Goal: Task Accomplishment & Management: Use online tool/utility

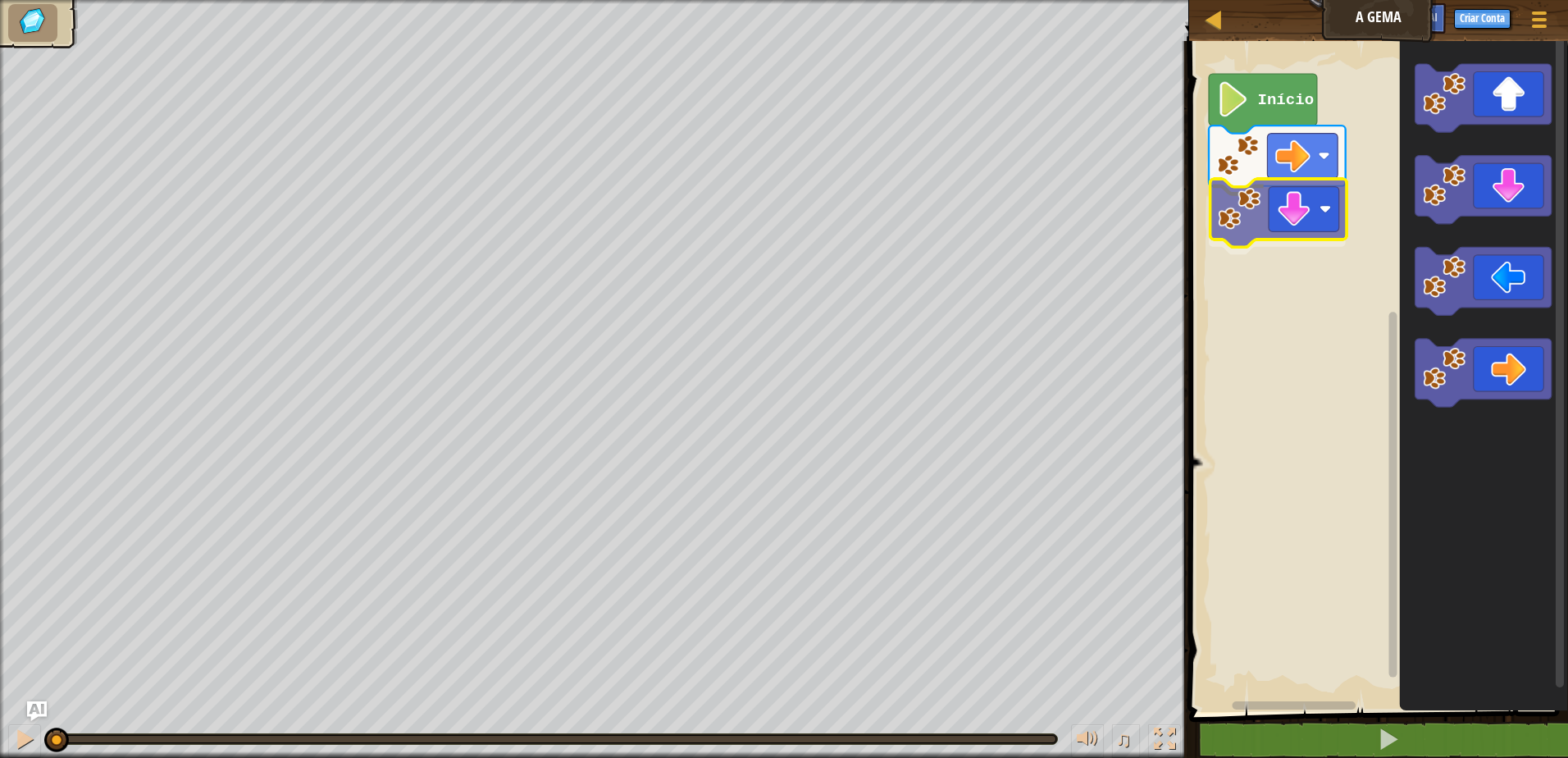
click at [1244, 208] on div "Início" at bounding box center [1376, 372] width 384 height 679
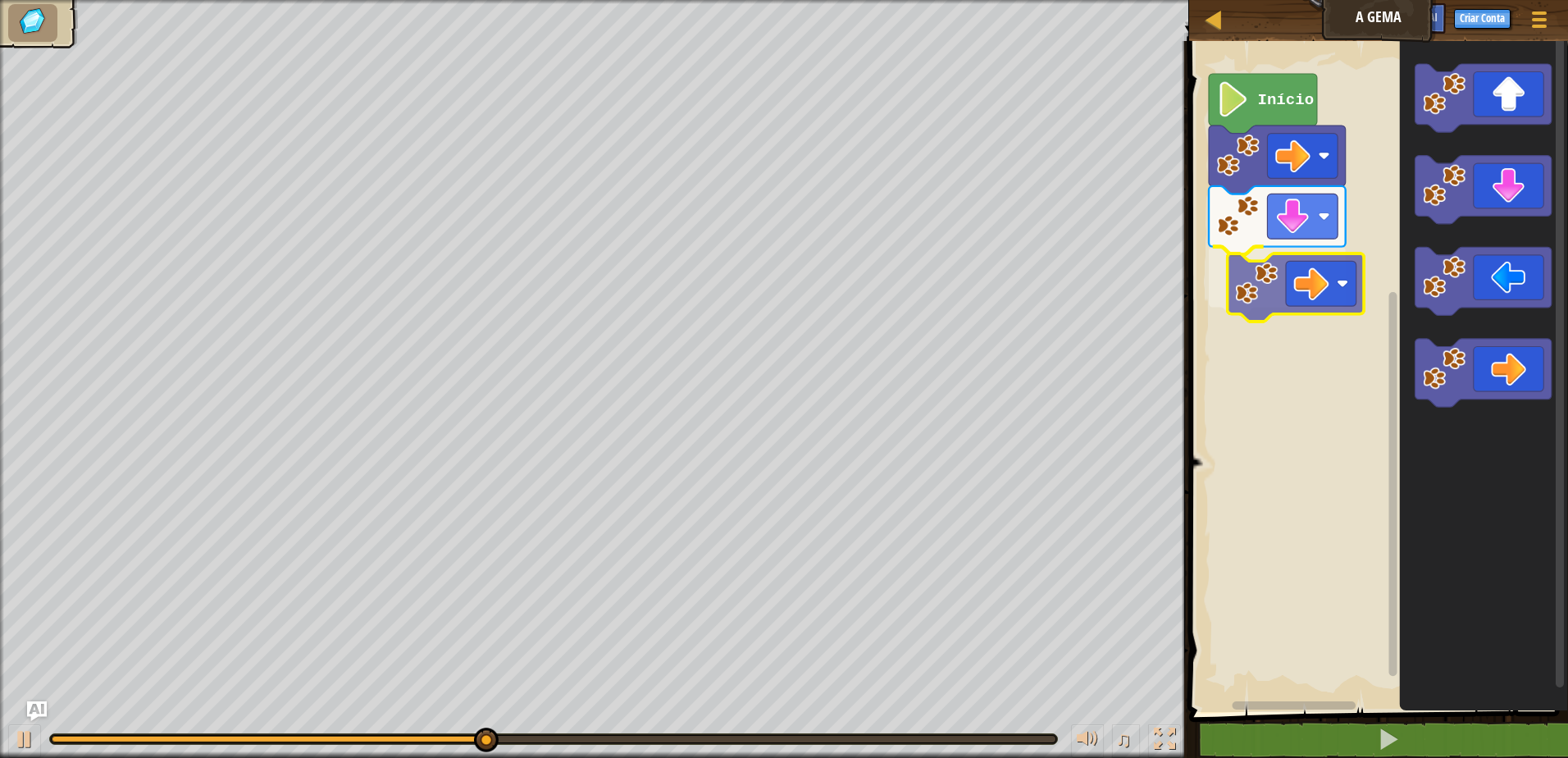
click at [1284, 261] on div "Início" at bounding box center [1376, 372] width 384 height 679
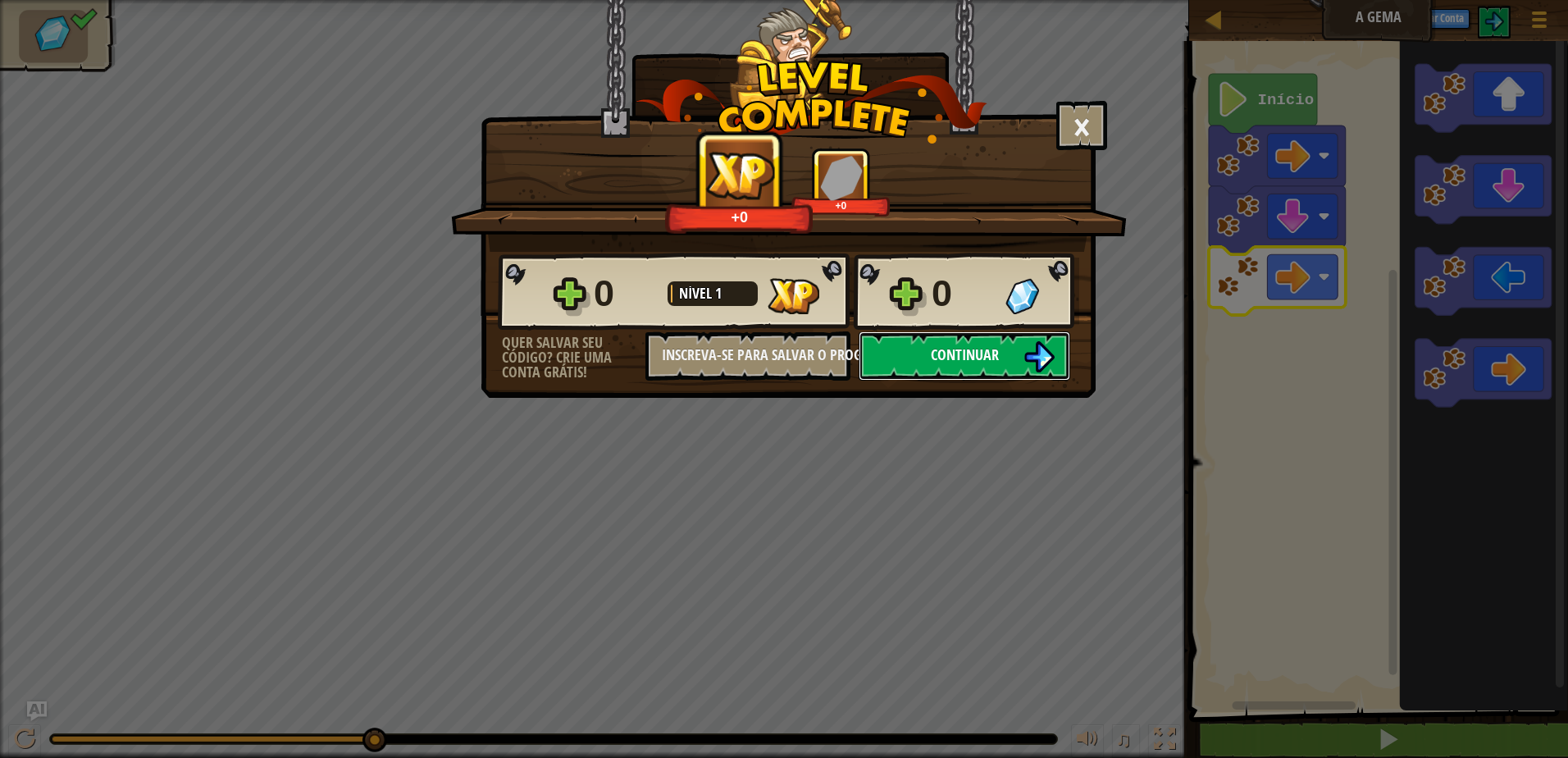
click at [917, 367] on button "Continuar" at bounding box center [964, 356] width 212 height 49
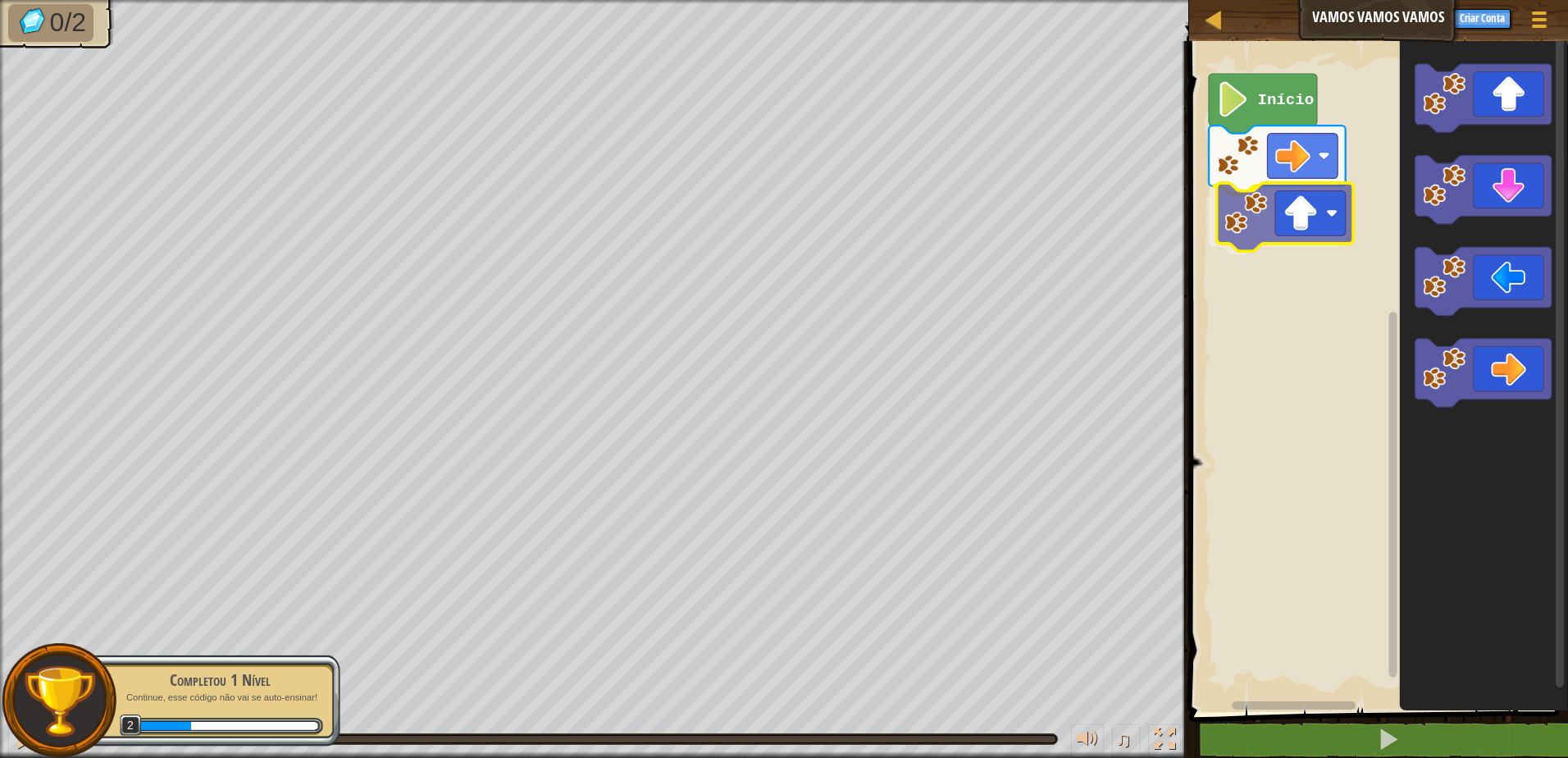
click at [1261, 240] on div "Início" at bounding box center [1376, 372] width 384 height 679
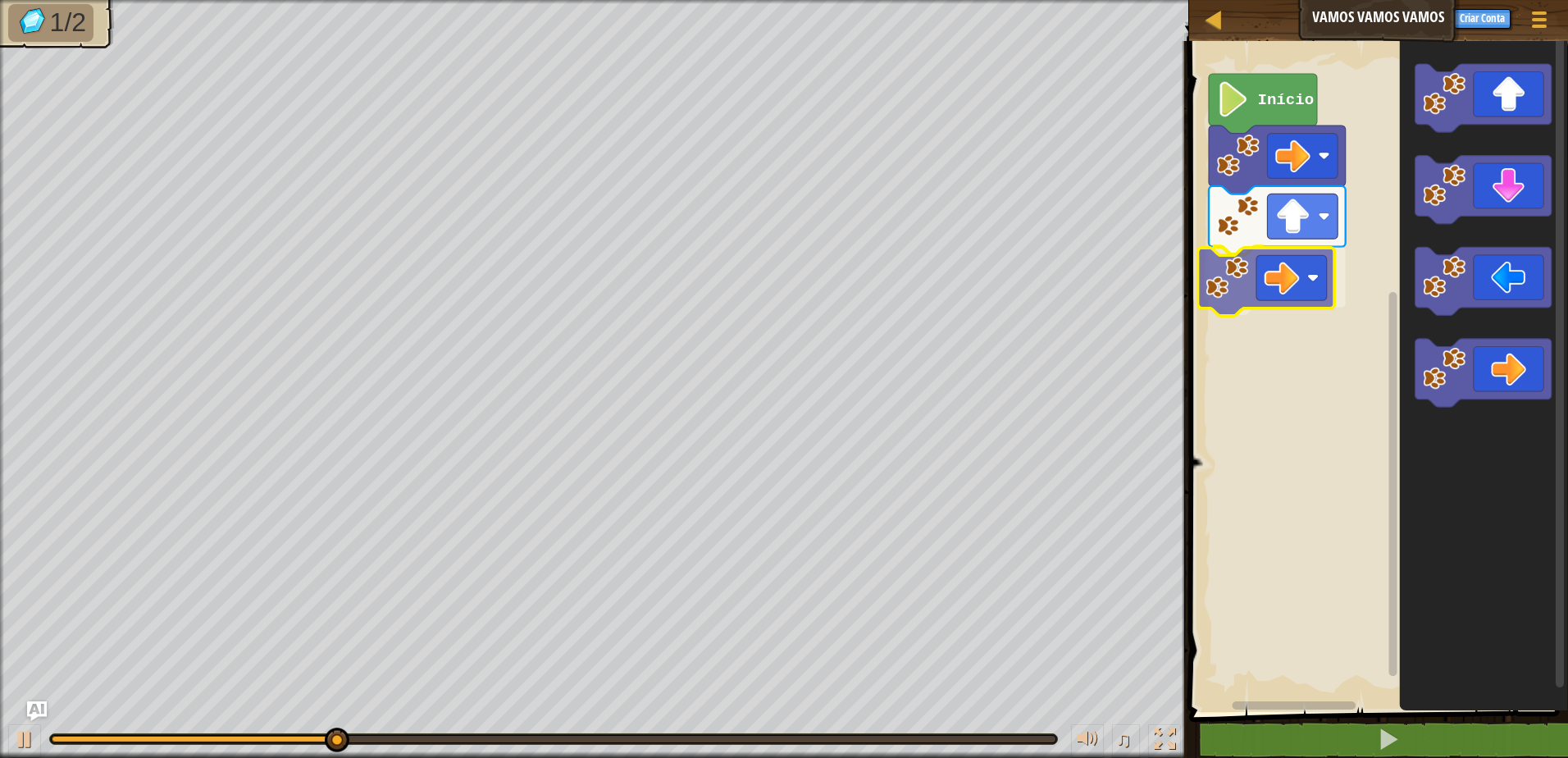
click at [1252, 291] on div "Início" at bounding box center [1376, 372] width 384 height 679
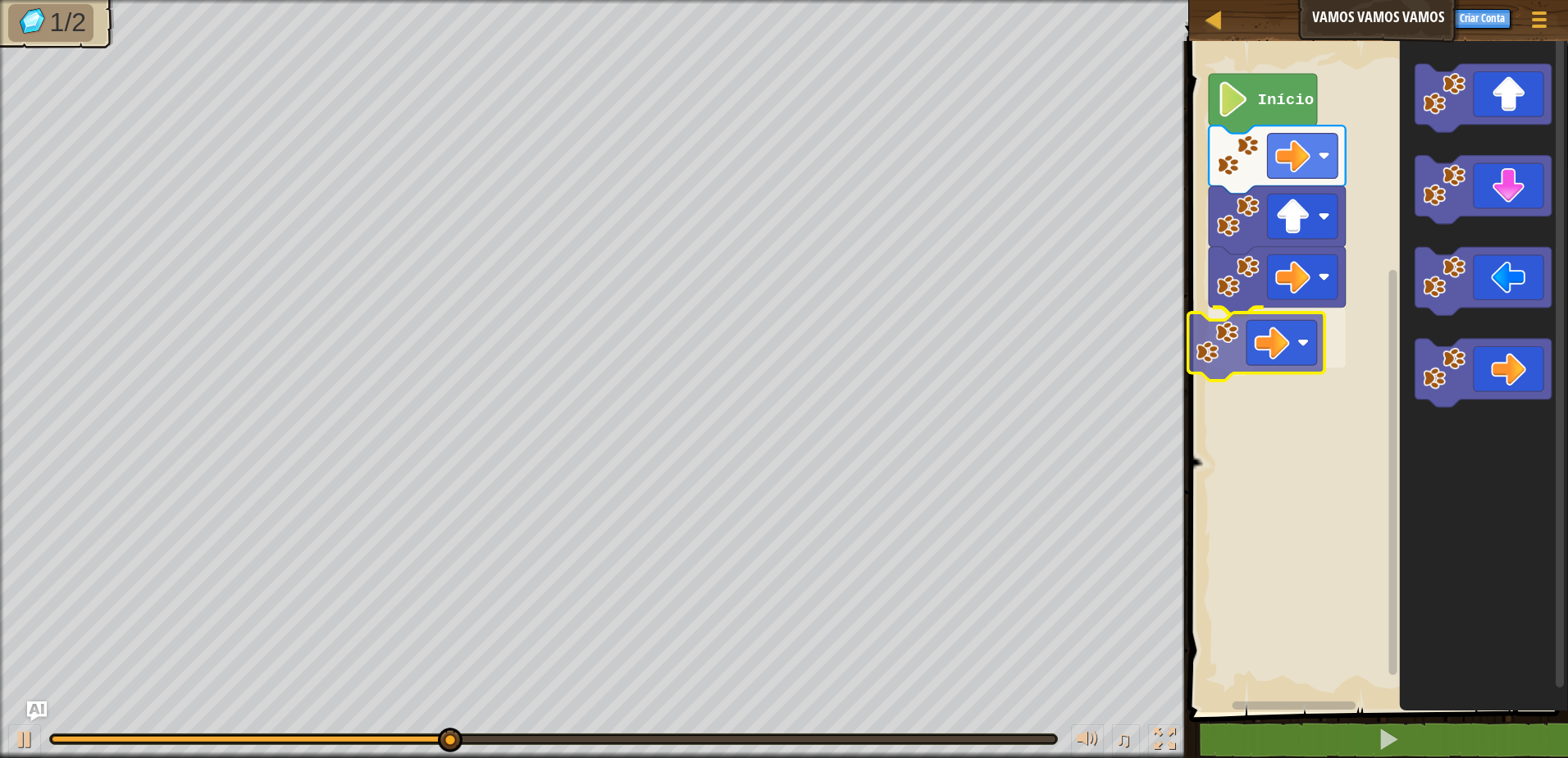
click at [1258, 343] on div "Início" at bounding box center [1376, 372] width 384 height 679
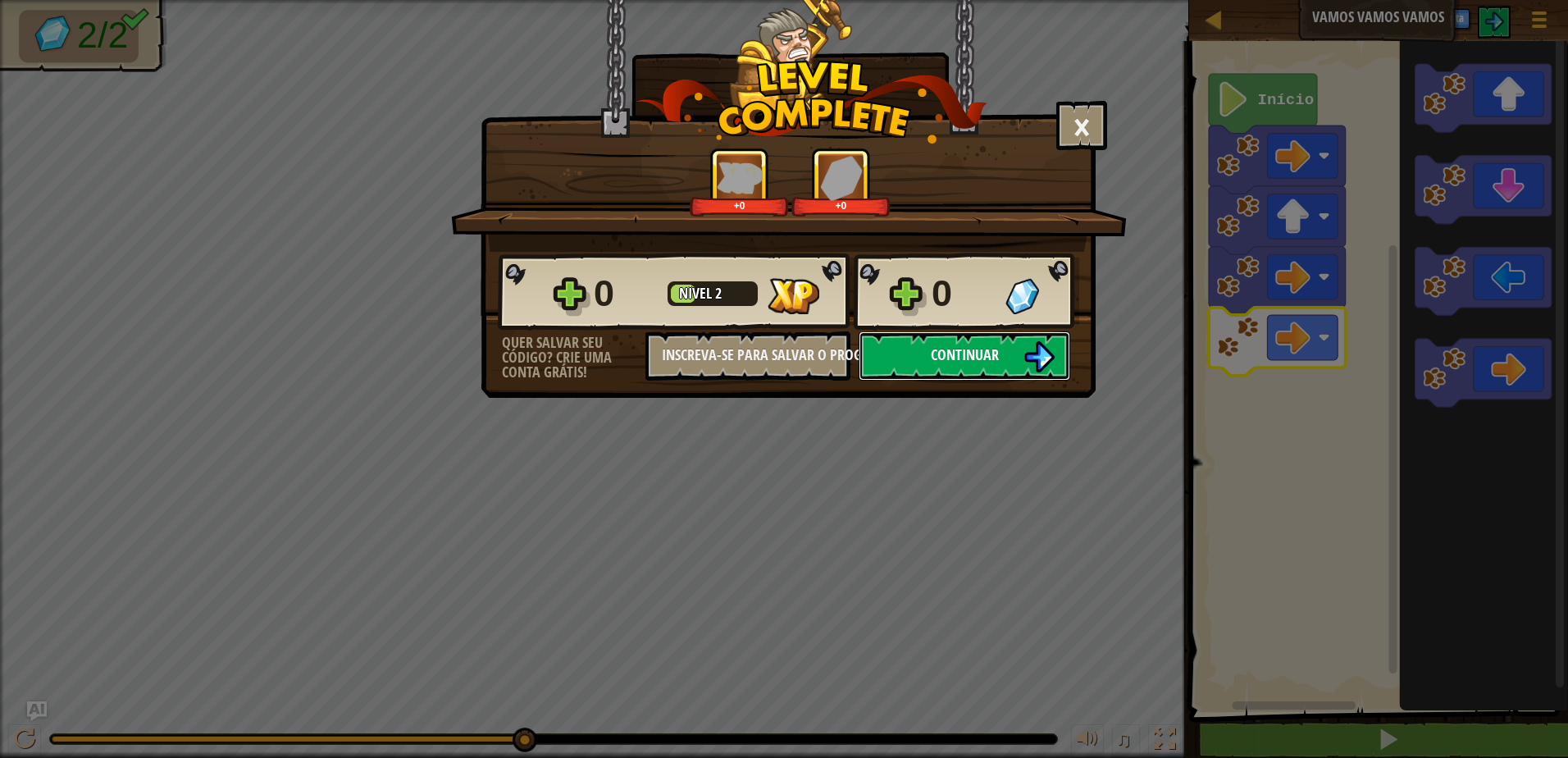
click at [1029, 341] on button "Continuar" at bounding box center [964, 356] width 212 height 49
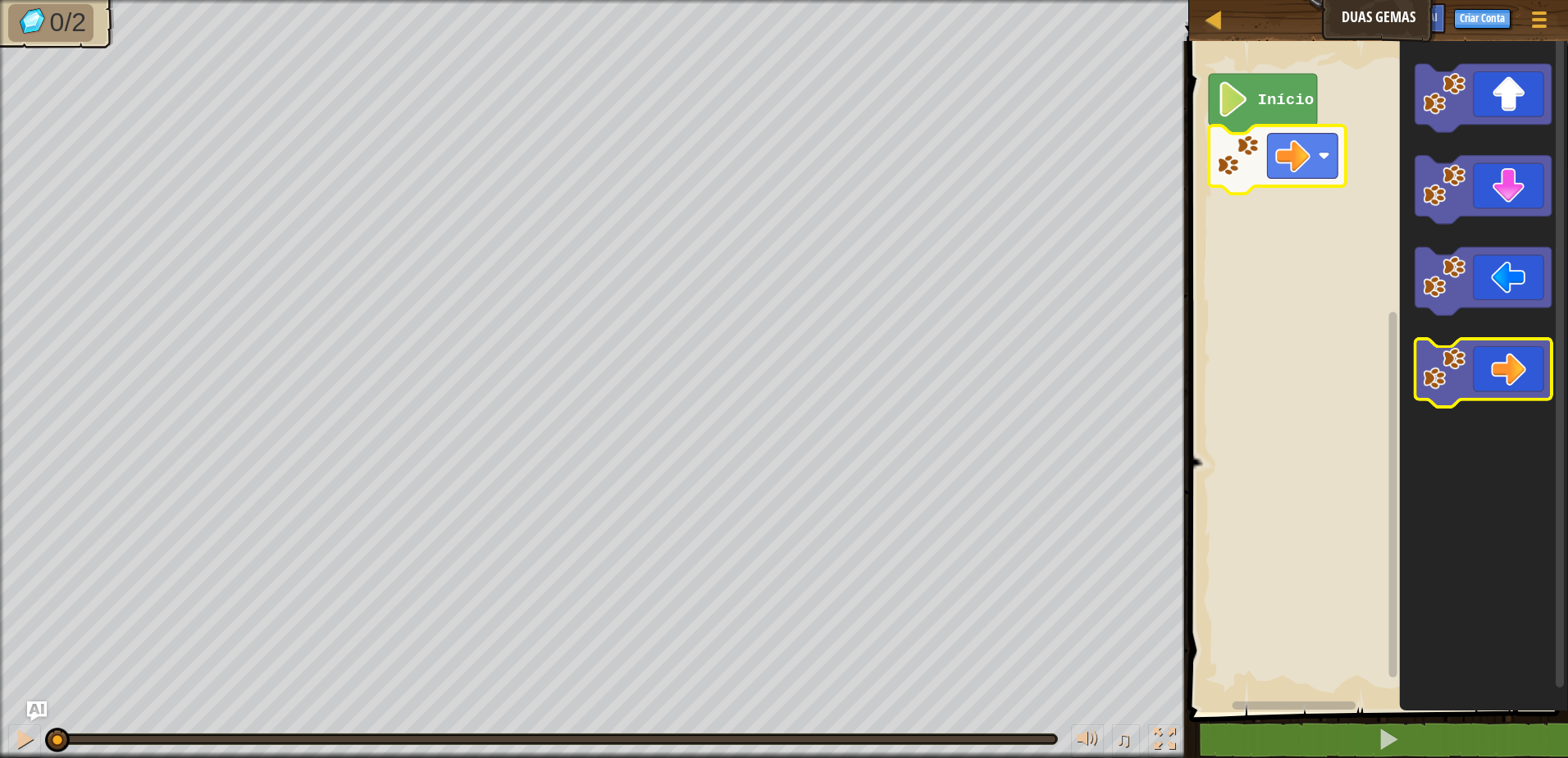
click at [1469, 350] on icon "Espaço de trabalho do Blockly" at bounding box center [1482, 374] width 137 height 68
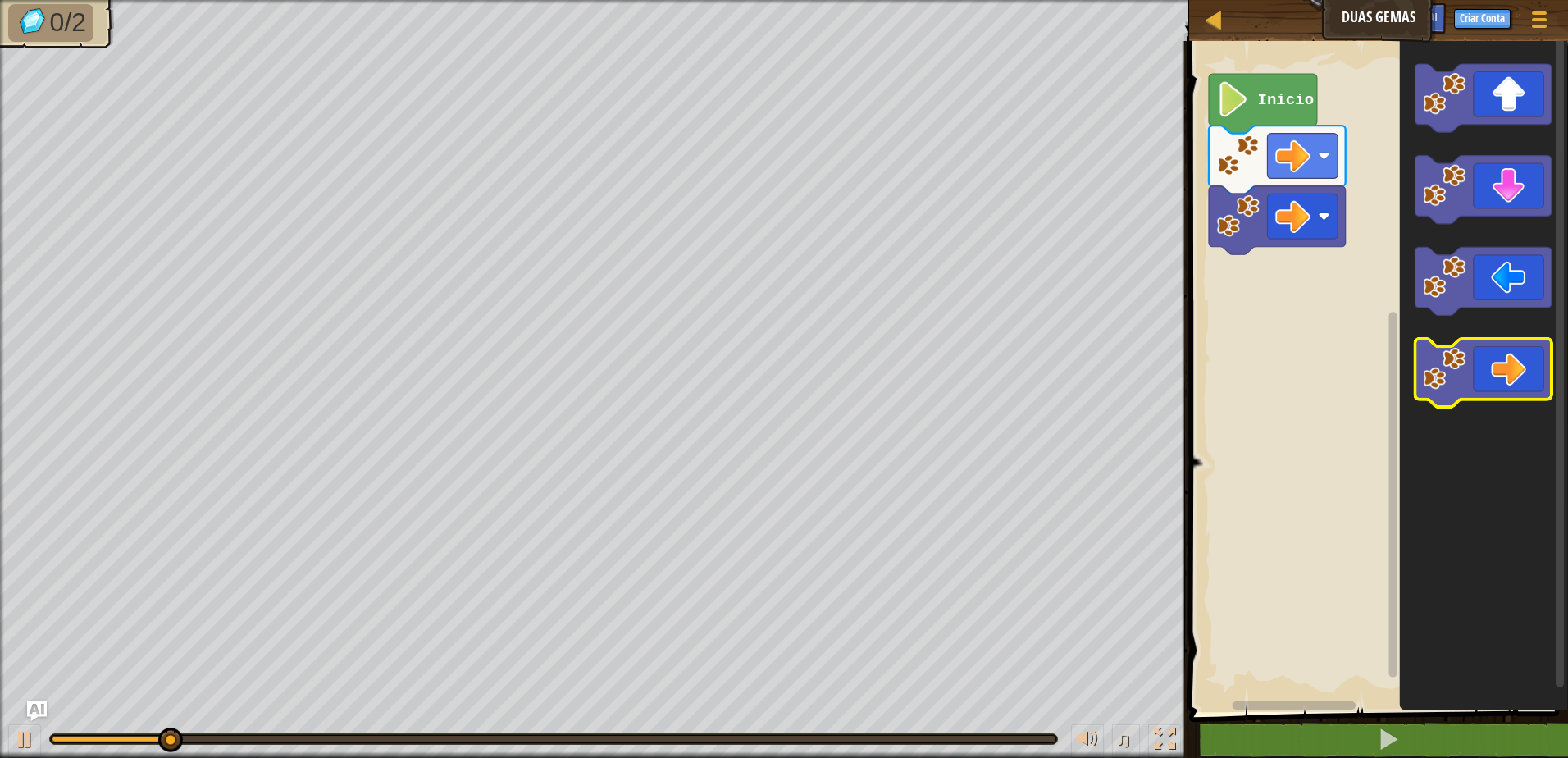
click at [1463, 405] on rect "Espaço de trabalho do Blockly" at bounding box center [1482, 374] width 137 height 68
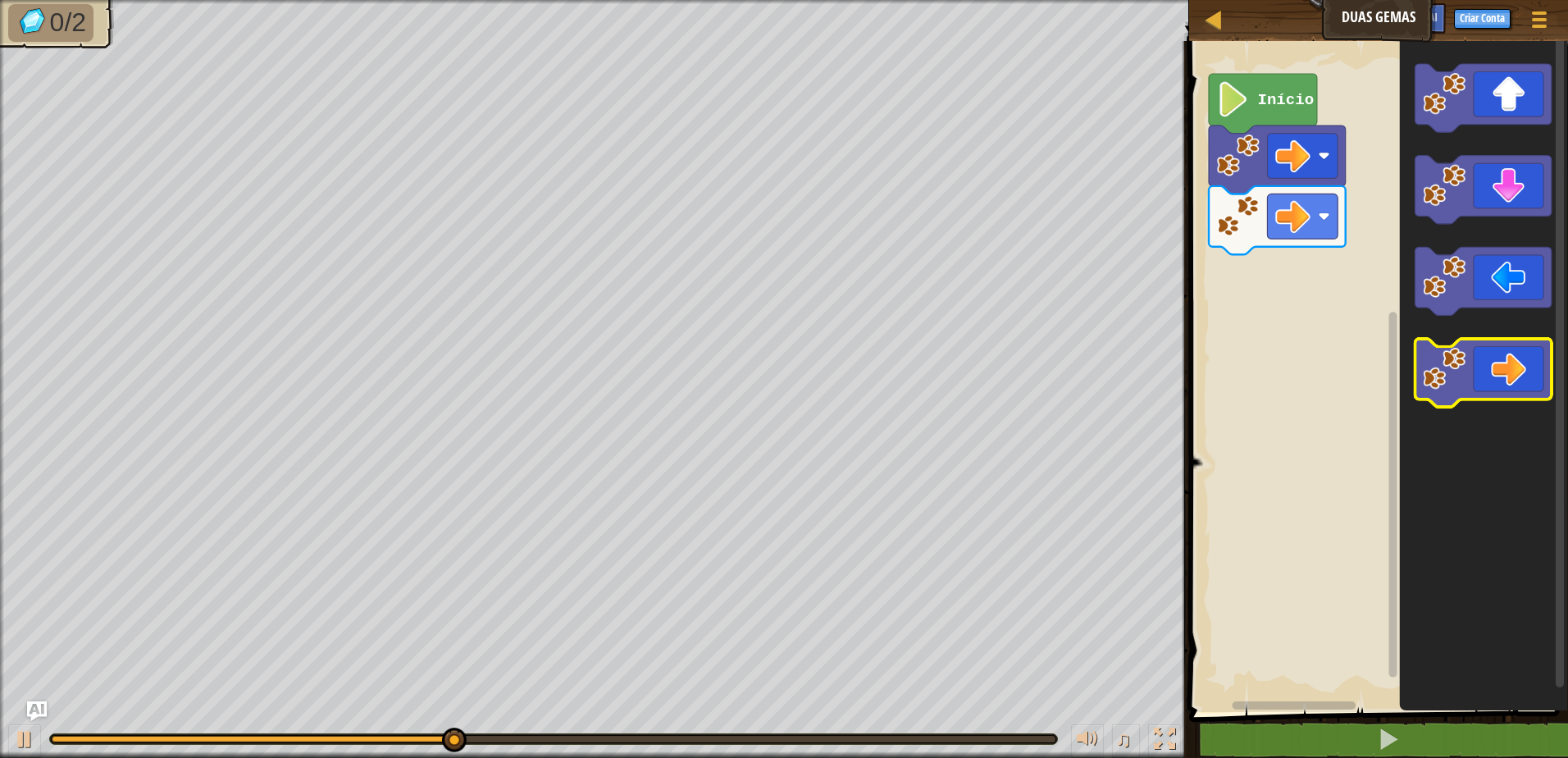
click at [1463, 402] on rect "Espaço de trabalho do Blockly" at bounding box center [1482, 374] width 137 height 68
click at [1454, 361] on image "Espaço de trabalho do Blockly" at bounding box center [1444, 369] width 42 height 42
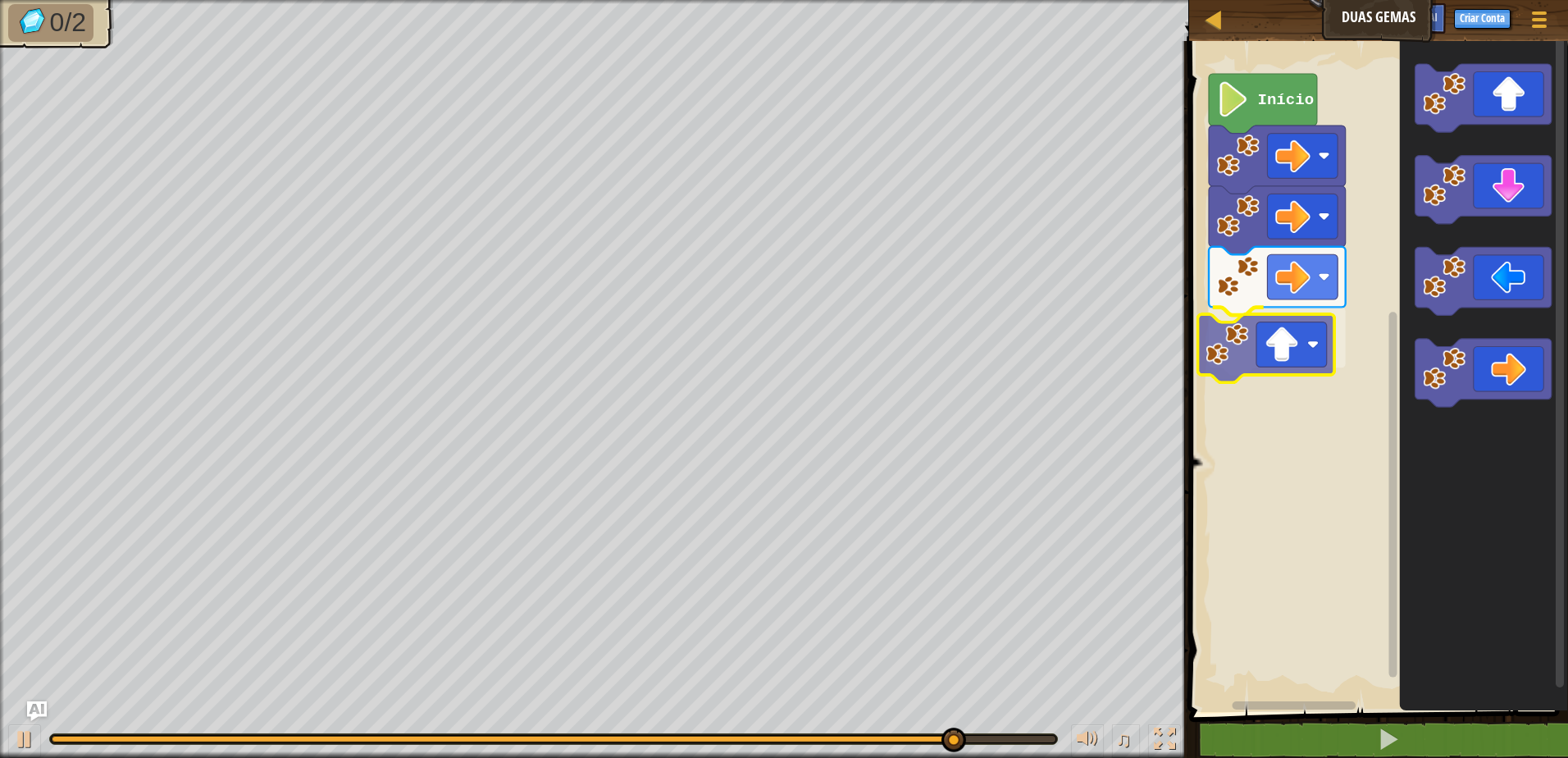
click at [1287, 351] on div "Início" at bounding box center [1376, 372] width 384 height 679
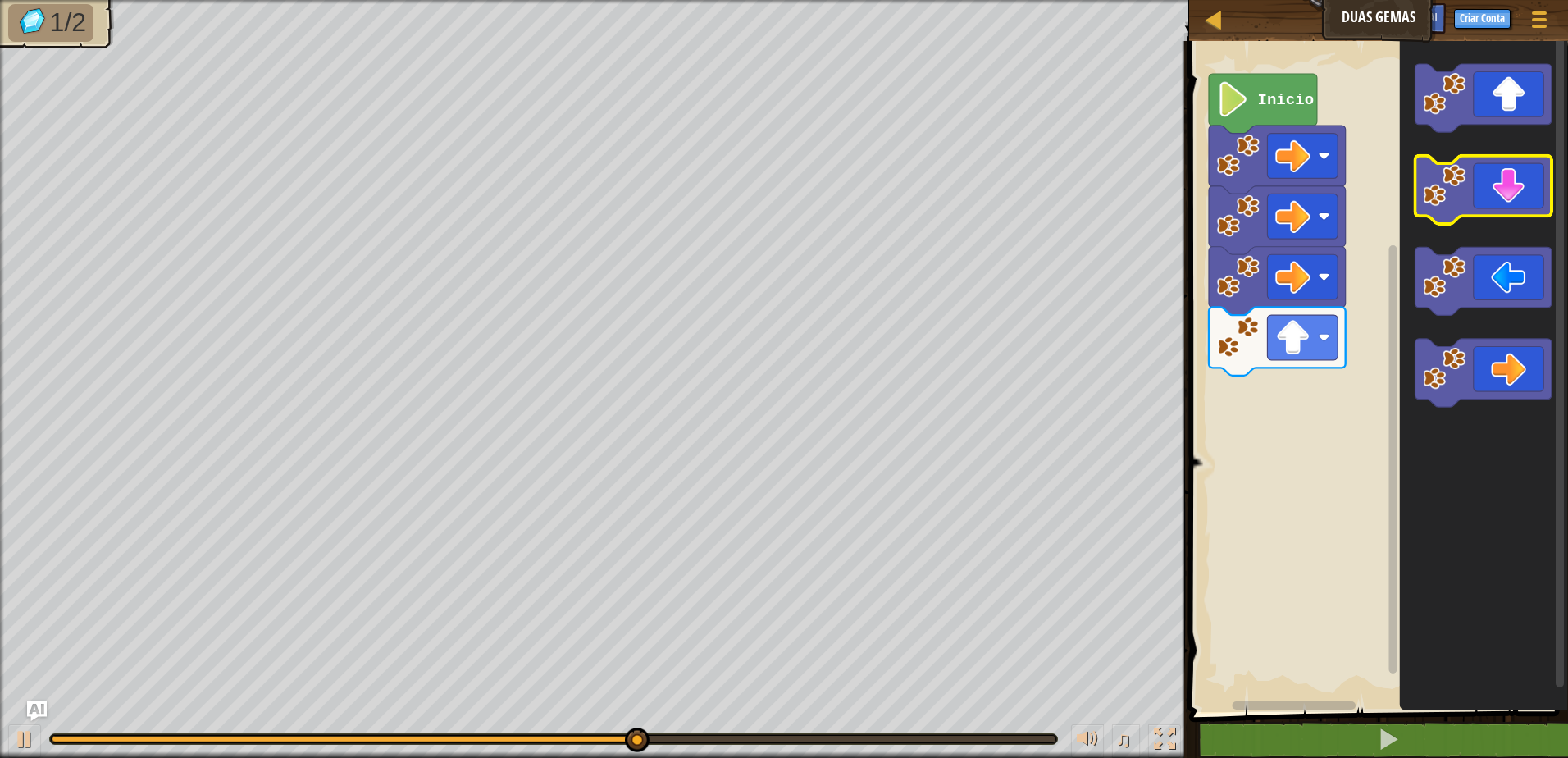
click at [1507, 183] on icon "Espaço de trabalho do Blockly" at bounding box center [1482, 190] width 137 height 68
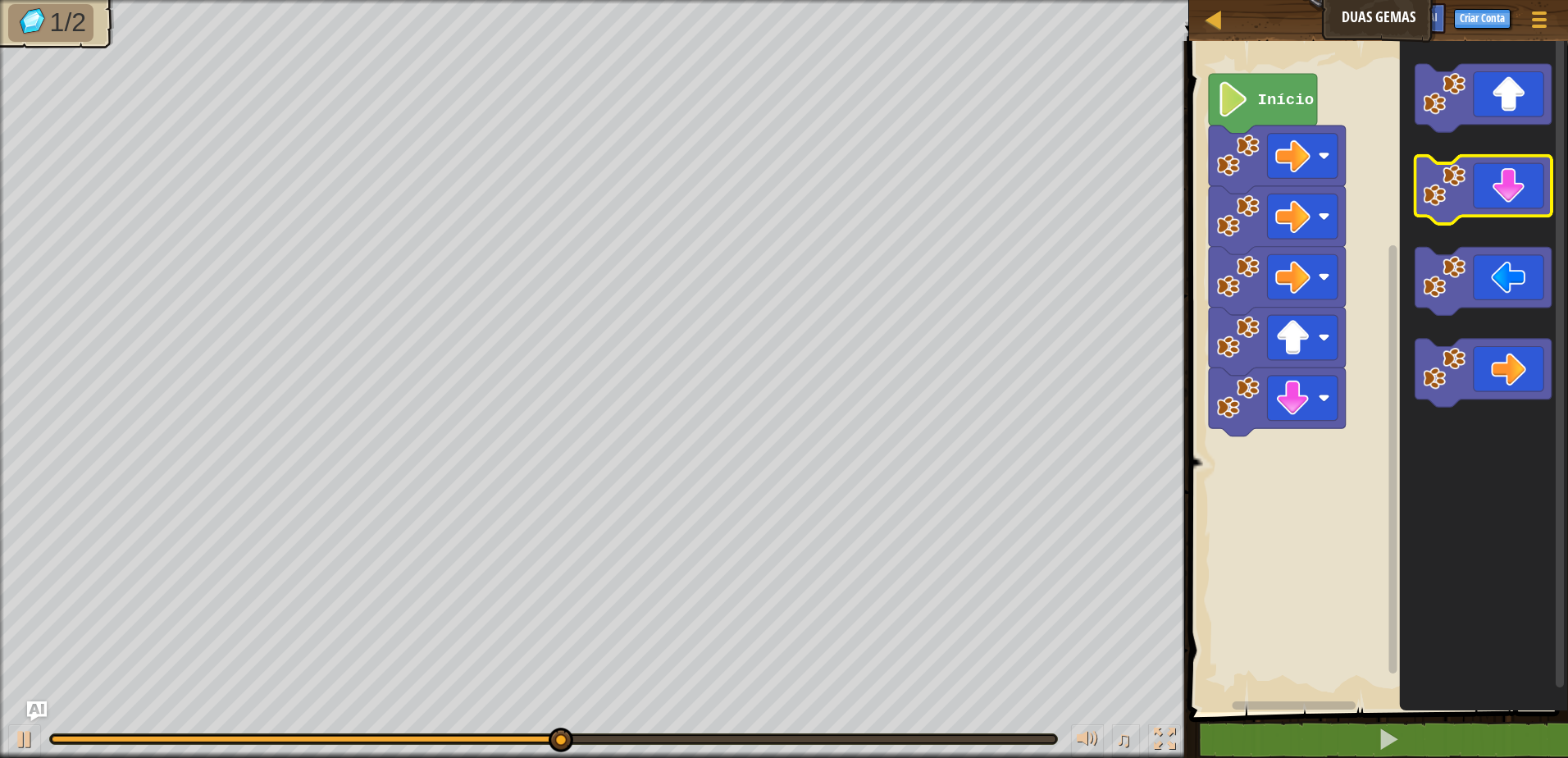
click at [1507, 183] on icon "Espaço de trabalho do Blockly" at bounding box center [1482, 190] width 137 height 68
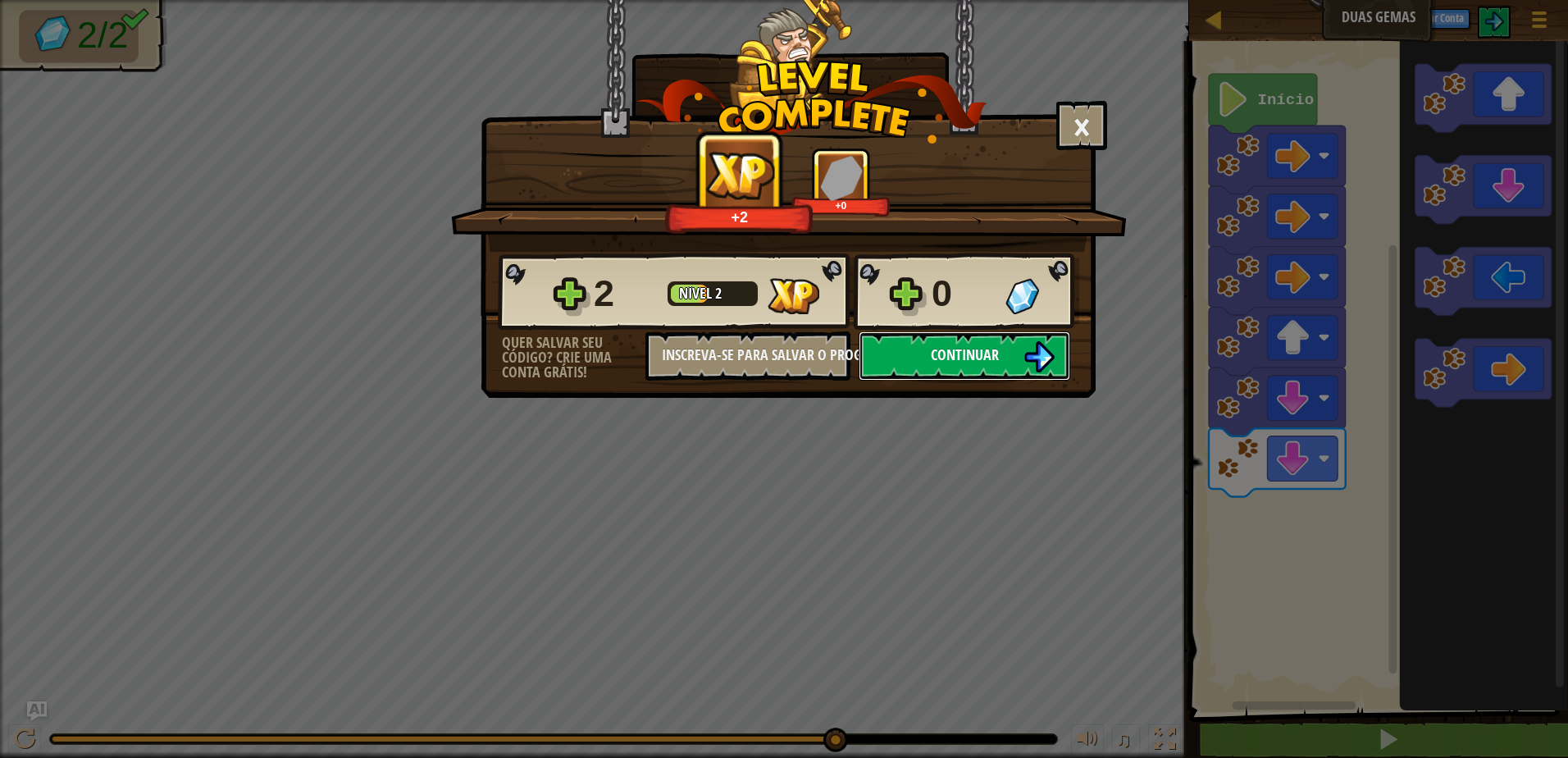
click at [979, 354] on span "Continuar" at bounding box center [965, 354] width 68 height 20
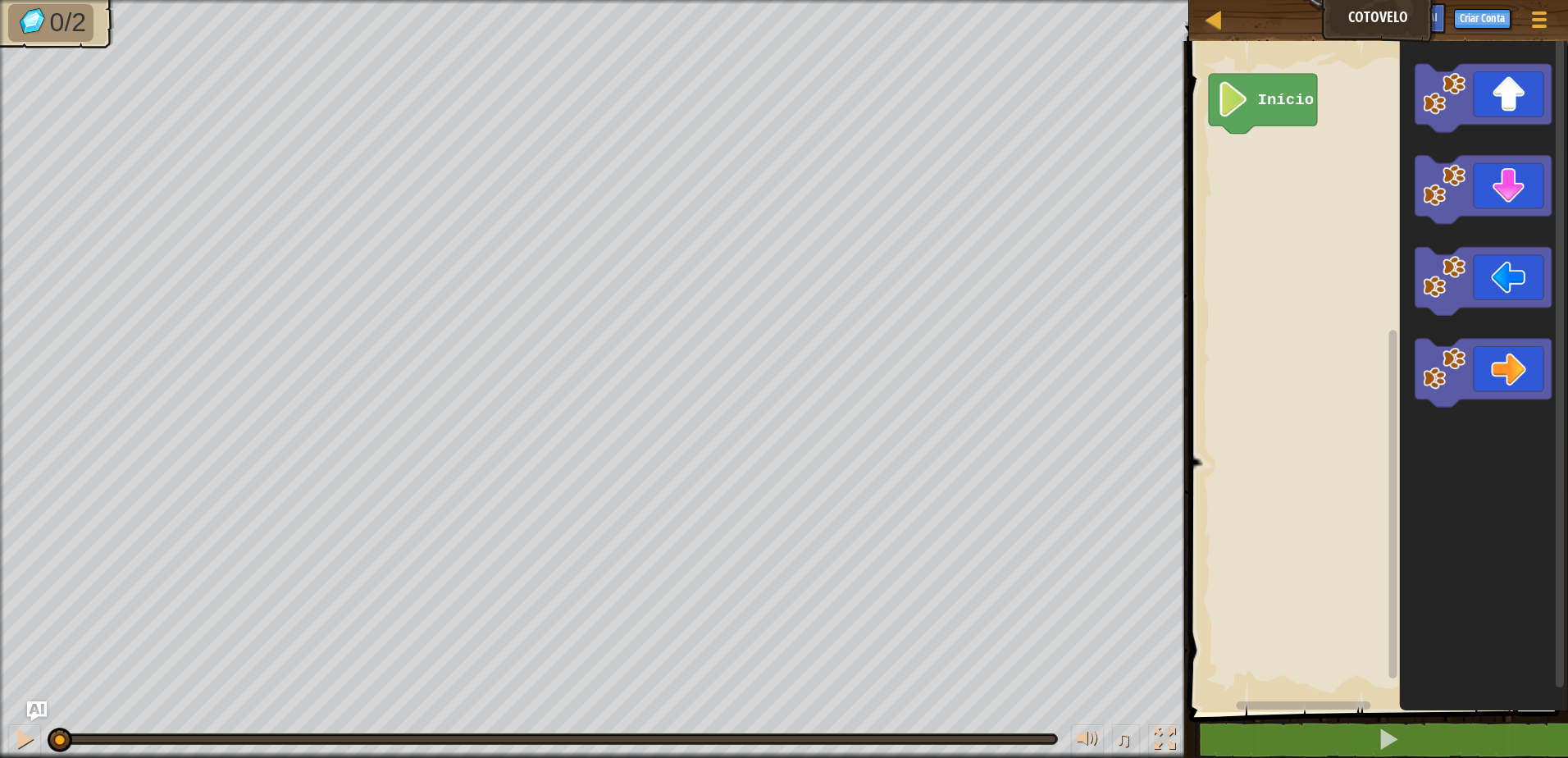
click at [1444, 305] on g "Espaço de trabalho do Blockly" at bounding box center [1482, 235] width 137 height 344
click at [1503, 201] on icon "Espaço de trabalho do Blockly" at bounding box center [1482, 190] width 137 height 68
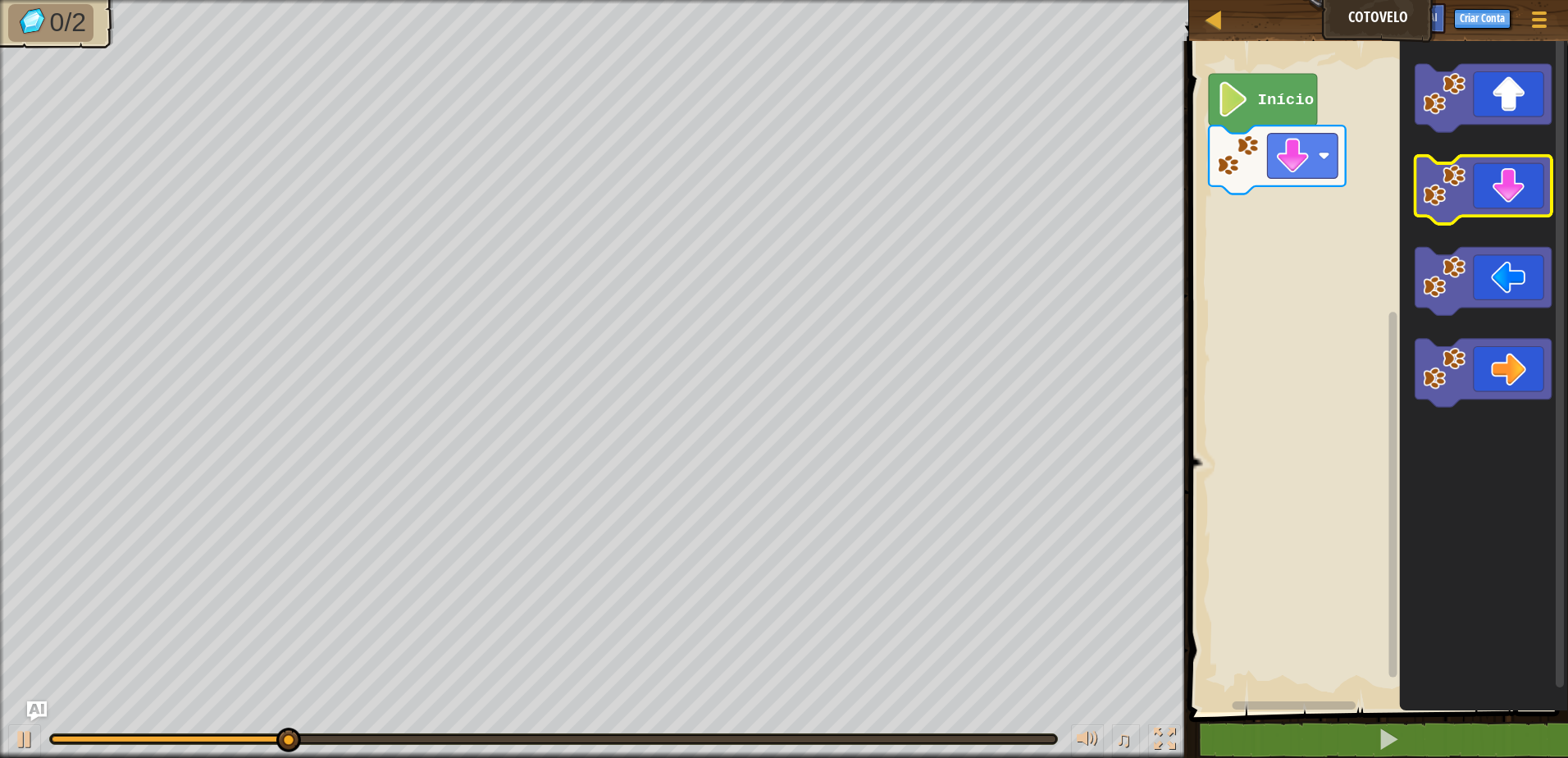
click at [1498, 201] on icon "Espaço de trabalho do Blockly" at bounding box center [1482, 190] width 137 height 68
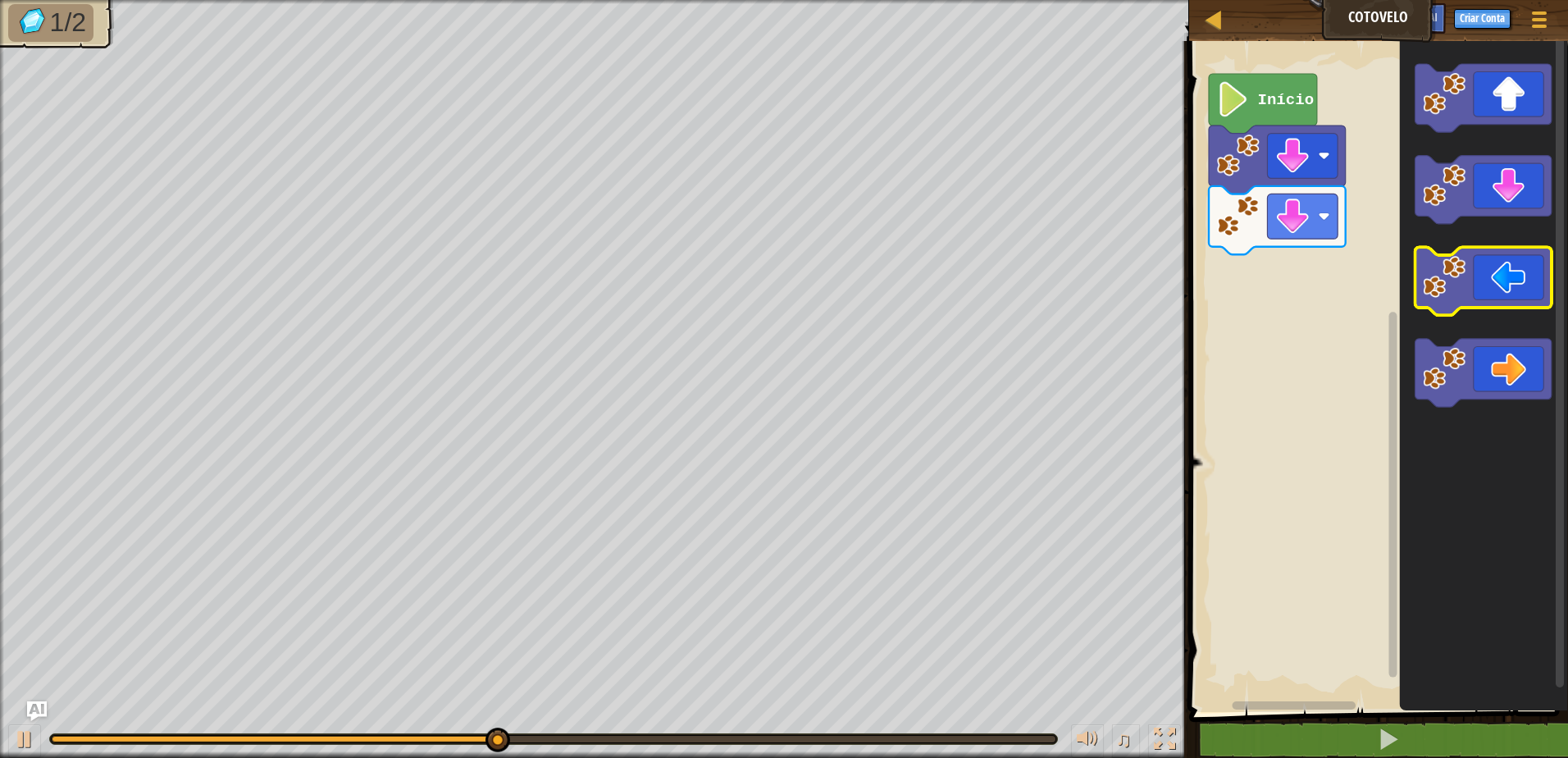
click at [1465, 290] on image "Espaço de trabalho do Blockly" at bounding box center [1444, 277] width 42 height 42
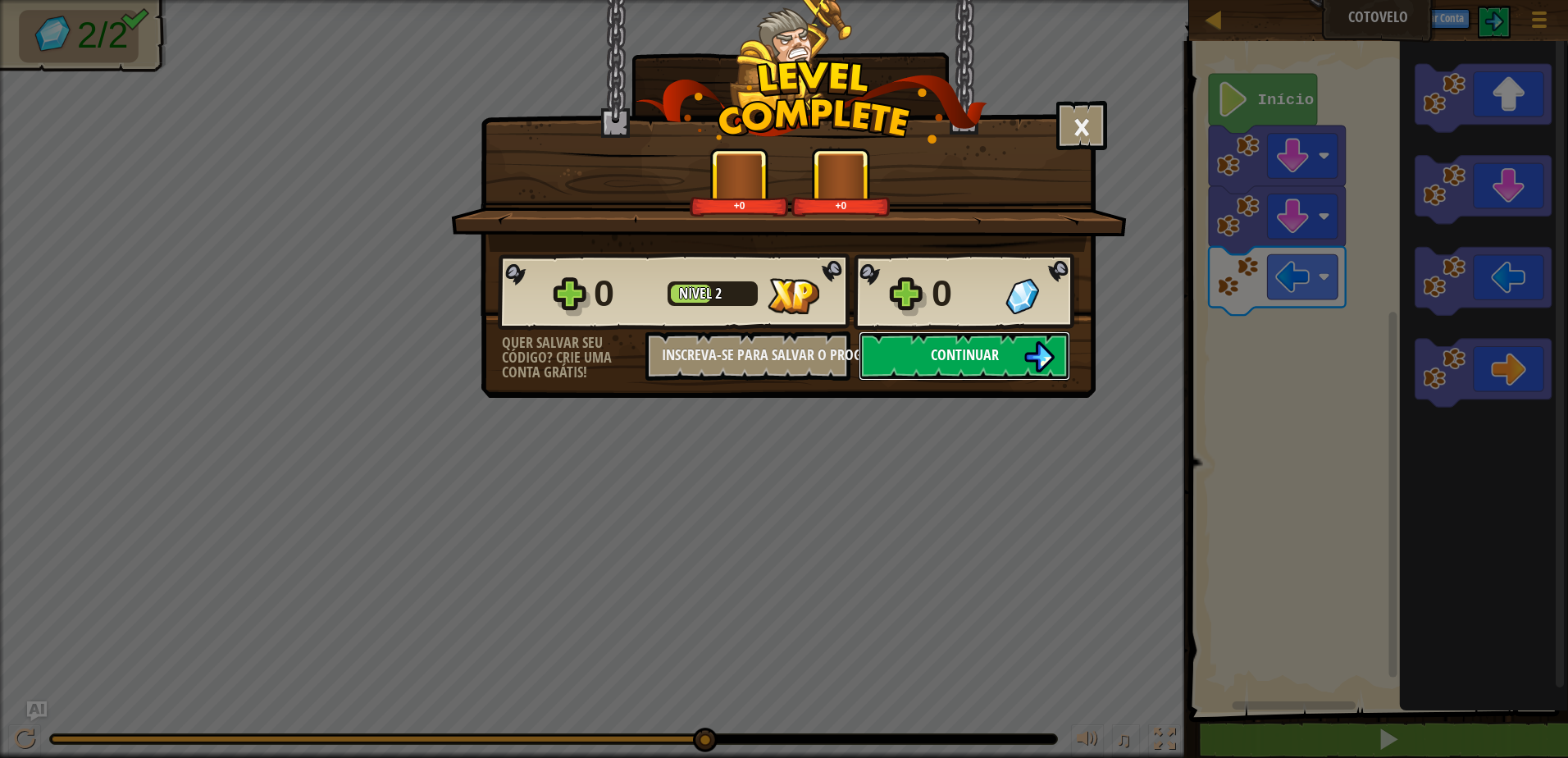
click at [990, 354] on span "Continuar" at bounding box center [965, 354] width 68 height 20
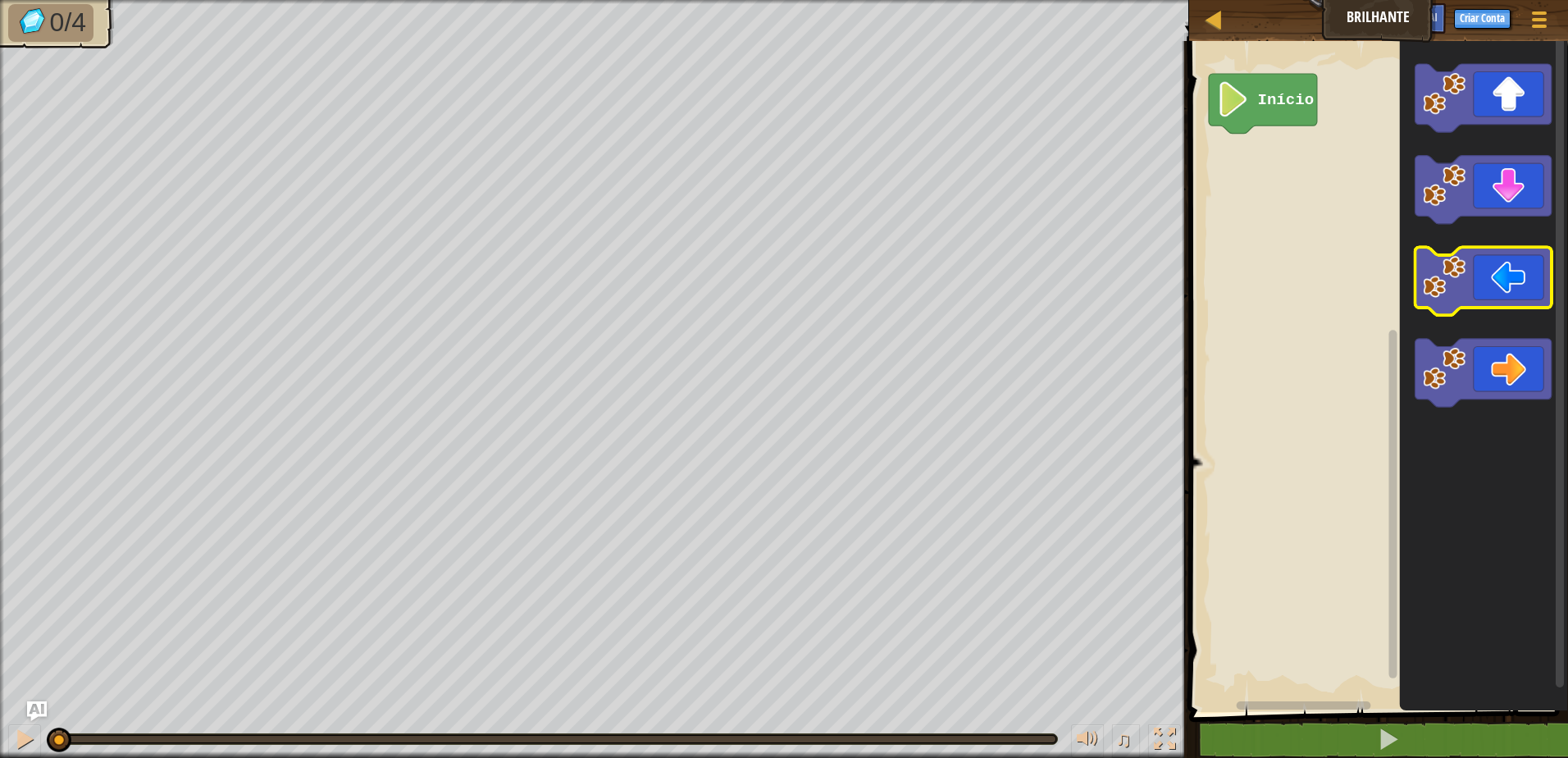
click at [1499, 261] on icon "Espaço de trabalho do Blockly" at bounding box center [1482, 282] width 137 height 68
click at [1496, 276] on icon "Espaço de trabalho do Blockly" at bounding box center [1482, 282] width 137 height 68
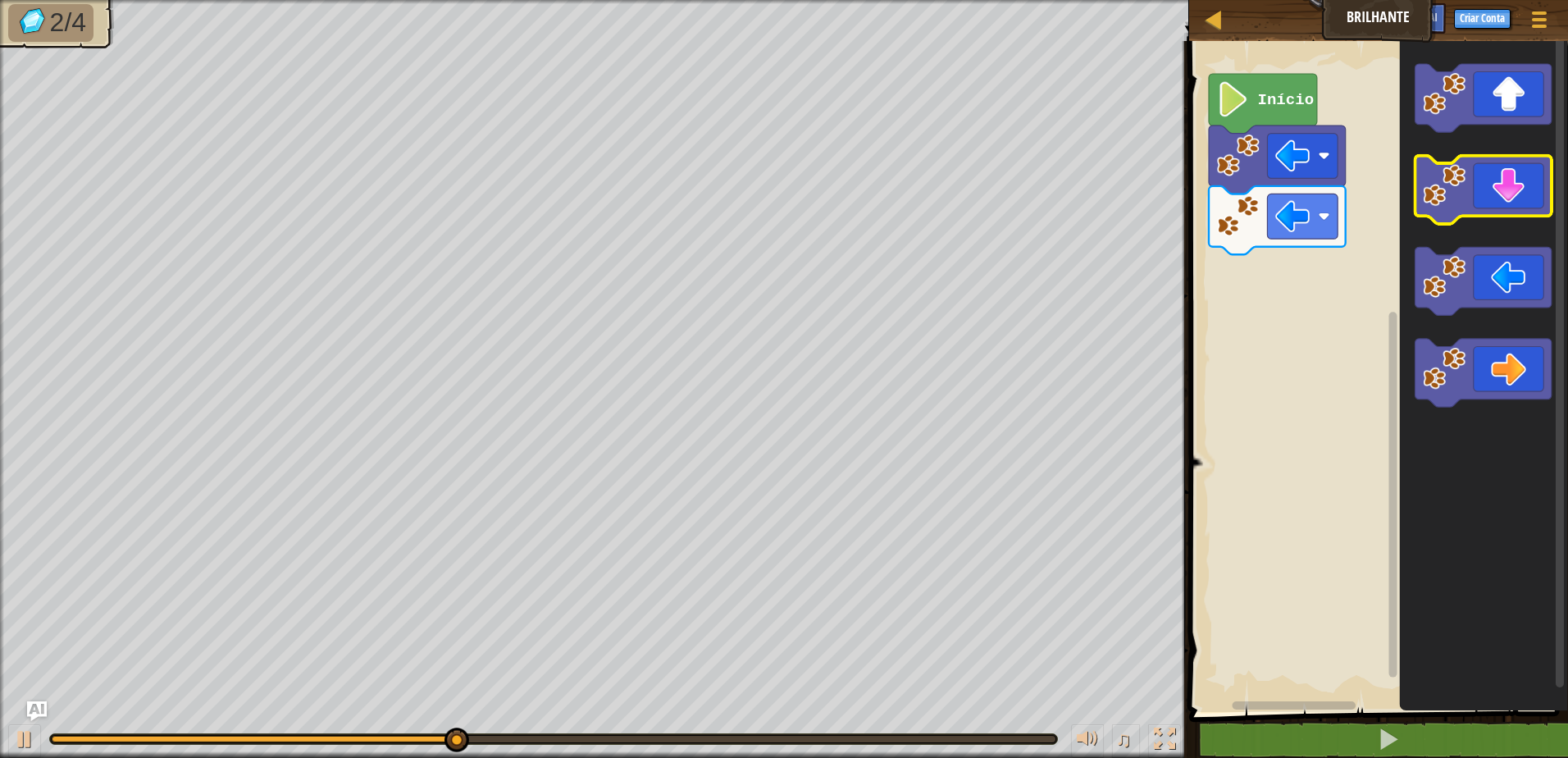
click at [1501, 196] on icon "Espaço de trabalho do Blockly" at bounding box center [1482, 190] width 137 height 68
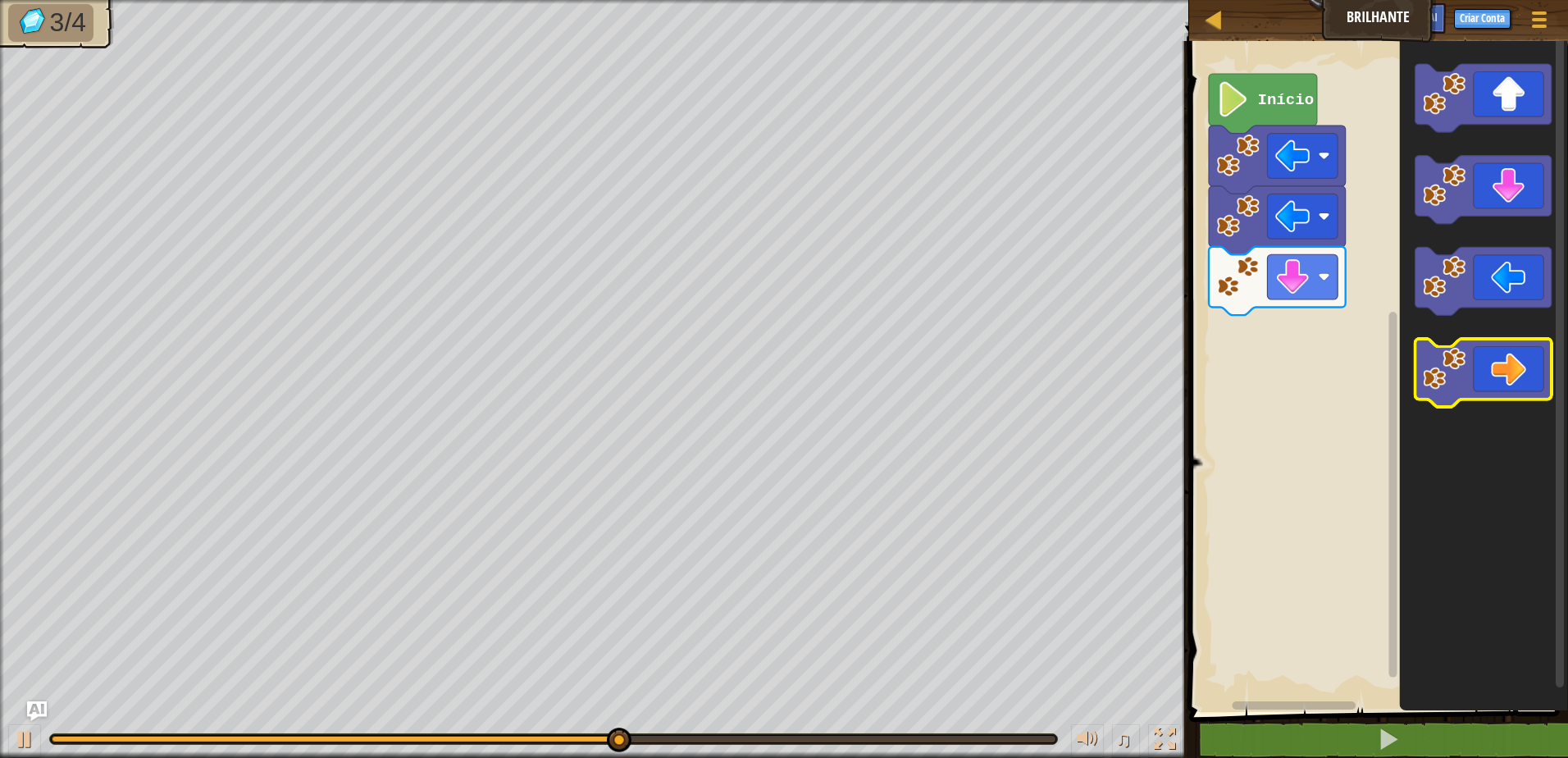
click at [1512, 374] on icon "Espaço de trabalho do Blockly" at bounding box center [1482, 374] width 137 height 68
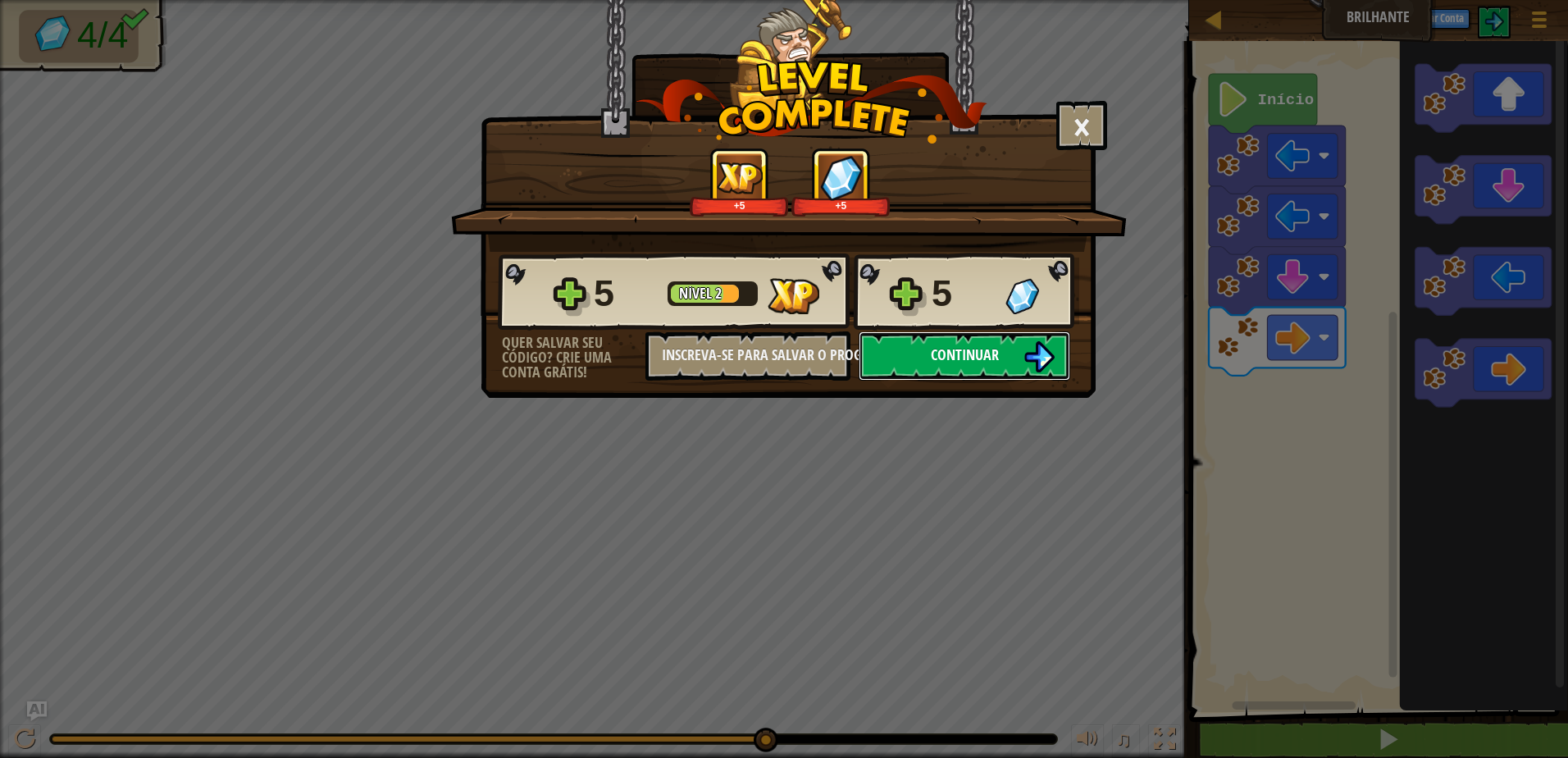
click at [970, 365] on button "Continuar" at bounding box center [964, 356] width 212 height 49
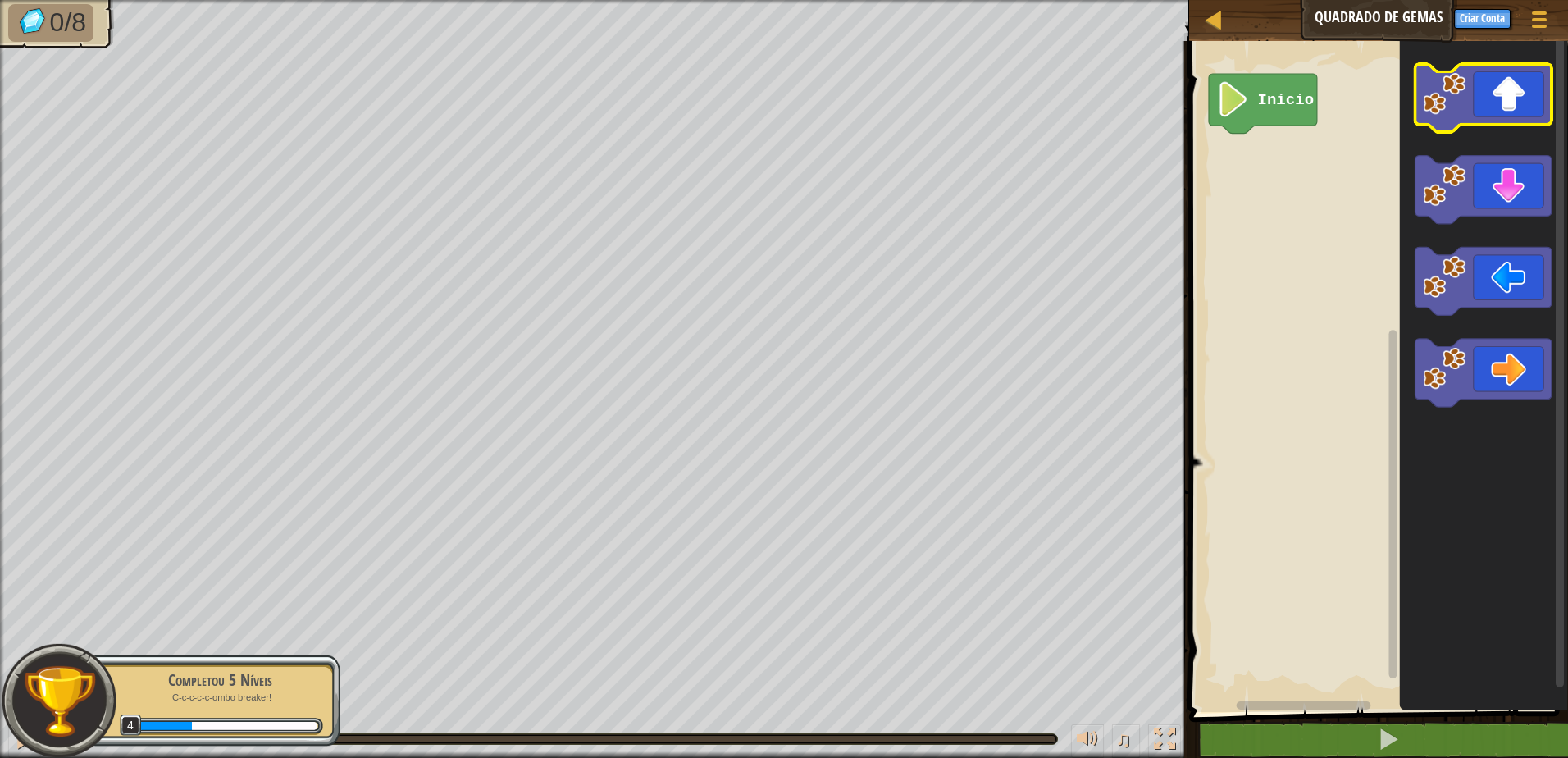
click at [1523, 110] on icon "Espaço de trabalho do Blockly" at bounding box center [1482, 98] width 137 height 68
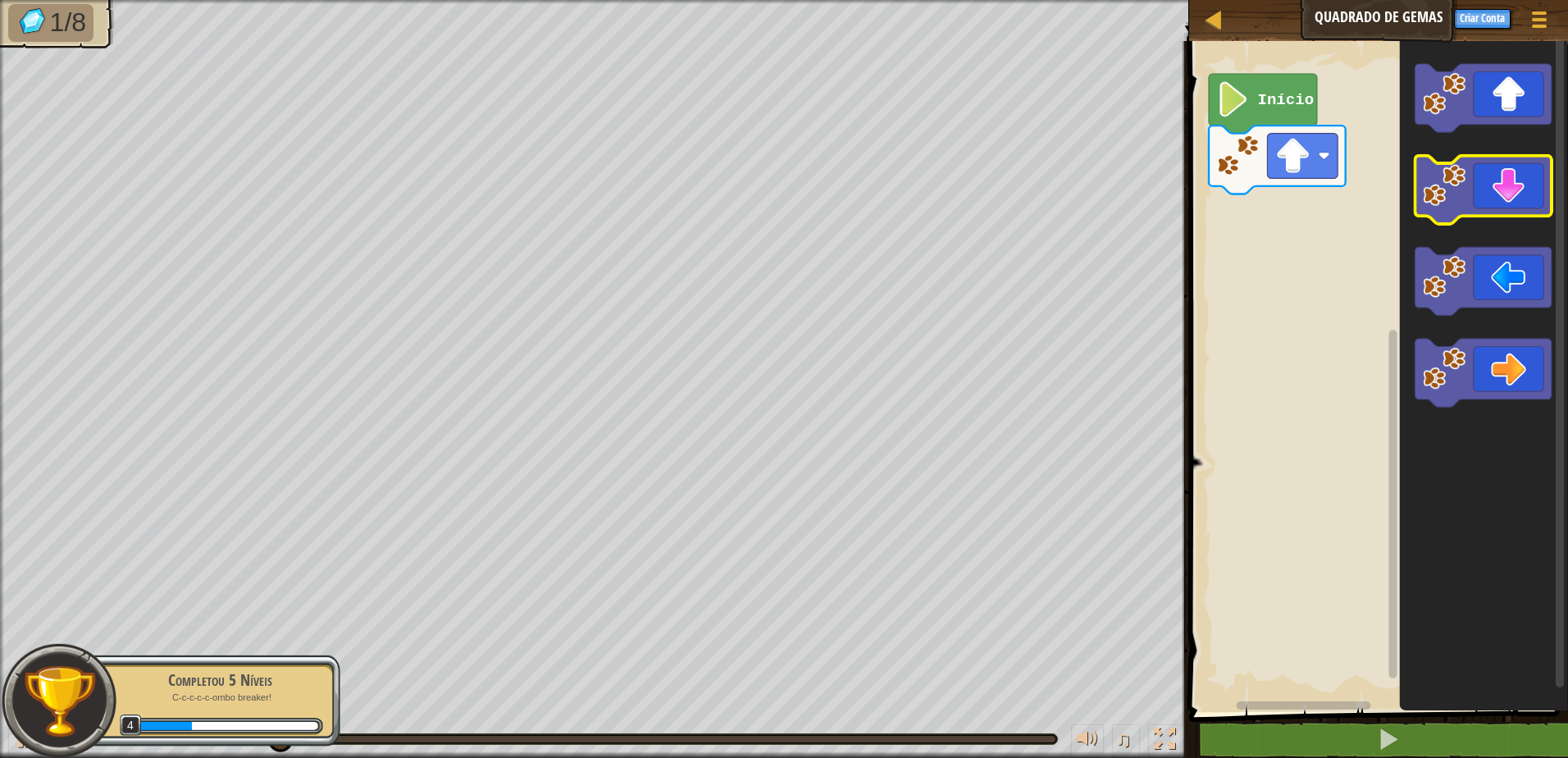
click at [1497, 208] on icon "Espaço de trabalho do Blockly" at bounding box center [1482, 190] width 137 height 68
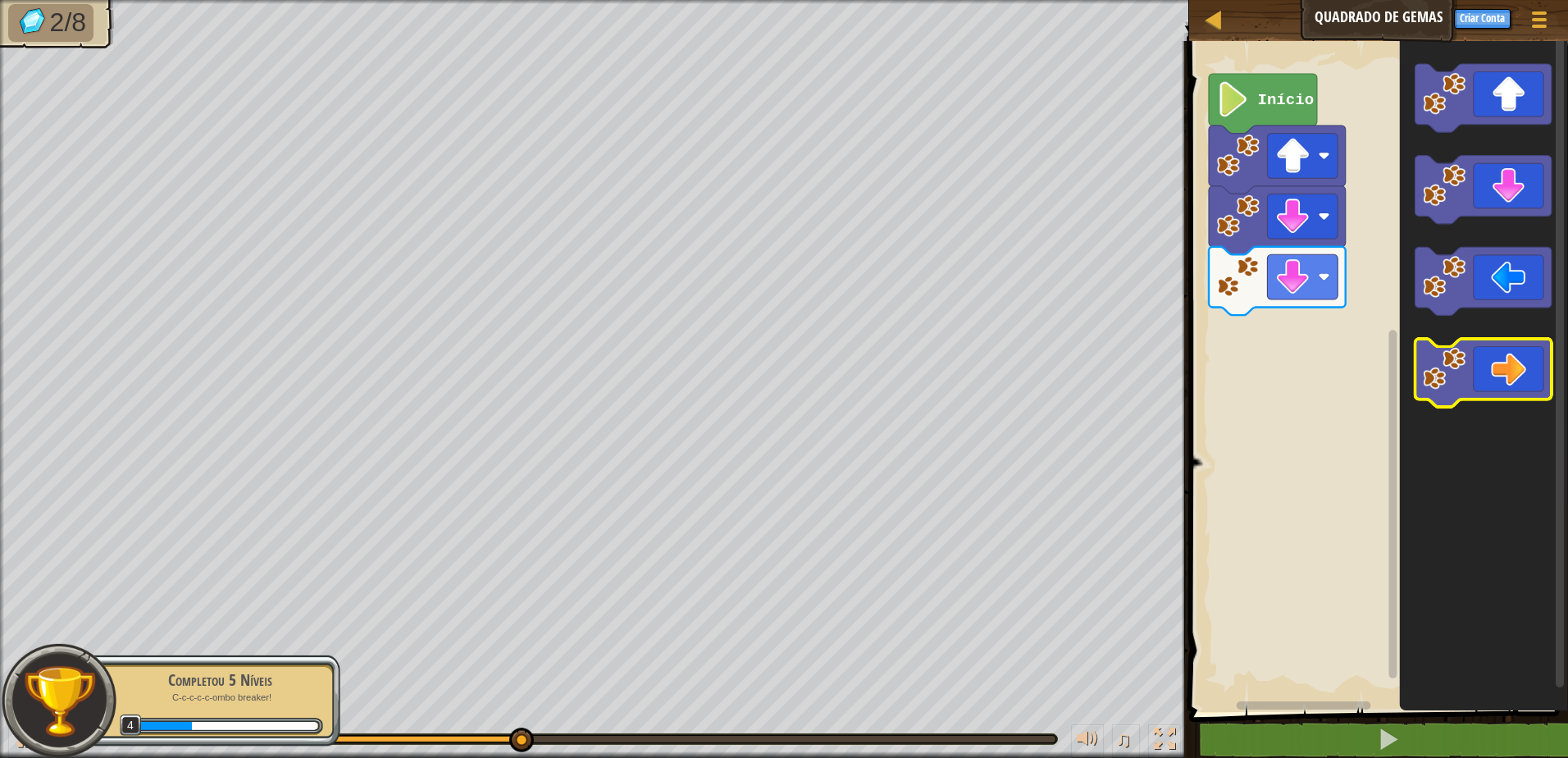
click at [1511, 355] on icon "Espaço de trabalho do Blockly" at bounding box center [1482, 374] width 137 height 68
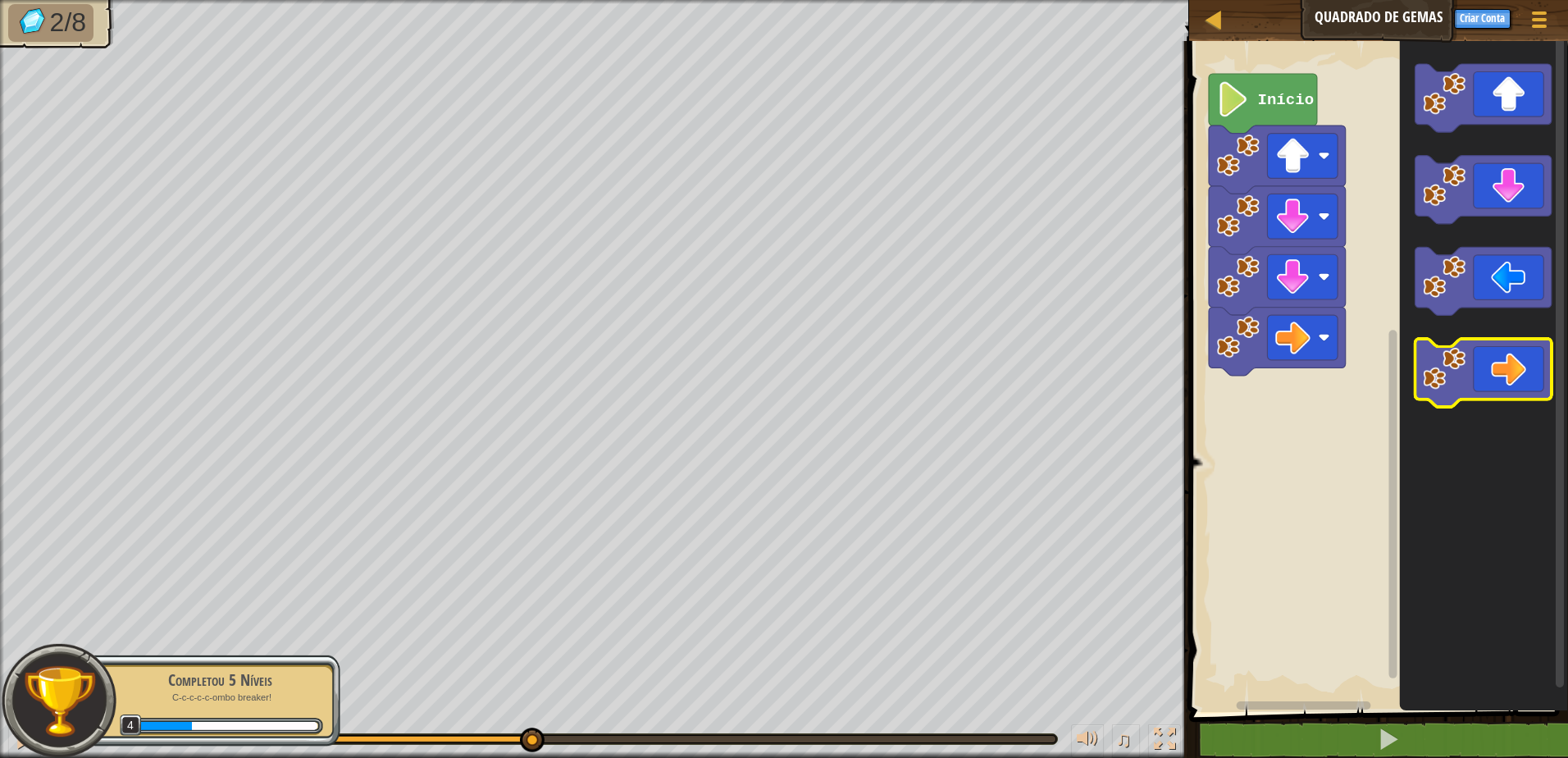
click at [1511, 355] on icon "Espaço de trabalho do Blockly" at bounding box center [1482, 374] width 137 height 68
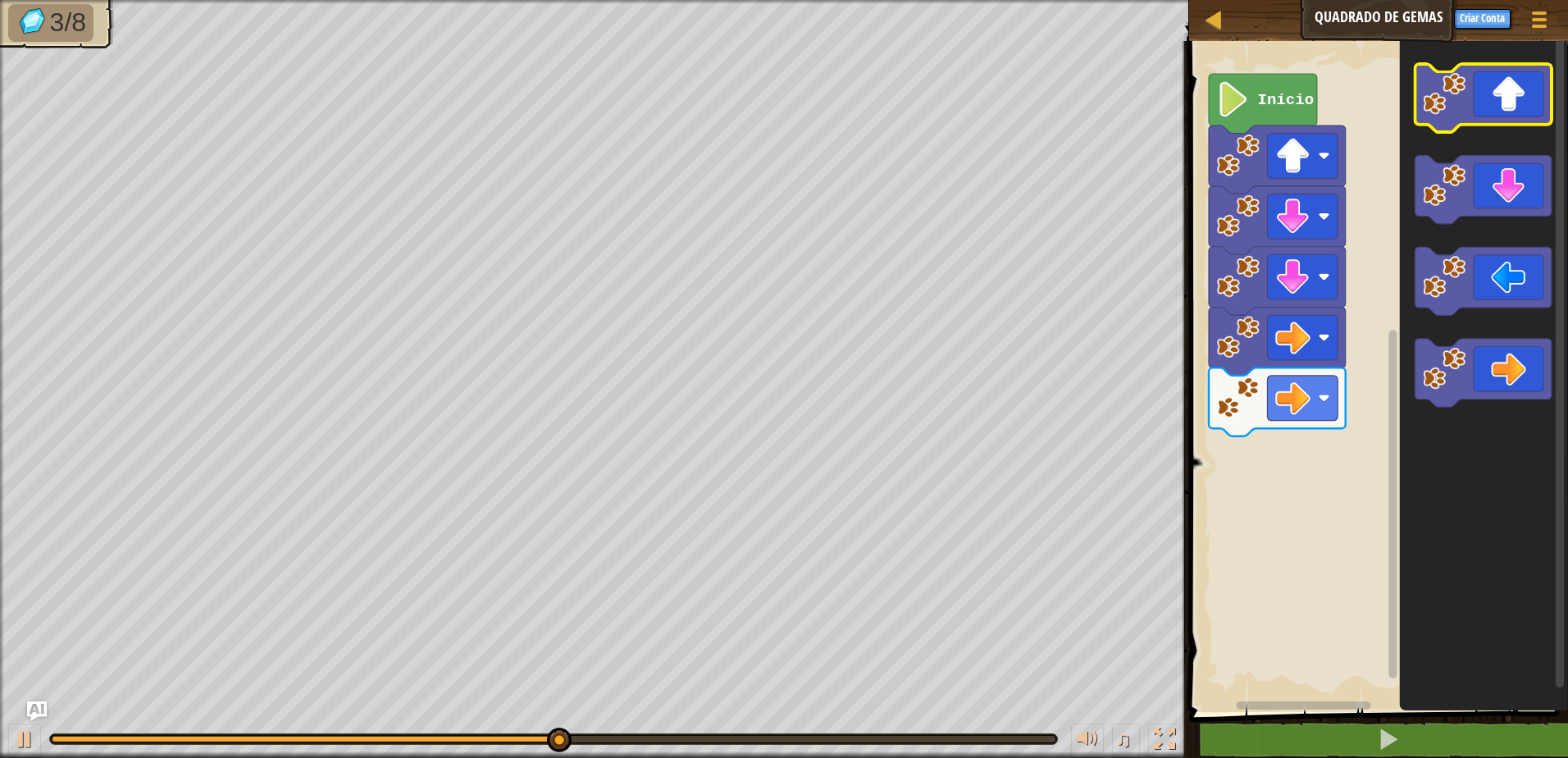
click at [1496, 99] on icon "Espaço de trabalho do Blockly" at bounding box center [1482, 98] width 137 height 68
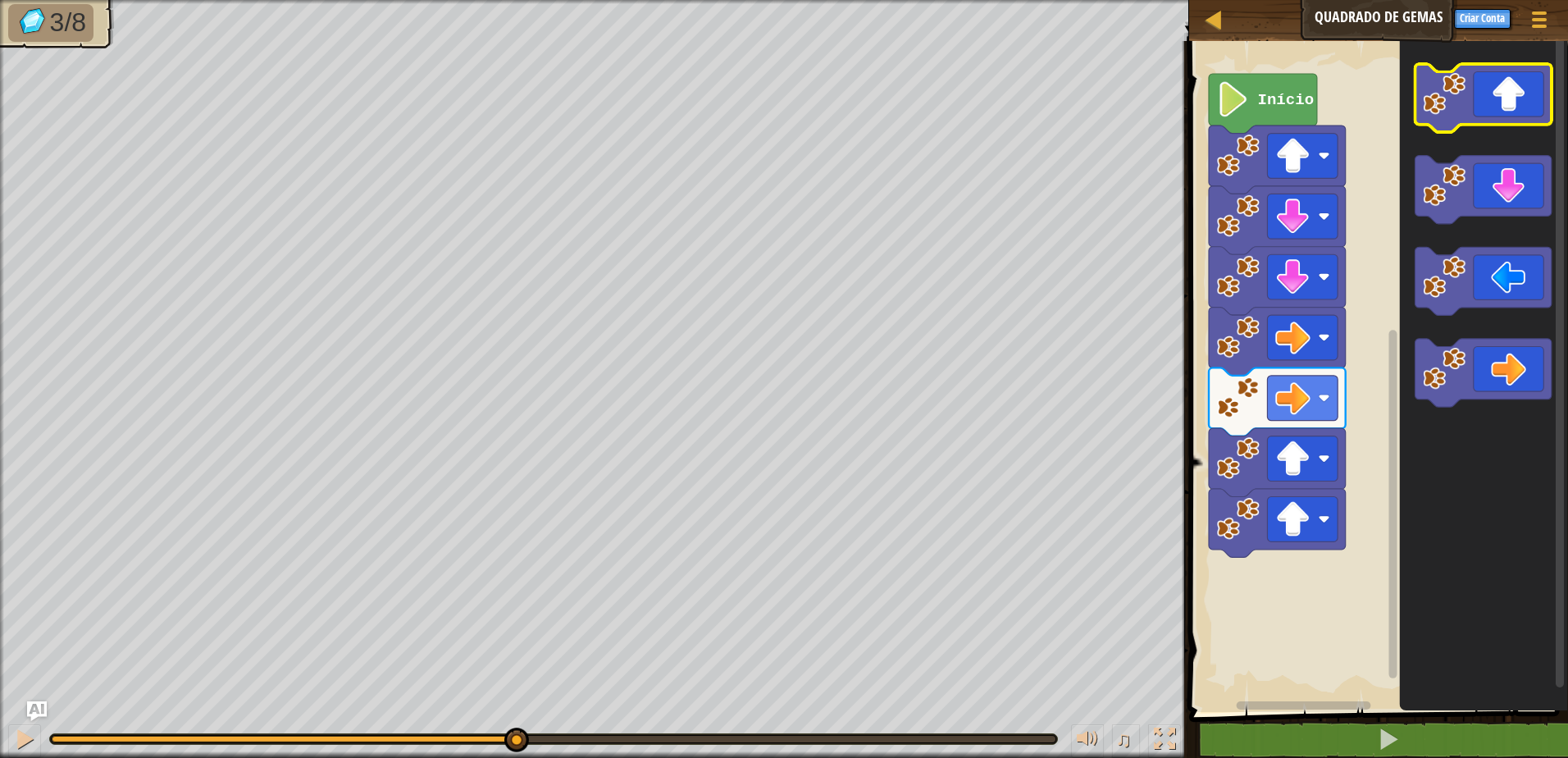
click at [1496, 99] on icon "Espaço de trabalho do Blockly" at bounding box center [1482, 98] width 137 height 68
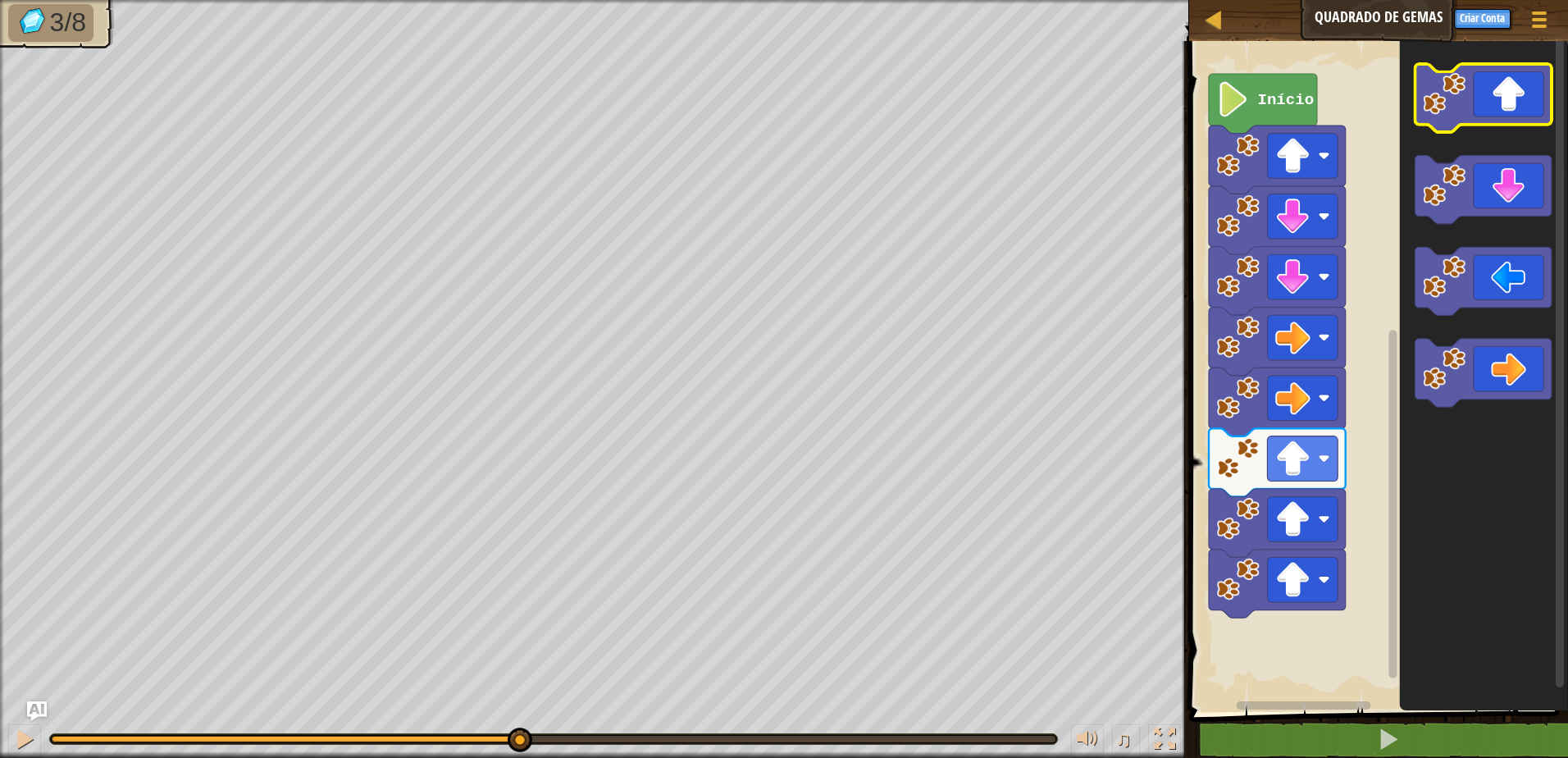
click at [1496, 99] on icon "Espaço de trabalho do Blockly" at bounding box center [1482, 98] width 137 height 68
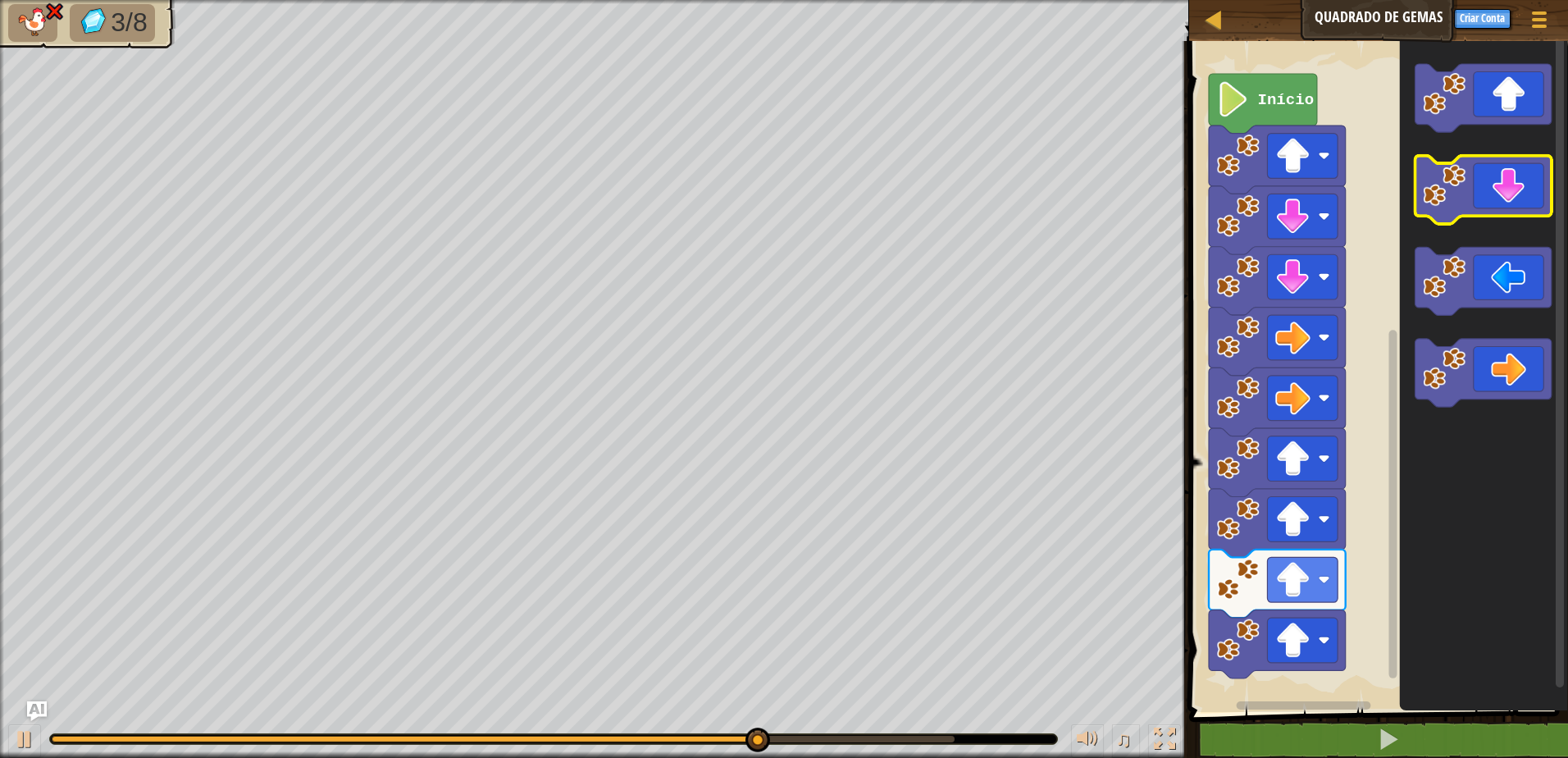
click at [1513, 190] on icon "Espaço de trabalho do Blockly" at bounding box center [1482, 190] width 137 height 68
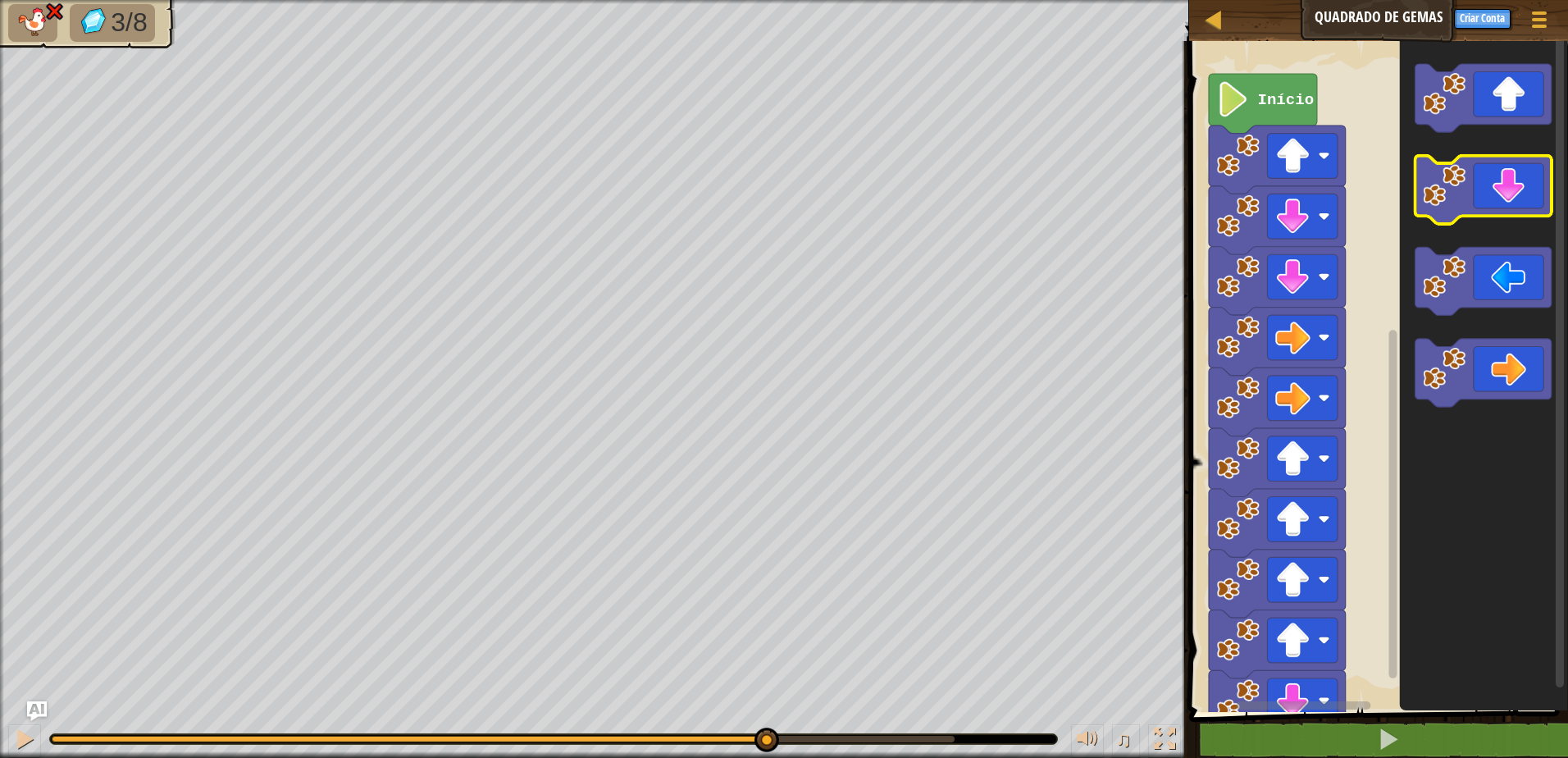
click at [1513, 190] on icon "Espaço de trabalho do Blockly" at bounding box center [1482, 190] width 137 height 68
click at [1505, 197] on icon "Espaço de trabalho do Blockly" at bounding box center [1482, 190] width 137 height 68
click at [1504, 200] on icon "Espaço de trabalho do Blockly" at bounding box center [1482, 190] width 137 height 68
click at [1503, 201] on icon "Espaço de trabalho do Blockly" at bounding box center [1482, 190] width 137 height 68
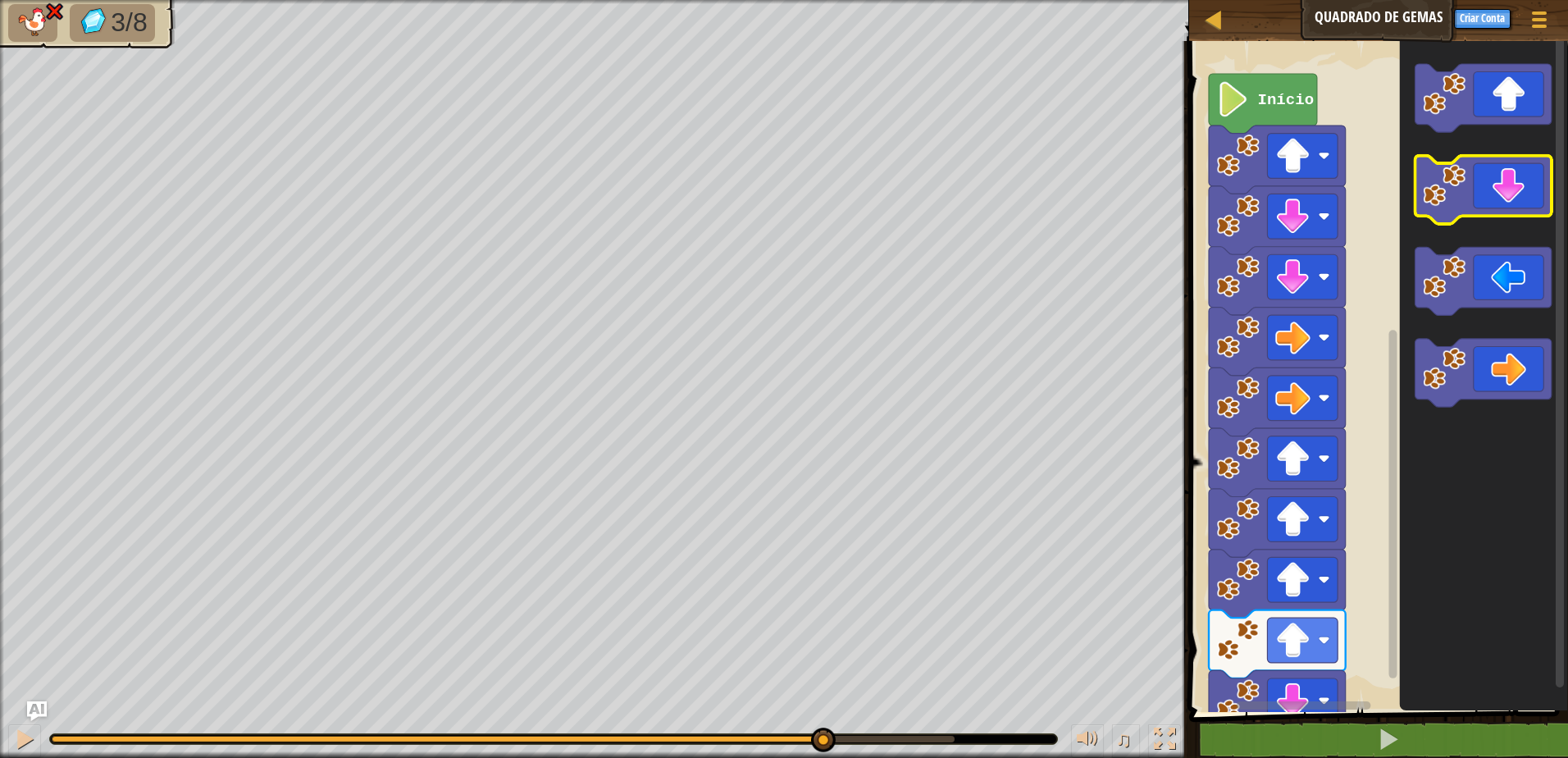
click at [1503, 201] on icon "Espaço de trabalho do Blockly" at bounding box center [1482, 190] width 137 height 68
click at [1503, 201] on icon "Espaço de trabalho do Blockly" at bounding box center [1482, 190] width 137 height 68
click at [1502, 202] on icon "Espaço de trabalho do Blockly" at bounding box center [1482, 190] width 137 height 68
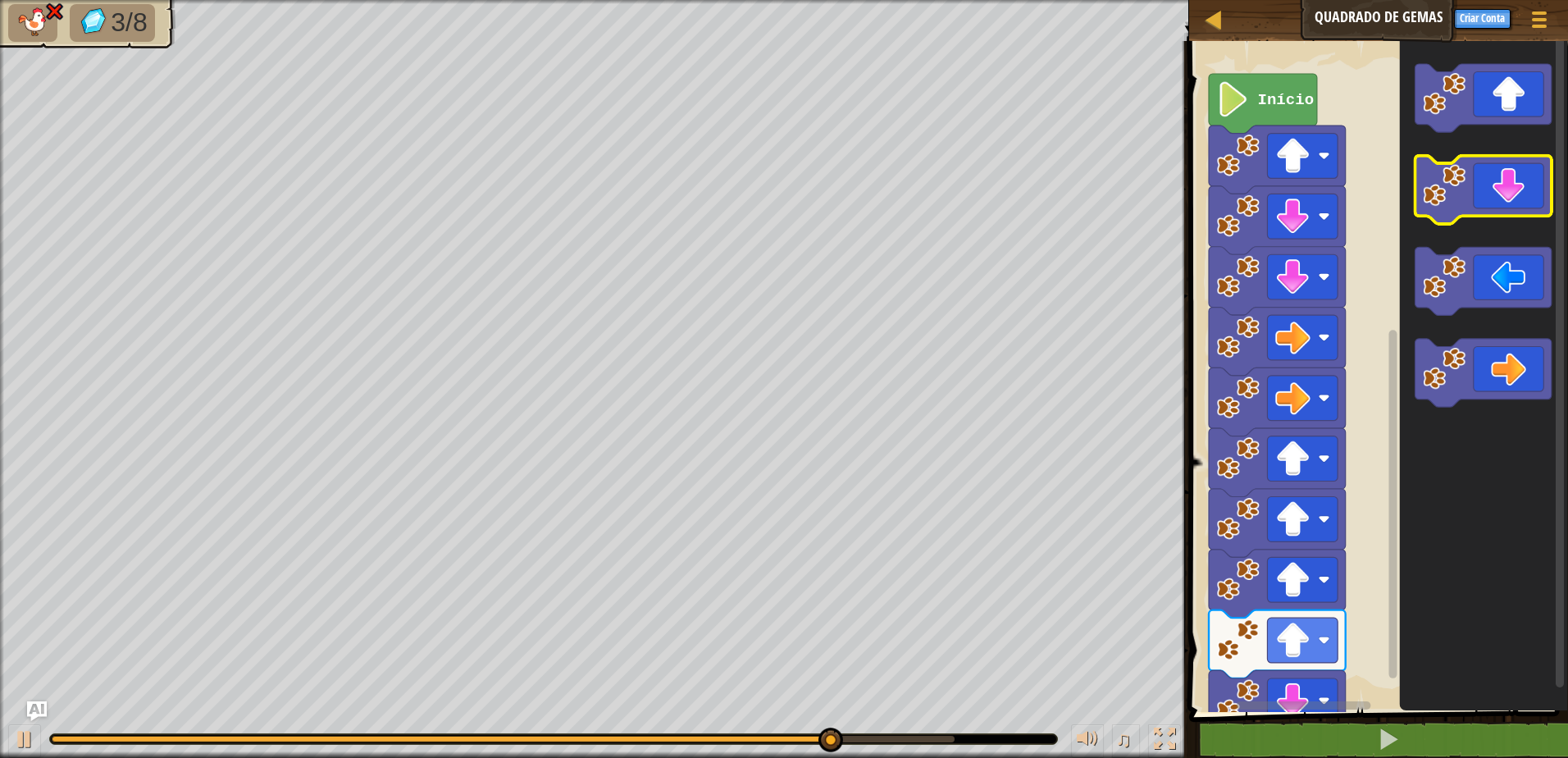
click at [1502, 202] on icon "Espaço de trabalho do Blockly" at bounding box center [1482, 190] width 137 height 68
click at [1501, 205] on icon "Espaço de trabalho do Blockly" at bounding box center [1482, 190] width 137 height 68
click at [1499, 206] on icon "Espaço de trabalho do Blockly" at bounding box center [1482, 190] width 137 height 68
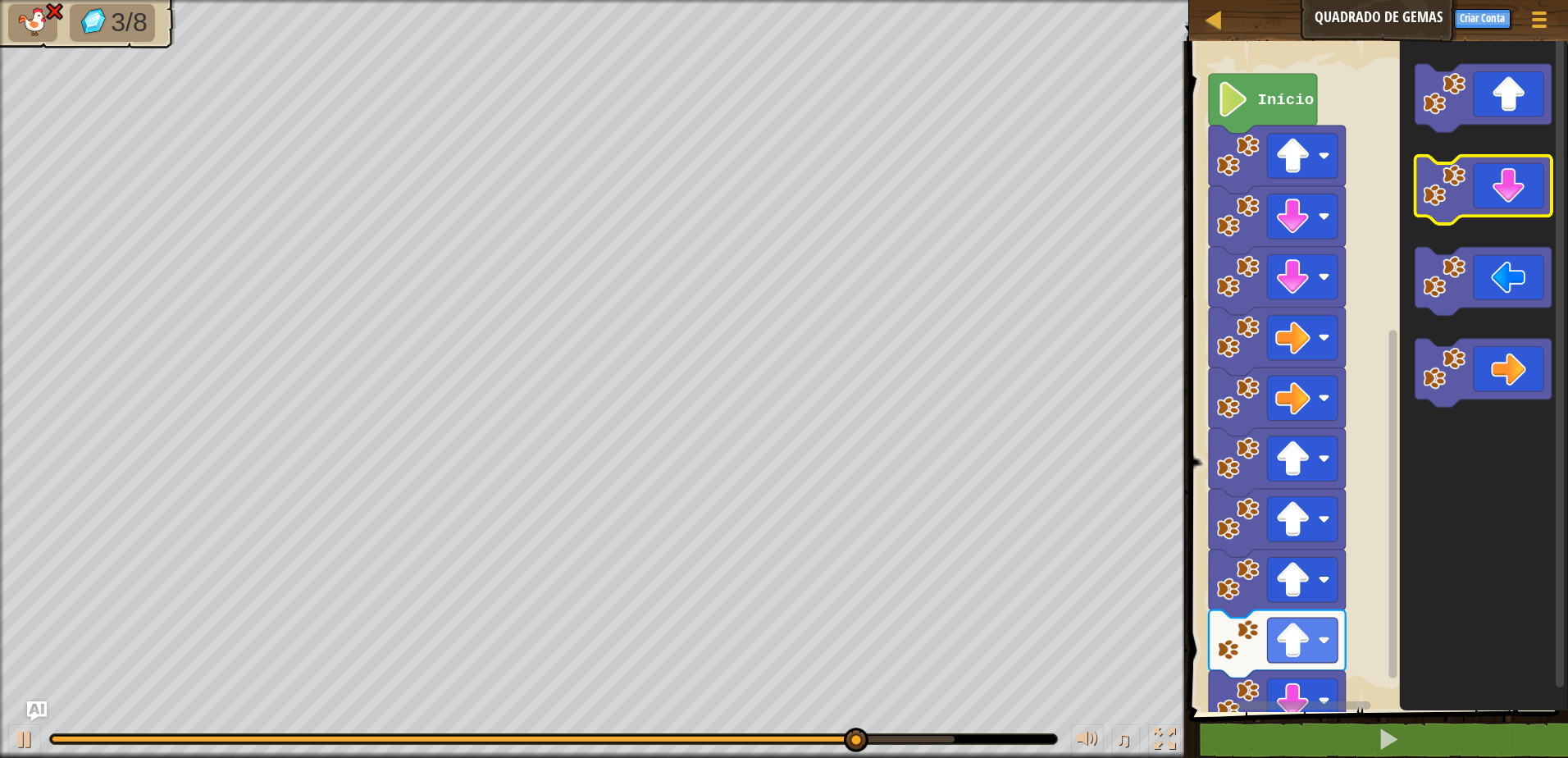
click at [1499, 206] on icon "Espaço de trabalho do Blockly" at bounding box center [1482, 190] width 137 height 68
click at [1499, 207] on icon "Espaço de trabalho do Blockly" at bounding box center [1482, 190] width 137 height 68
click at [1499, 209] on icon "Espaço de trabalho do Blockly" at bounding box center [1482, 190] width 137 height 68
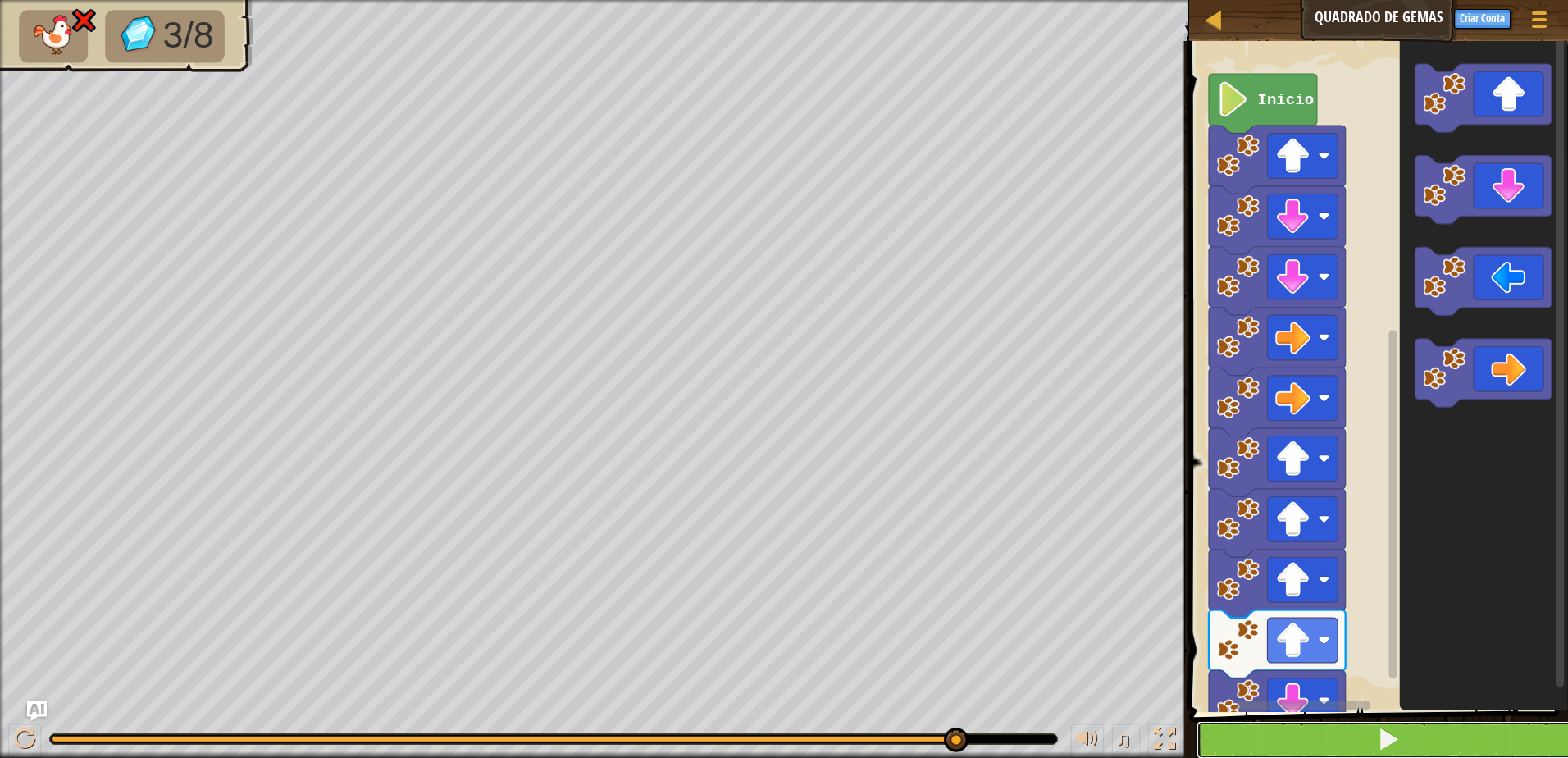
click at [1293, 733] on button at bounding box center [1389, 740] width 384 height 37
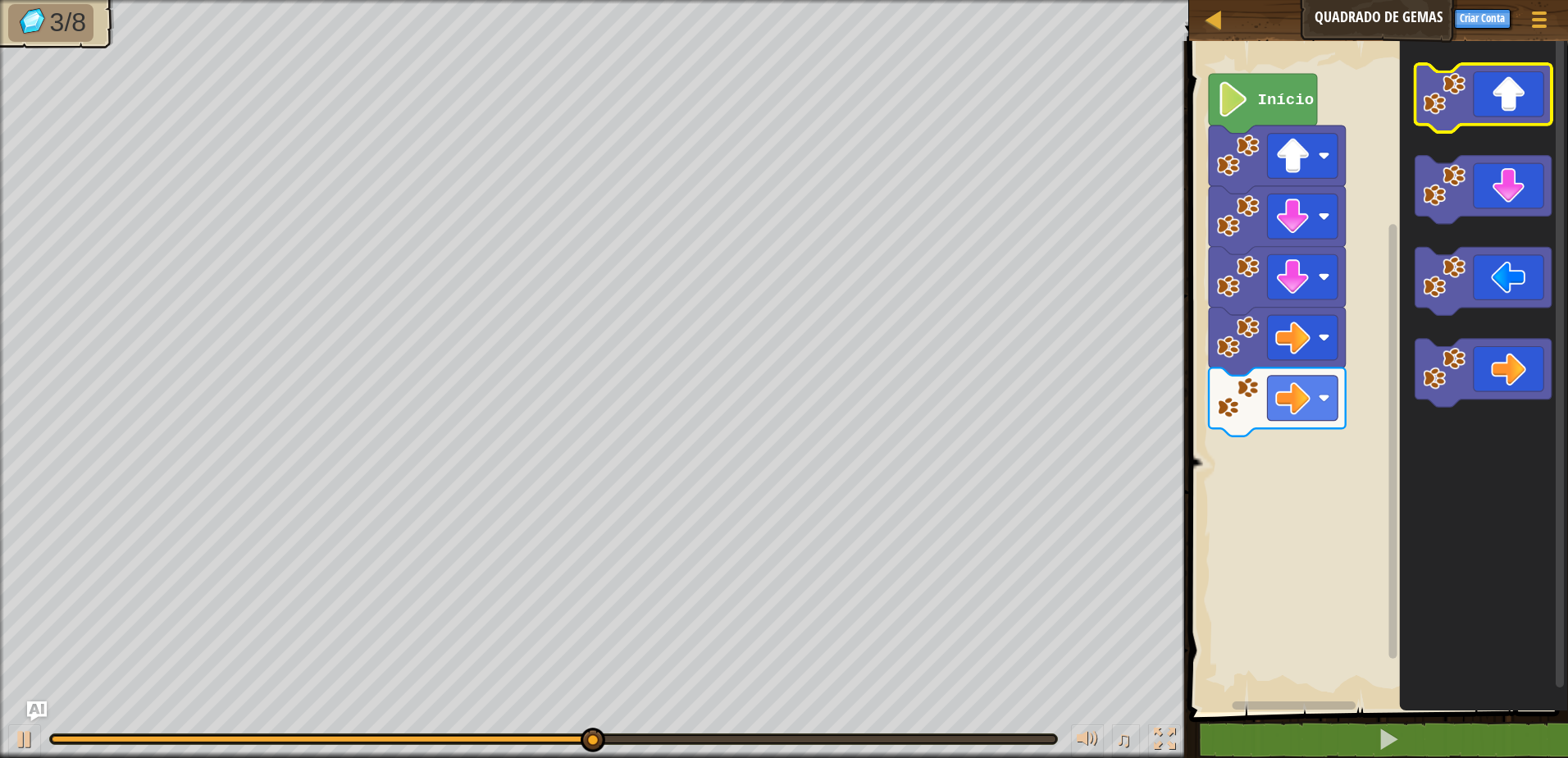
click at [1529, 110] on icon "Espaço de trabalho do Blockly" at bounding box center [1482, 98] width 137 height 68
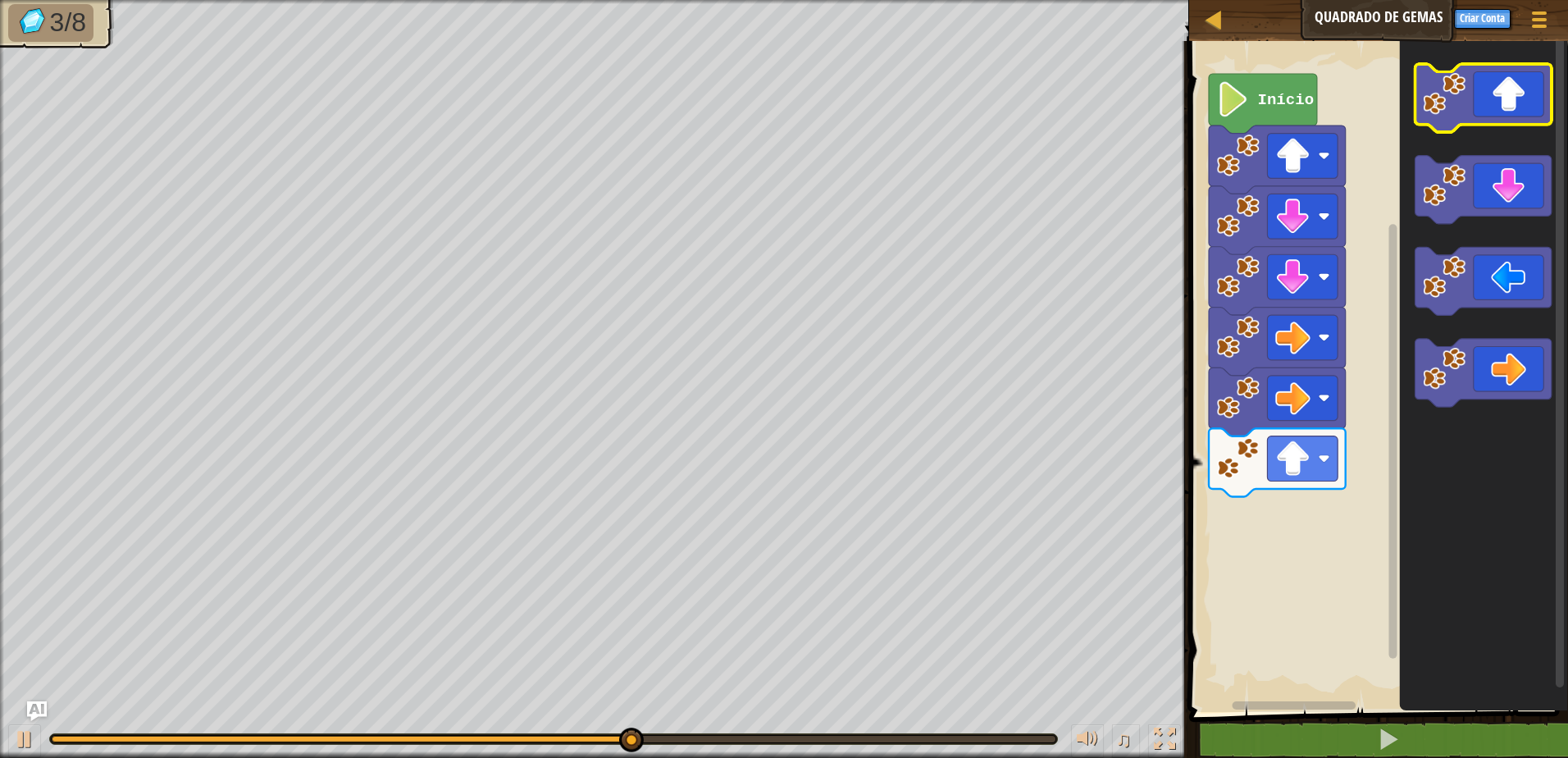
click at [1520, 126] on rect "Espaço de trabalho do Blockly" at bounding box center [1482, 98] width 137 height 68
click at [1519, 99] on icon "Espaço de trabalho do Blockly" at bounding box center [1482, 98] width 137 height 68
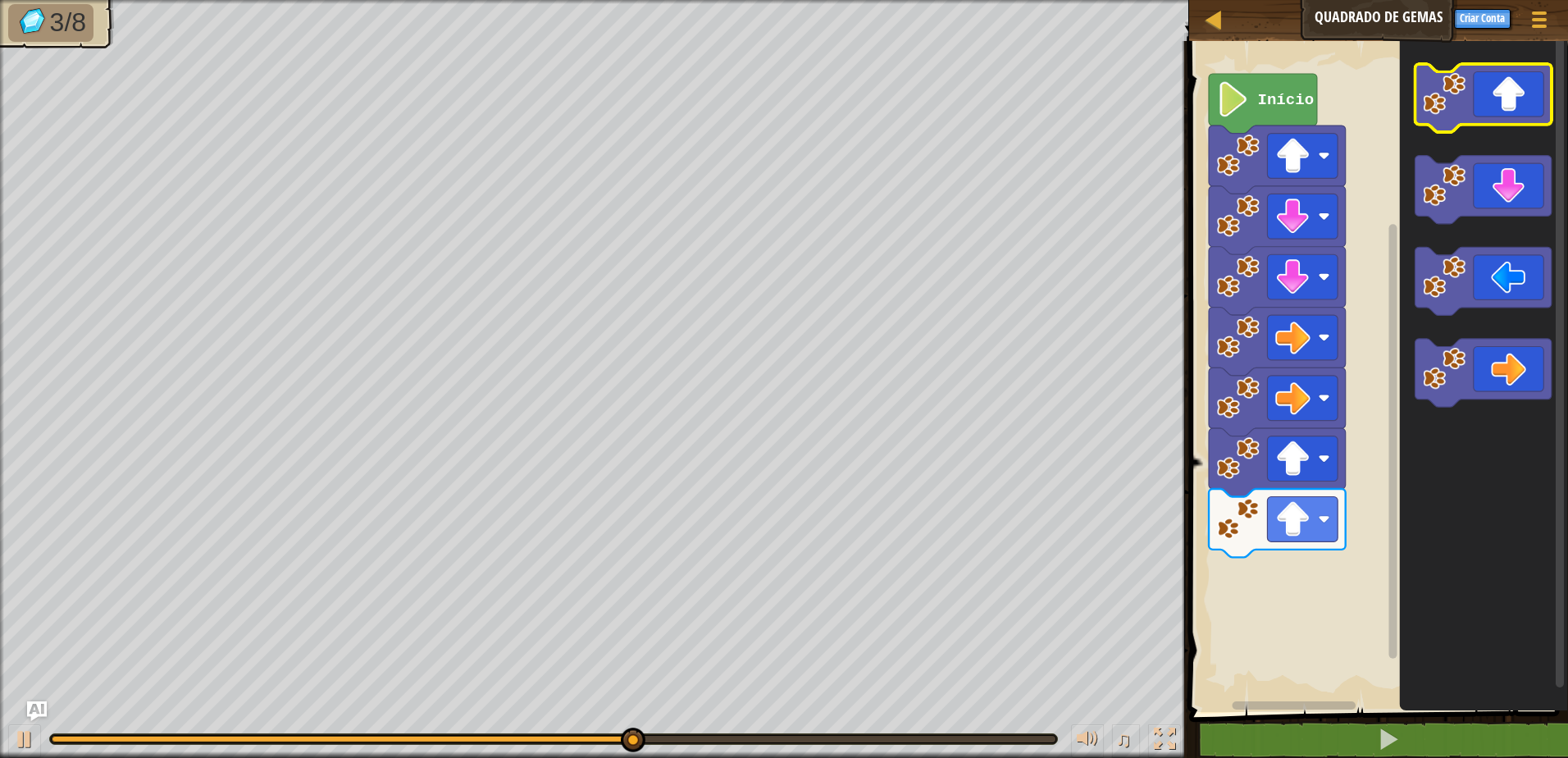
click at [1519, 99] on icon "Espaço de trabalho do Blockly" at bounding box center [1482, 98] width 137 height 68
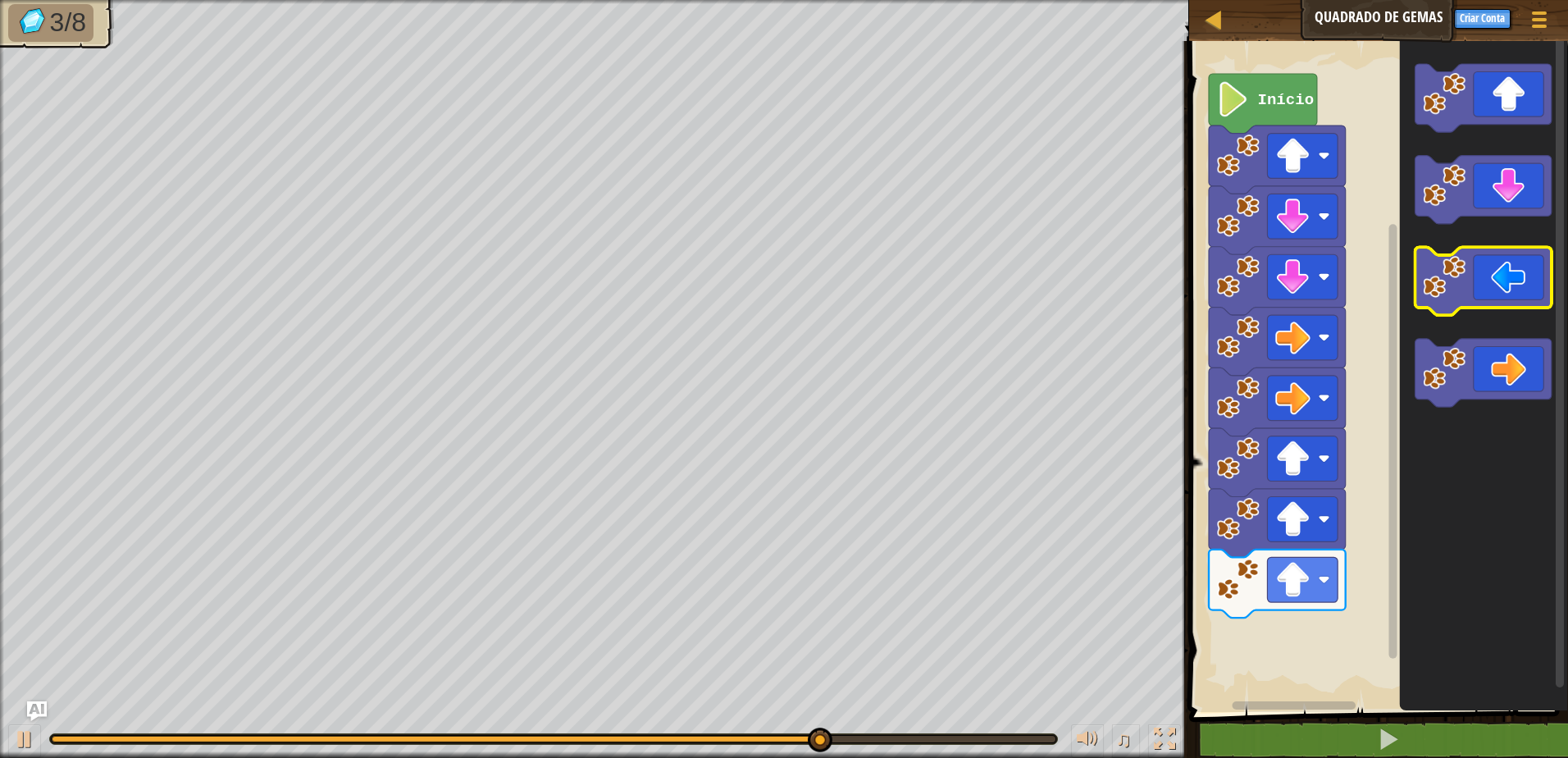
click at [1471, 275] on icon "Espaço de trabalho do Blockly" at bounding box center [1482, 282] width 137 height 68
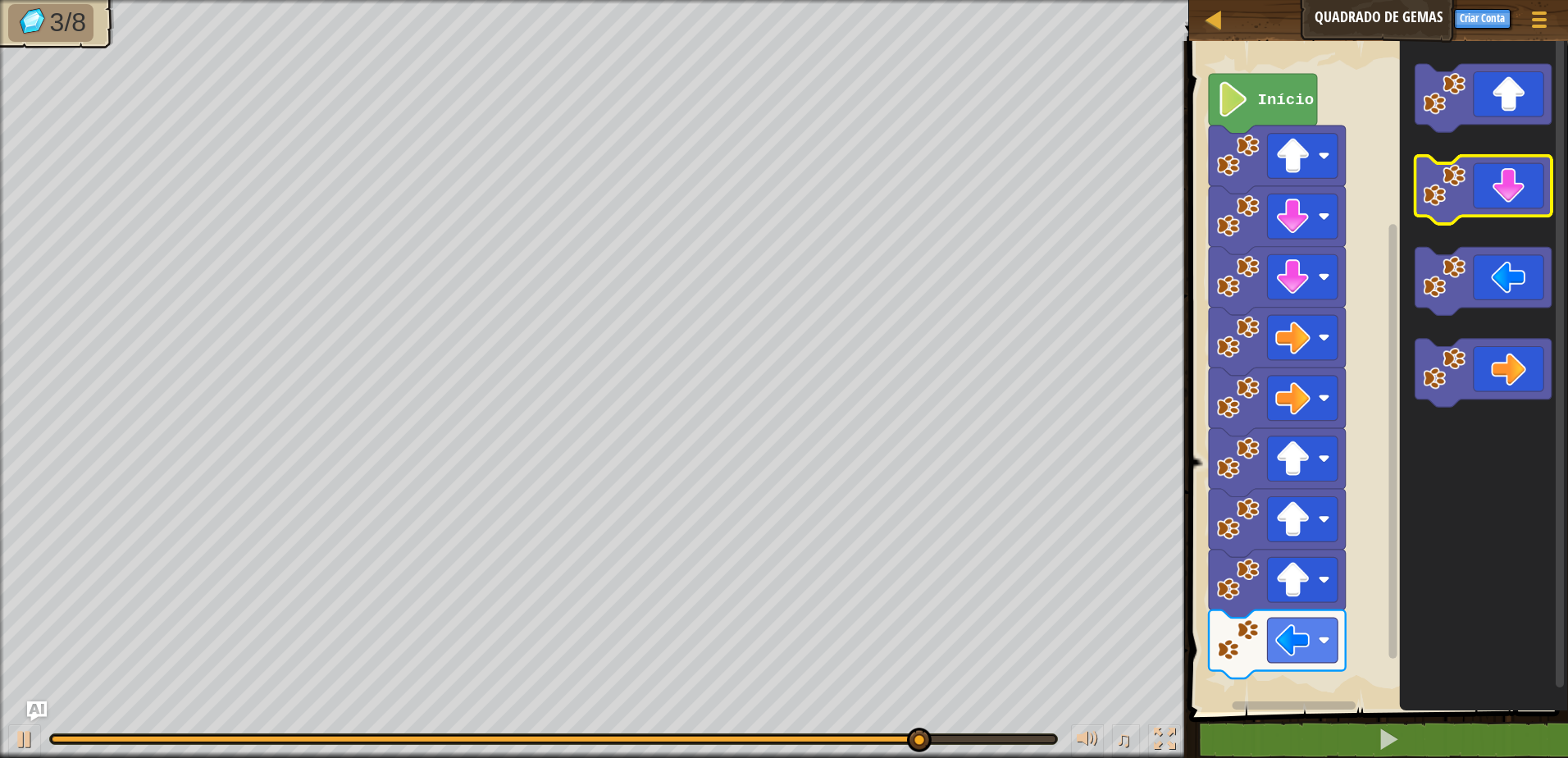
click at [1523, 194] on icon "Espaço de trabalho do Blockly" at bounding box center [1482, 190] width 137 height 68
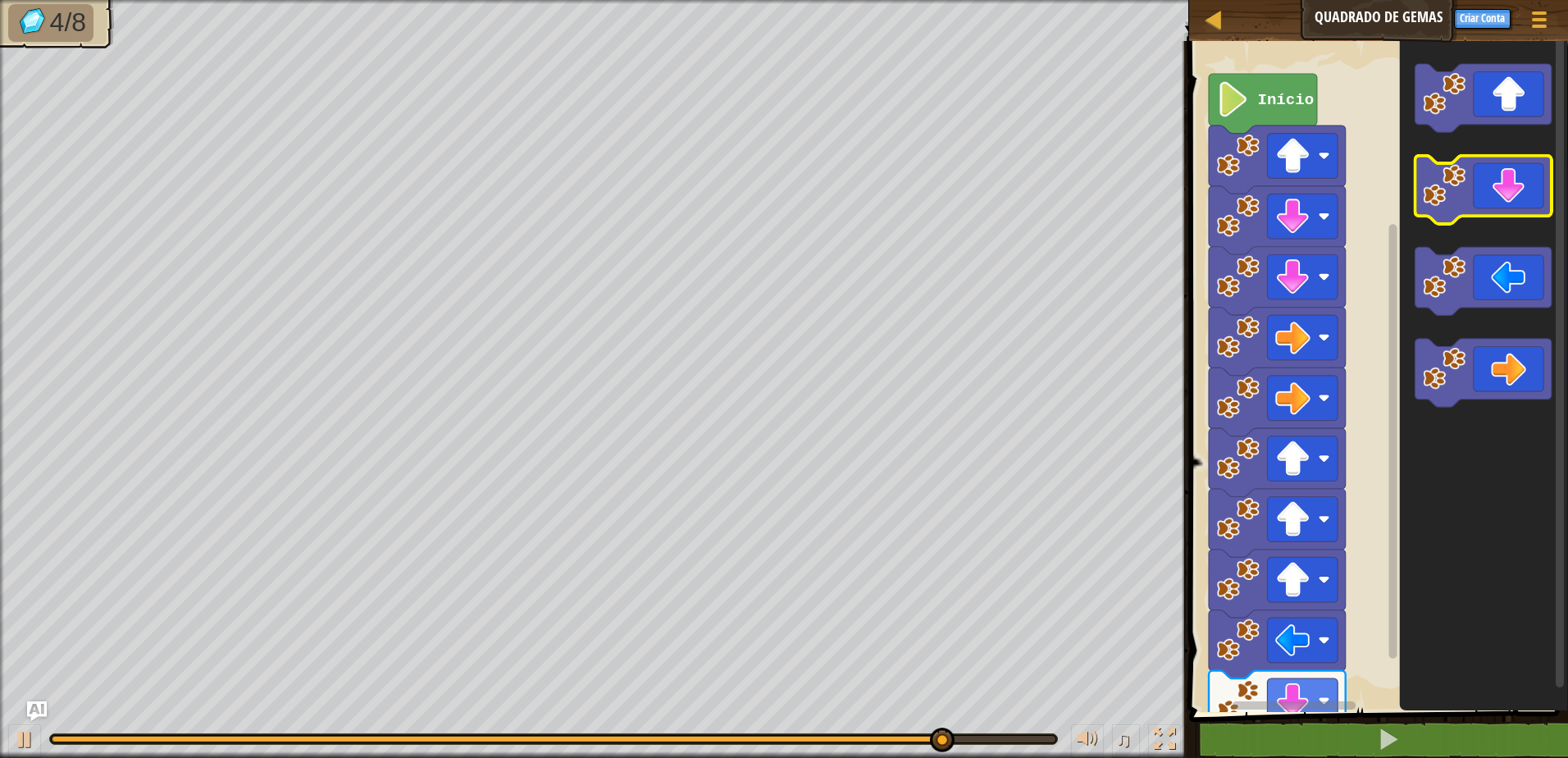
click at [1514, 212] on icon "Espaço de trabalho do Blockly" at bounding box center [1482, 190] width 137 height 68
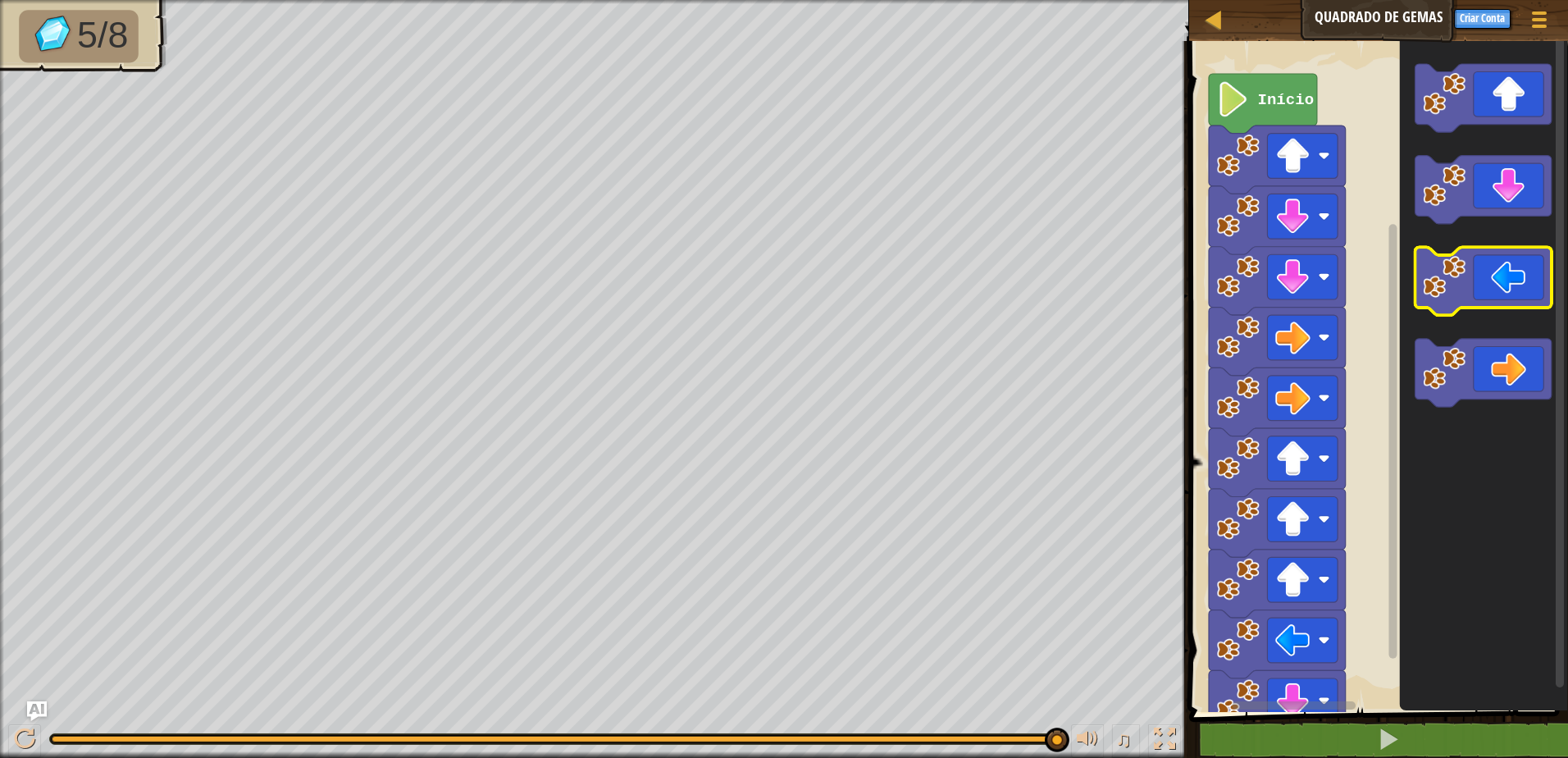
click at [1458, 283] on image "Espaço de trabalho do Blockly" at bounding box center [1444, 277] width 42 height 42
click at [1459, 297] on image "Espaço de trabalho do Blockly" at bounding box center [1444, 277] width 42 height 42
click at [1466, 308] on icon "Espaço de trabalho do Blockly" at bounding box center [1482, 282] width 137 height 68
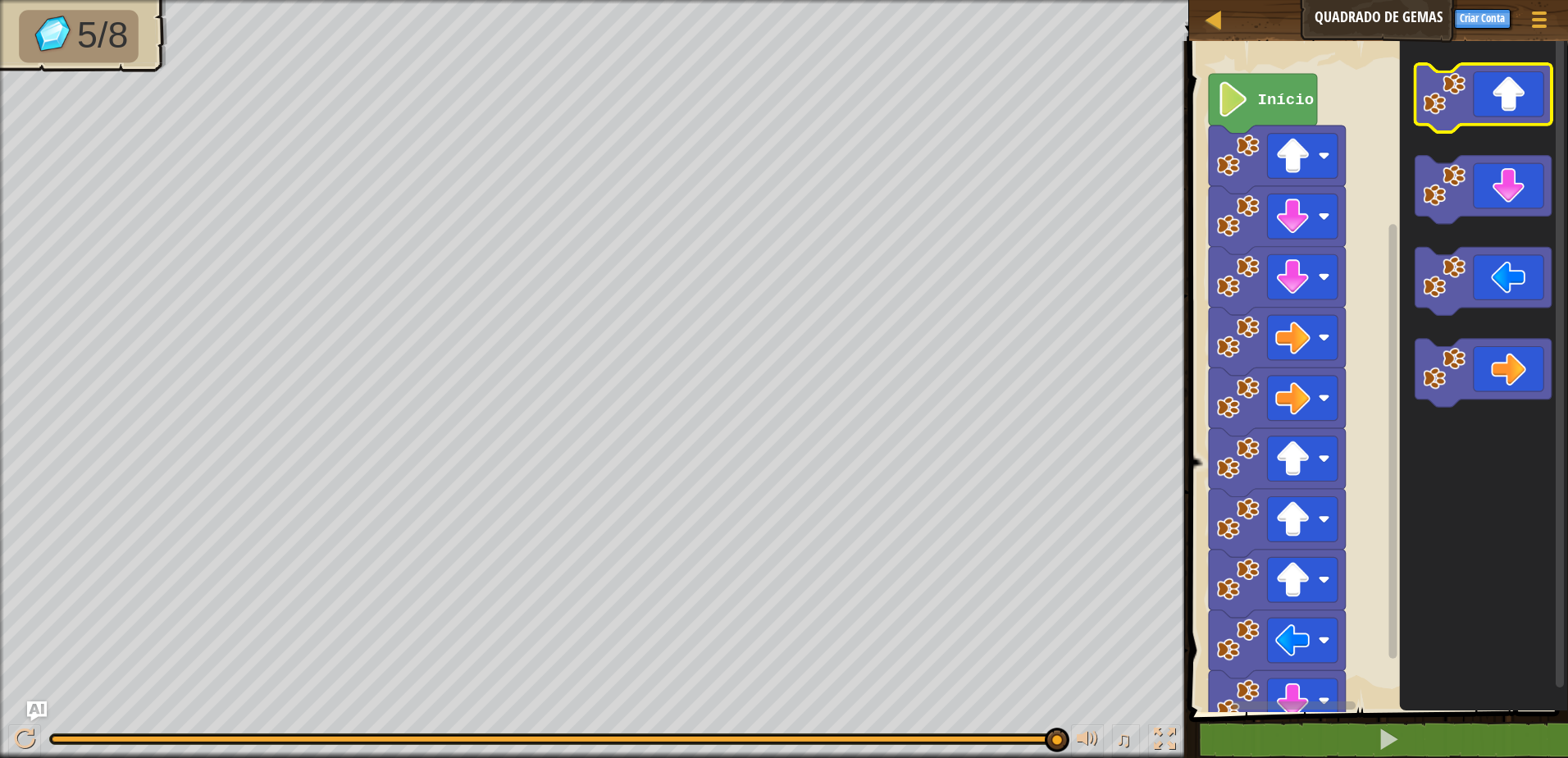
click at [1510, 121] on icon "Espaço de trabalho do Blockly" at bounding box center [1482, 98] width 137 height 68
click at [1498, 118] on icon "Espaço de trabalho do Blockly" at bounding box center [1482, 98] width 137 height 68
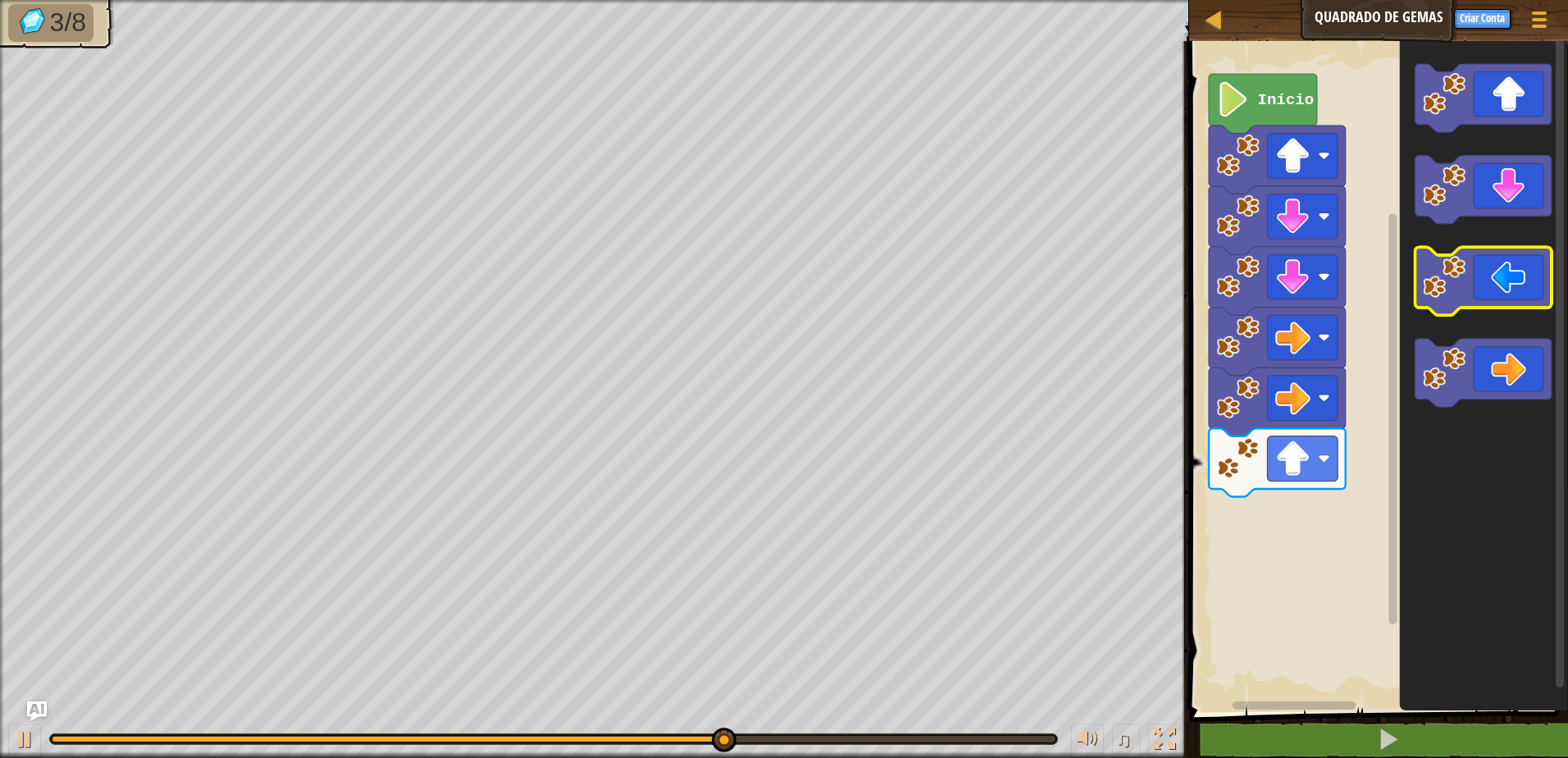
click at [1466, 299] on icon "Espaço de trabalho do Blockly" at bounding box center [1482, 282] width 137 height 68
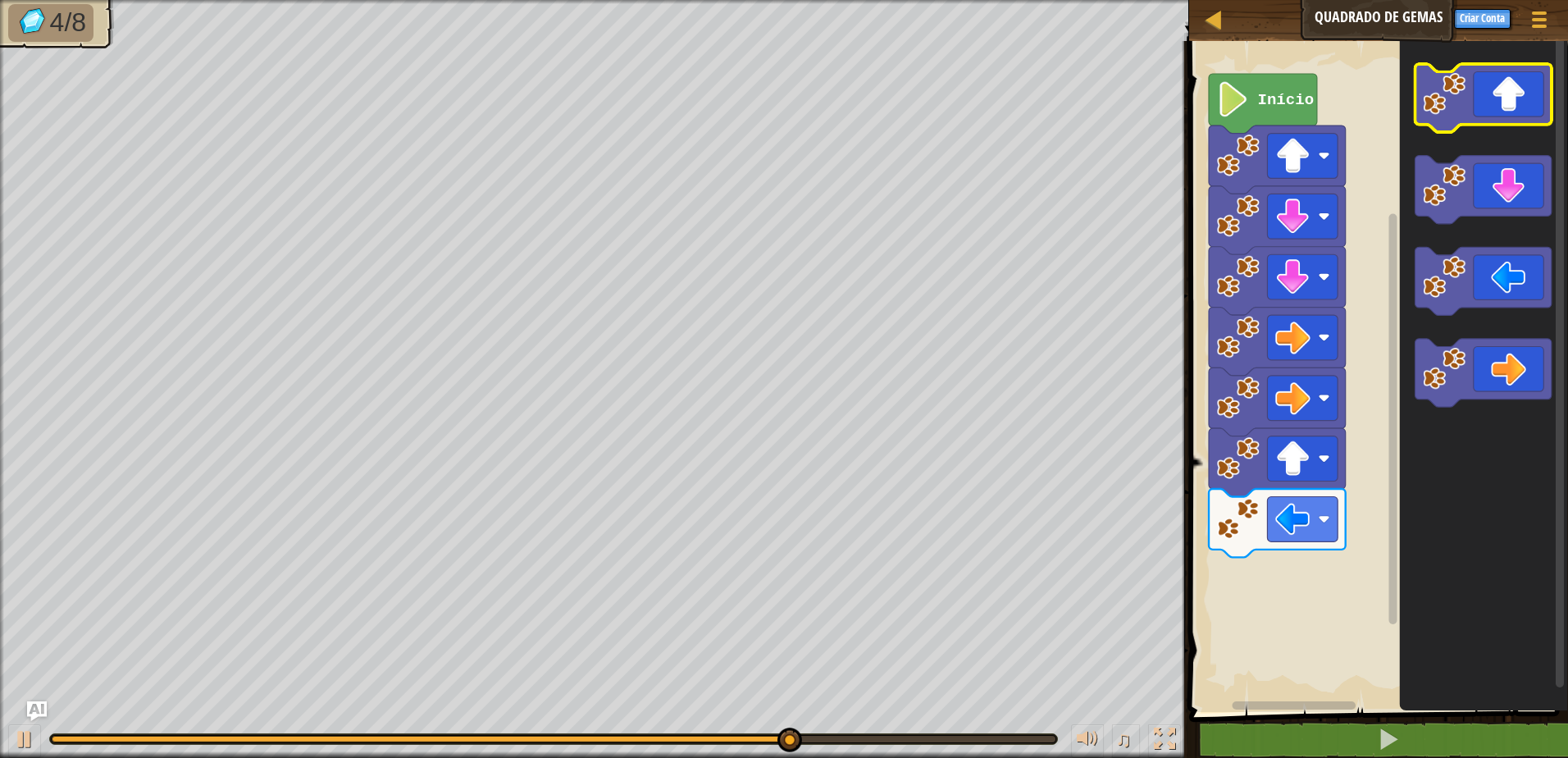
click at [1508, 119] on icon "Espaço de trabalho do Blockly" at bounding box center [1482, 98] width 137 height 68
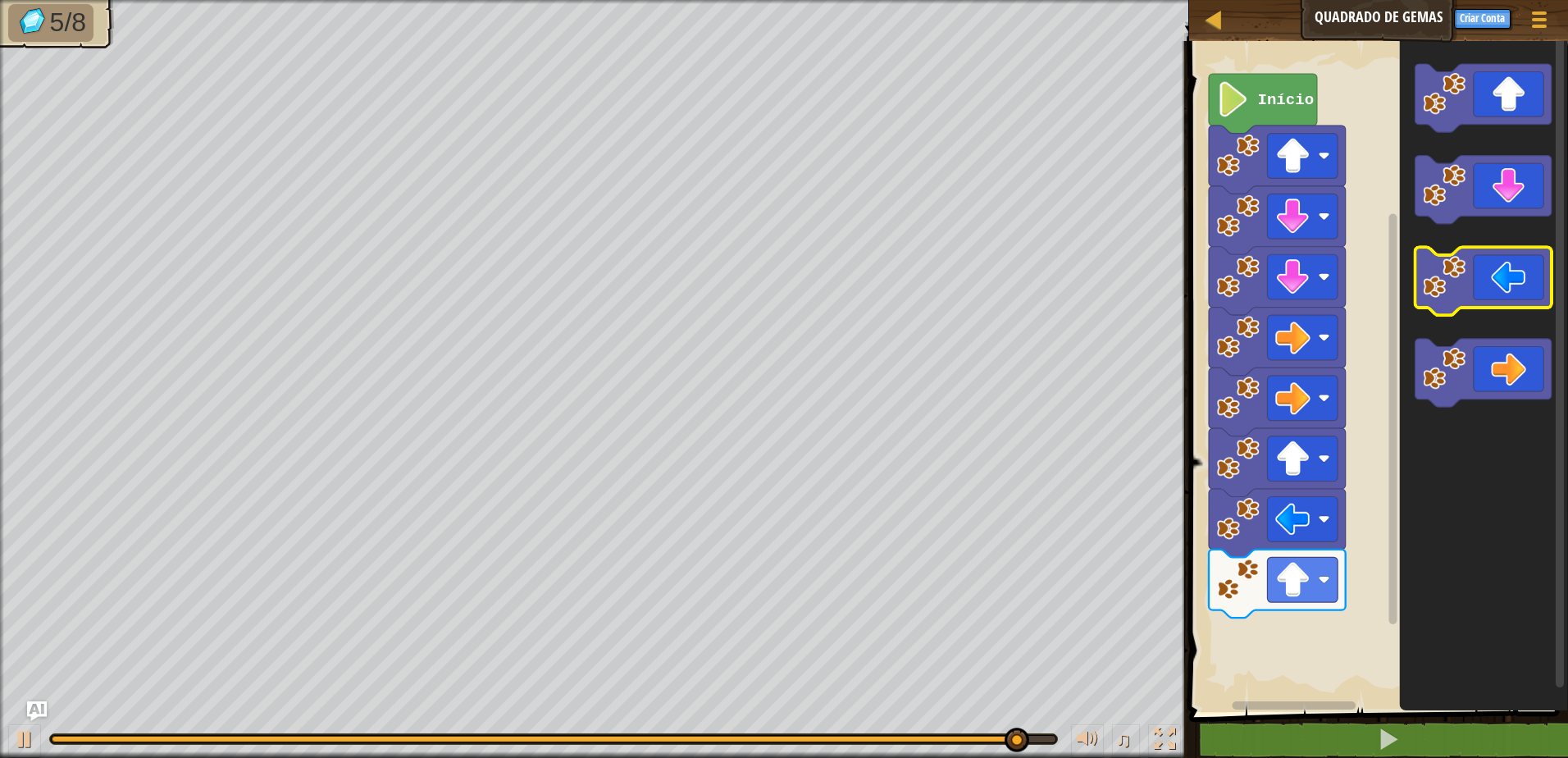
click at [1446, 303] on icon "Espaço de trabalho do Blockly" at bounding box center [1482, 282] width 137 height 68
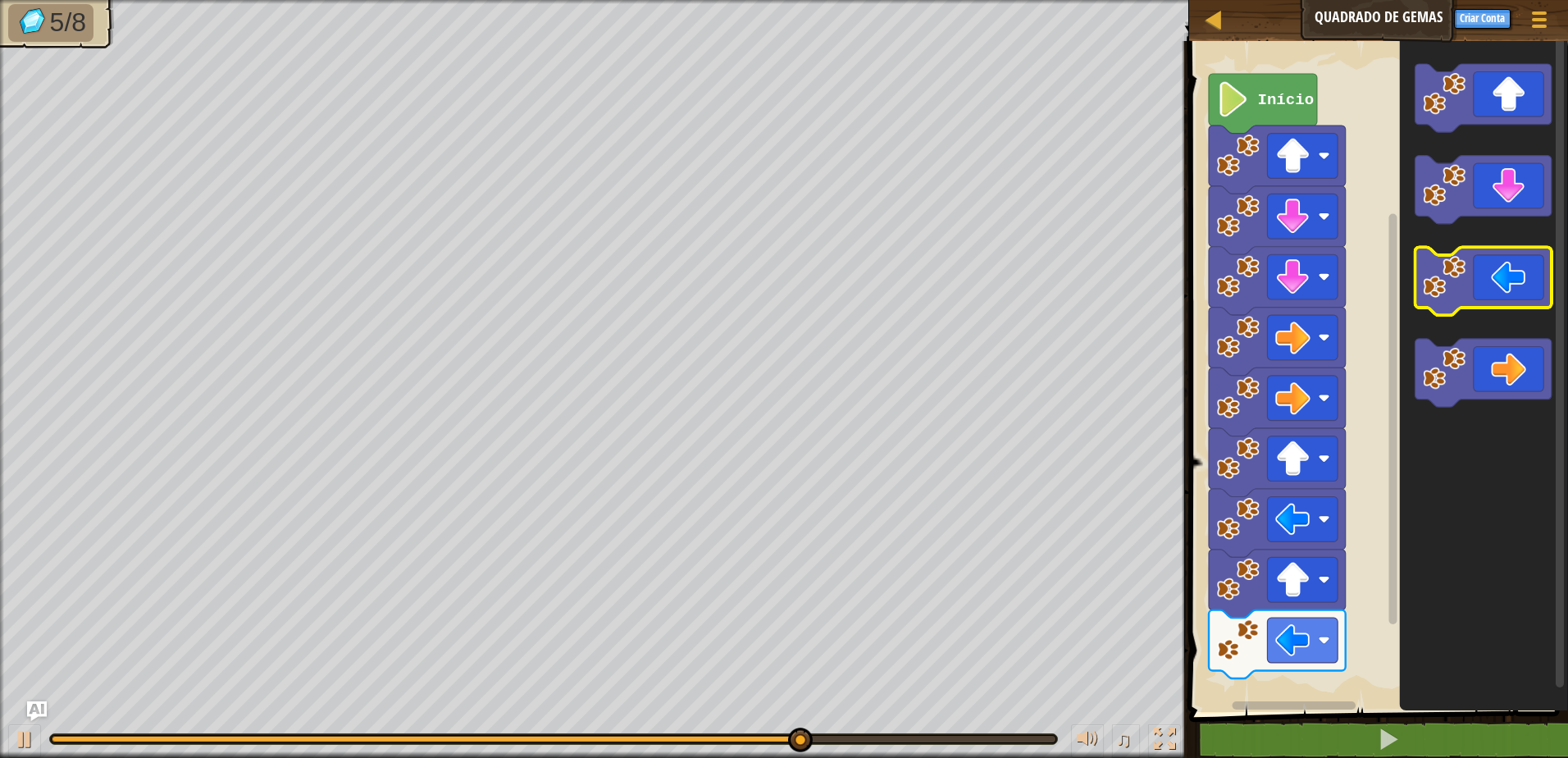
click at [1446, 303] on icon "Espaço de trabalho do Blockly" at bounding box center [1482, 282] width 137 height 68
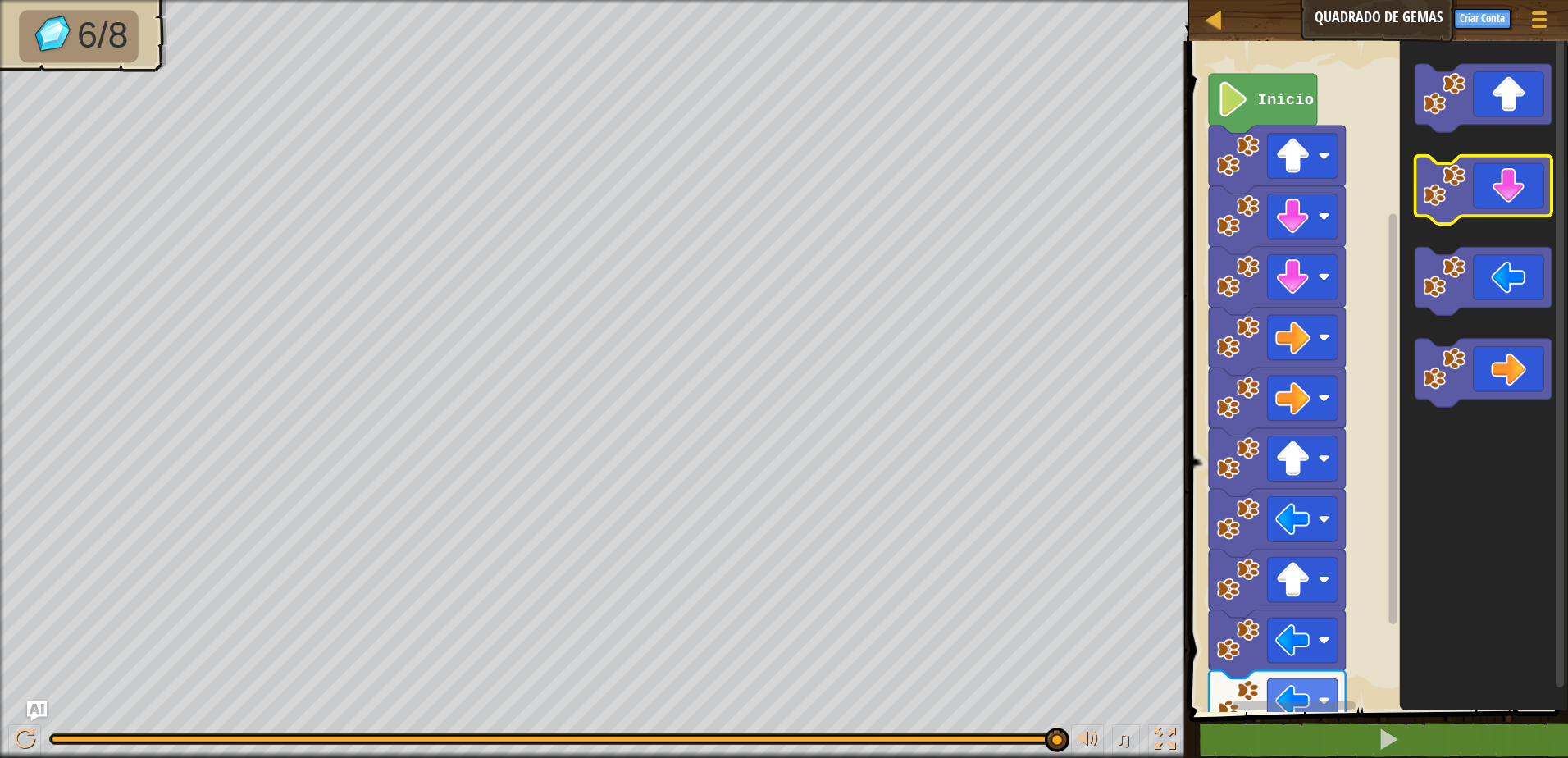
click at [1493, 200] on icon "Espaço de trabalho do Blockly" at bounding box center [1482, 190] width 137 height 68
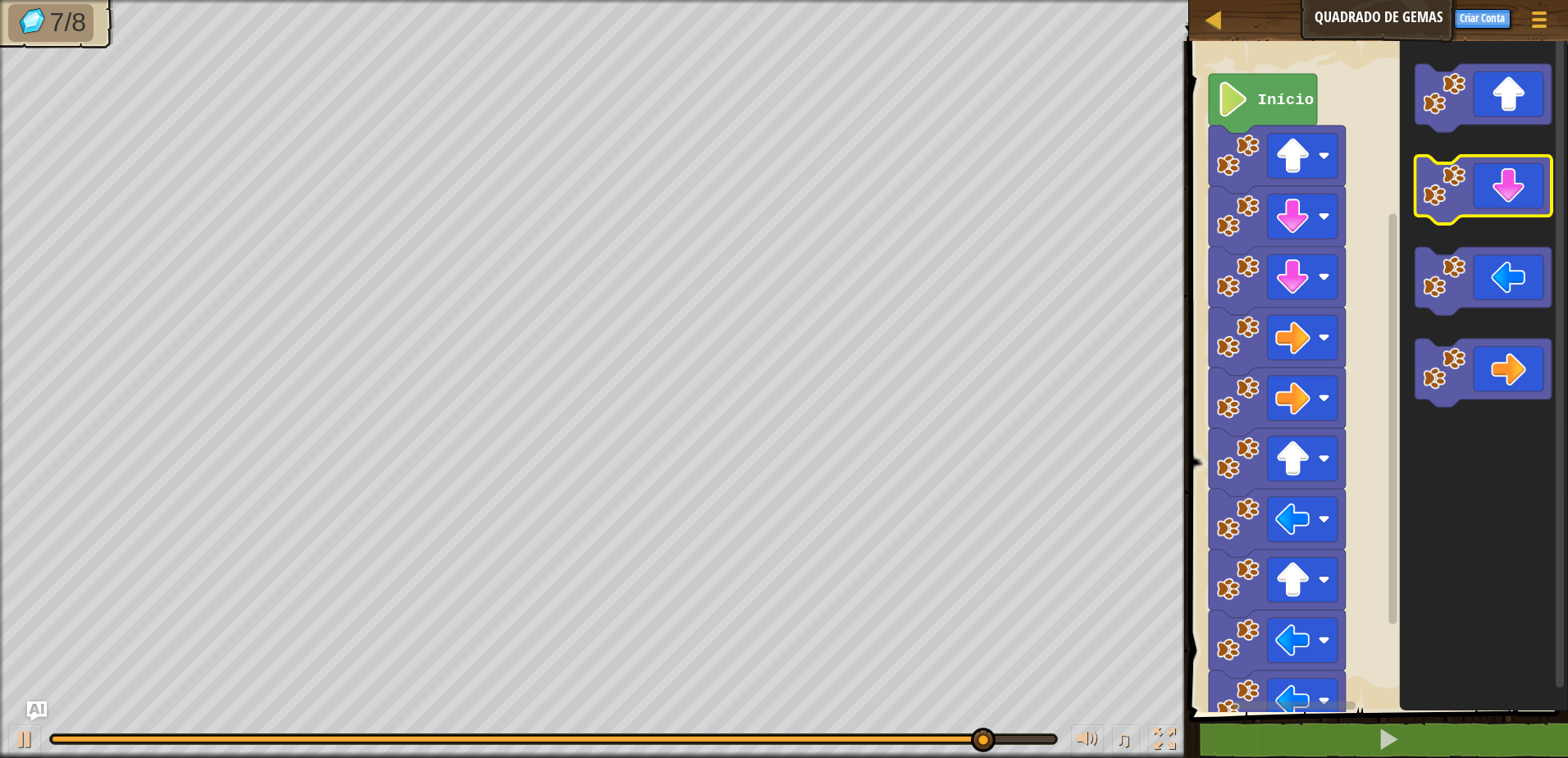
click at [1493, 200] on icon "Espaço de trabalho do Blockly" at bounding box center [1482, 190] width 137 height 68
click at [1493, 204] on icon "Espaço de trabalho do Blockly" at bounding box center [1482, 190] width 137 height 68
click at [1491, 206] on icon "Espaço de trabalho do Blockly" at bounding box center [1482, 190] width 137 height 68
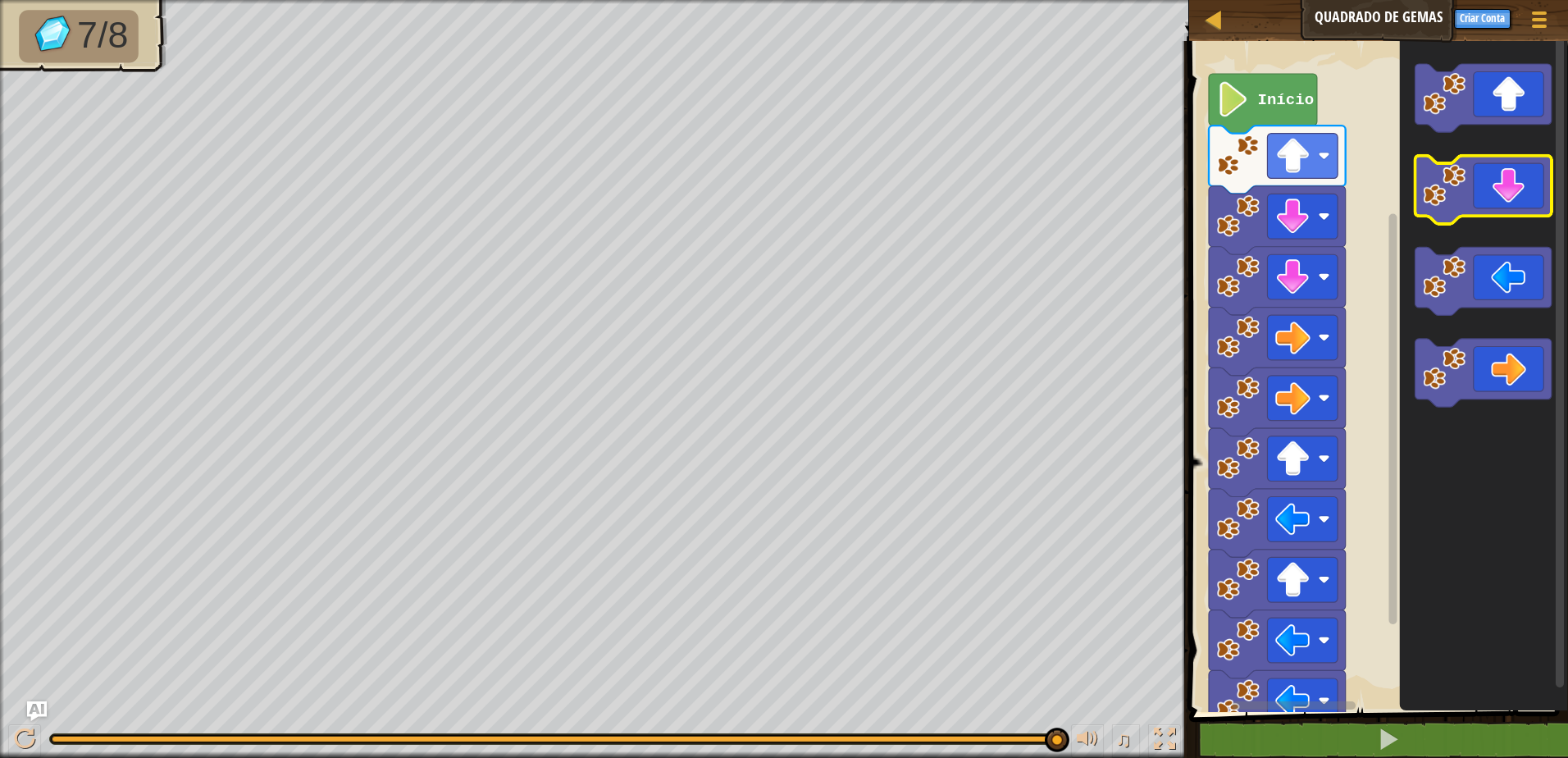
click at [1491, 206] on icon "Espaço de trabalho do Blockly" at bounding box center [1482, 190] width 137 height 68
click at [1490, 208] on icon "Espaço de trabalho do Blockly" at bounding box center [1482, 190] width 137 height 68
click at [1490, 209] on icon "Espaço de trabalho do Blockly" at bounding box center [1482, 190] width 137 height 68
click at [1490, 211] on icon "Espaço de trabalho do Blockly" at bounding box center [1482, 190] width 137 height 68
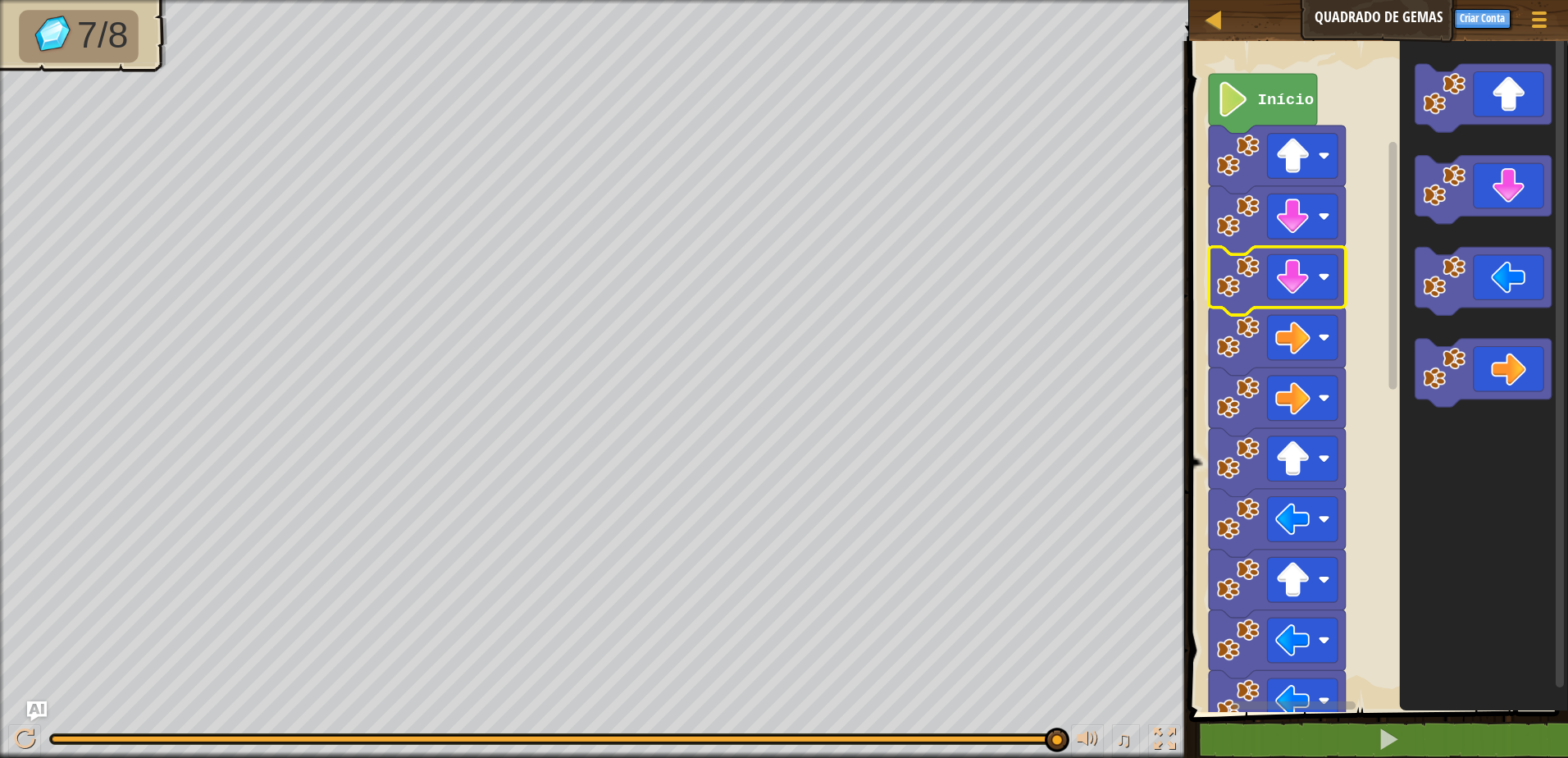
click at [1270, 102] on text "Início" at bounding box center [1285, 99] width 57 height 18
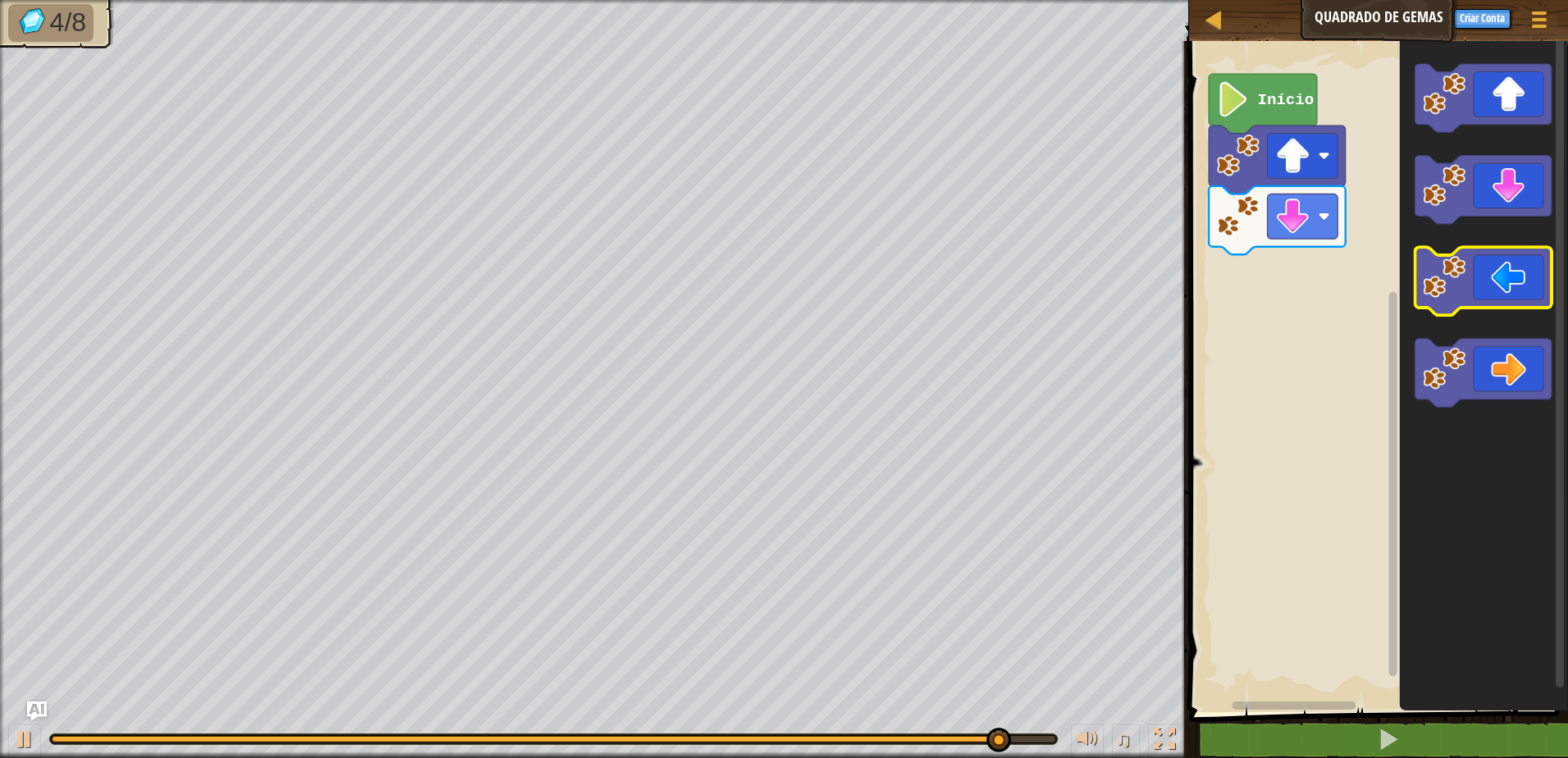
click at [1482, 276] on icon "Espaço de trabalho do Blockly" at bounding box center [1482, 282] width 137 height 68
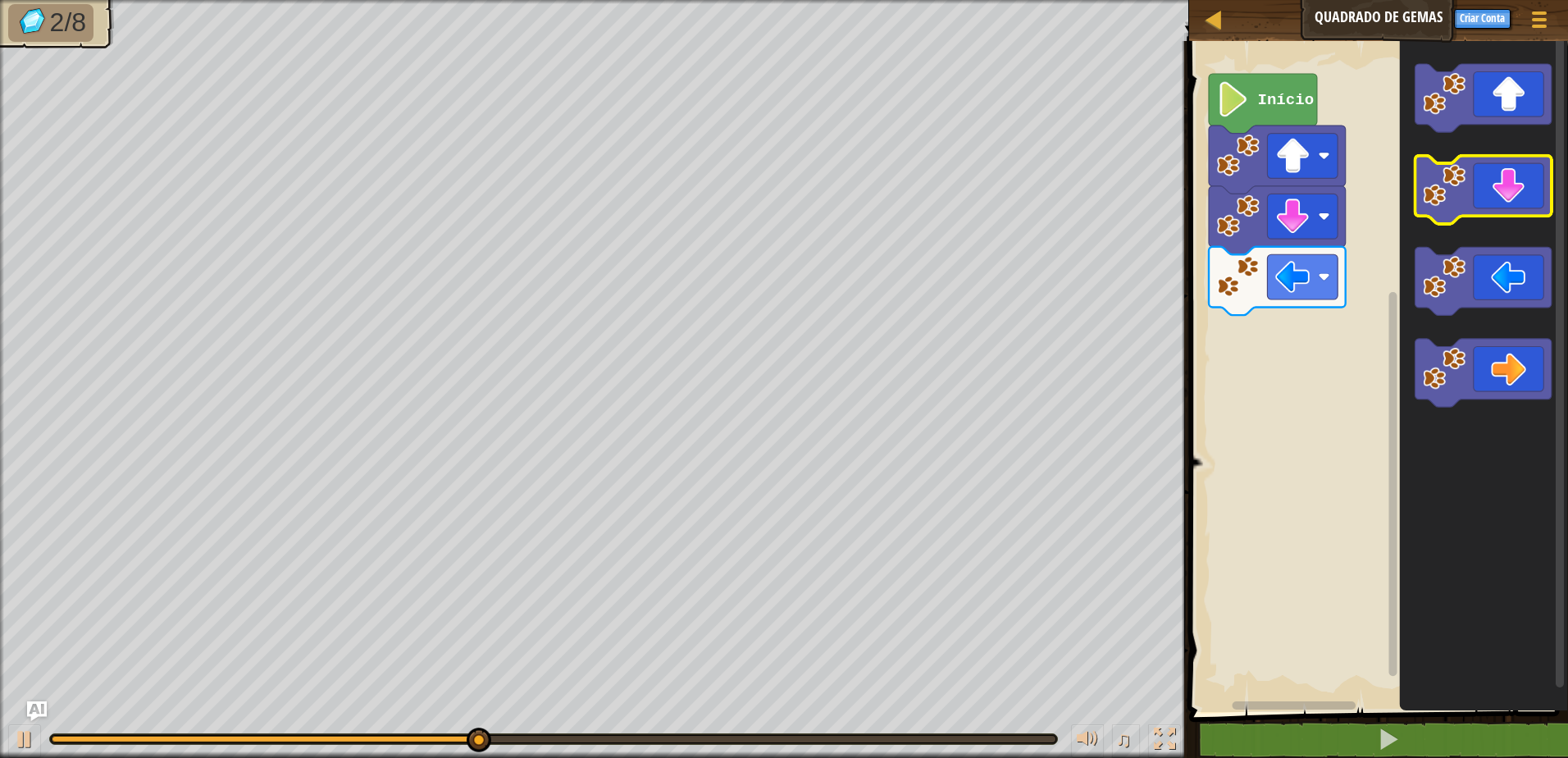
click at [1486, 177] on icon "Espaço de trabalho do Blockly" at bounding box center [1482, 190] width 137 height 68
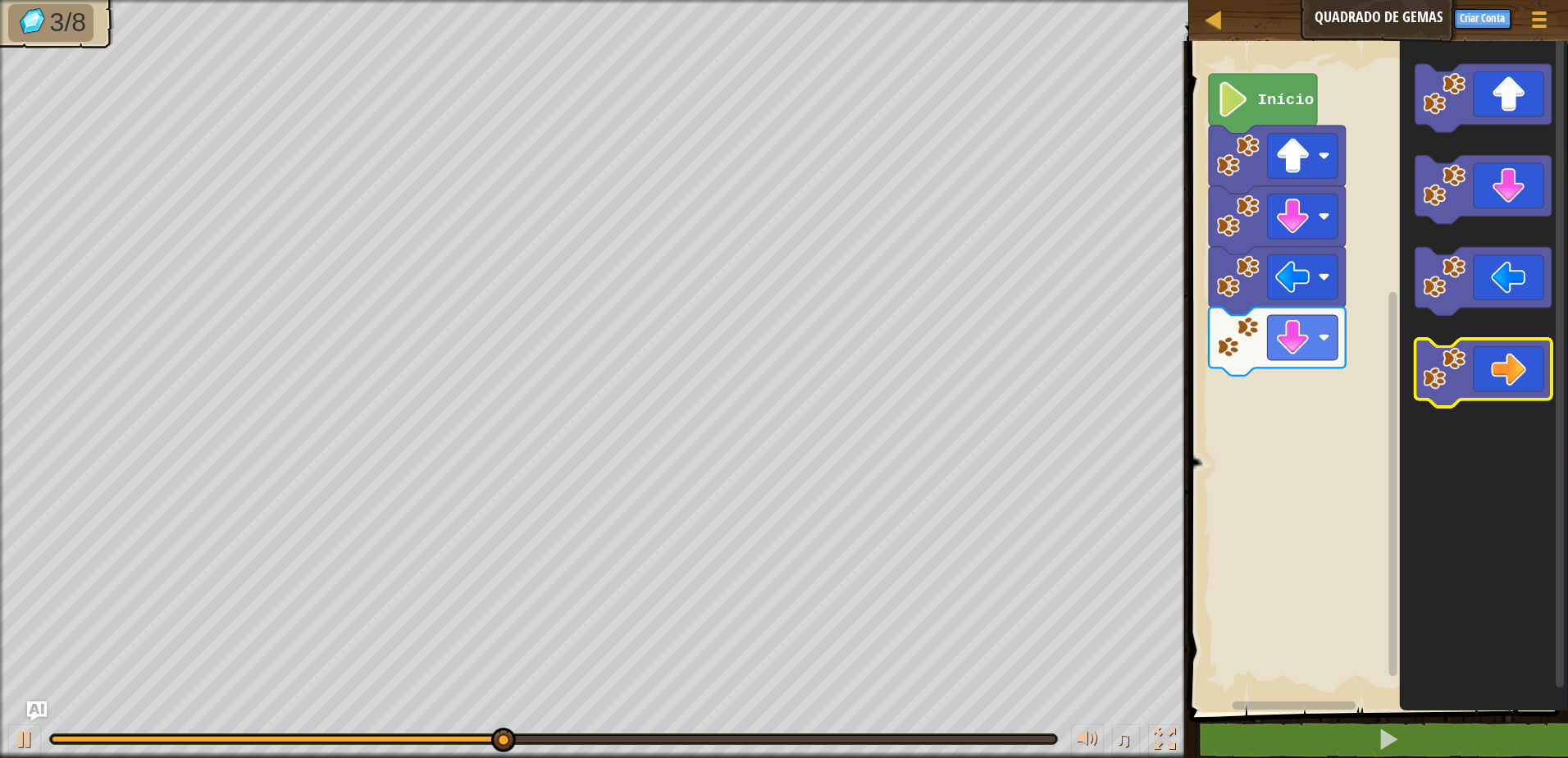
click at [1509, 369] on icon "Espaço de trabalho do Blockly" at bounding box center [1482, 374] width 137 height 68
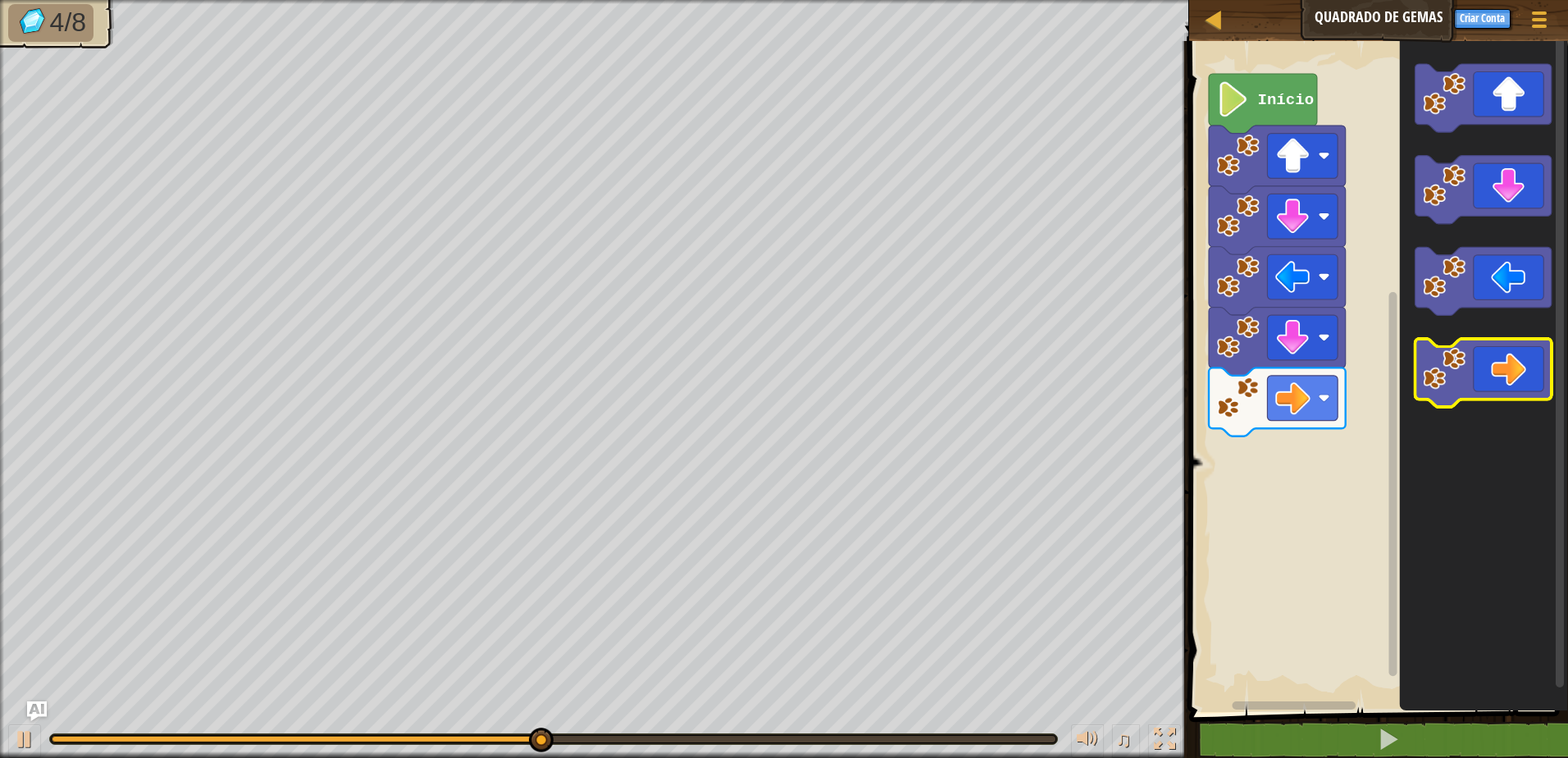
click at [1509, 369] on icon "Espaço de trabalho do Blockly" at bounding box center [1482, 374] width 137 height 68
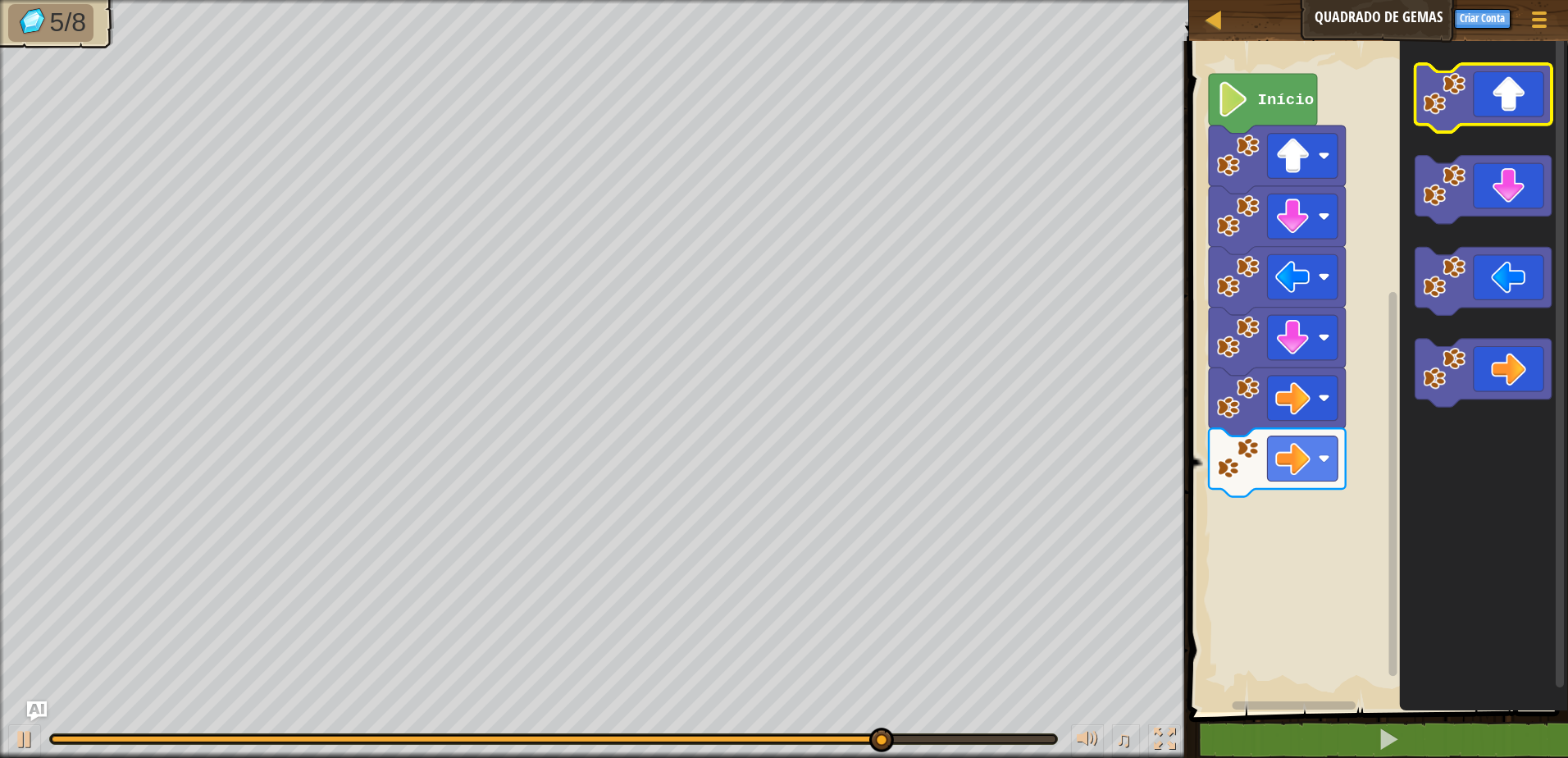
click at [1497, 130] on rect "Espaço de trabalho do Blockly" at bounding box center [1482, 98] width 137 height 68
click at [1498, 124] on icon "Espaço de trabalho do Blockly" at bounding box center [1482, 98] width 137 height 68
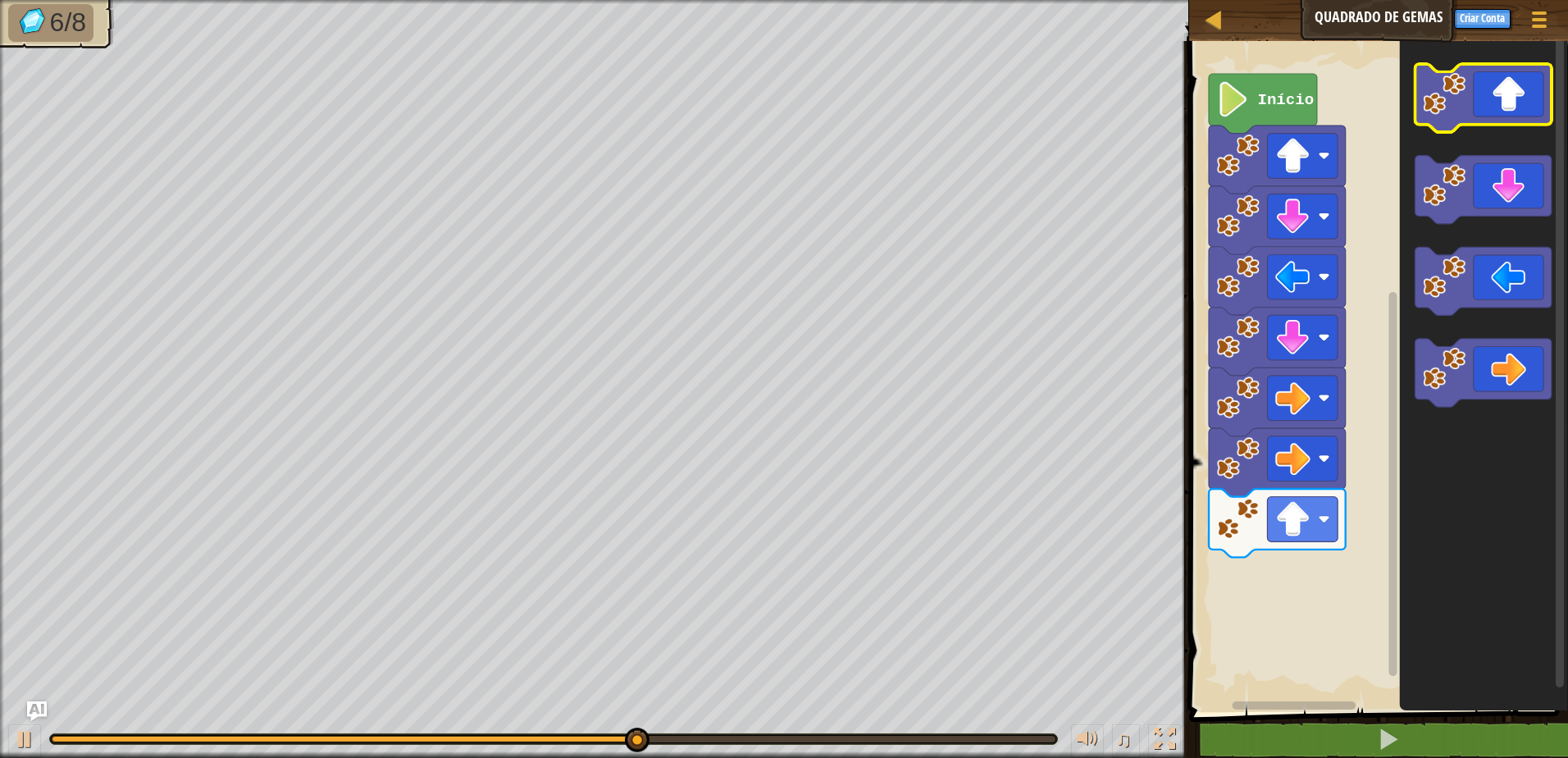
click at [1498, 124] on icon "Espaço de trabalho do Blockly" at bounding box center [1482, 98] width 137 height 68
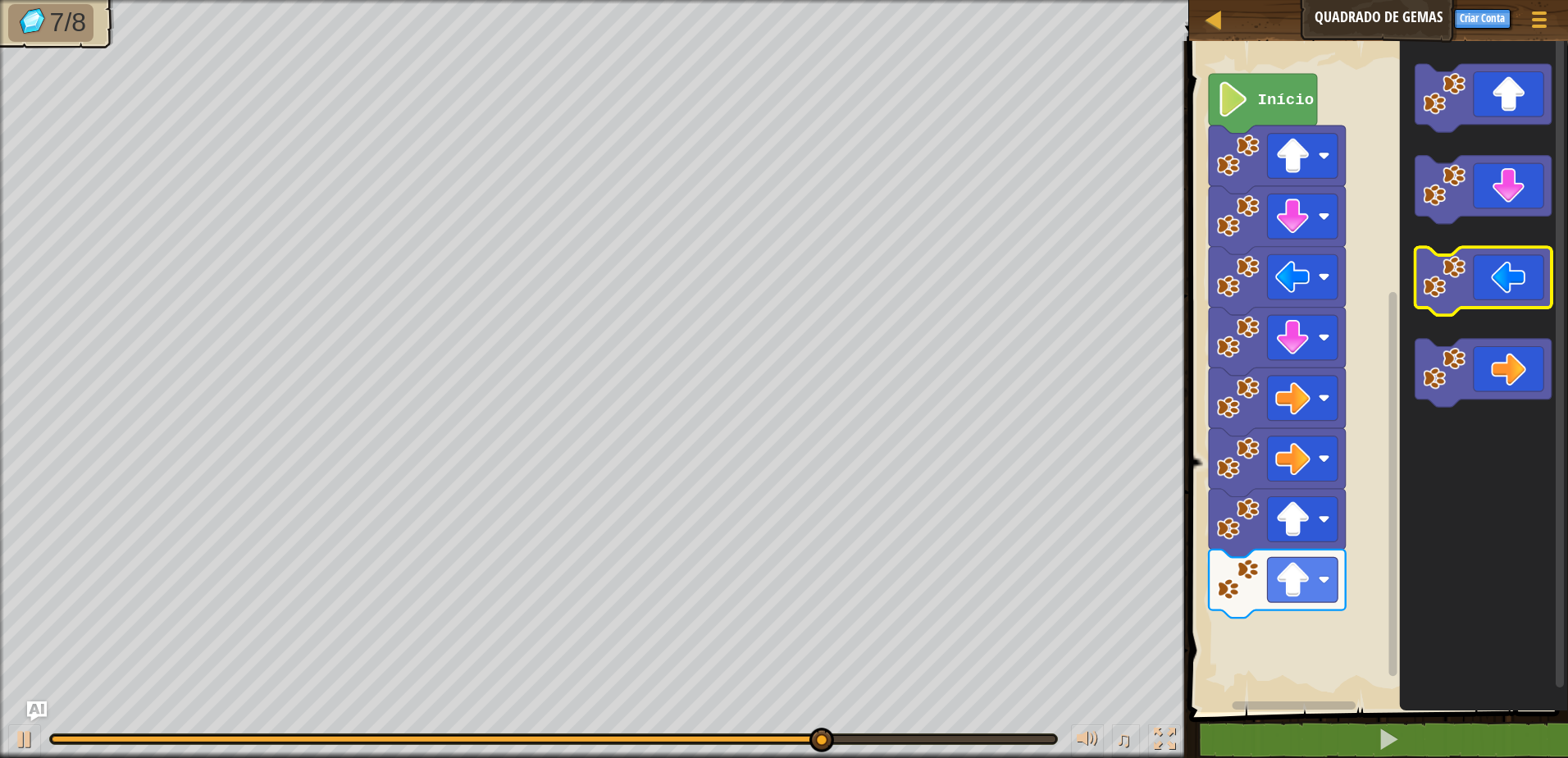
click at [1443, 274] on image "Espaço de trabalho do Blockly" at bounding box center [1444, 277] width 42 height 42
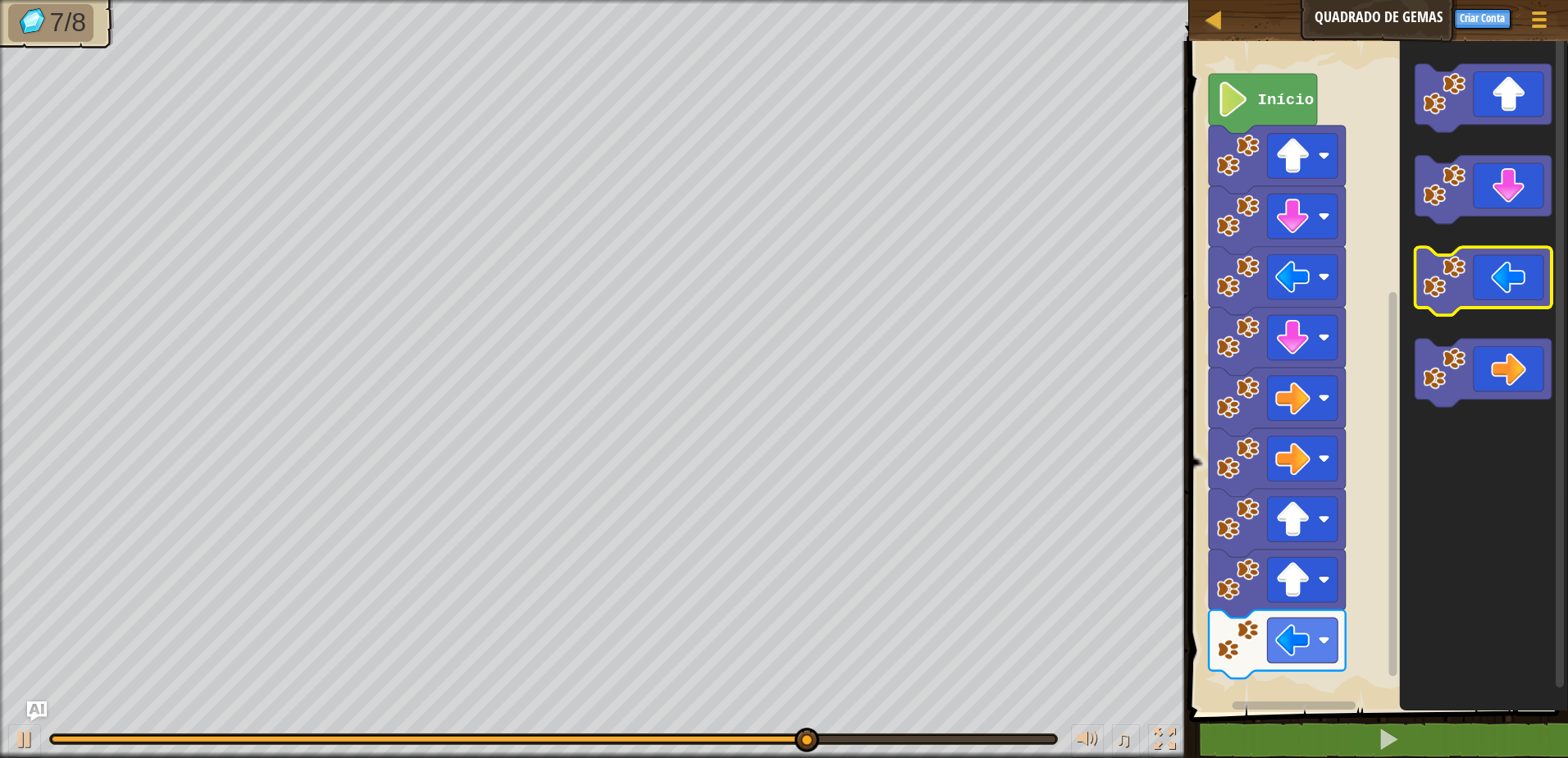
click at [1443, 276] on image "Espaço de trabalho do Blockly" at bounding box center [1444, 277] width 42 height 42
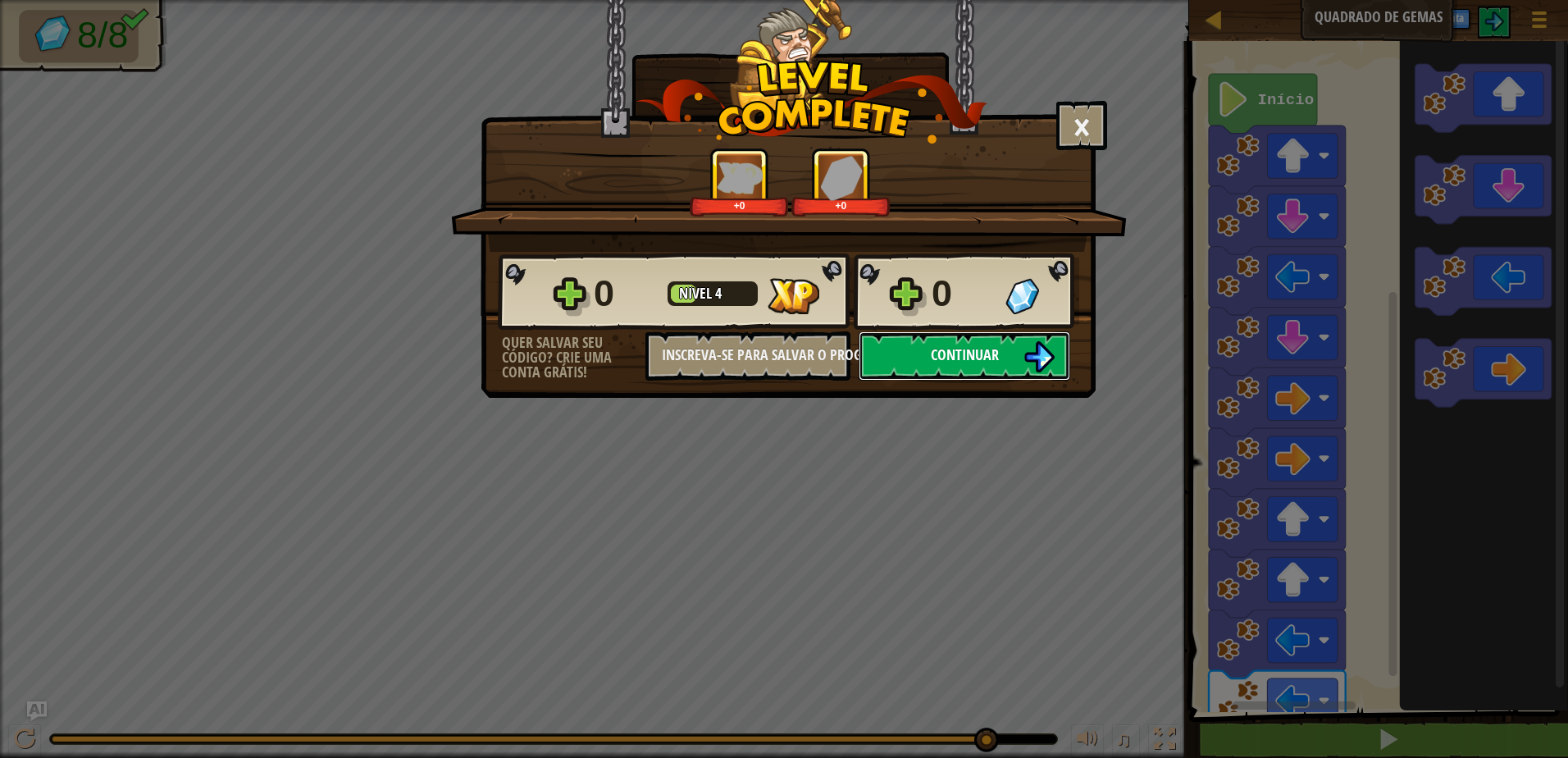
click at [1011, 360] on button "Continuar" at bounding box center [964, 356] width 212 height 49
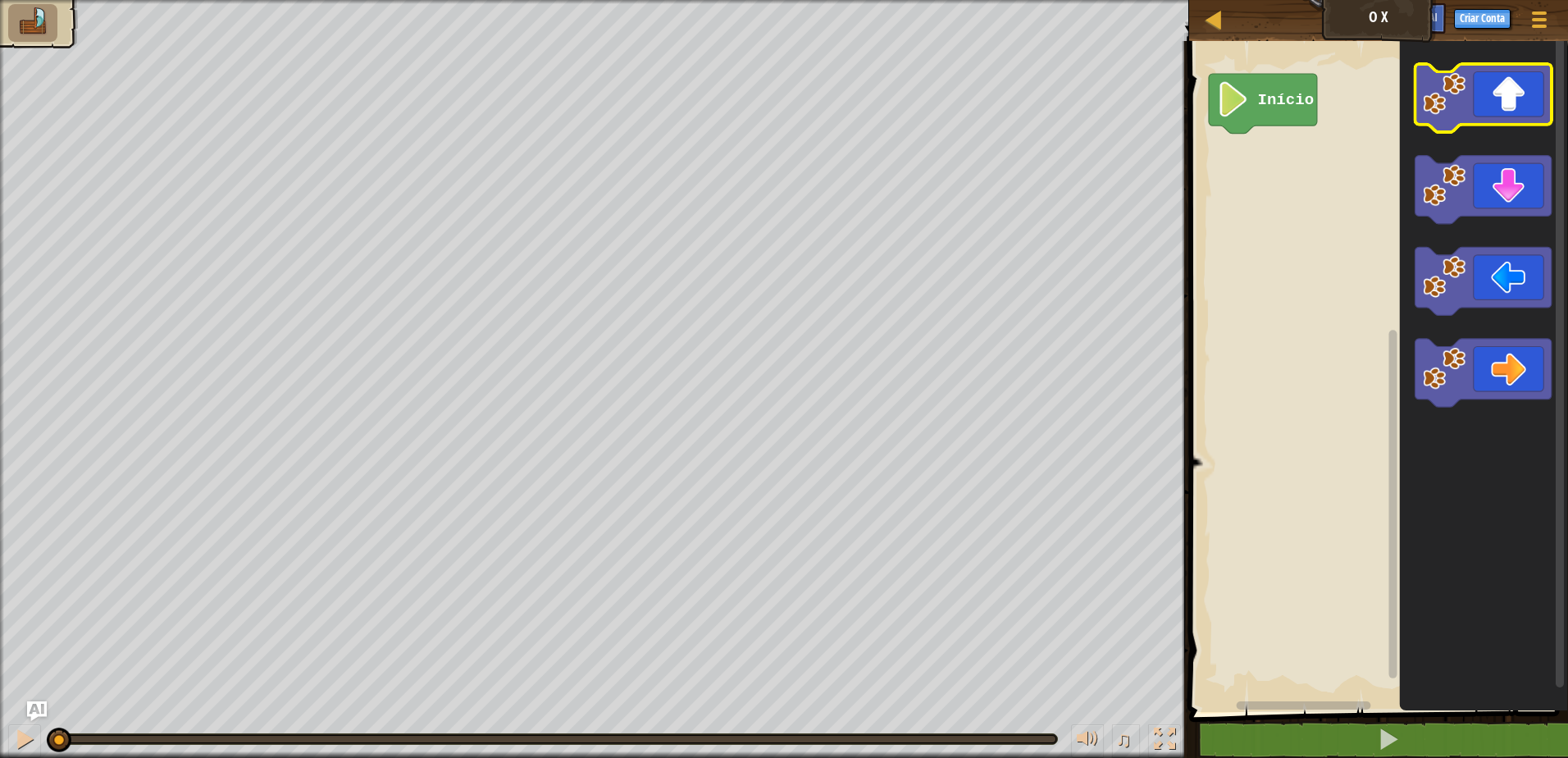
click at [1481, 122] on icon "Espaço de trabalho do Blockly" at bounding box center [1482, 98] width 137 height 68
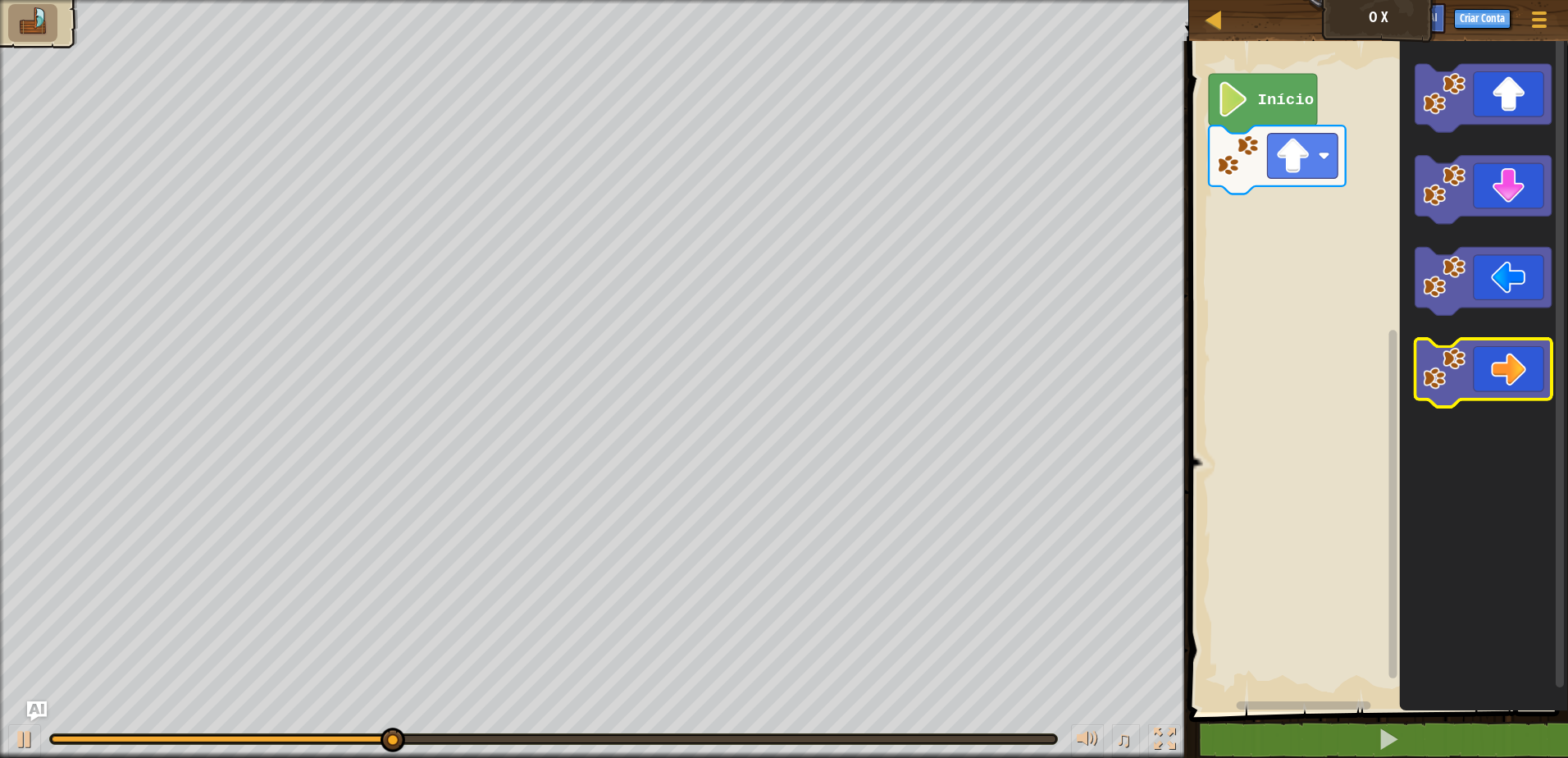
click at [1491, 371] on icon "Espaço de trabalho do Blockly" at bounding box center [1482, 374] width 137 height 68
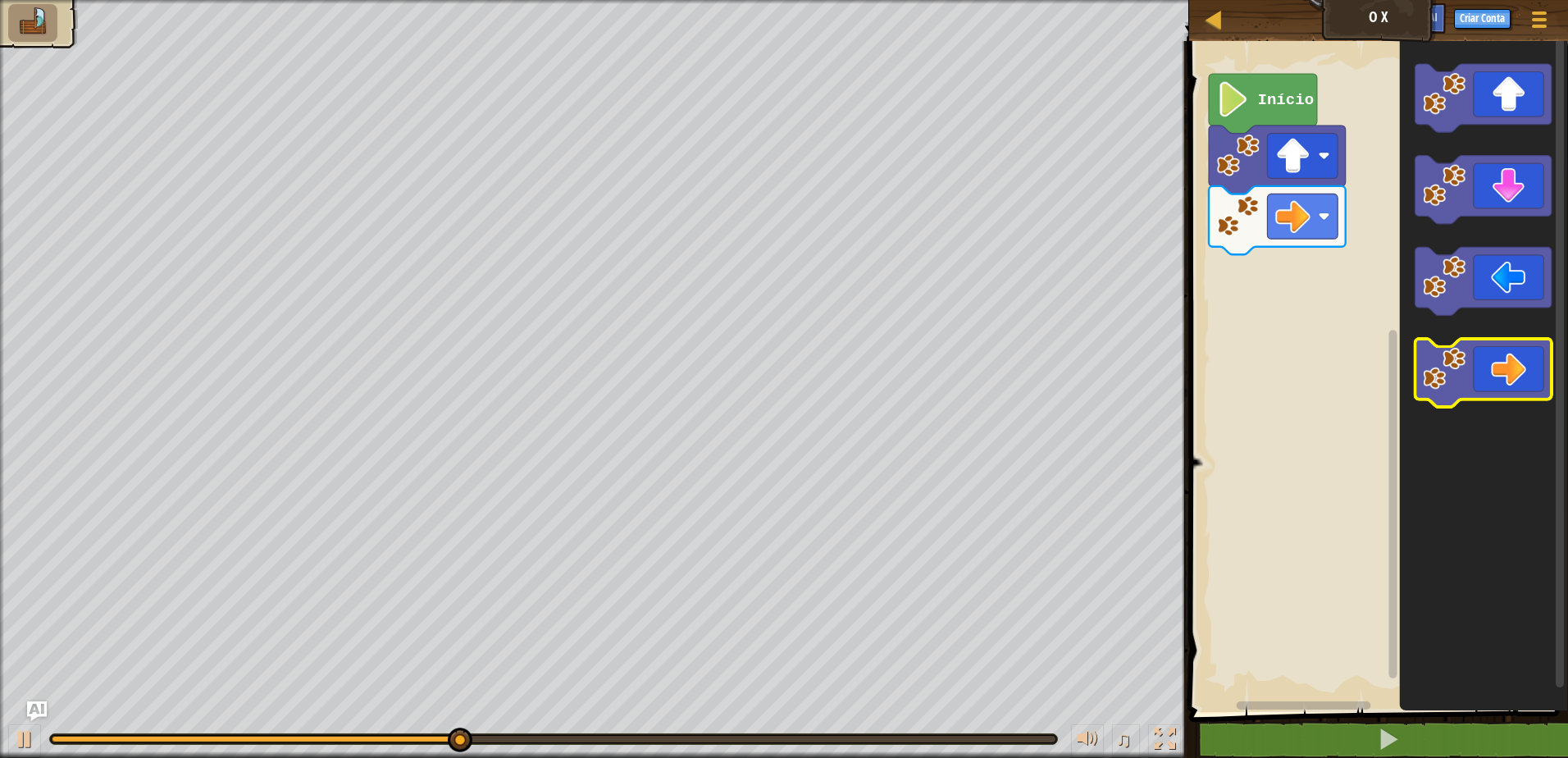
click at [1490, 382] on icon "Espaço de trabalho do Blockly" at bounding box center [1482, 374] width 137 height 68
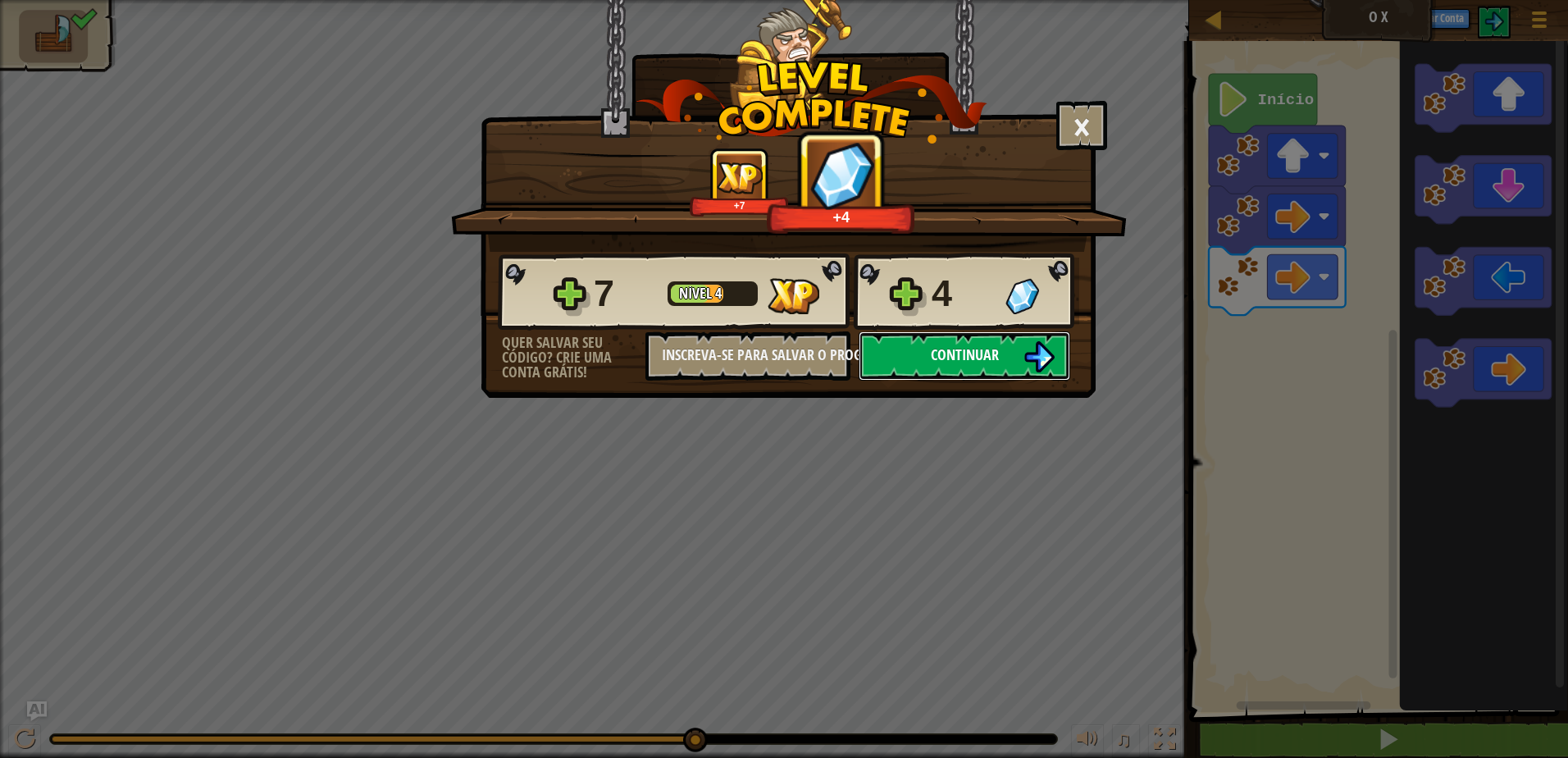
click at [982, 358] on span "Continuar" at bounding box center [965, 354] width 68 height 20
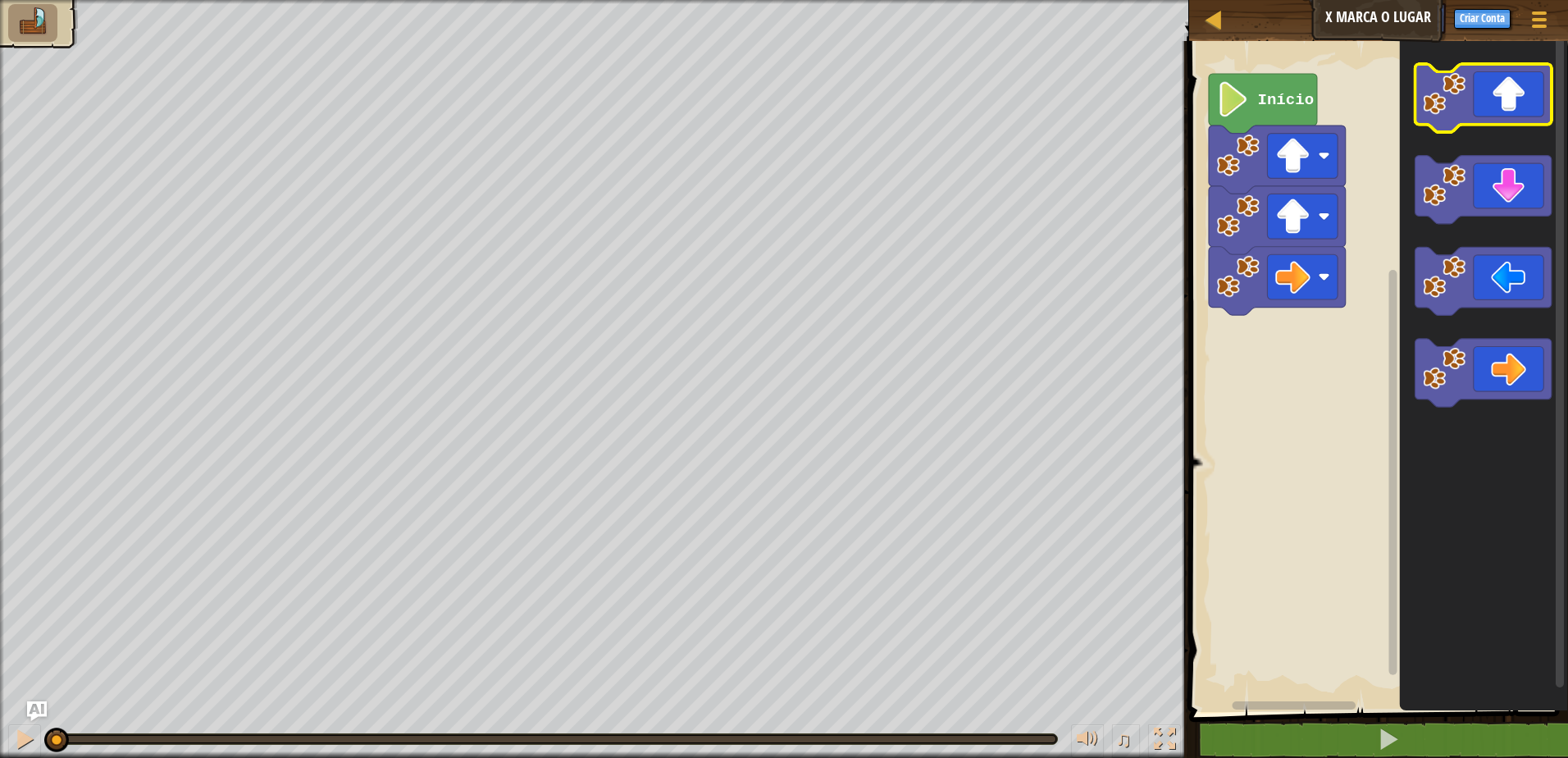
click at [1517, 121] on icon "Espaço de trabalho do Blockly" at bounding box center [1482, 98] width 137 height 68
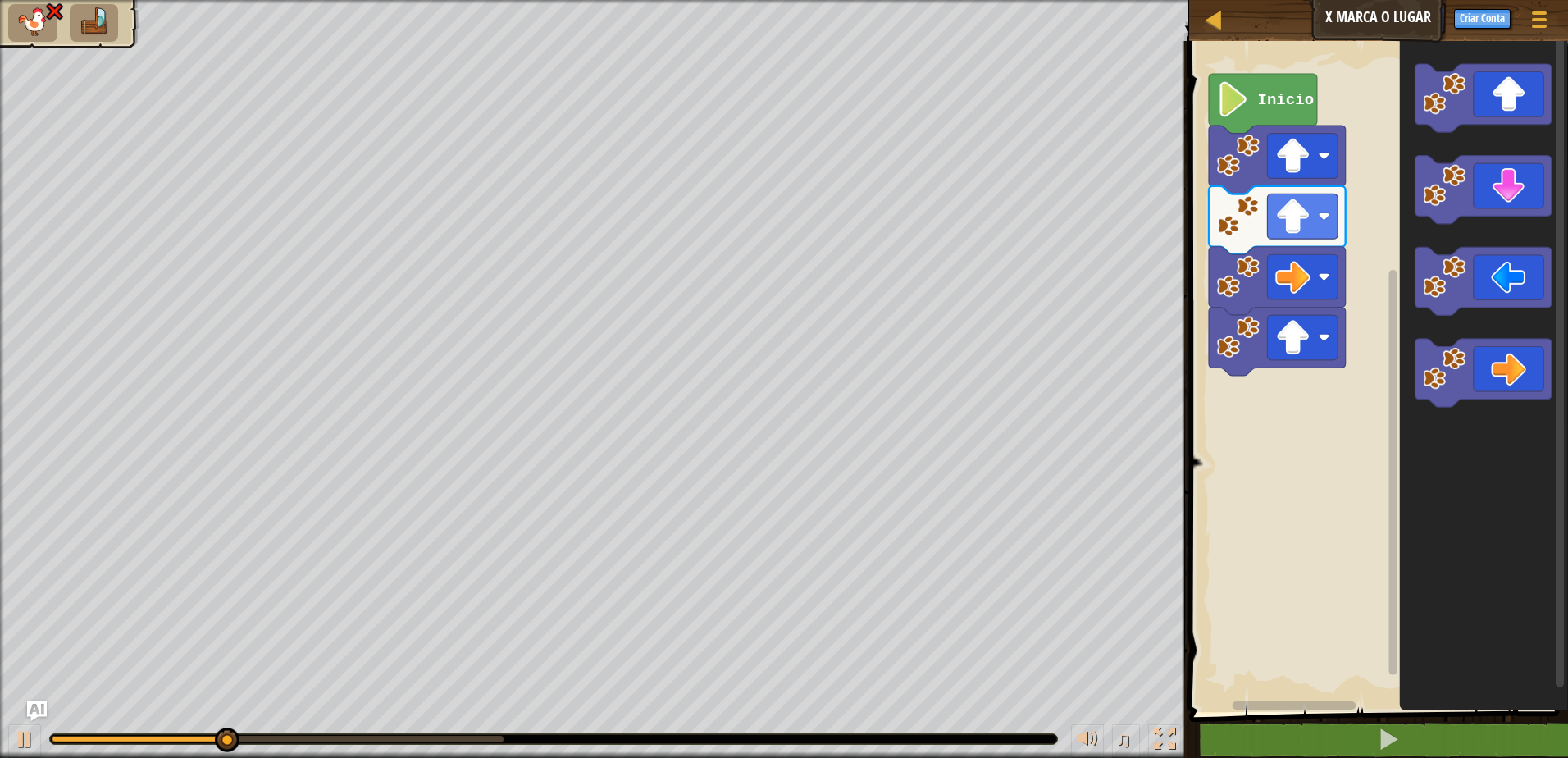
click at [1484, 407] on rect "Espaço de trabalho do Blockly" at bounding box center [1482, 374] width 137 height 68
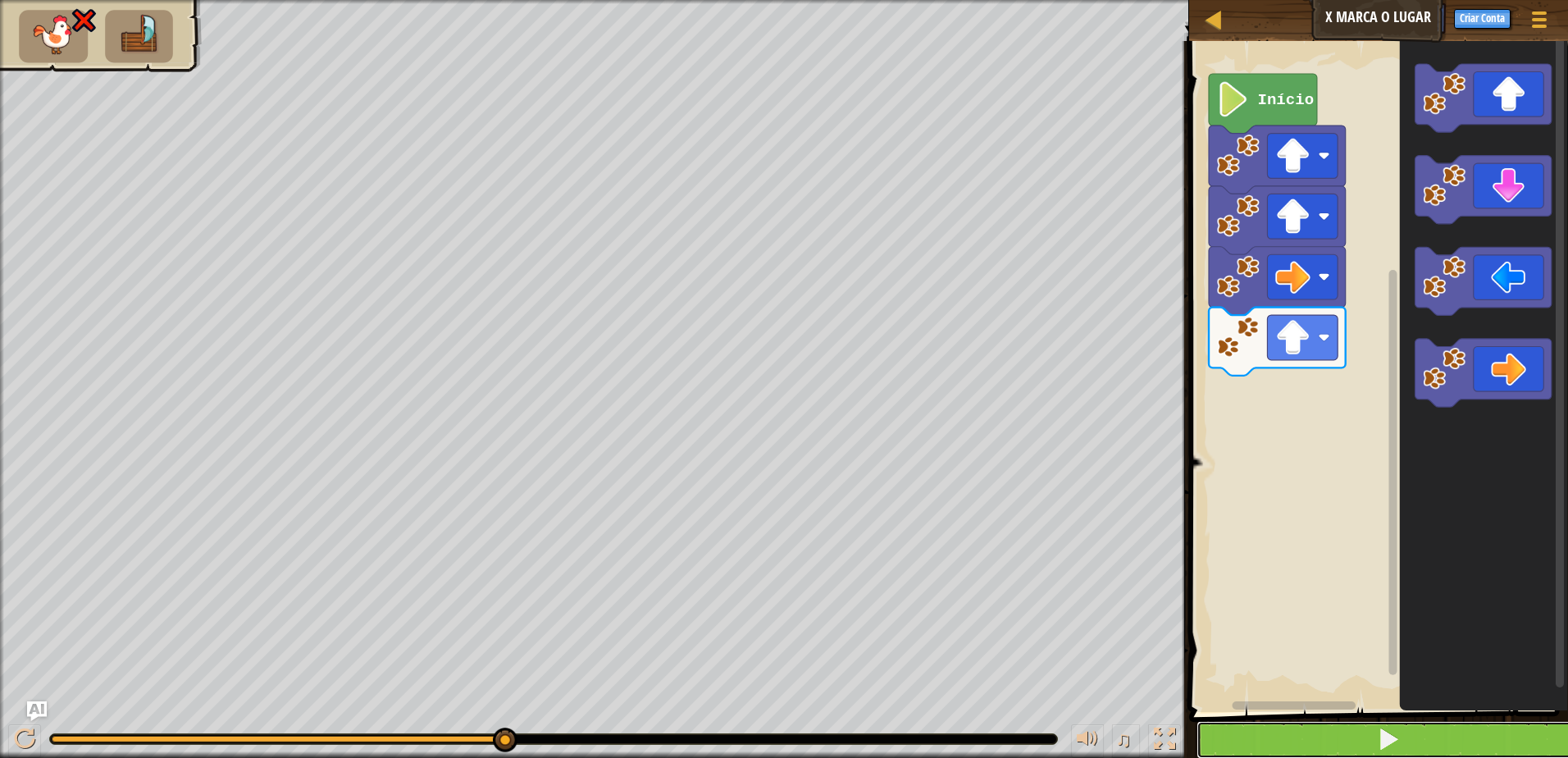
click at [1298, 738] on button at bounding box center [1389, 740] width 384 height 37
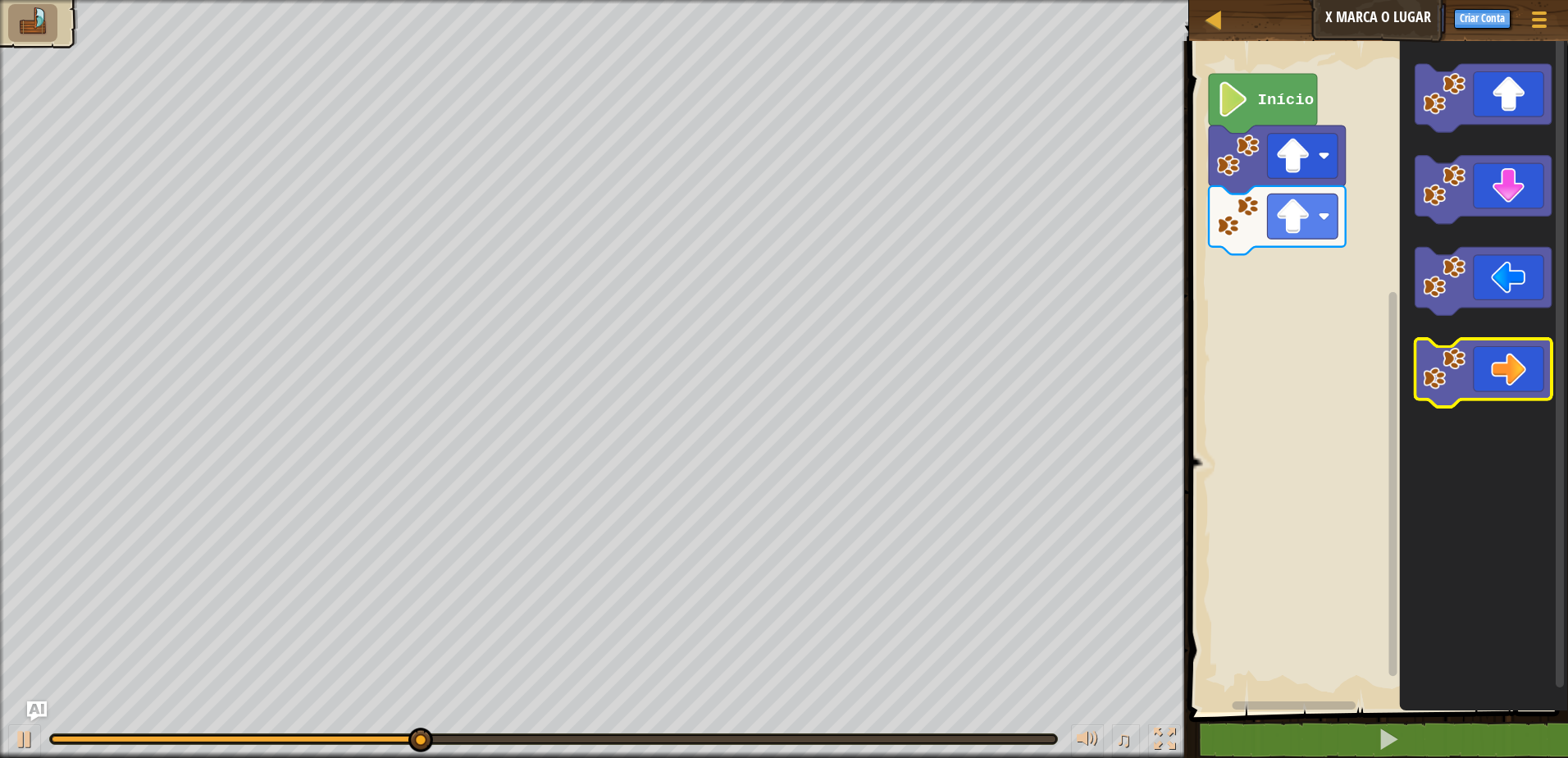
click at [1467, 370] on icon "Espaço de trabalho do Blockly" at bounding box center [1482, 374] width 137 height 68
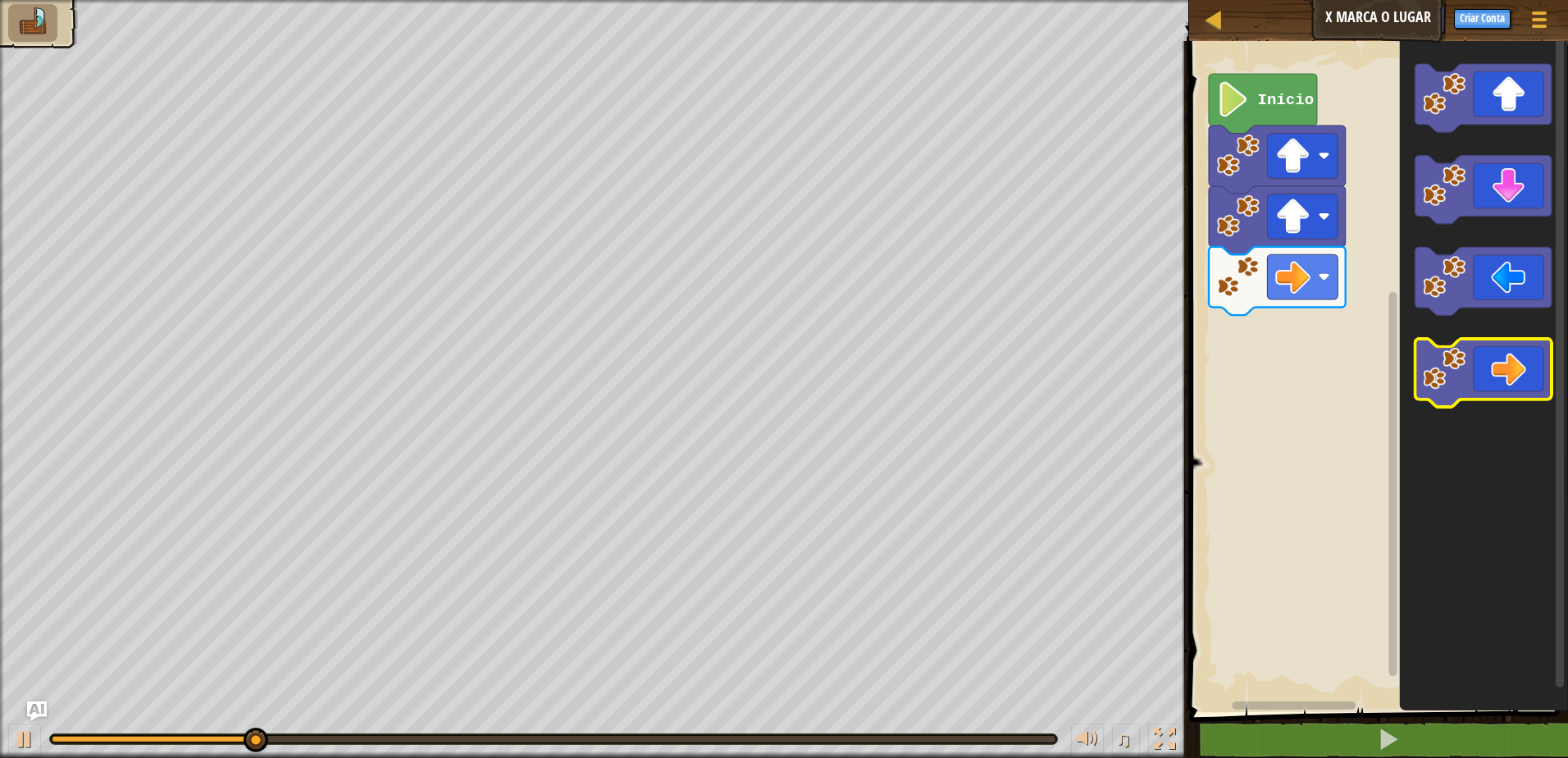
click at [1468, 370] on icon "Espaço de trabalho do Blockly" at bounding box center [1482, 374] width 137 height 68
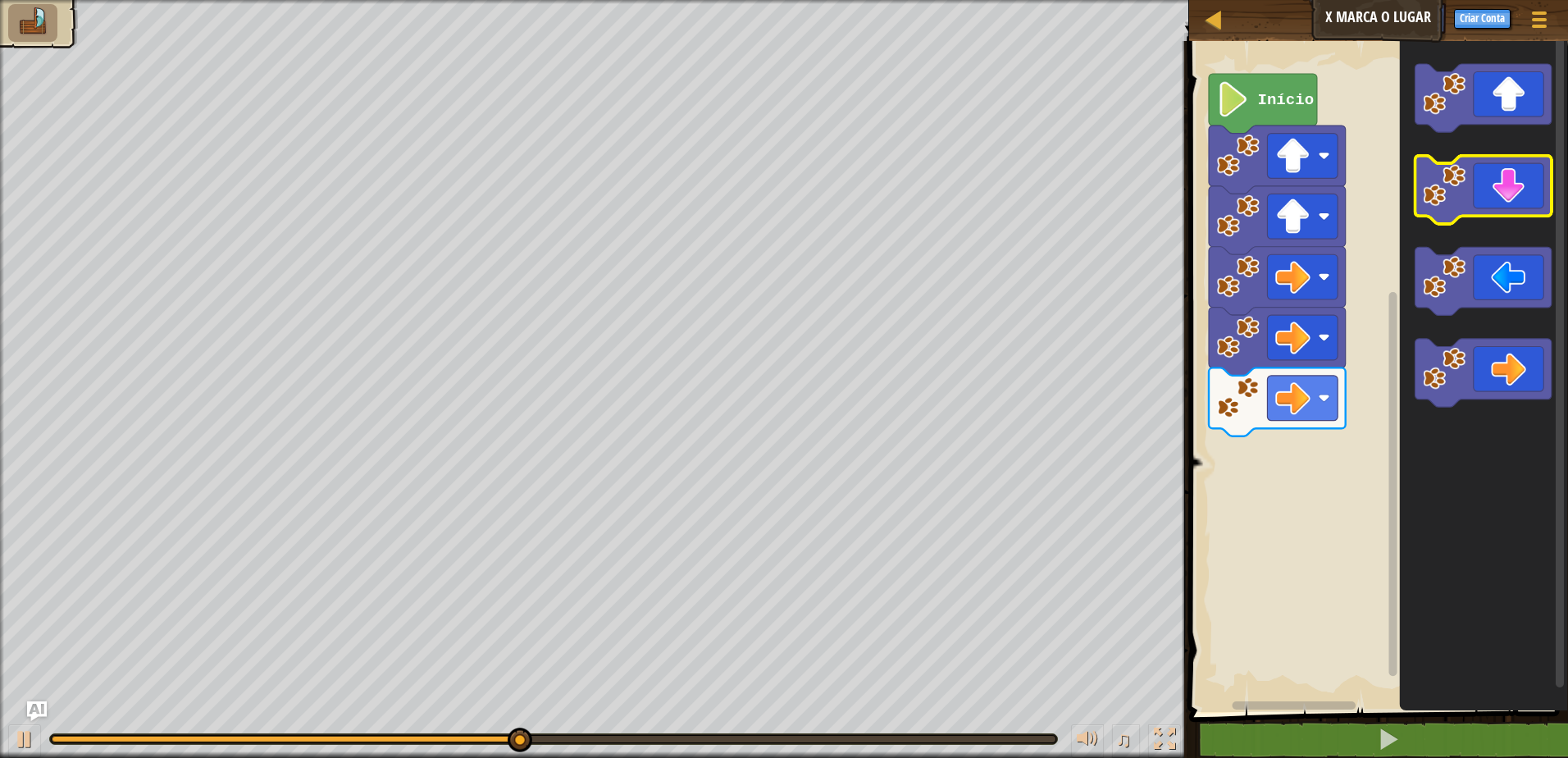
click at [1481, 207] on icon "Espaço de trabalho do Blockly" at bounding box center [1482, 190] width 137 height 68
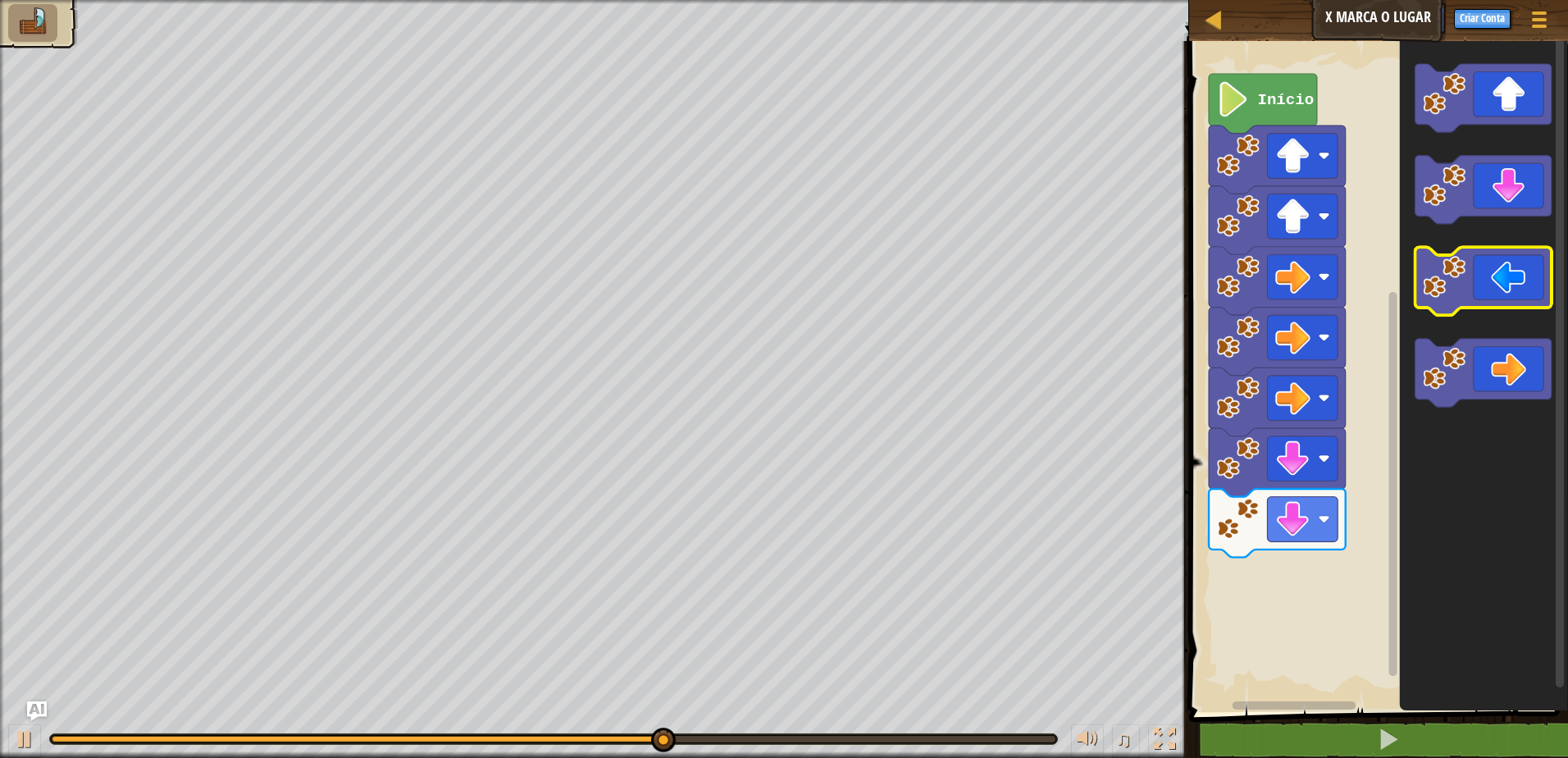
click at [1467, 301] on icon "Espaço de trabalho do Blockly" at bounding box center [1482, 282] width 137 height 68
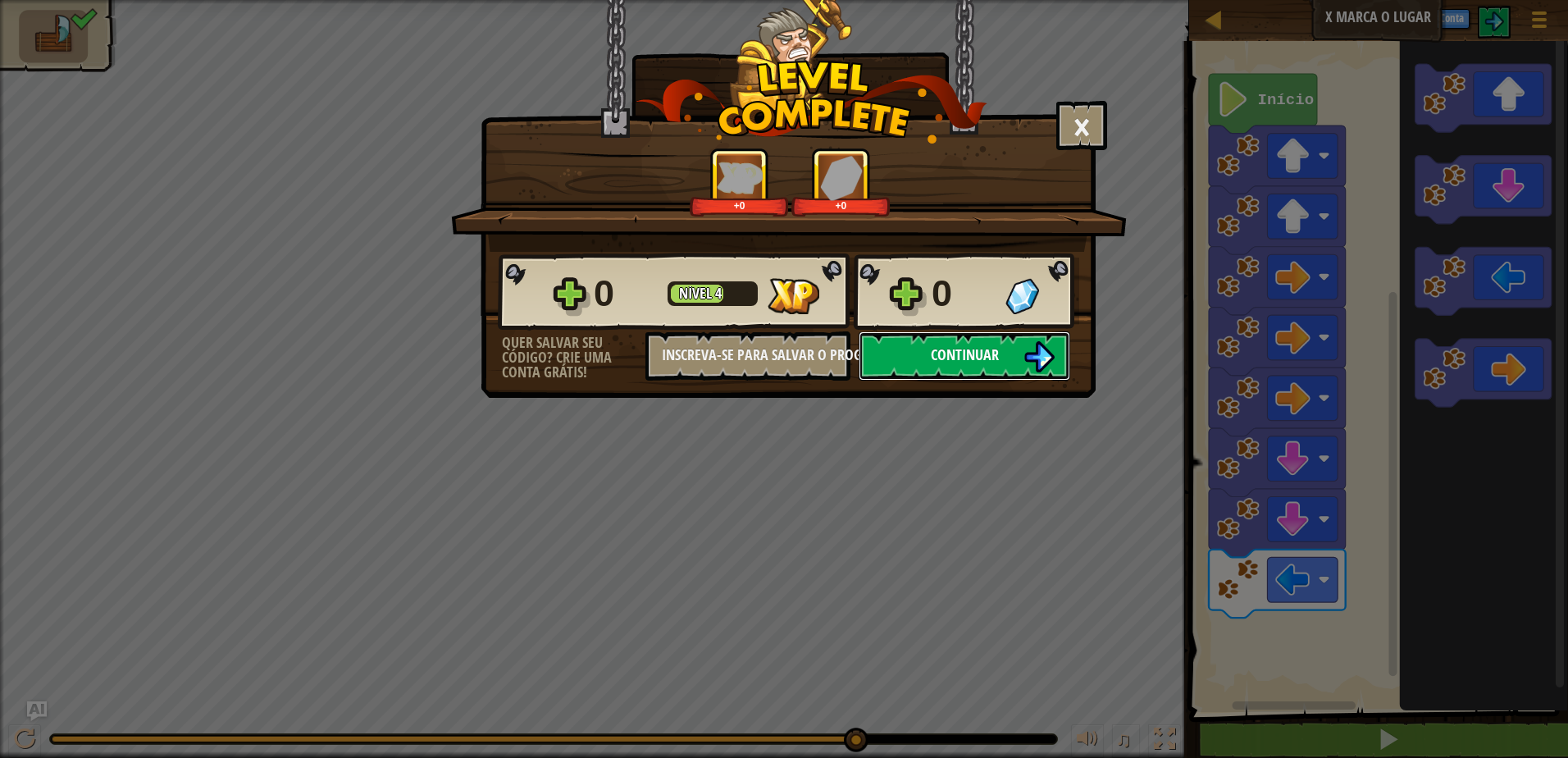
click at [980, 363] on span "Continuar" at bounding box center [965, 354] width 68 height 20
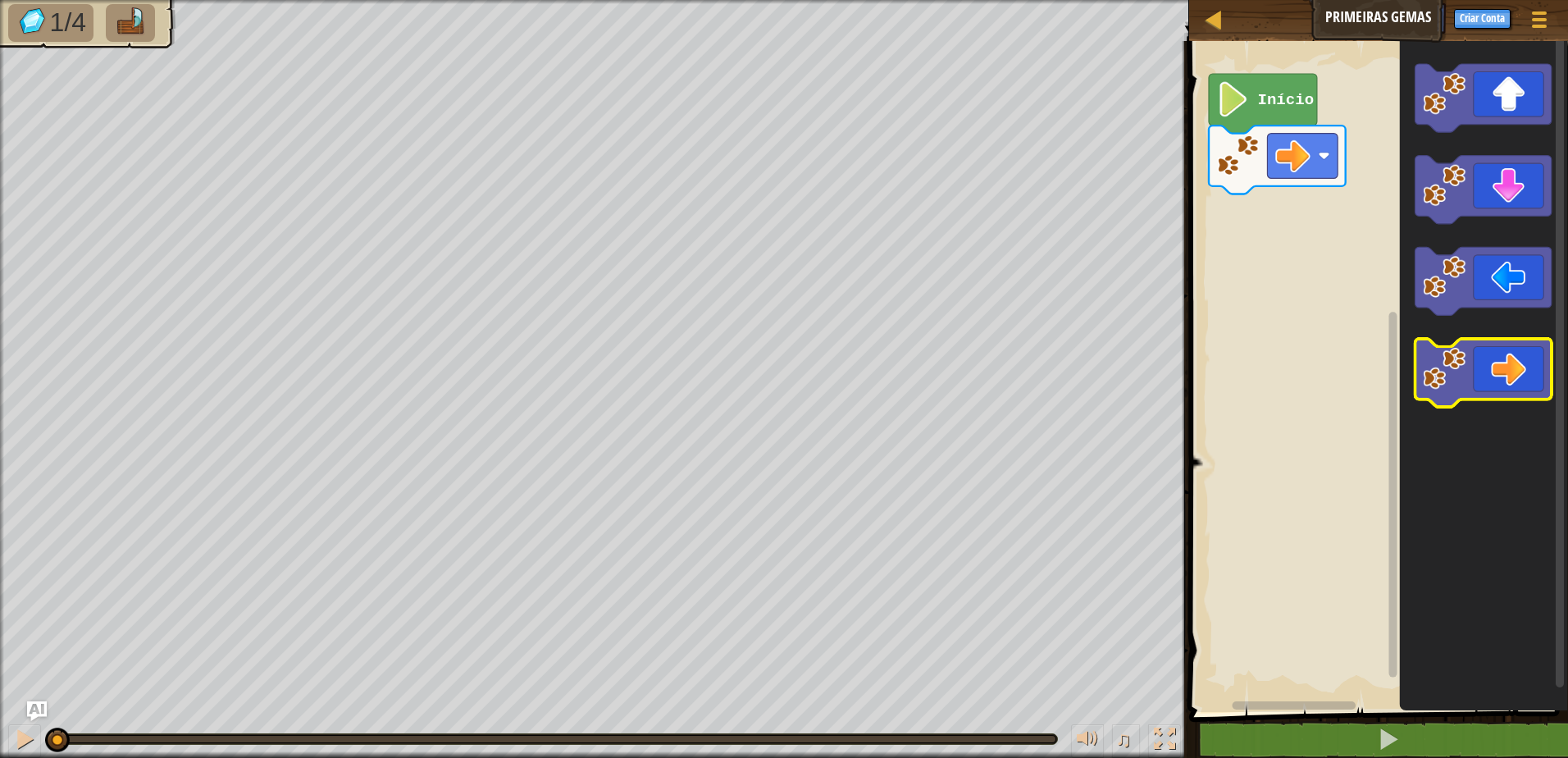
click at [1464, 354] on image "Espaço de trabalho do Blockly" at bounding box center [1444, 369] width 42 height 42
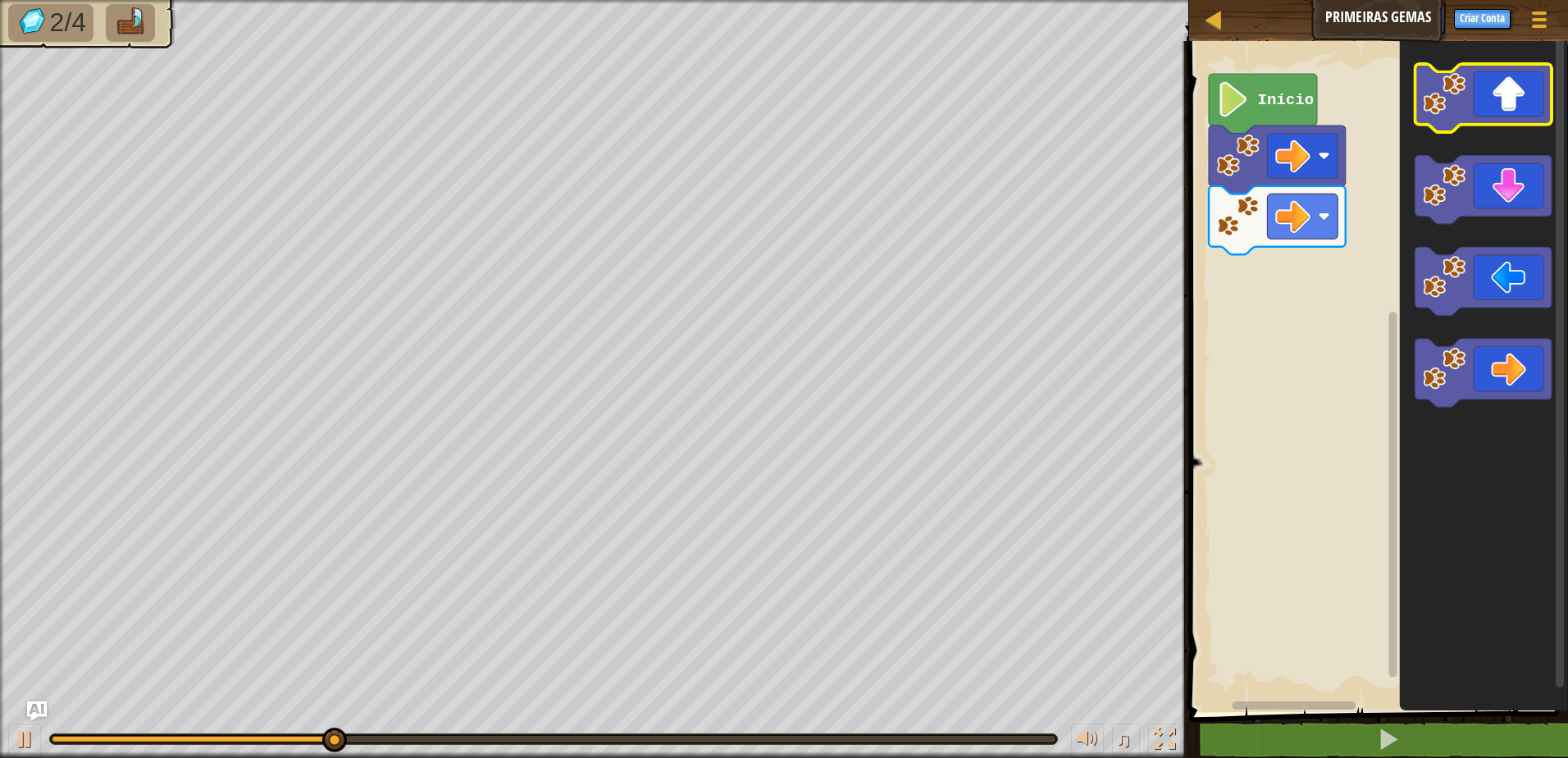
click at [1488, 116] on icon "Espaço de trabalho do Blockly" at bounding box center [1482, 98] width 137 height 68
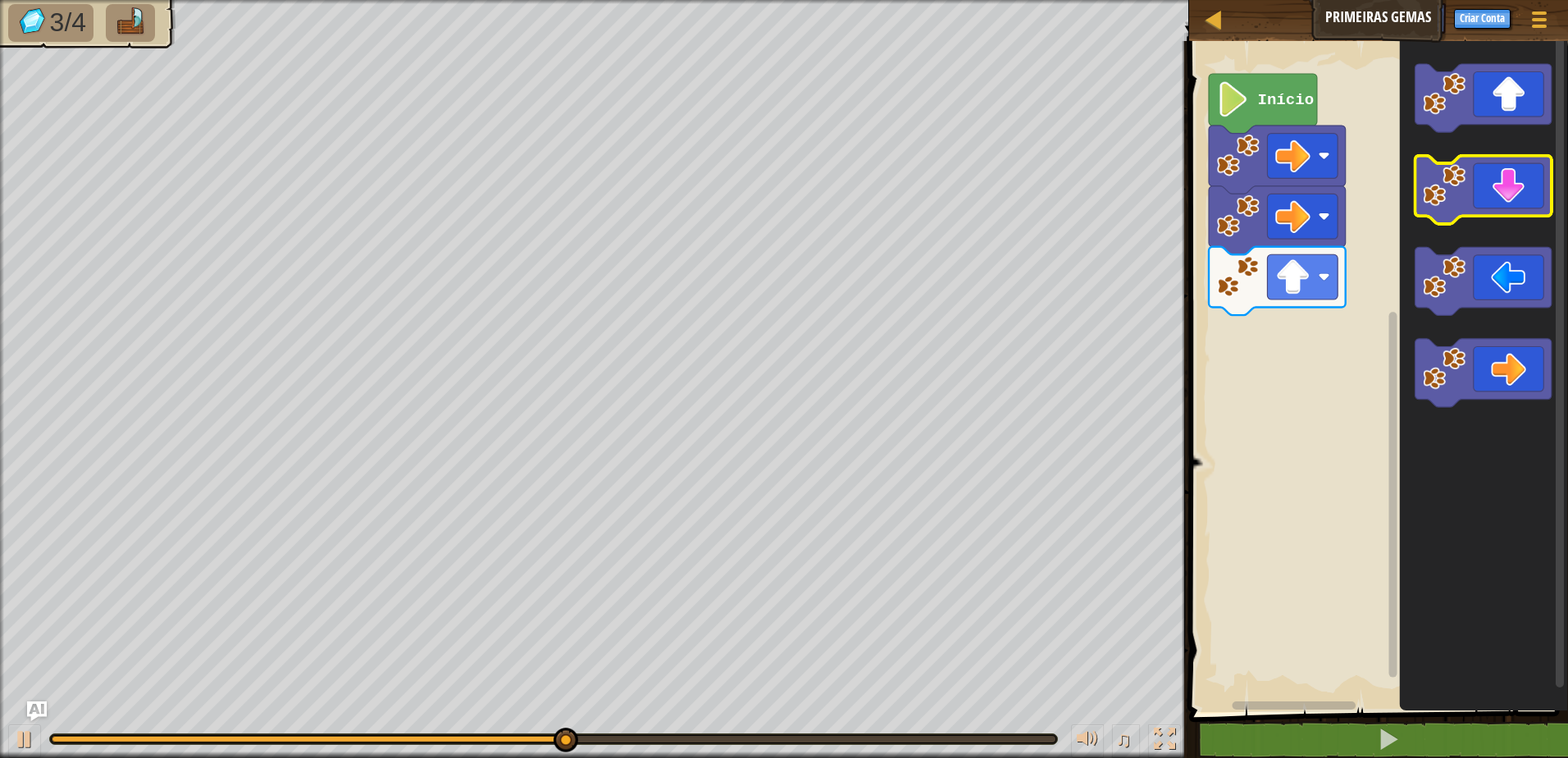
click at [1502, 195] on icon "Espaço de trabalho do Blockly" at bounding box center [1482, 190] width 137 height 68
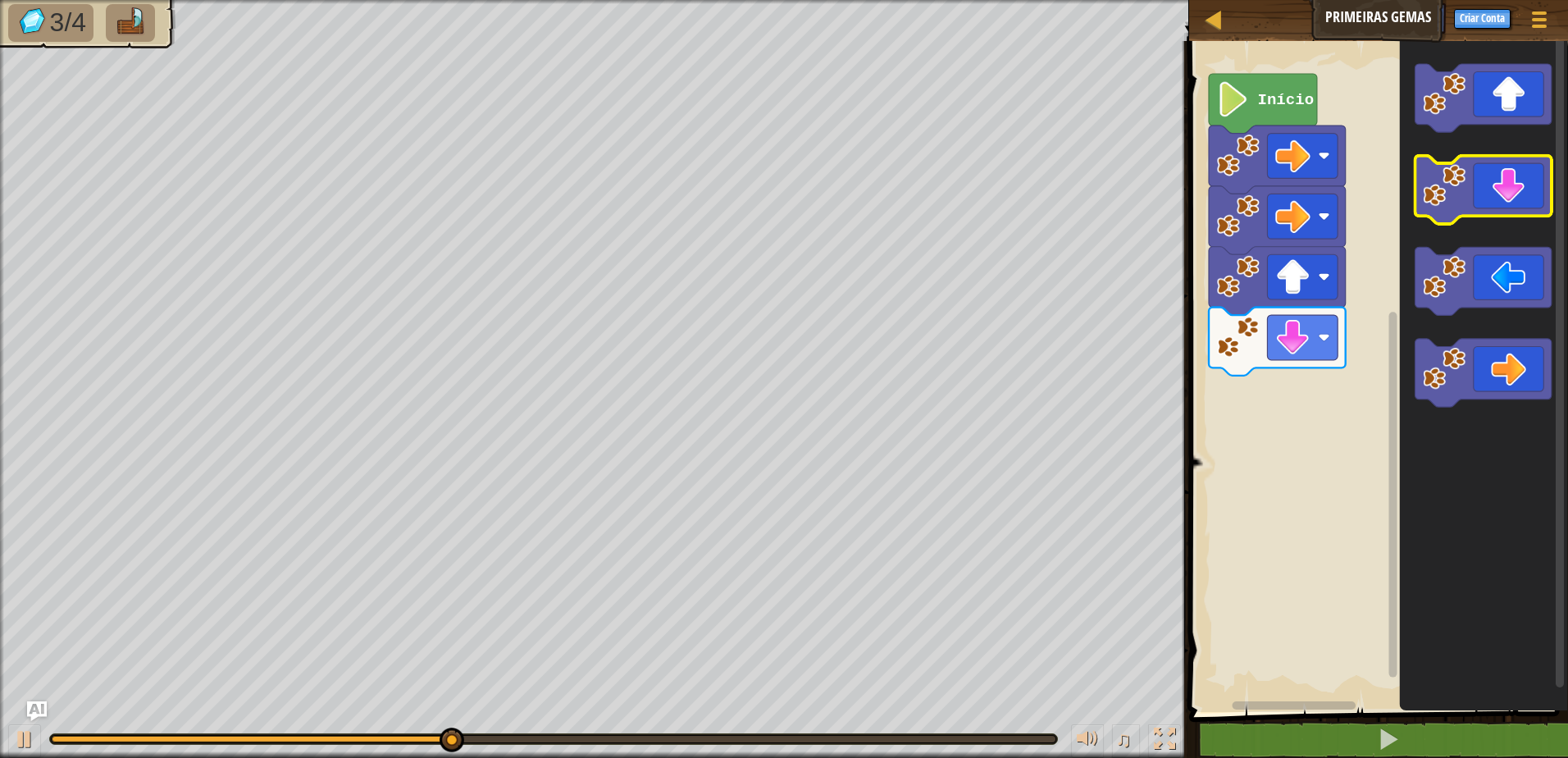
click at [1502, 196] on icon "Espaço de trabalho do Blockly" at bounding box center [1482, 190] width 137 height 68
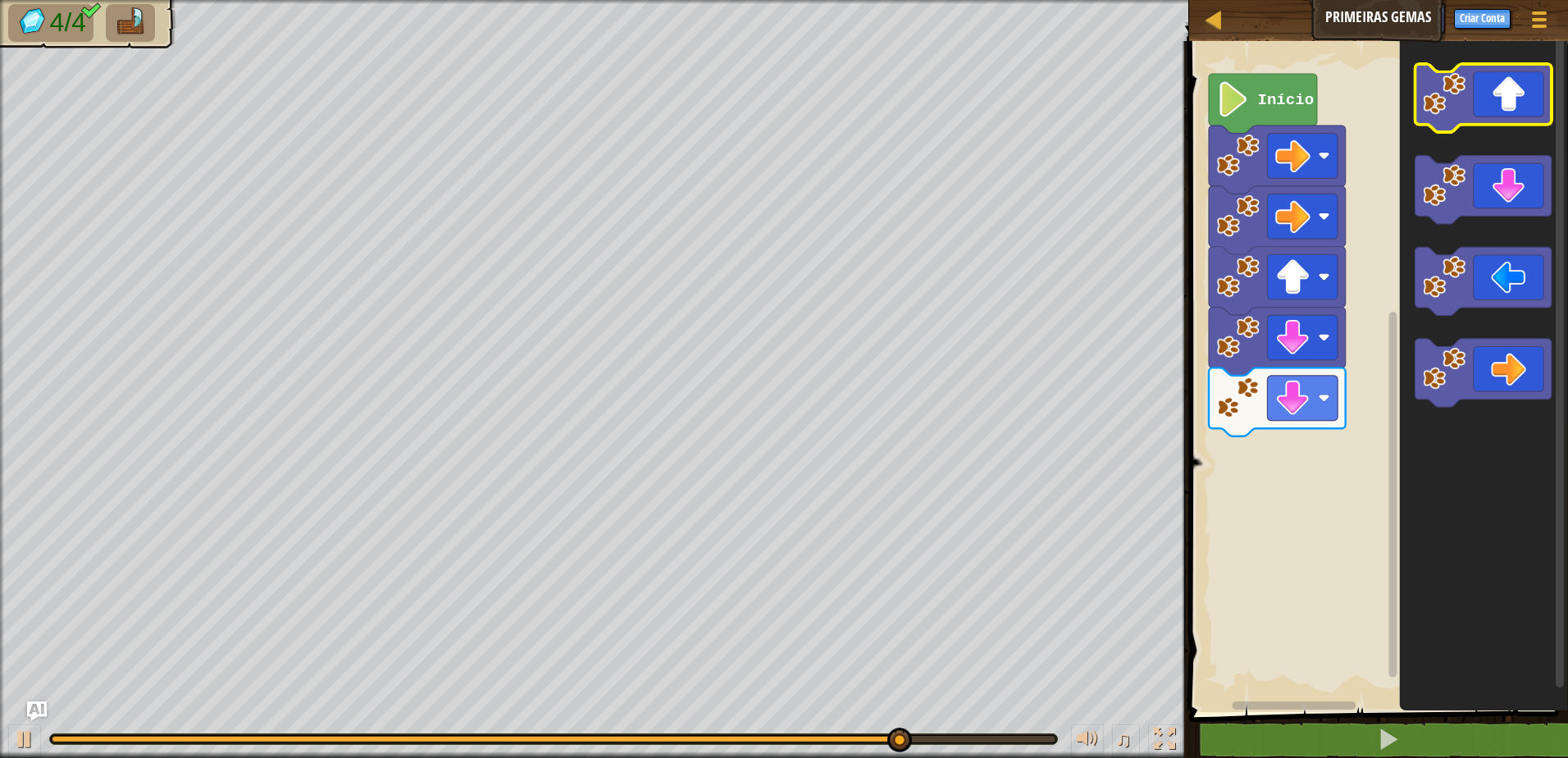
click at [1506, 112] on icon "Espaço de trabalho do Blockly" at bounding box center [1482, 98] width 137 height 68
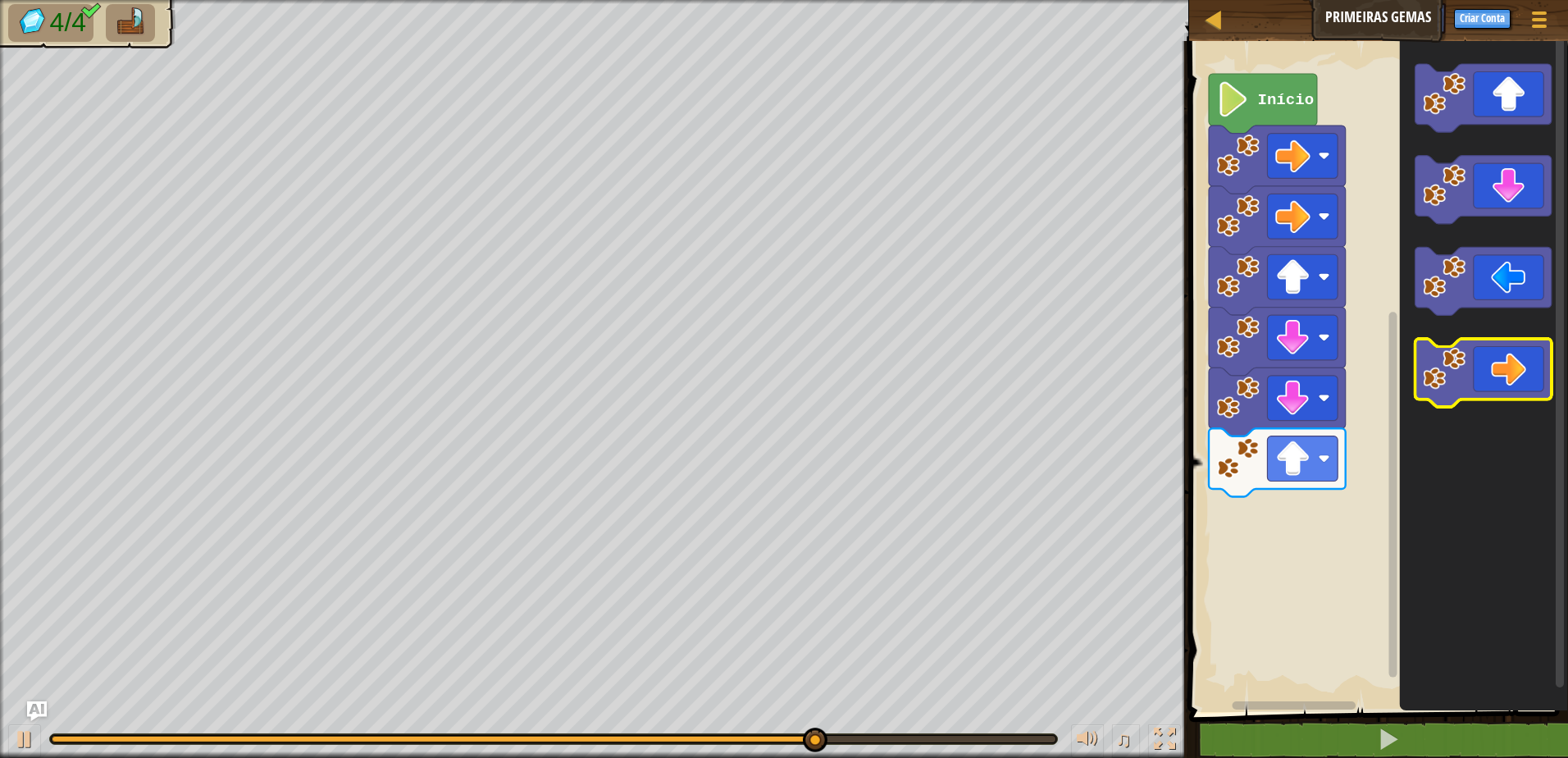
click at [1524, 376] on icon "Espaço de trabalho do Blockly" at bounding box center [1482, 374] width 137 height 68
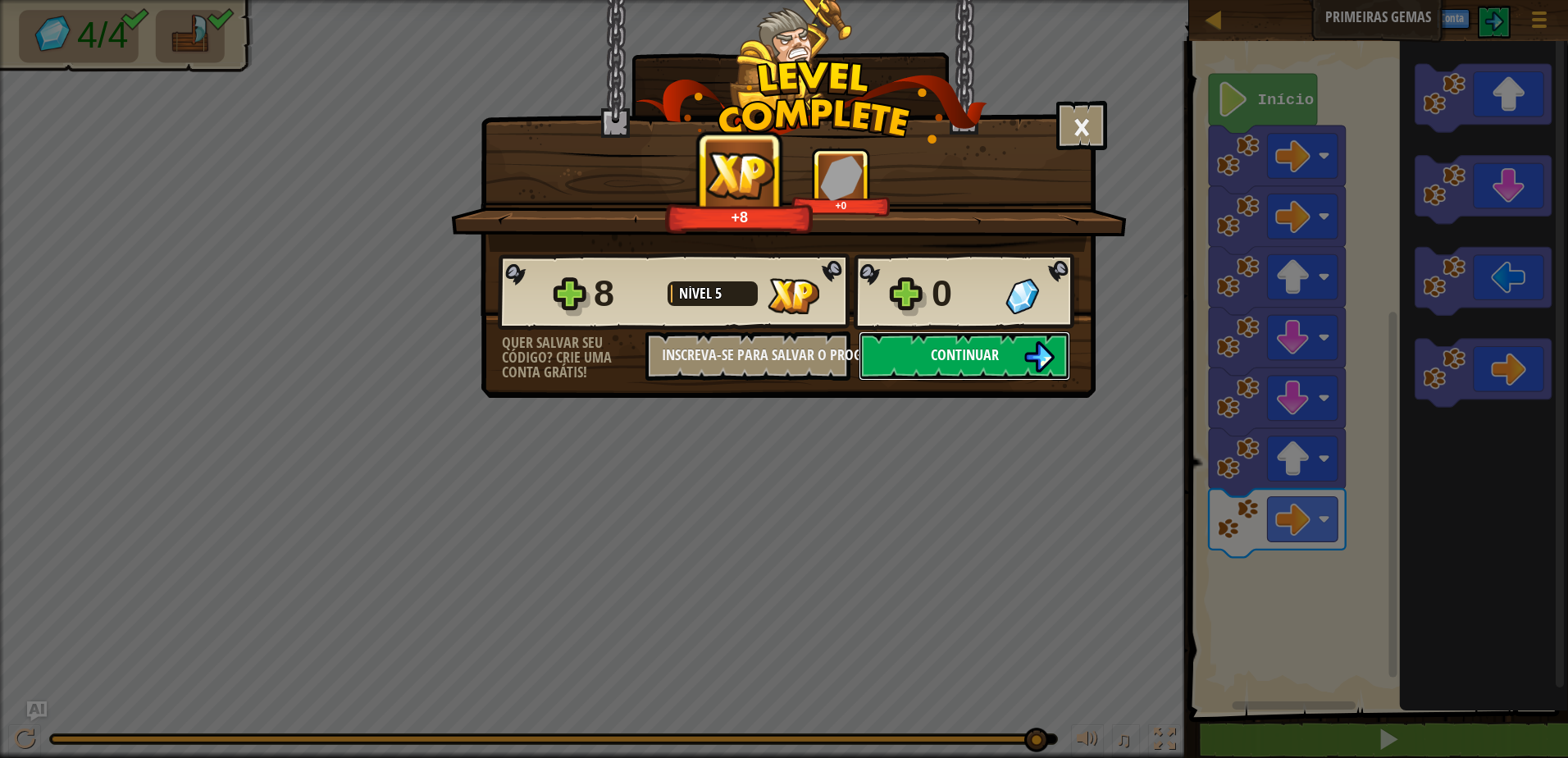
click at [1012, 350] on button "Continuar" at bounding box center [964, 356] width 212 height 49
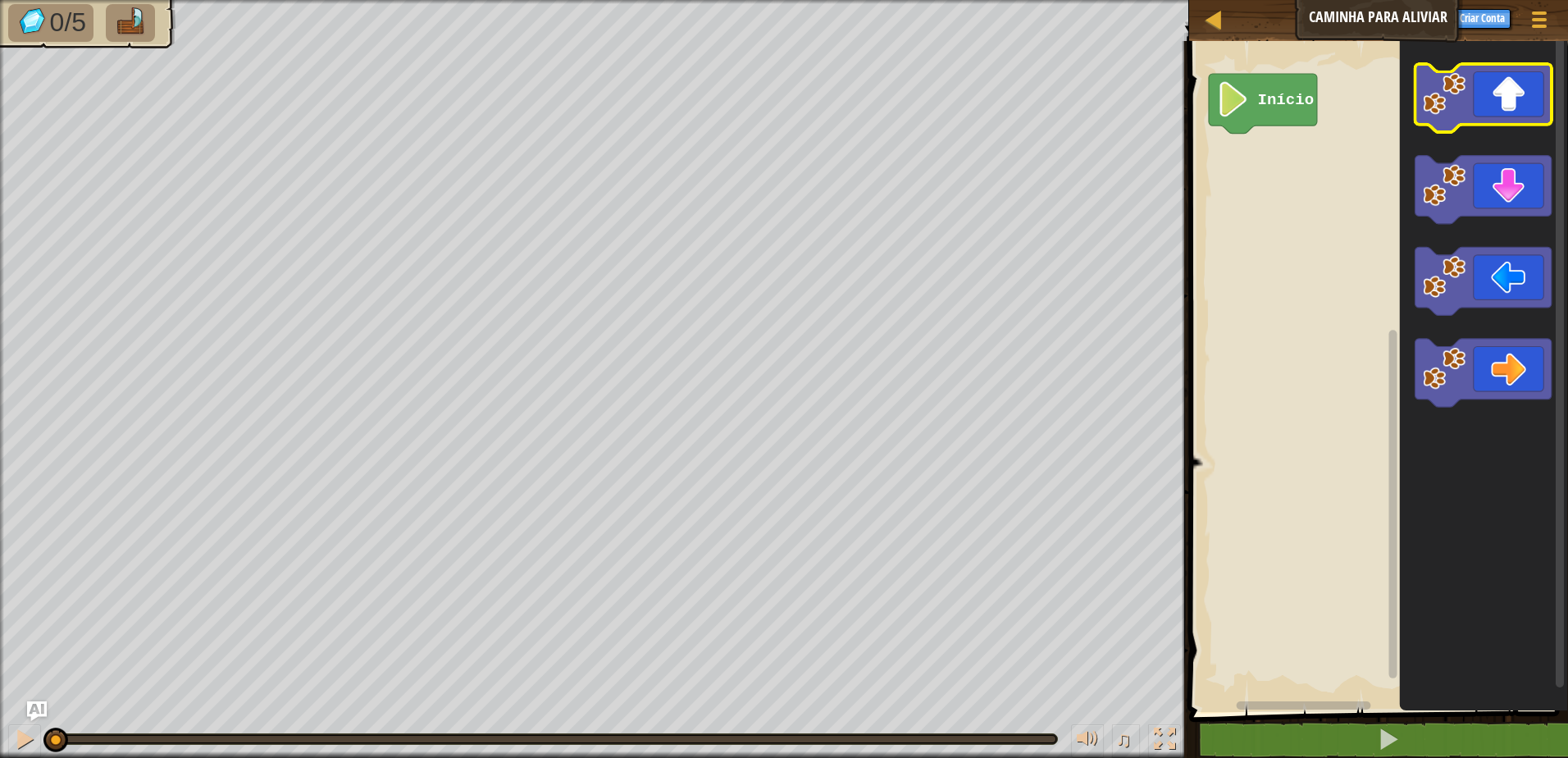
click at [1531, 114] on icon "Espaço de trabalho do Blockly" at bounding box center [1482, 98] width 137 height 68
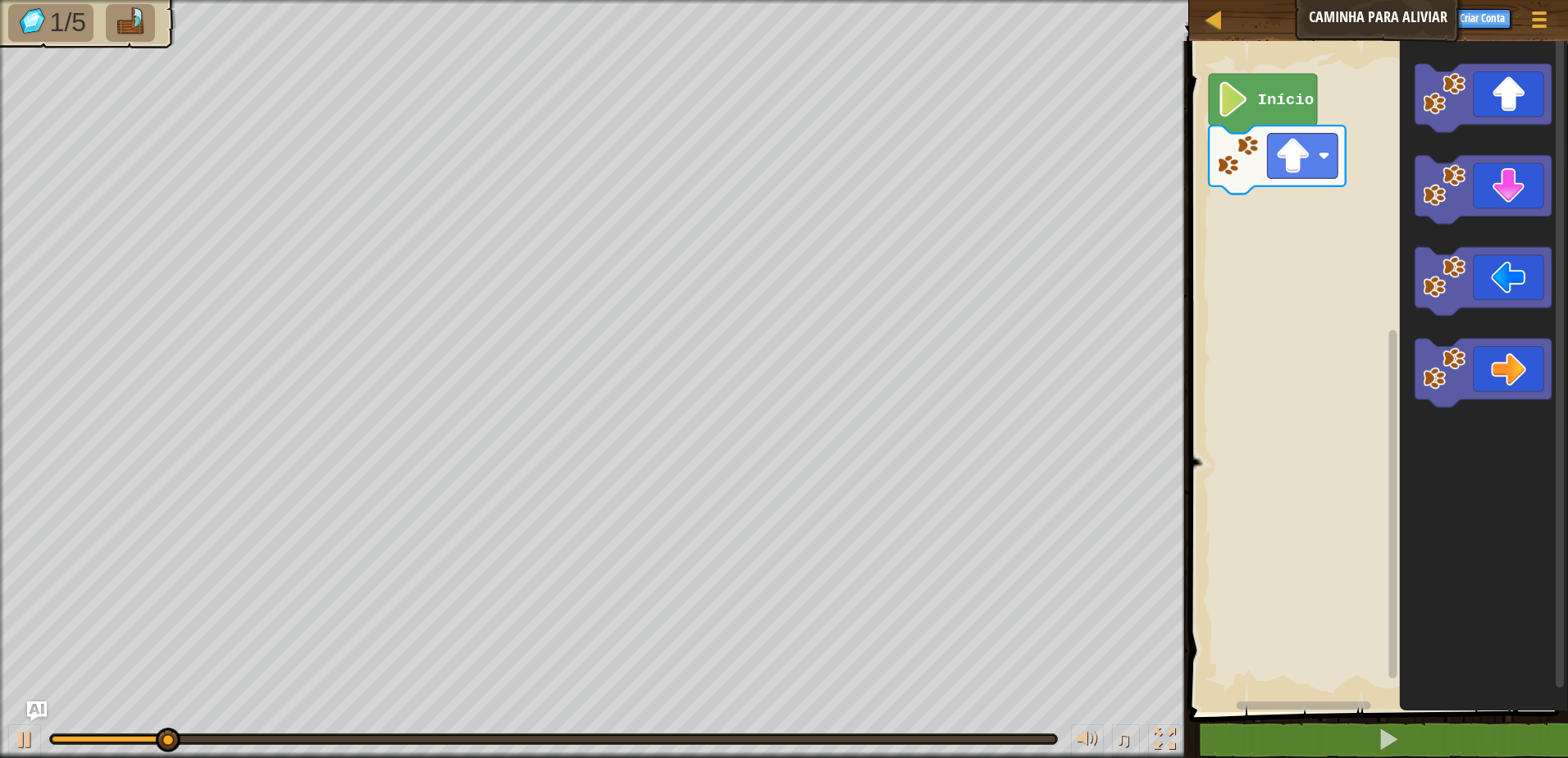
click at [1515, 137] on icon "Espaço de trabalho do Blockly" at bounding box center [1483, 372] width 168 height 679
click at [1518, 103] on icon "Espaço de trabalho do Blockly" at bounding box center [1482, 98] width 137 height 68
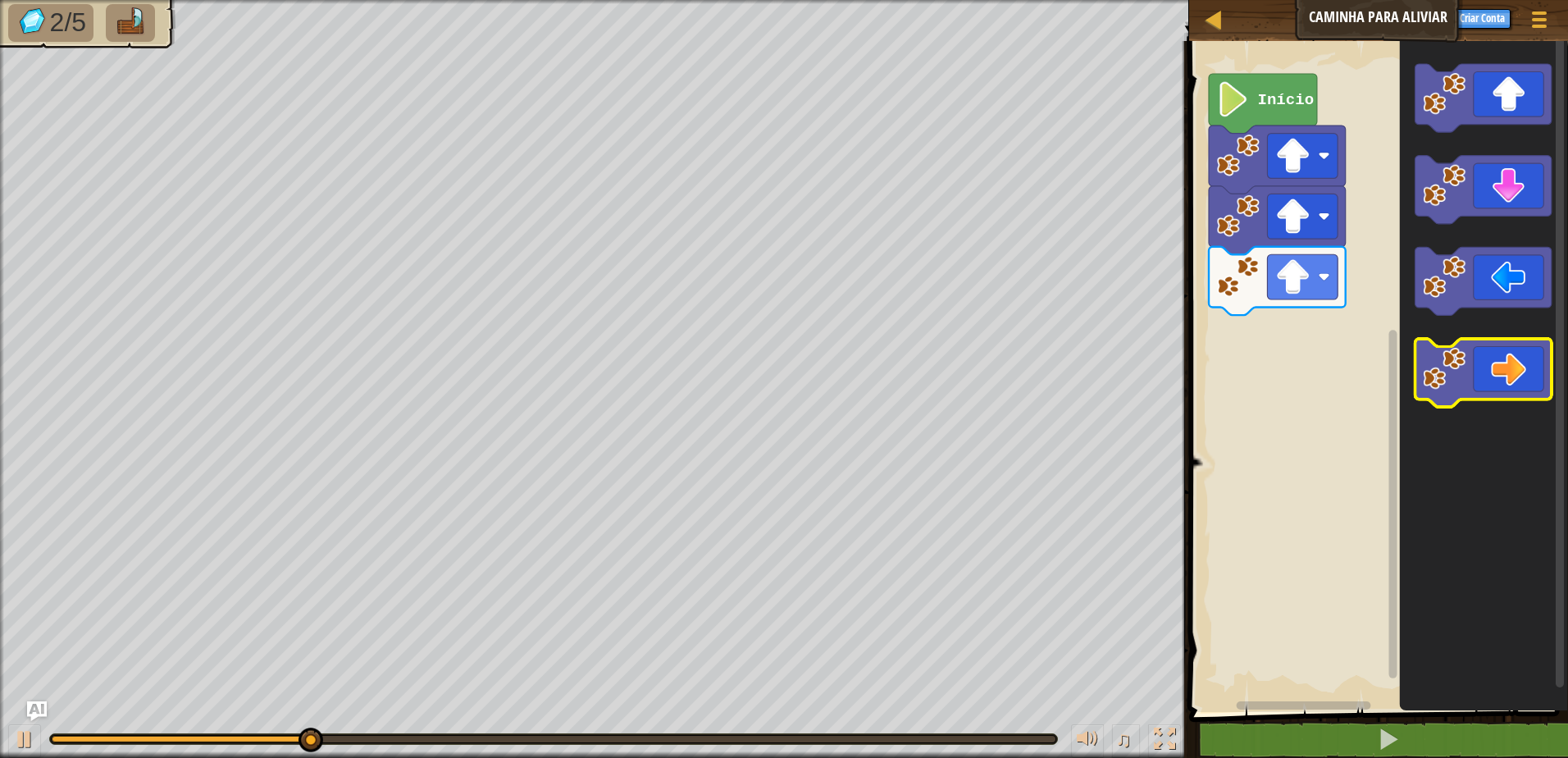
click at [1520, 365] on icon "Espaço de trabalho do Blockly" at bounding box center [1482, 374] width 137 height 68
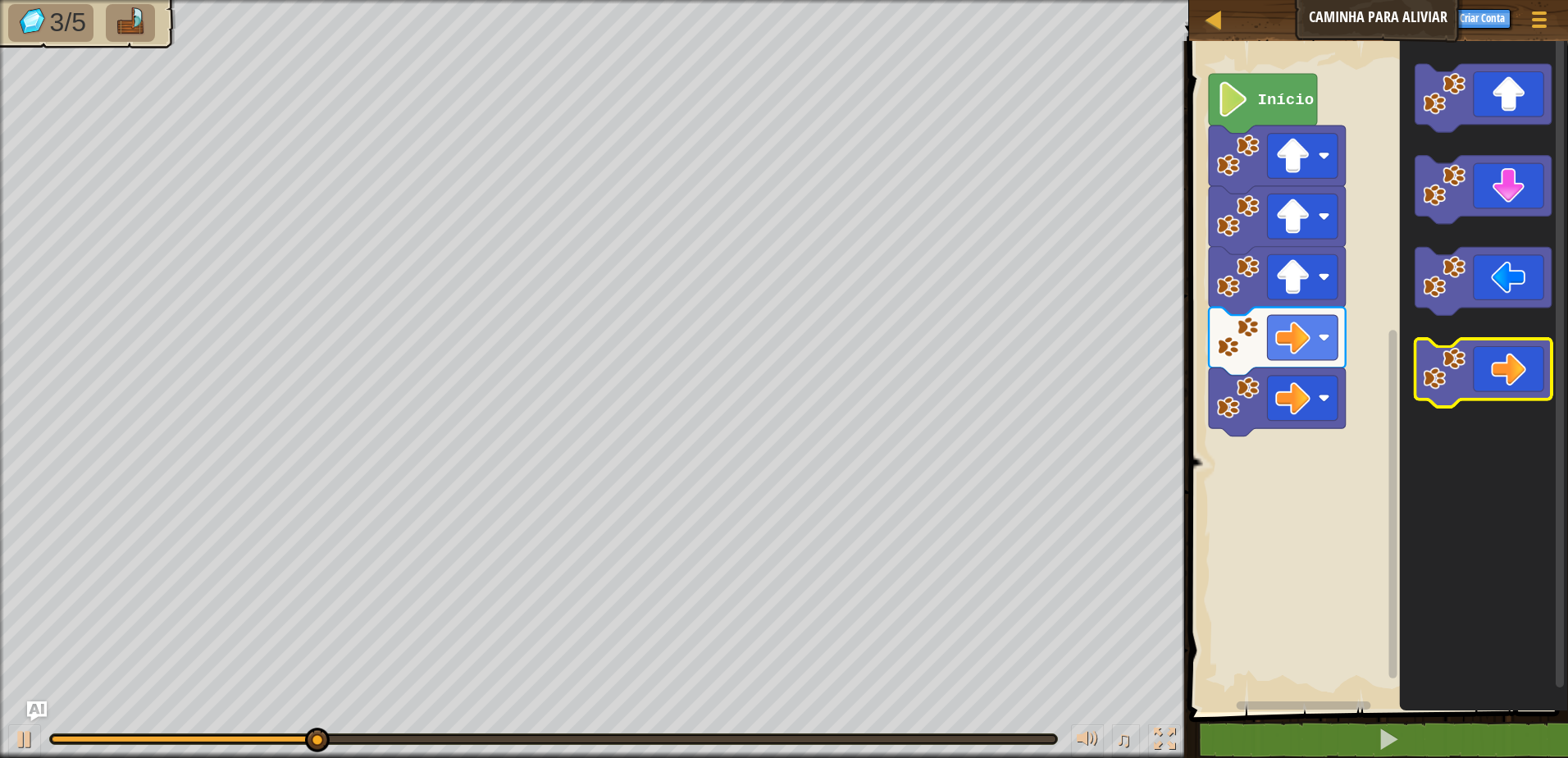
click at [1520, 365] on icon "Espaço de trabalho do Blockly" at bounding box center [1482, 374] width 137 height 68
click at [1520, 365] on icon "Espaço de trabalho do Blockly" at bounding box center [1482, 374] width 137 height 68
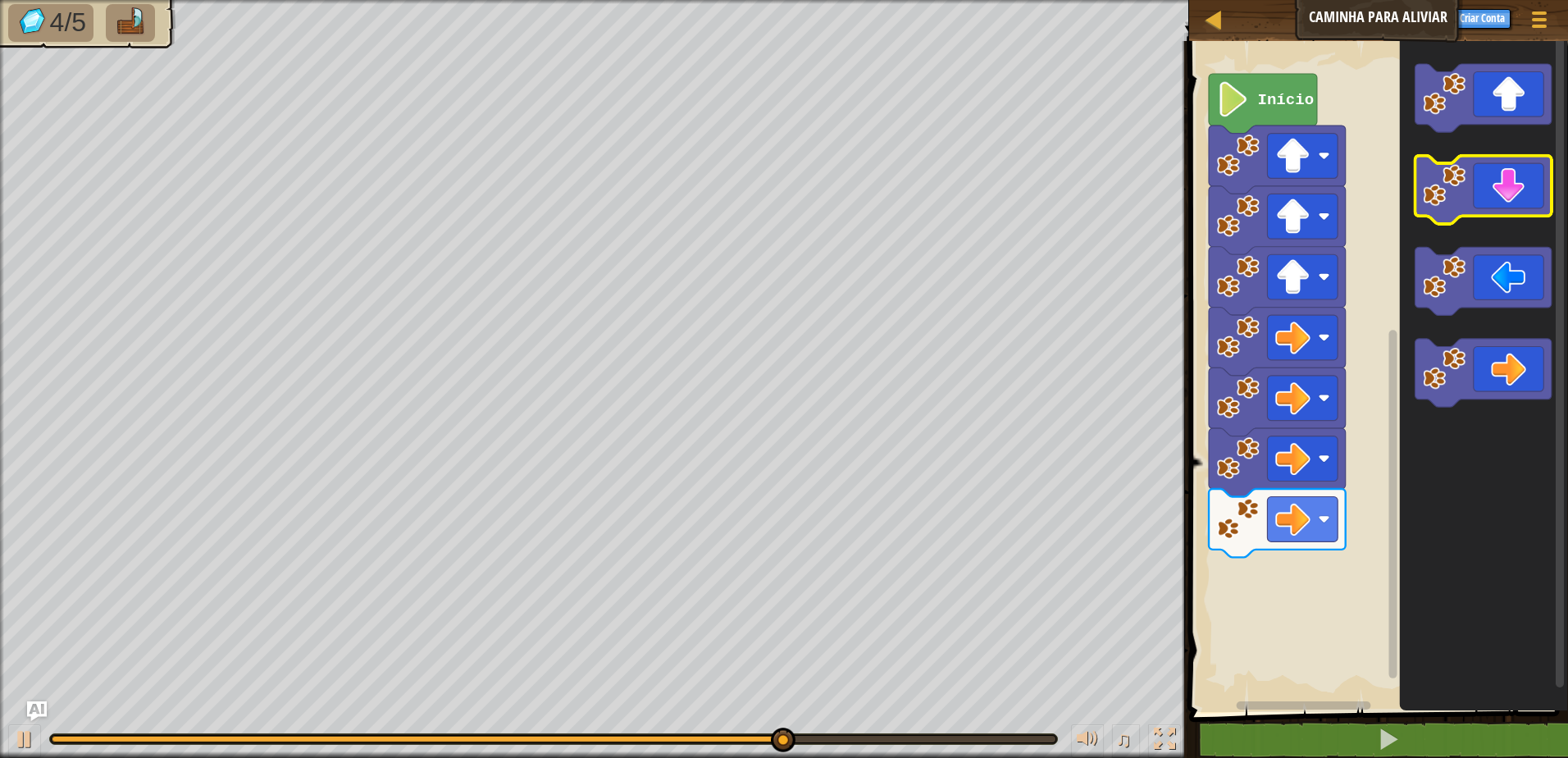
click at [1508, 201] on icon "Espaço de trabalho do Blockly" at bounding box center [1482, 190] width 137 height 68
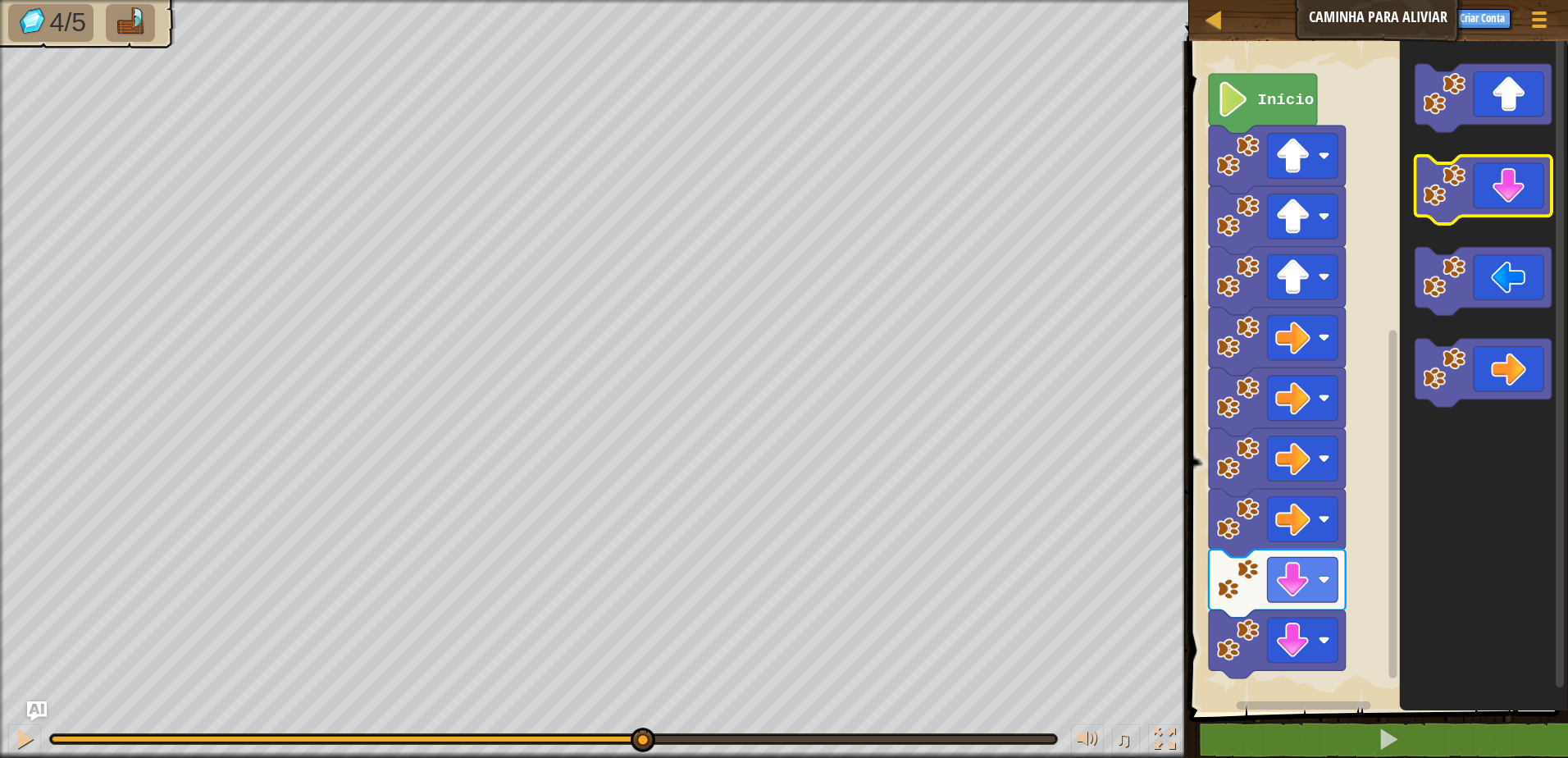
click at [1508, 201] on icon "Espaço de trabalho do Blockly" at bounding box center [1482, 190] width 137 height 68
click at [1505, 206] on icon "Espaço de trabalho do Blockly" at bounding box center [1482, 190] width 137 height 68
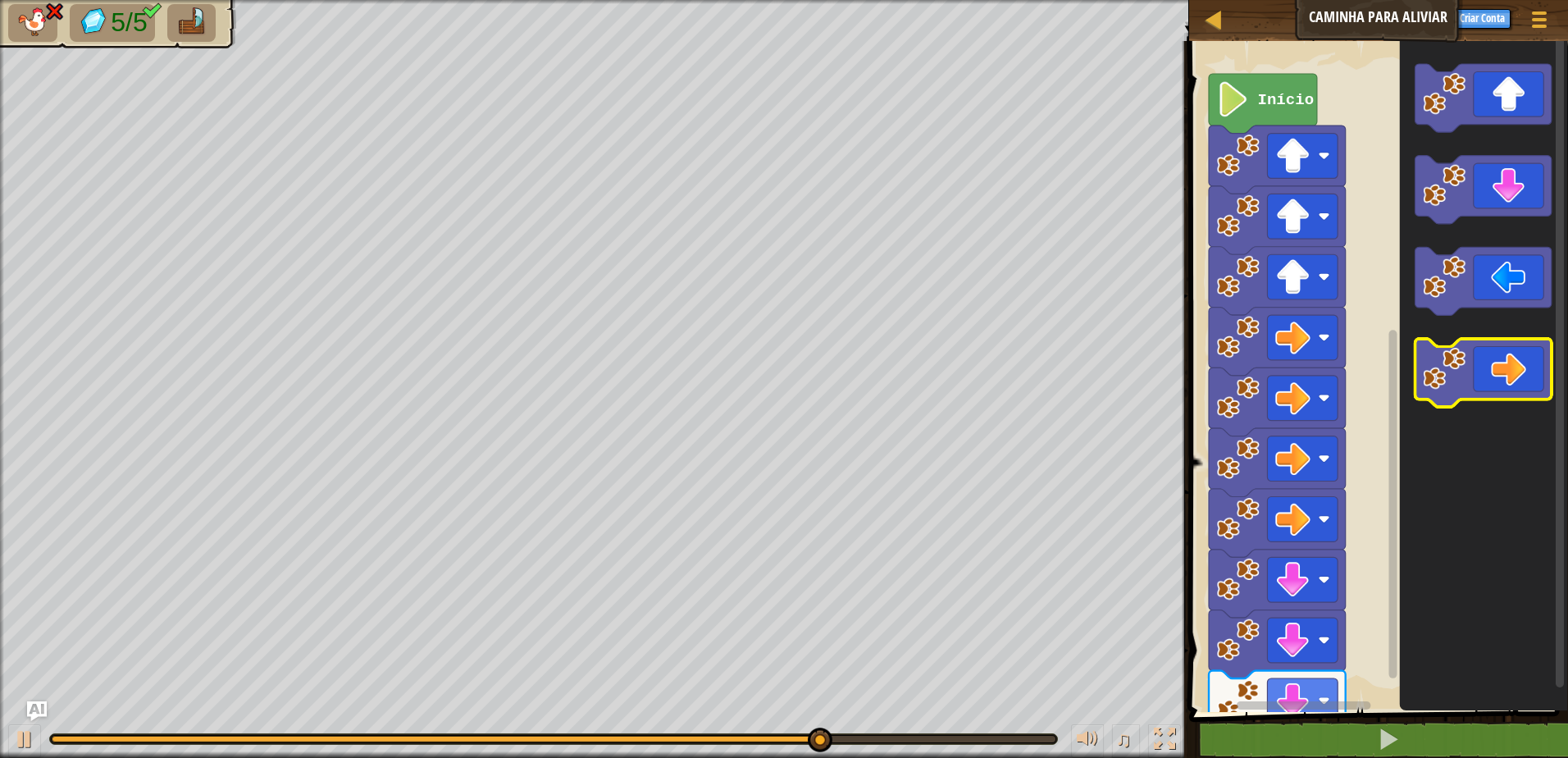
click at [1468, 373] on icon "Espaço de trabalho do Blockly" at bounding box center [1482, 374] width 137 height 68
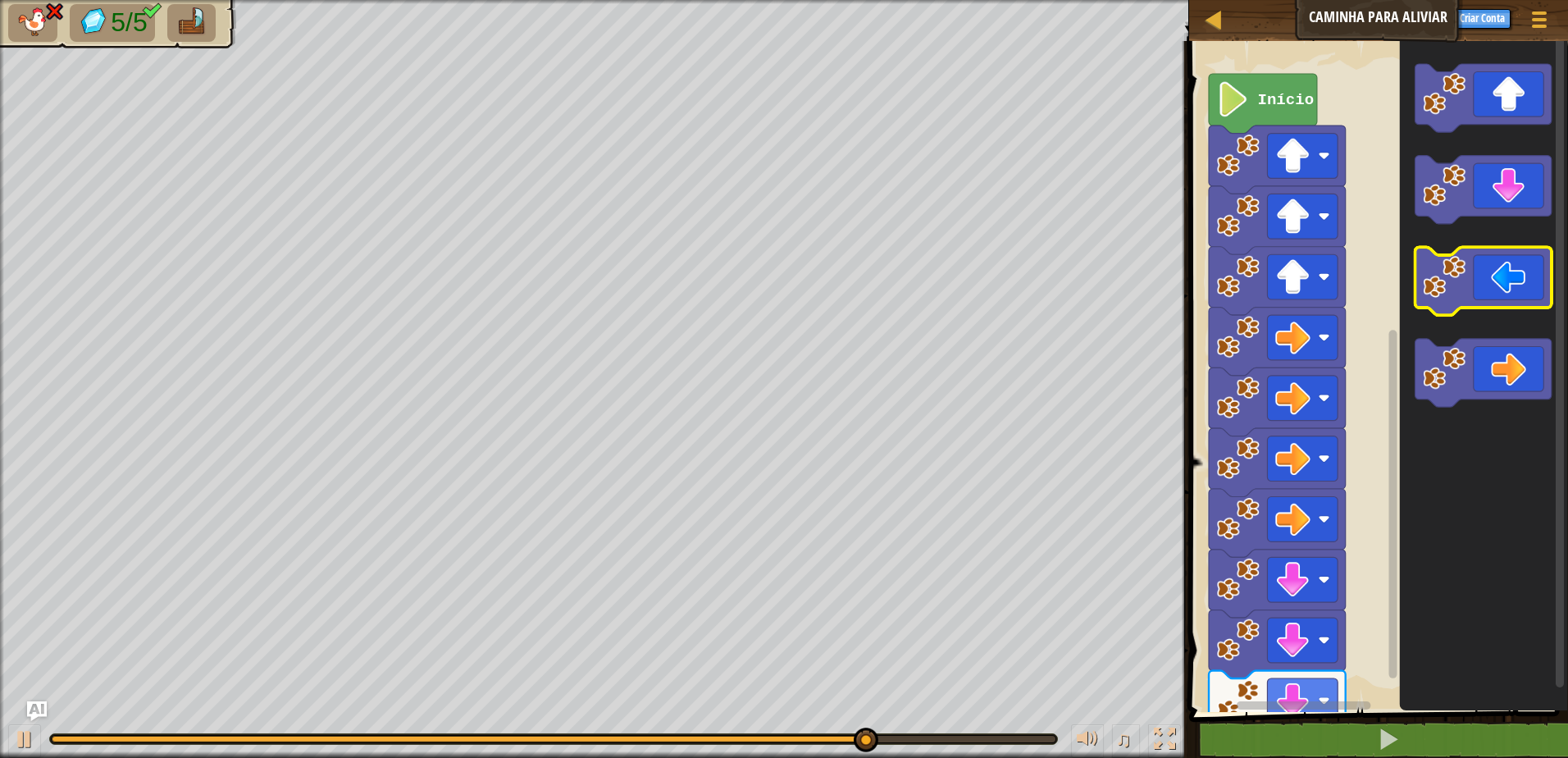
click at [1484, 280] on icon "Espaço de trabalho do Blockly" at bounding box center [1482, 282] width 137 height 68
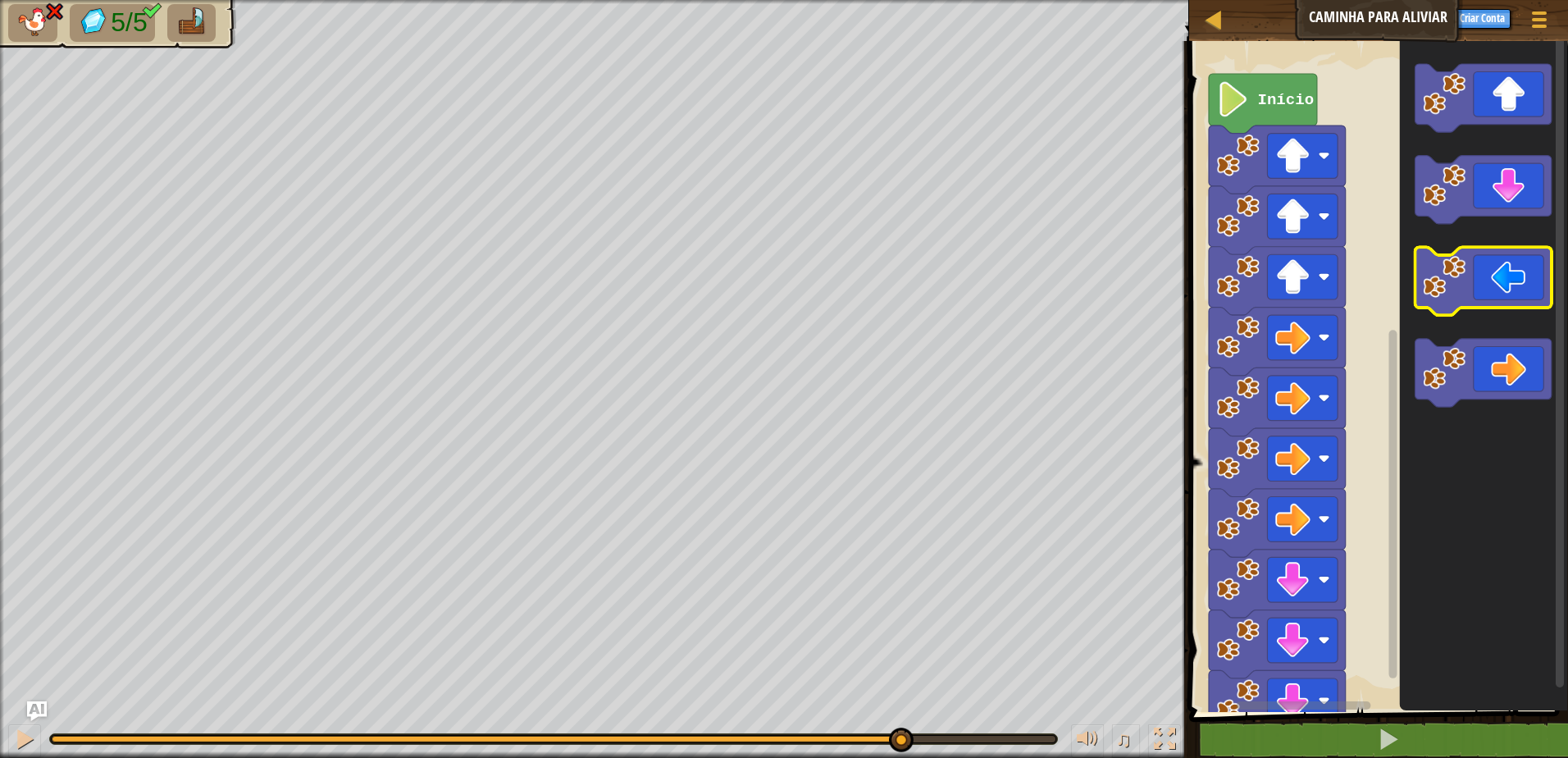
click at [1484, 278] on icon "Espaço de trabalho do Blockly" at bounding box center [1482, 282] width 137 height 68
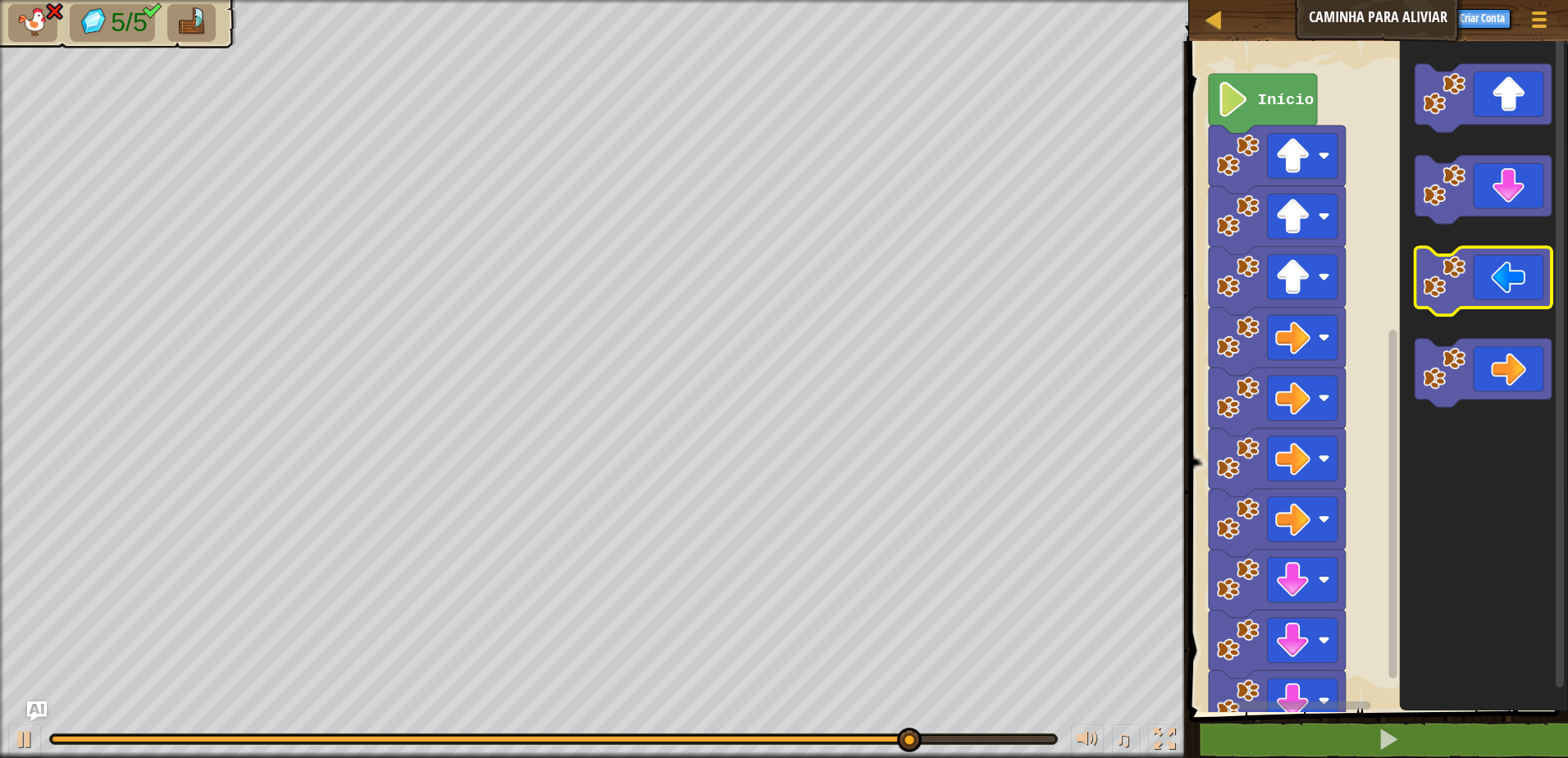
click at [1484, 278] on icon "Espaço de trabalho do Blockly" at bounding box center [1482, 282] width 137 height 68
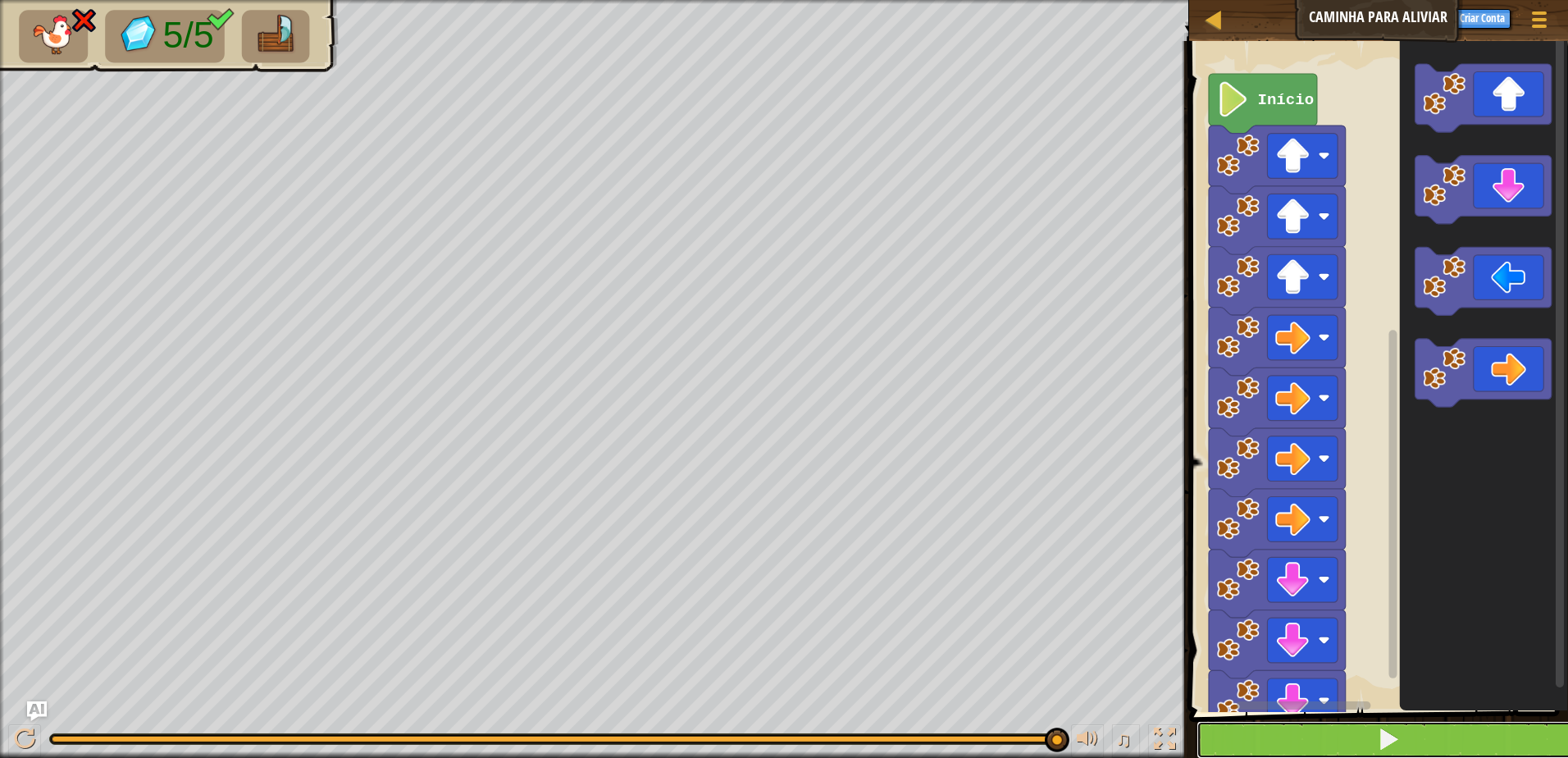
click at [1316, 742] on button at bounding box center [1389, 740] width 384 height 37
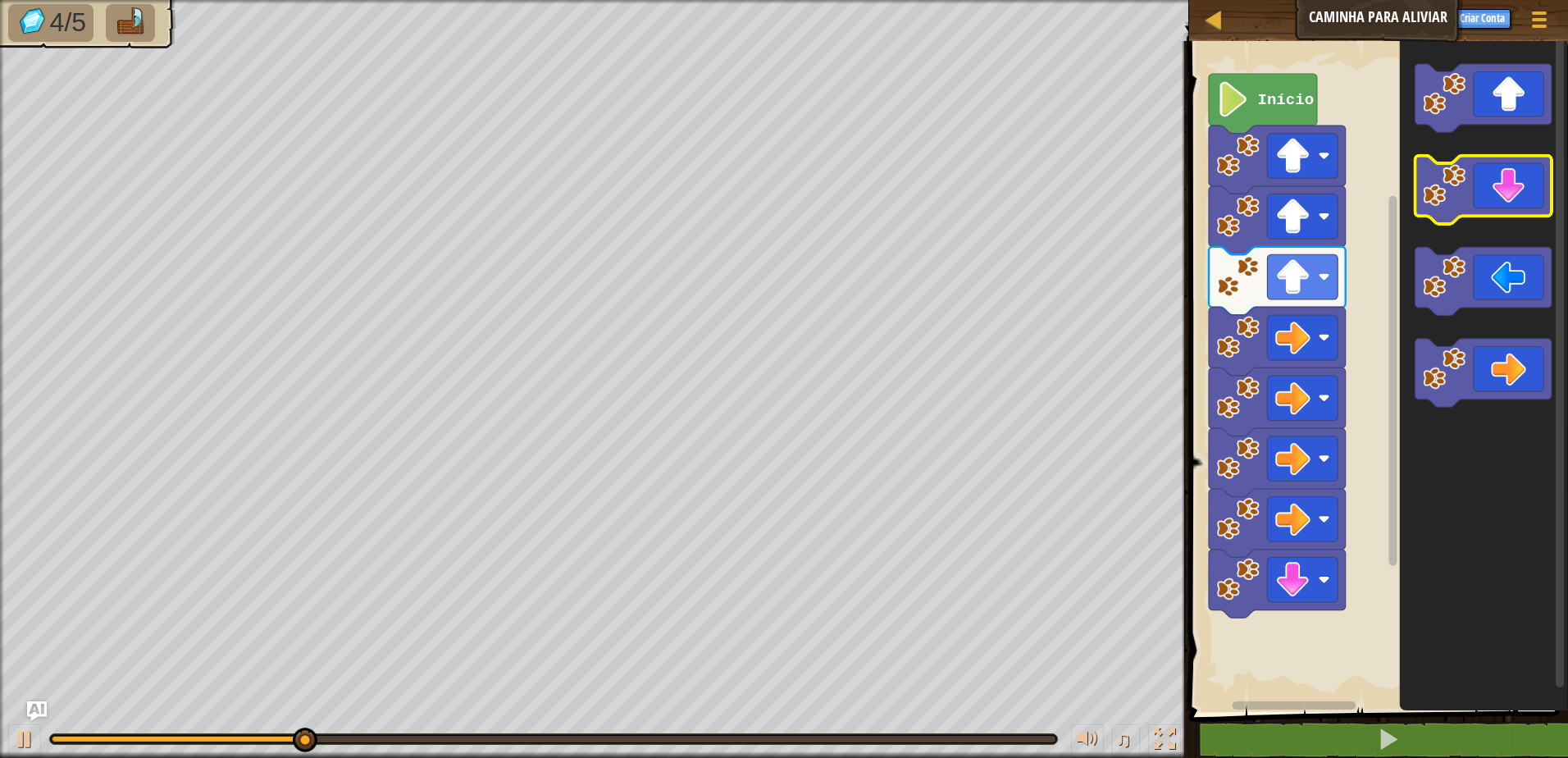
click at [1521, 196] on icon "Espaço de trabalho do Blockly" at bounding box center [1482, 190] width 137 height 68
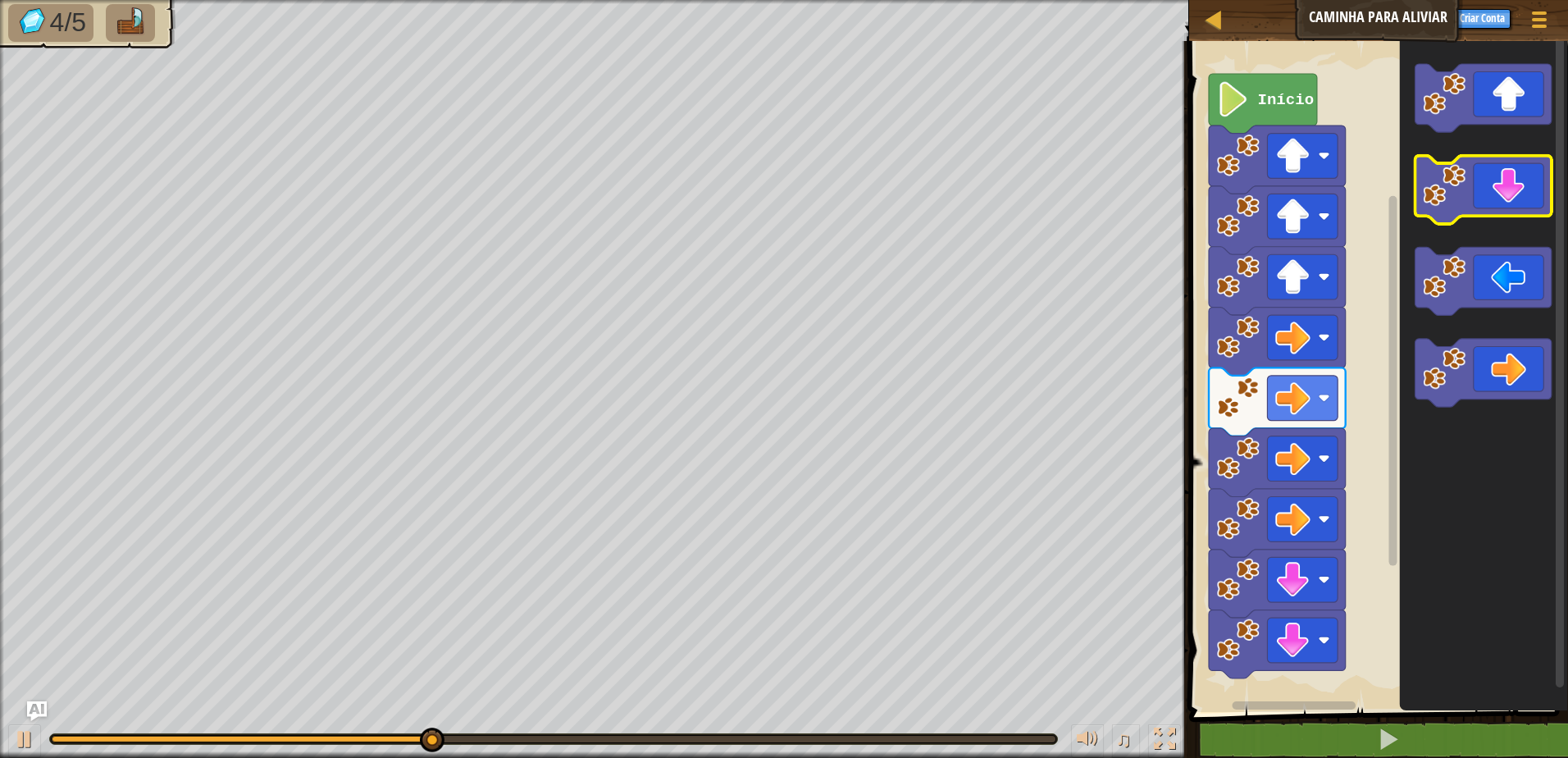
click at [1520, 199] on icon "Espaço de trabalho do Blockly" at bounding box center [1482, 190] width 137 height 68
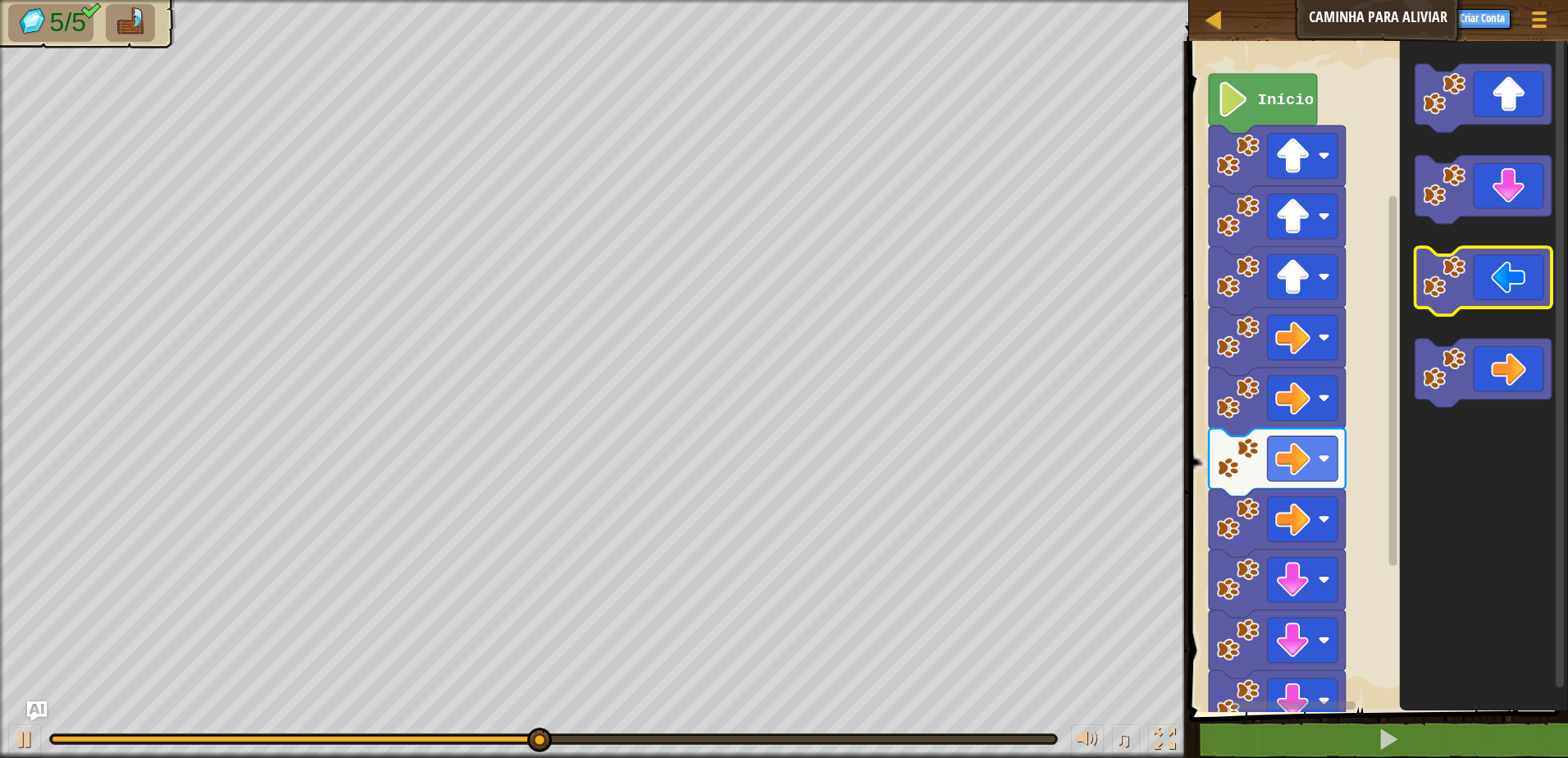
click at [1475, 272] on icon "Espaço de trabalho do Blockly" at bounding box center [1482, 282] width 137 height 68
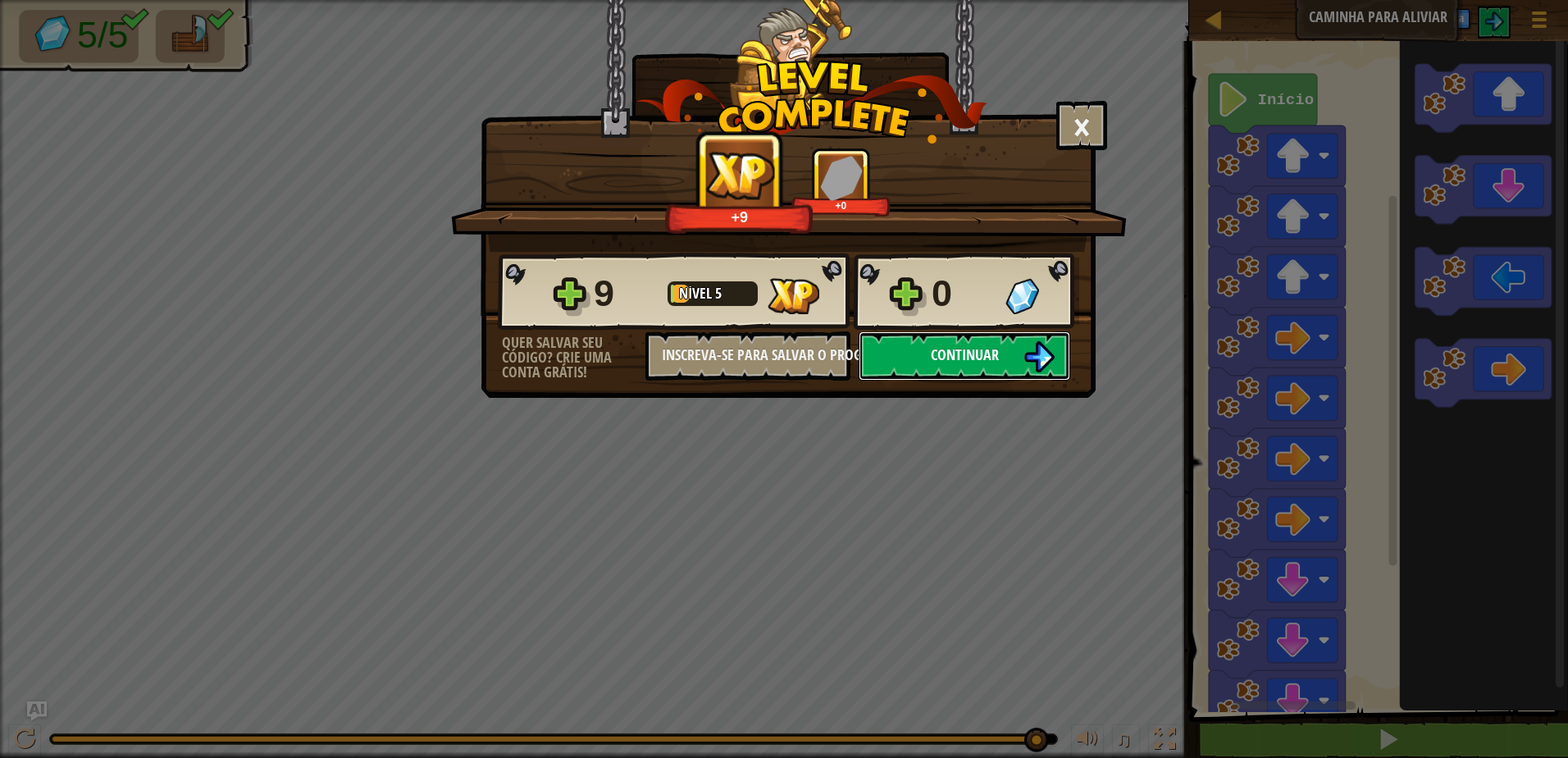
click at [1039, 358] on img at bounding box center [1039, 357] width 31 height 31
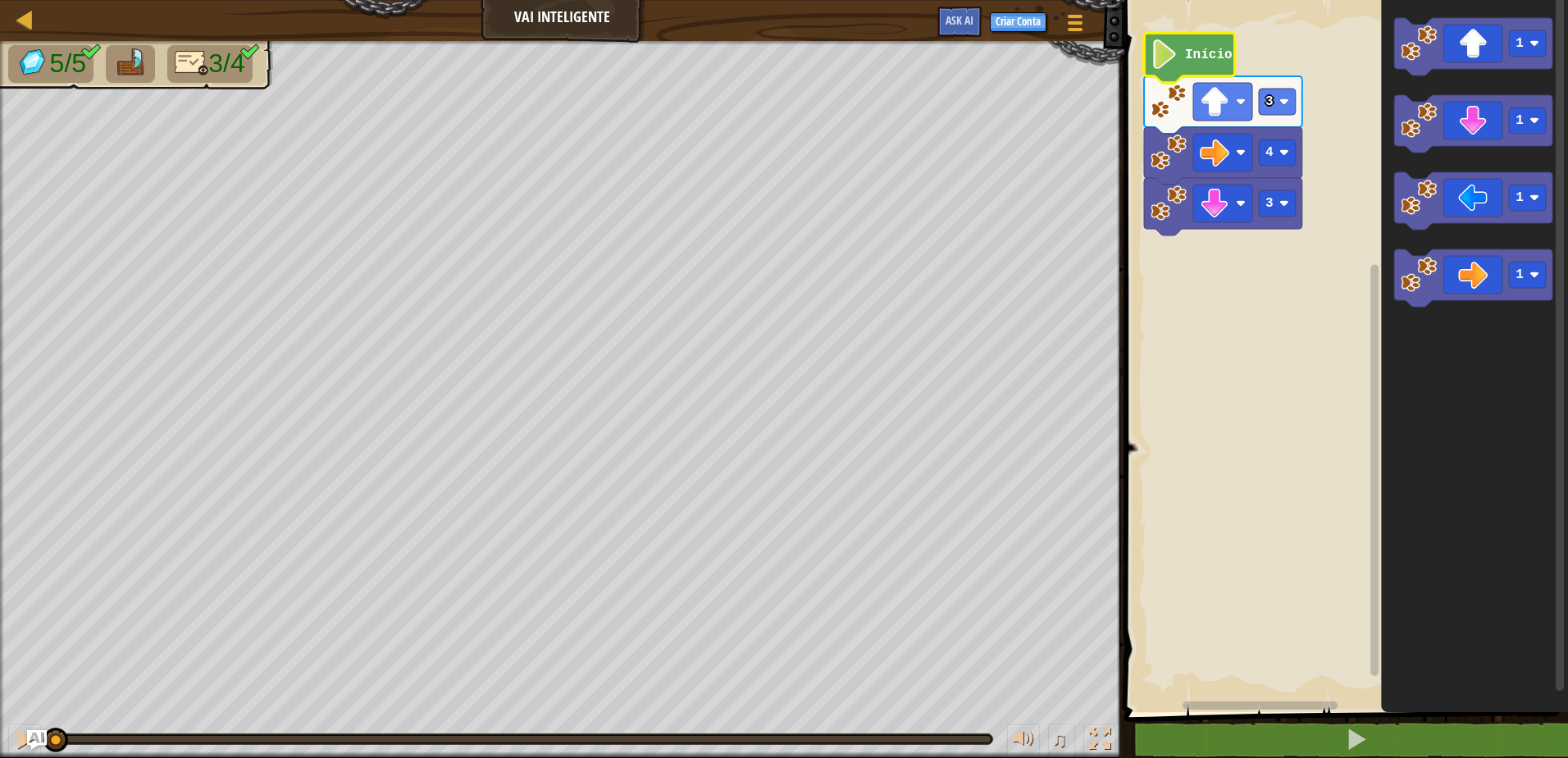
click at [1176, 50] on image "Espaço de trabalho do Blockly" at bounding box center [1164, 54] width 28 height 30
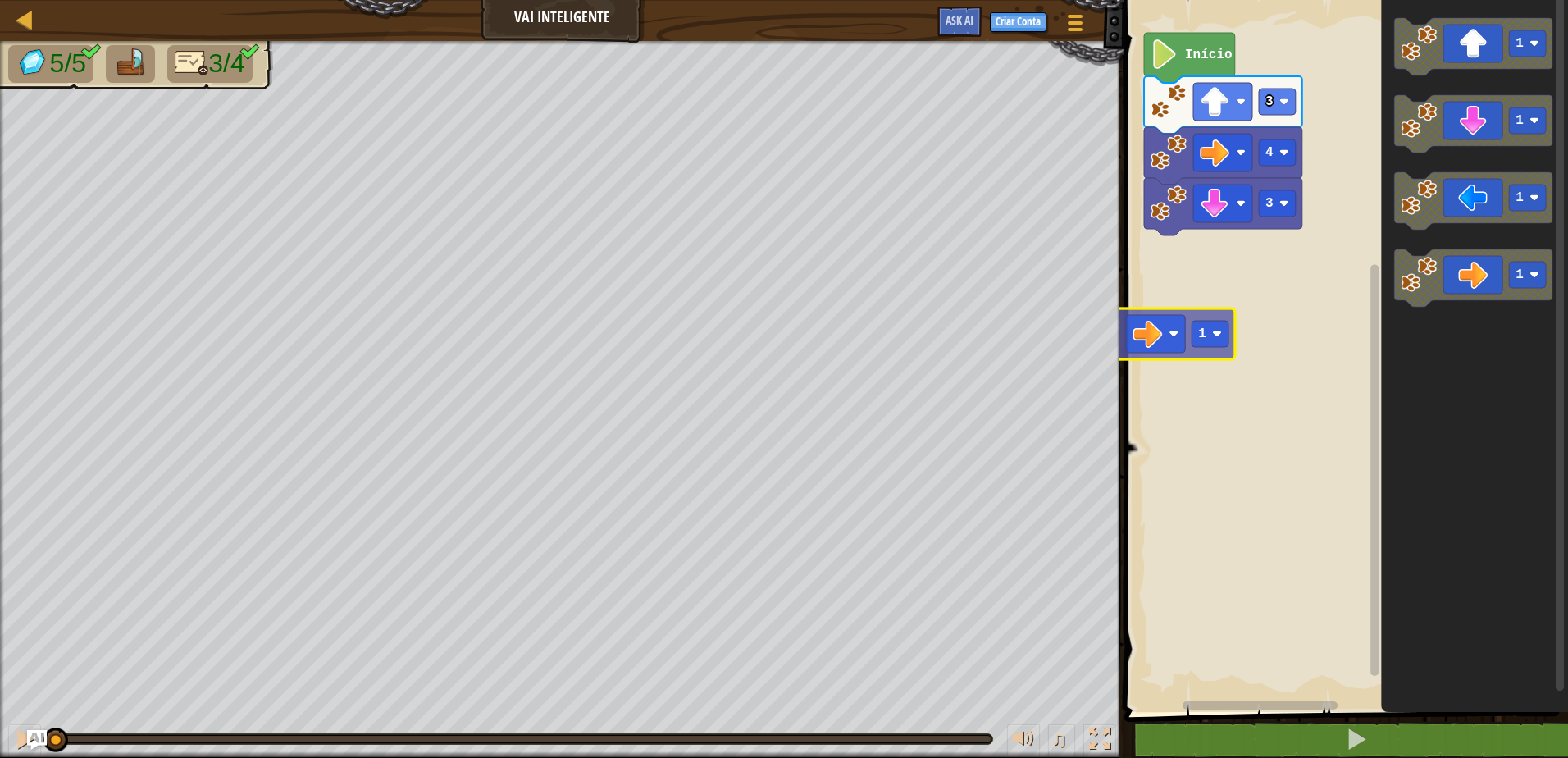
click at [1165, 300] on div "3 4 3 Início 1 1 1 1 1" at bounding box center [1344, 352] width 448 height 721
click at [1194, 283] on rect "Espaço de trabalho do Blockly" at bounding box center [1344, 352] width 448 height 721
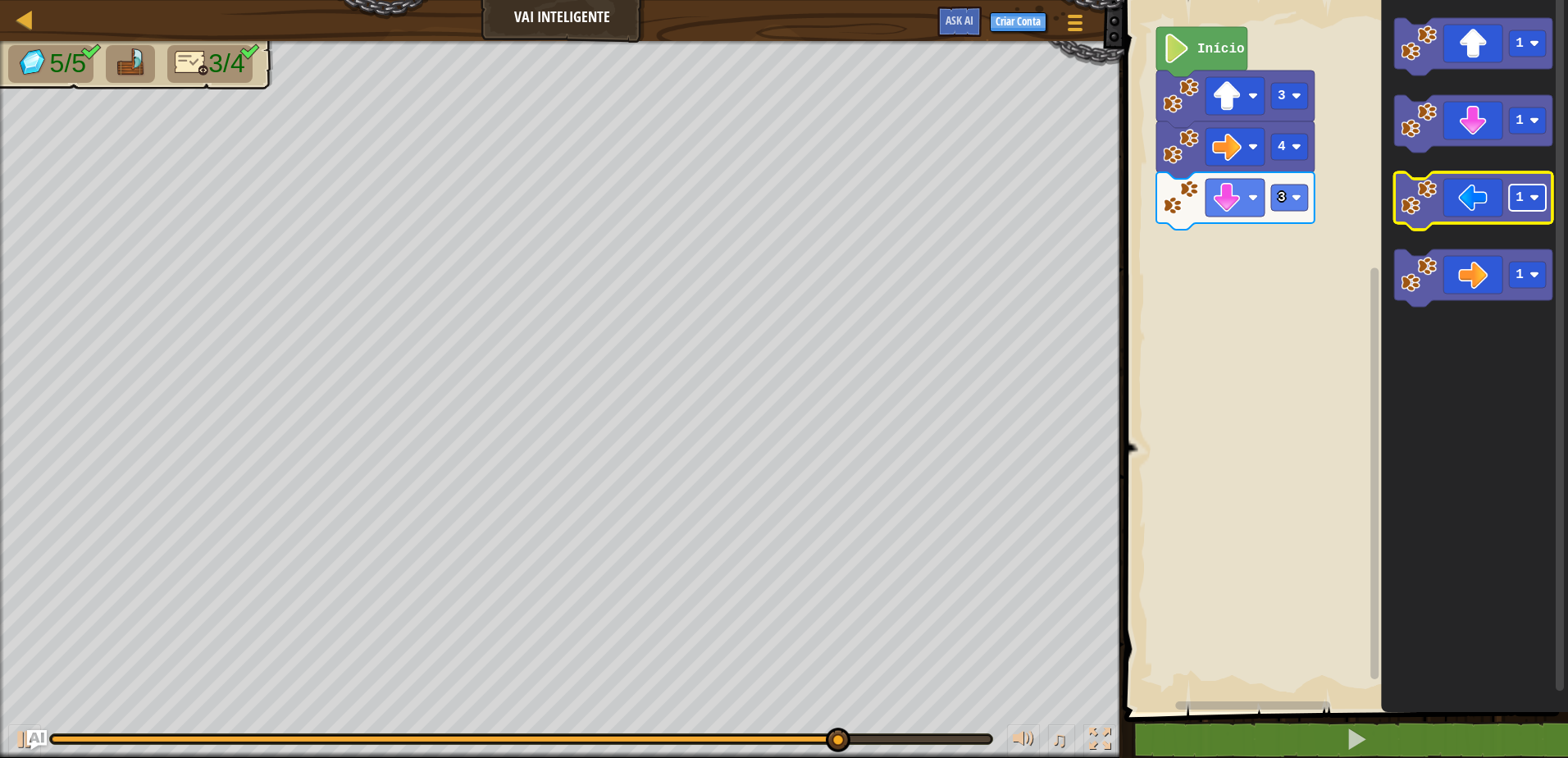
click at [1520, 191] on text "1" at bounding box center [1520, 197] width 8 height 14
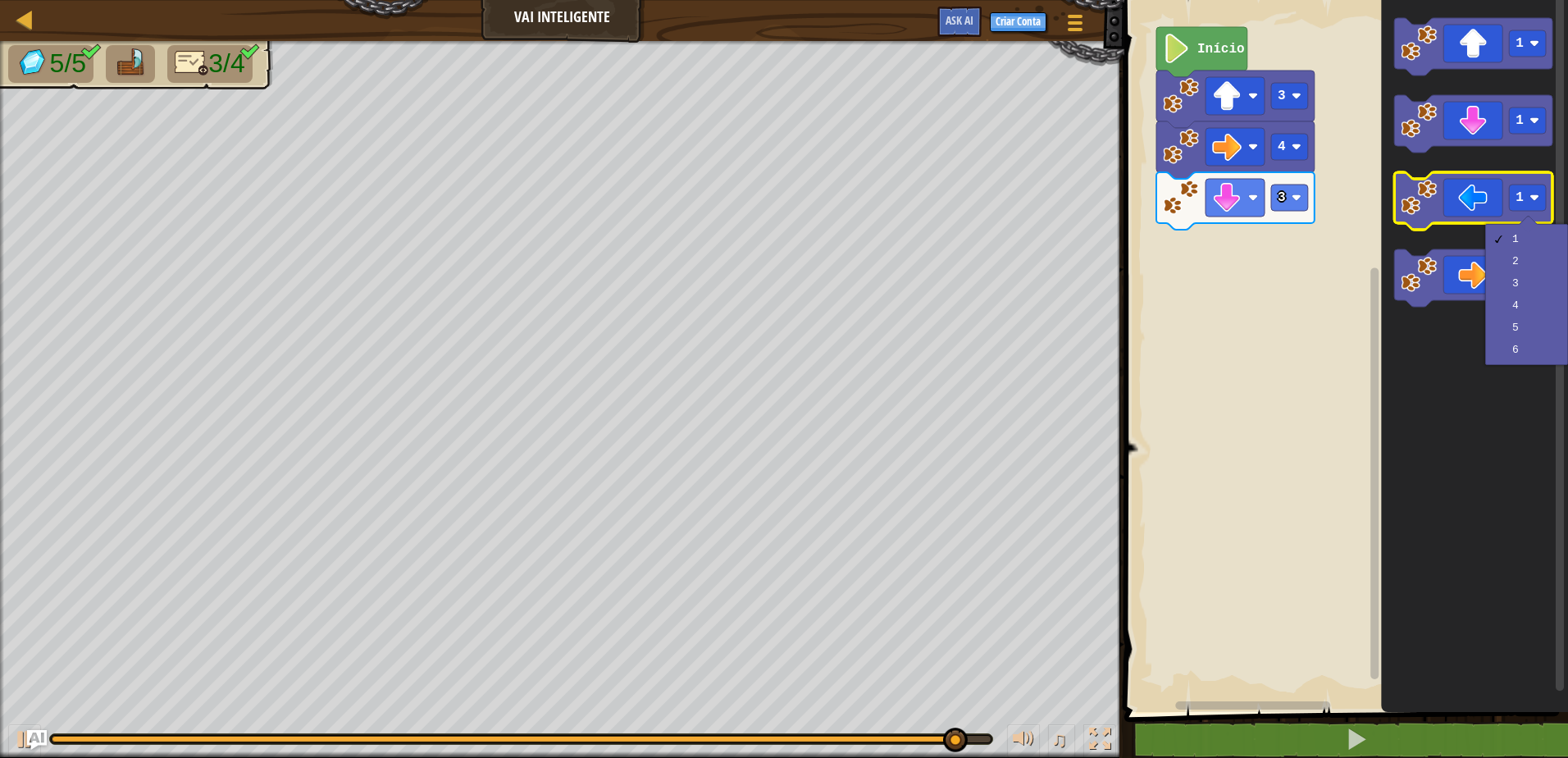
click at [1456, 188] on icon "Espaço de trabalho do Blockly" at bounding box center [1473, 201] width 158 height 58
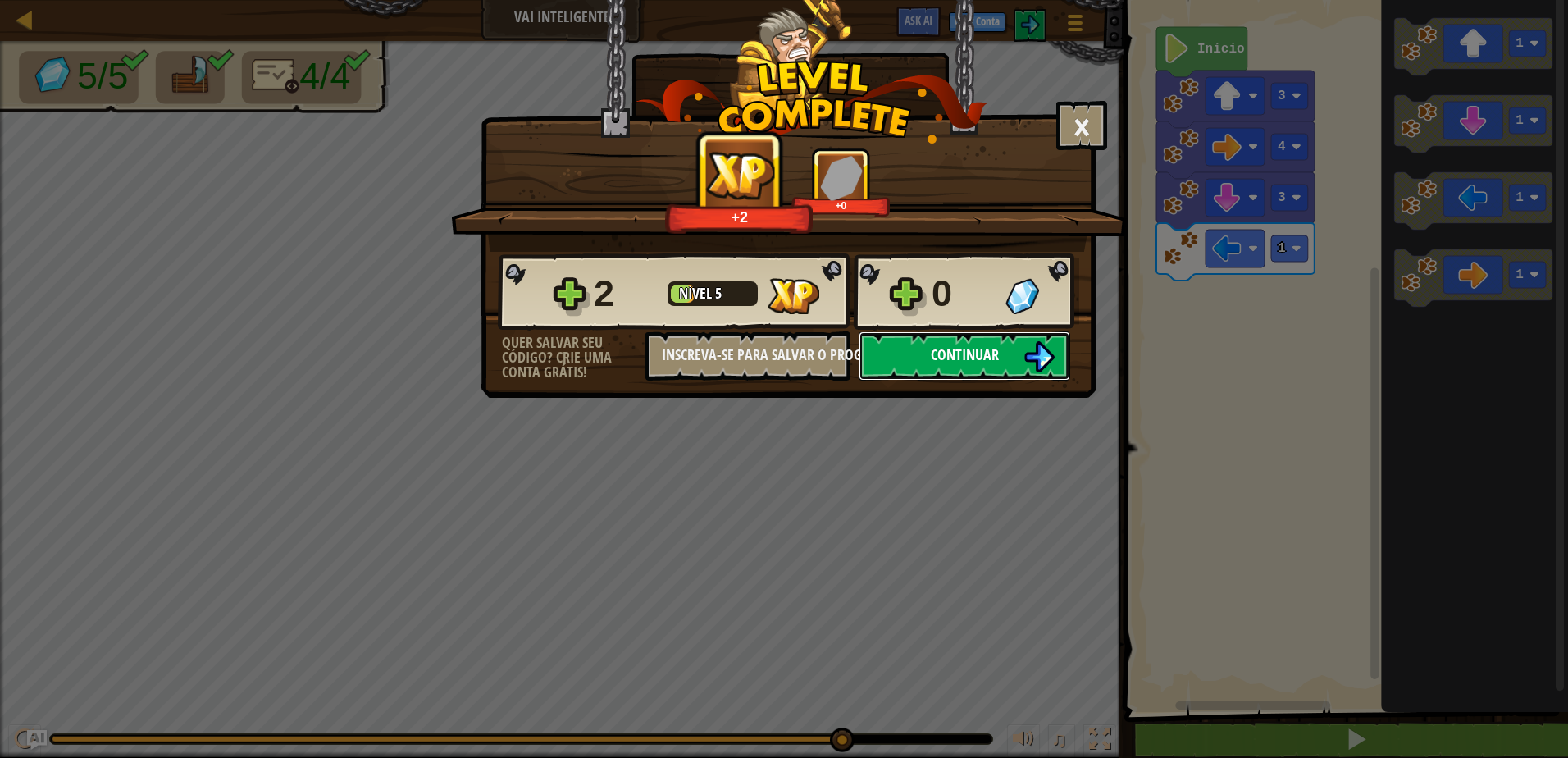
click at [959, 358] on span "Continuar" at bounding box center [965, 354] width 68 height 20
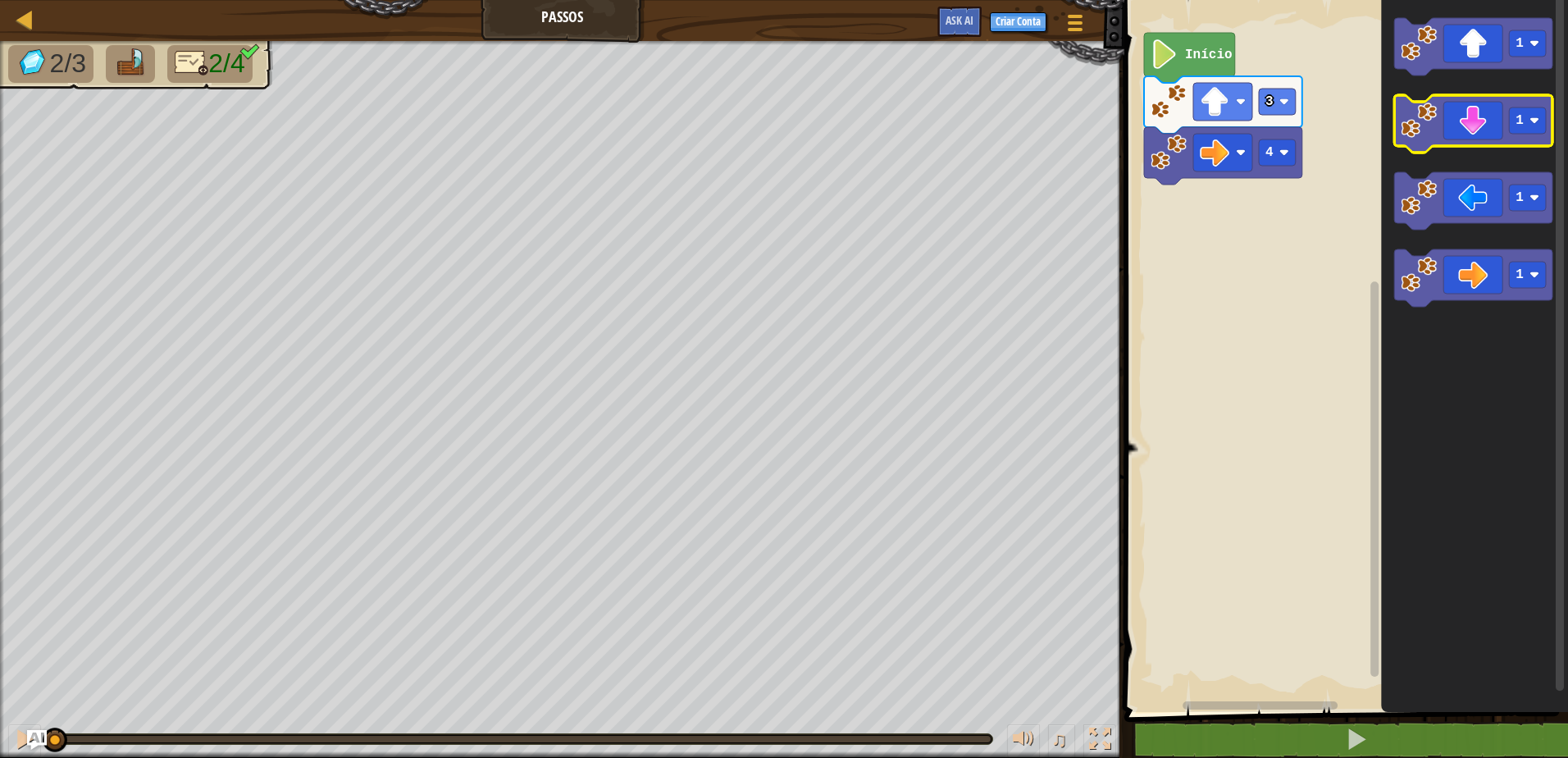
click at [1459, 127] on icon "Espaço de trabalho do Blockly" at bounding box center [1473, 124] width 158 height 58
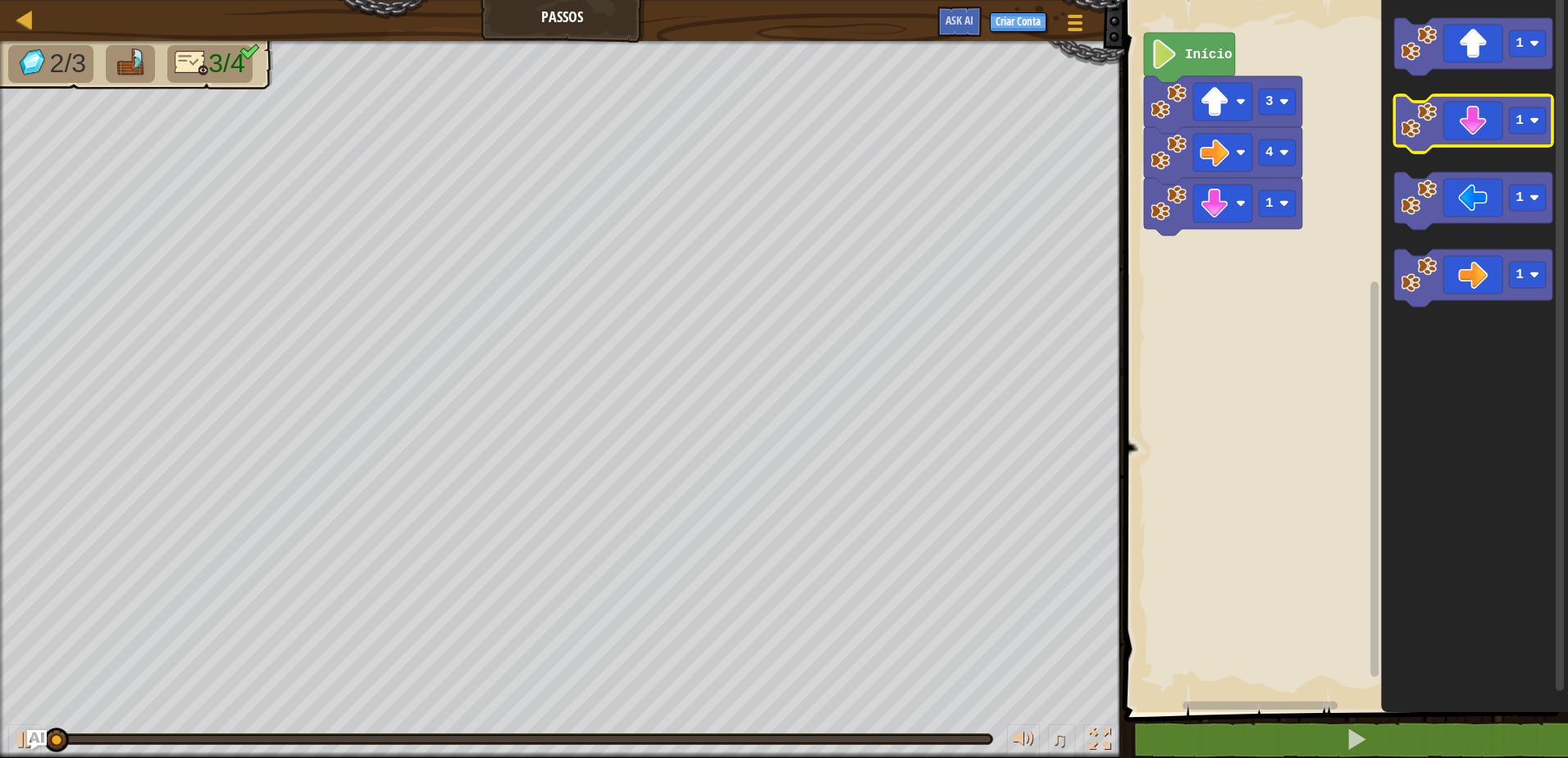
click at [1459, 127] on icon "Espaço de trabalho do Blockly" at bounding box center [1473, 124] width 158 height 58
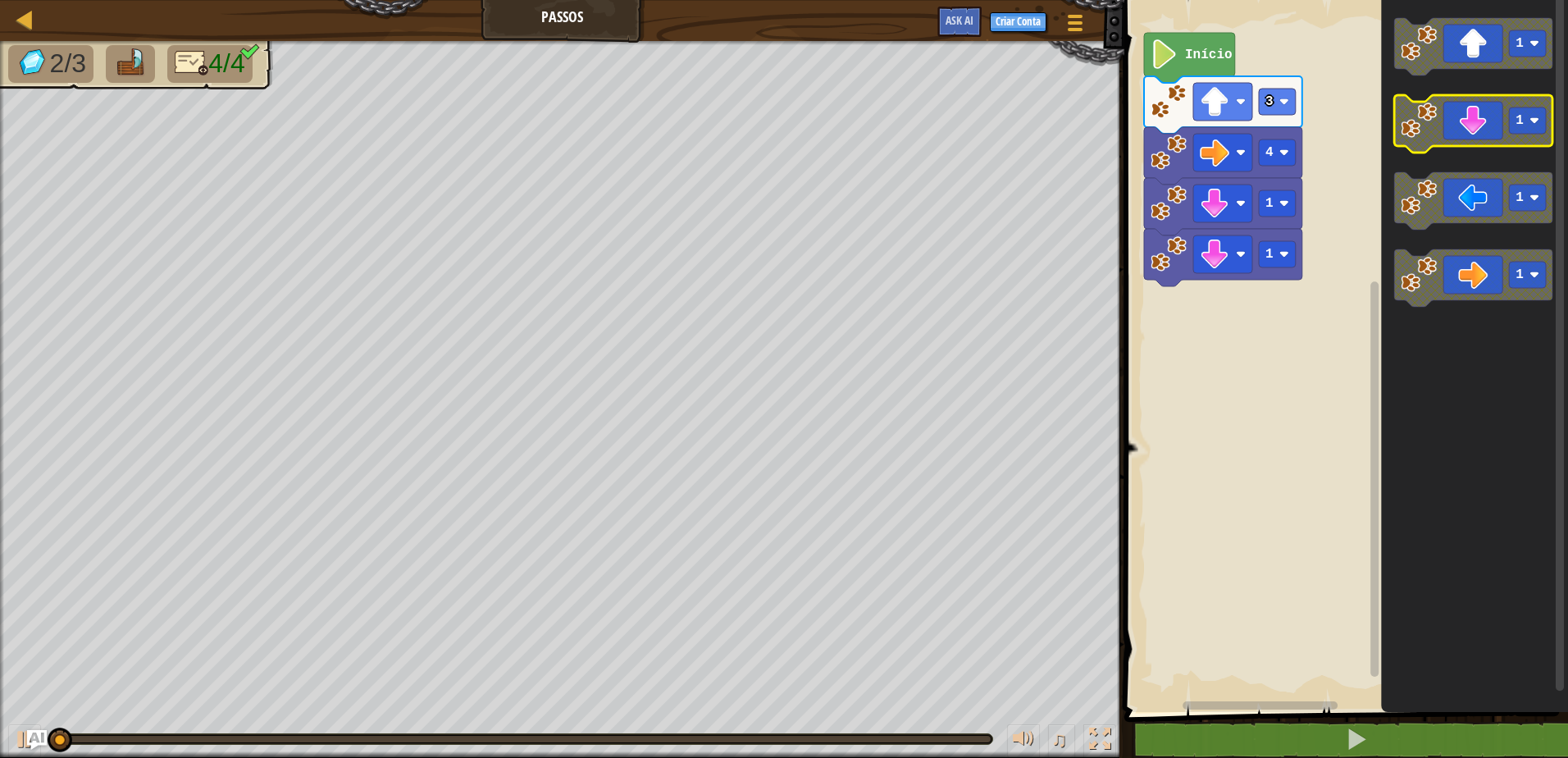
click at [1458, 127] on icon "Espaço de trabalho do Blockly" at bounding box center [1473, 124] width 158 height 58
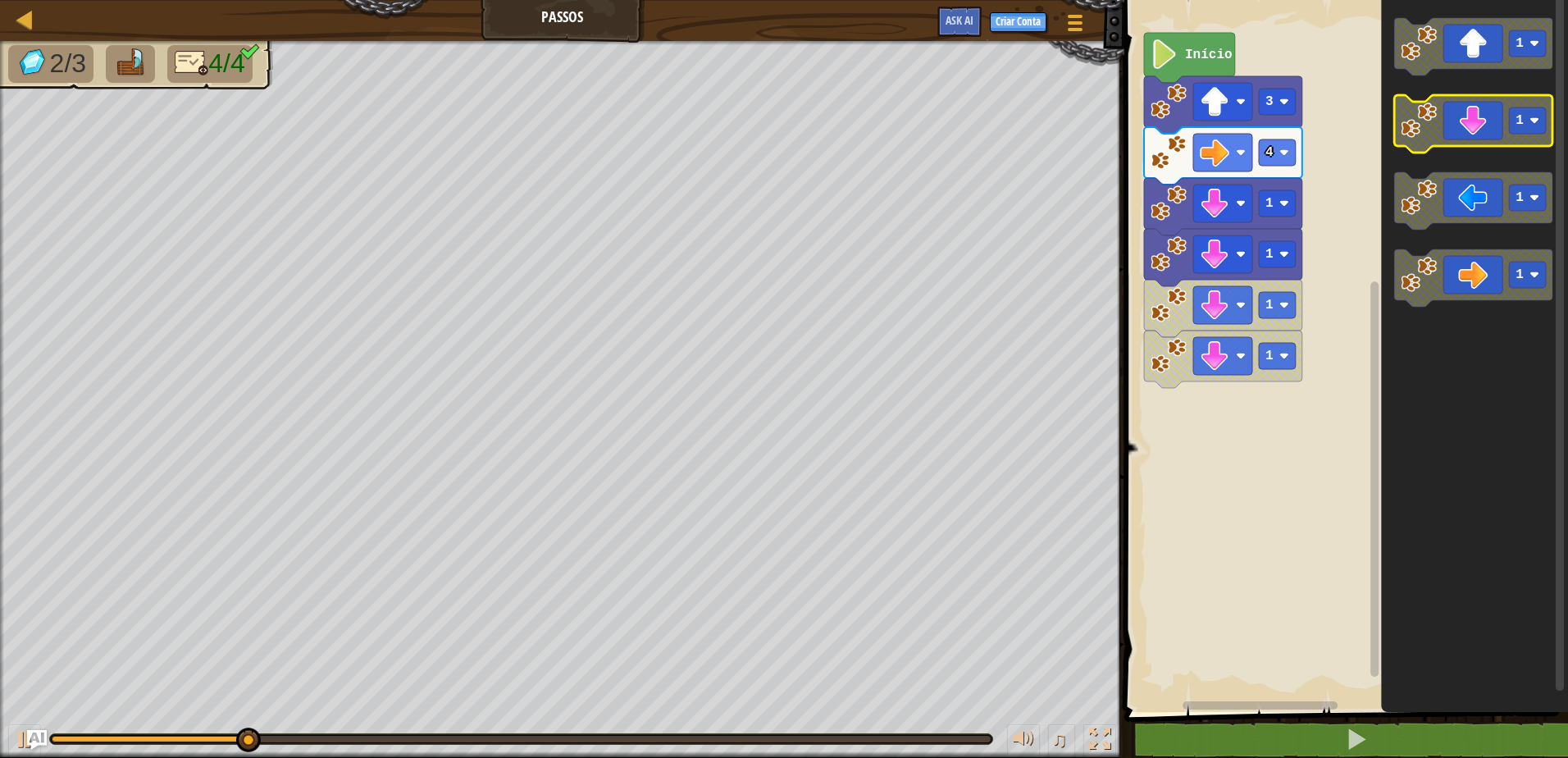
click at [1472, 136] on icon "Espaço de trabalho do Blockly" at bounding box center [1473, 124] width 158 height 58
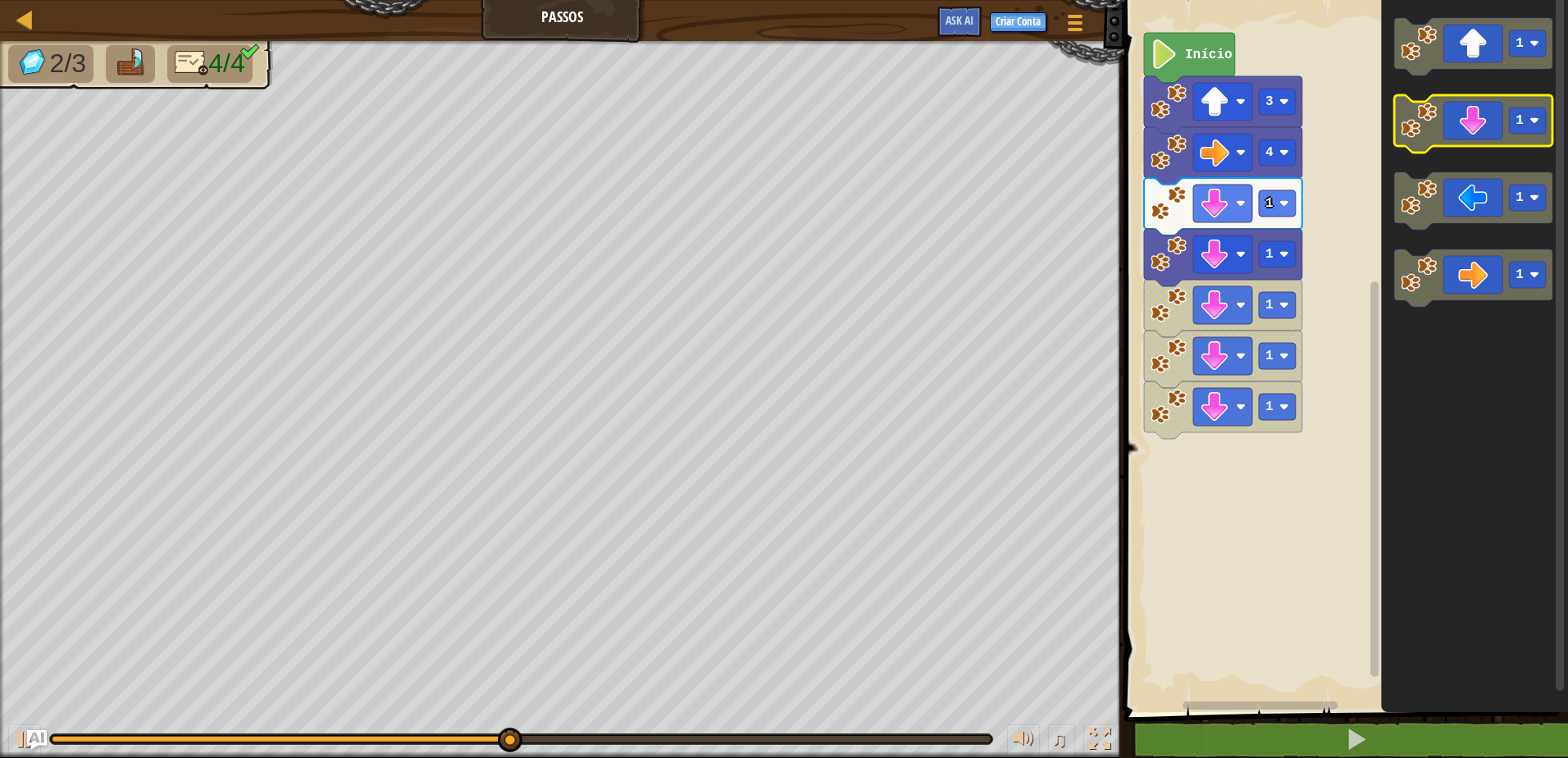
click at [1471, 145] on icon "Espaço de trabalho do Blockly" at bounding box center [1473, 124] width 158 height 58
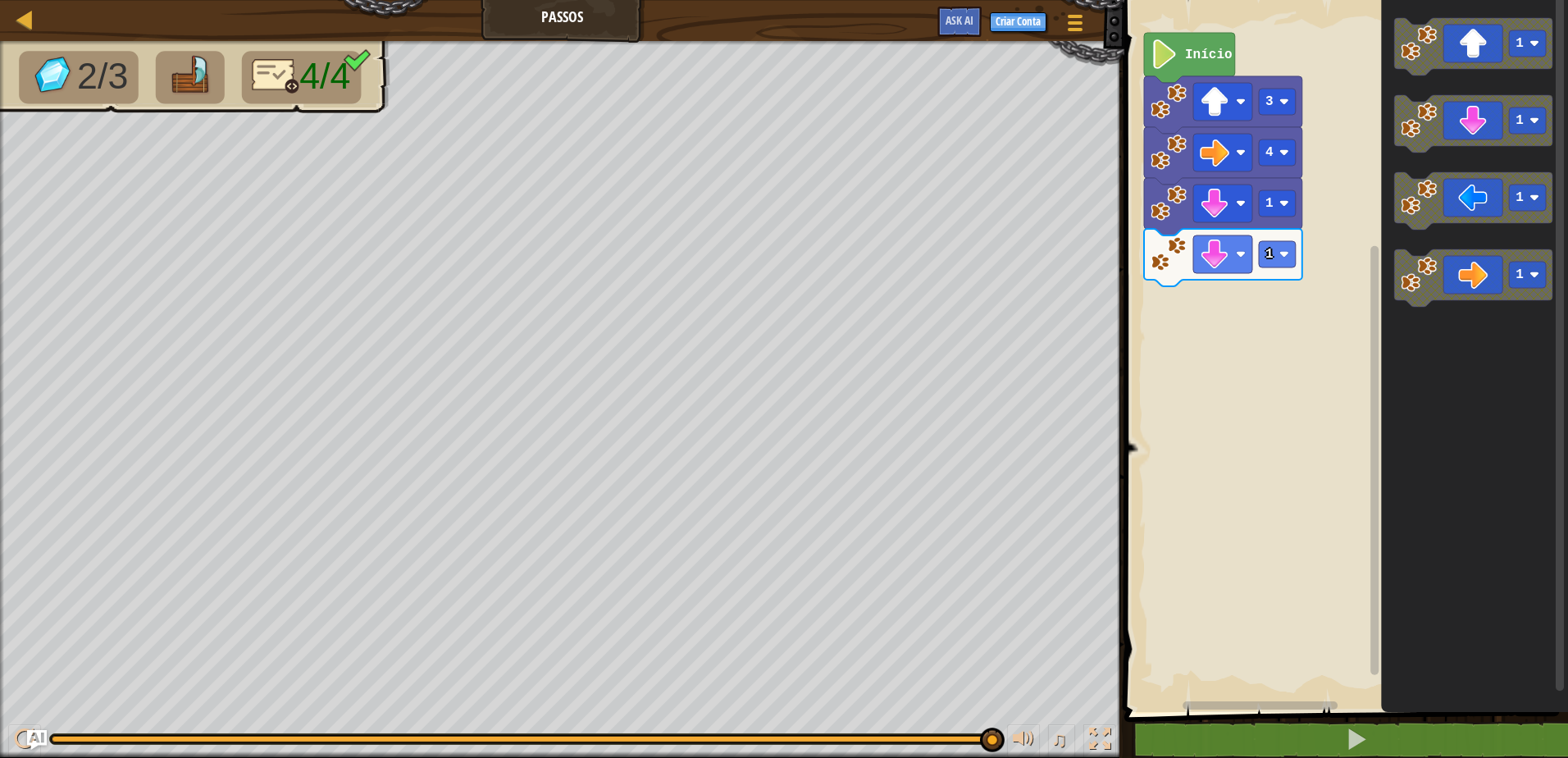
click at [1187, 67] on icon "Espaço de trabalho do Blockly" at bounding box center [1189, 58] width 91 height 50
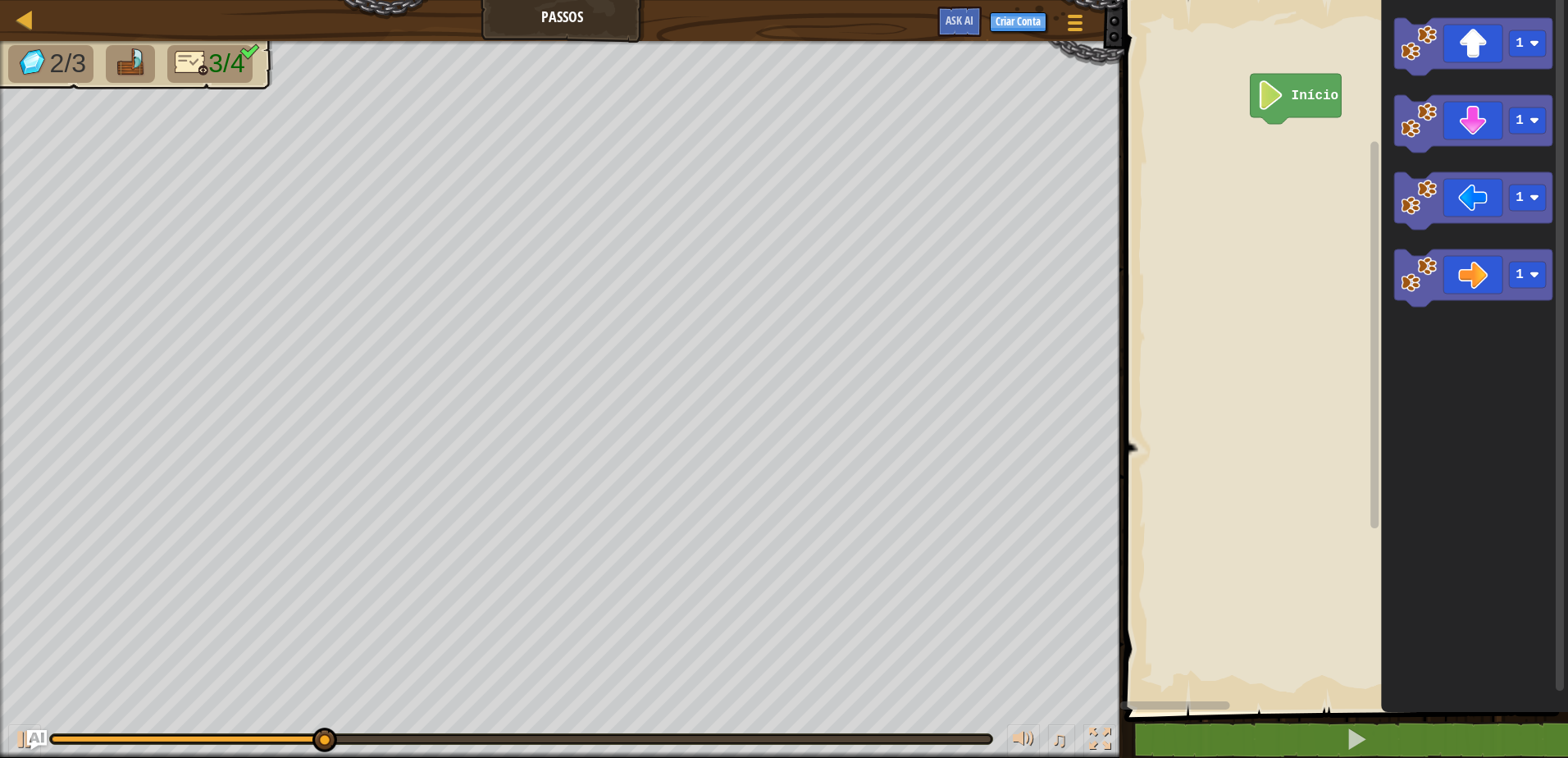
click at [1567, 0] on html "Mapa Passos Menu do Jogo Criar Conta Ask AI 1 ההההההההההההההההההההההההההההההההה…" at bounding box center [784, 0] width 1568 height 0
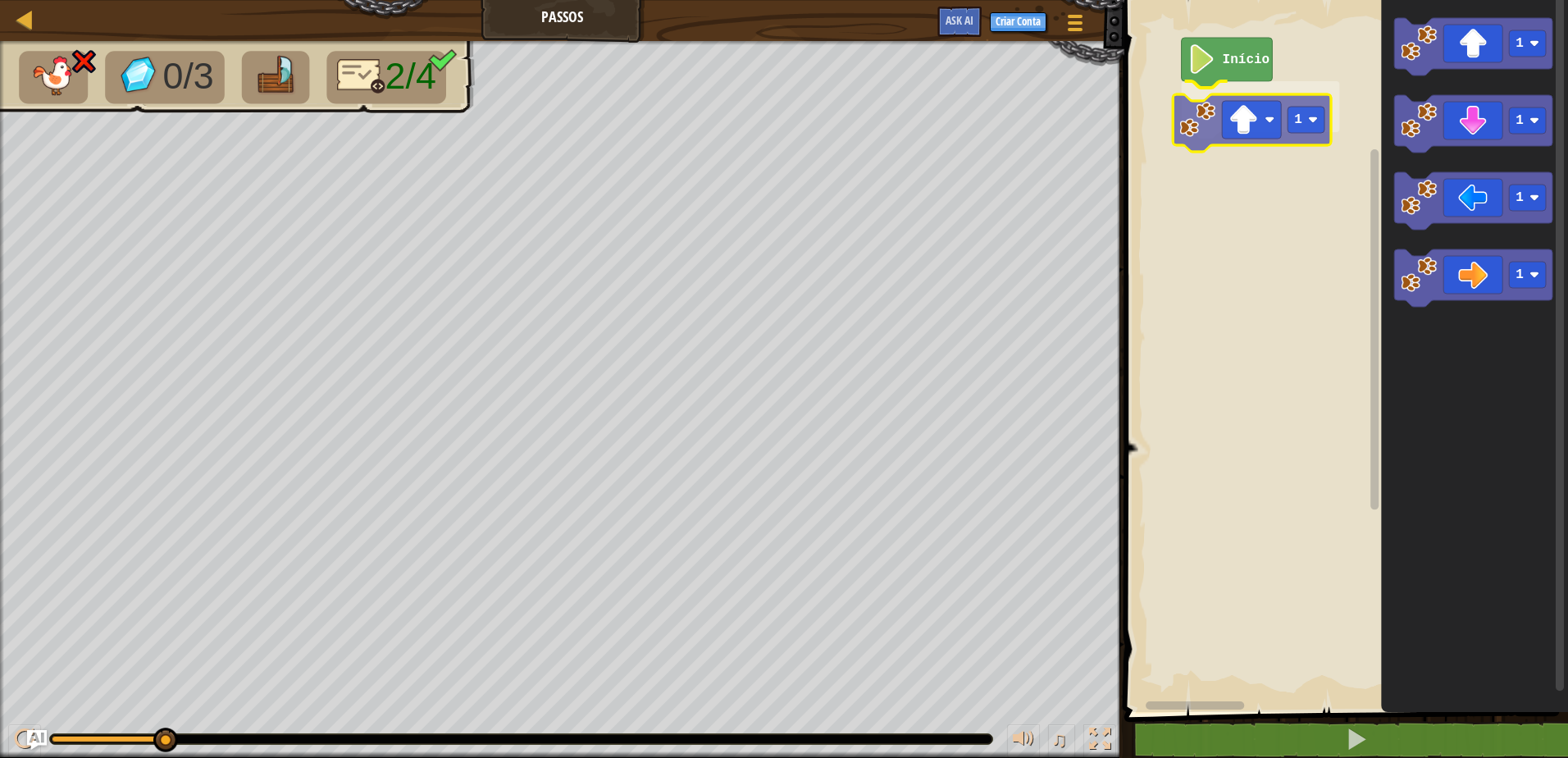
click at [1212, 130] on div "4 1 Início 1 1 1 1 1 1" at bounding box center [1344, 352] width 448 height 721
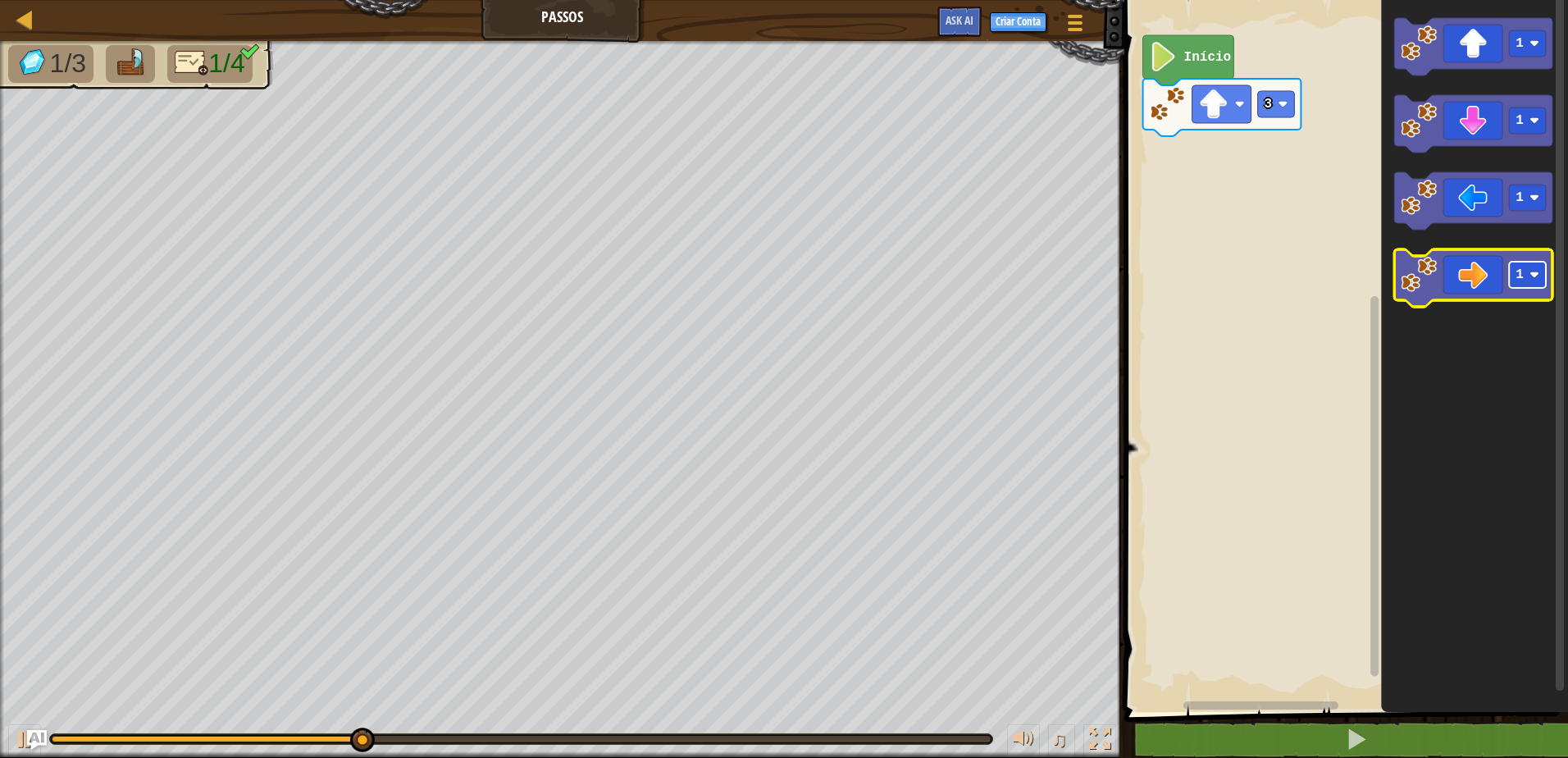
click at [1521, 278] on text "1" at bounding box center [1520, 274] width 8 height 14
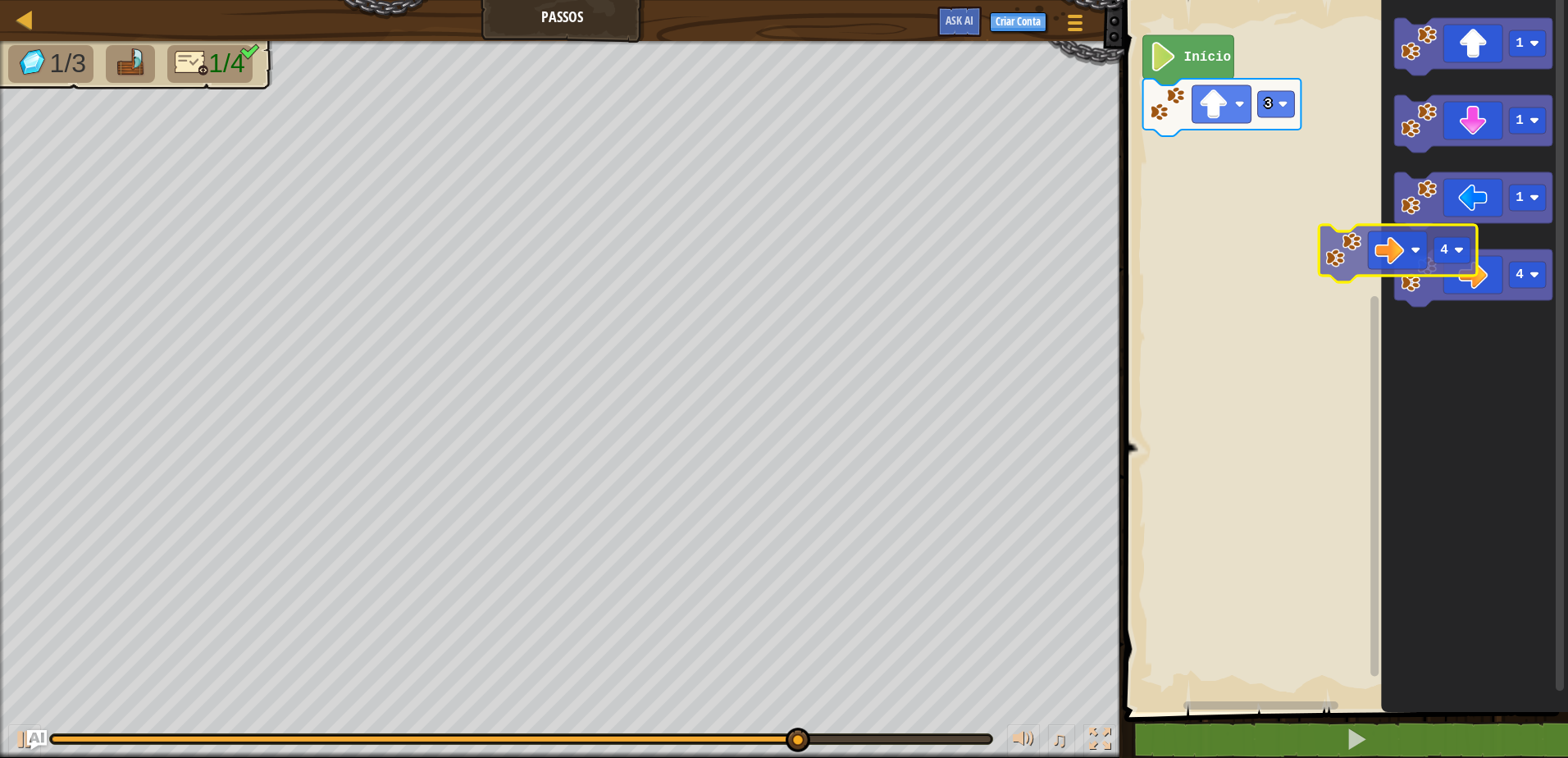
click at [1310, 223] on div "Início 3 1 1 1 4 4" at bounding box center [1344, 352] width 448 height 721
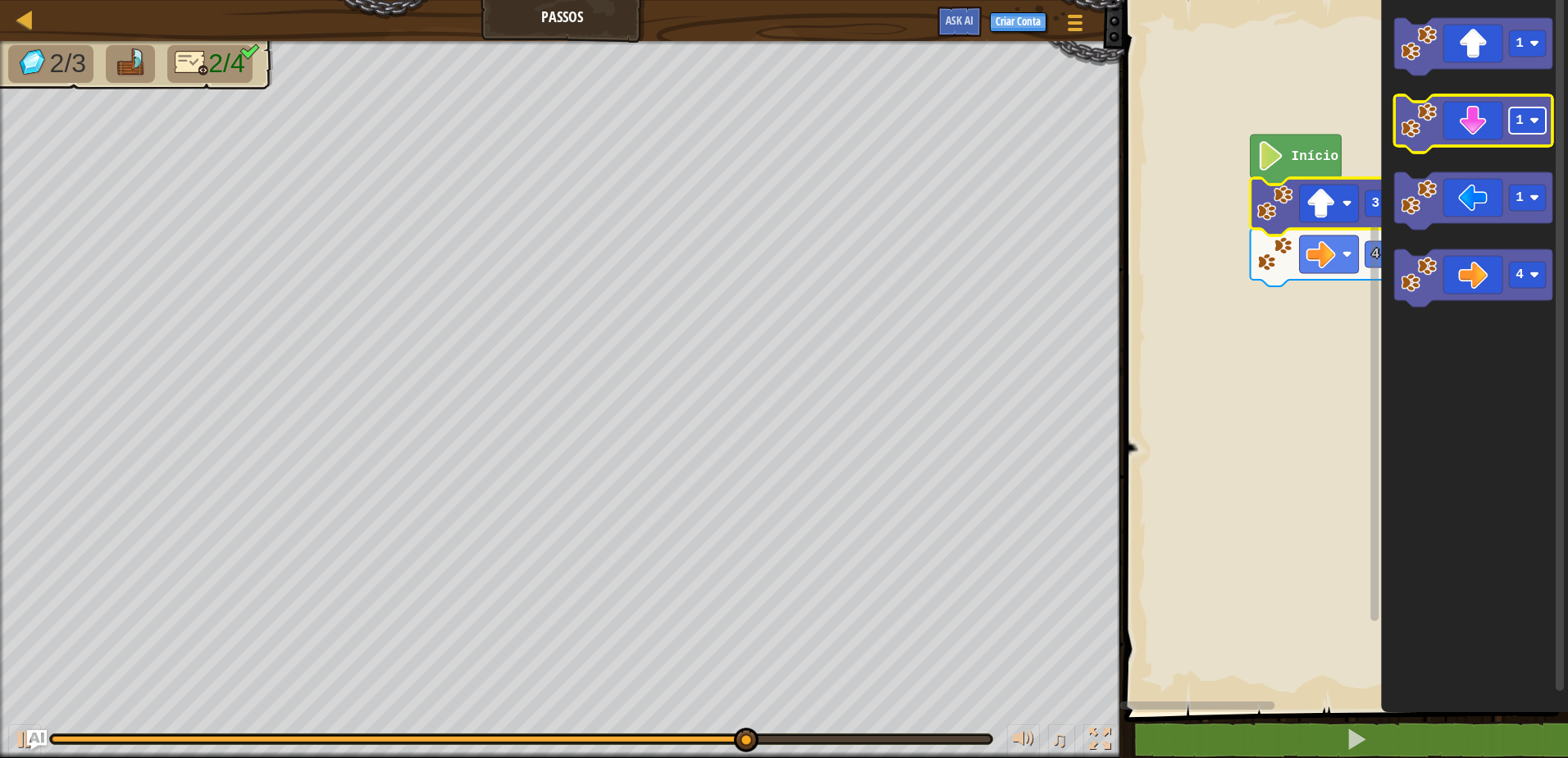
click at [1529, 133] on rect "Espaço de trabalho do Blockly" at bounding box center [1526, 120] width 37 height 26
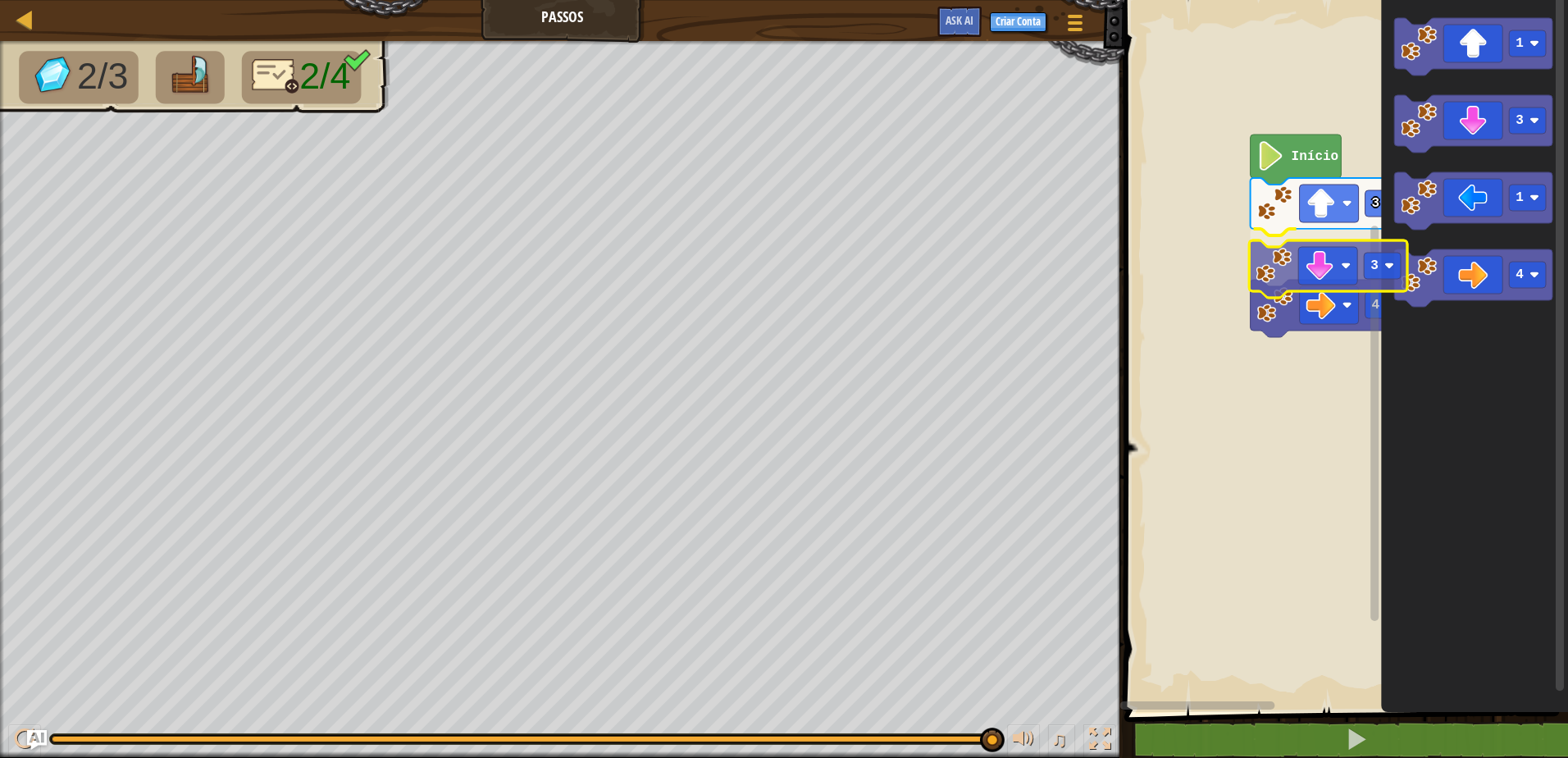
click at [1377, 298] on div "Início 3 3 4 1 3 1 4 3" at bounding box center [1344, 352] width 448 height 721
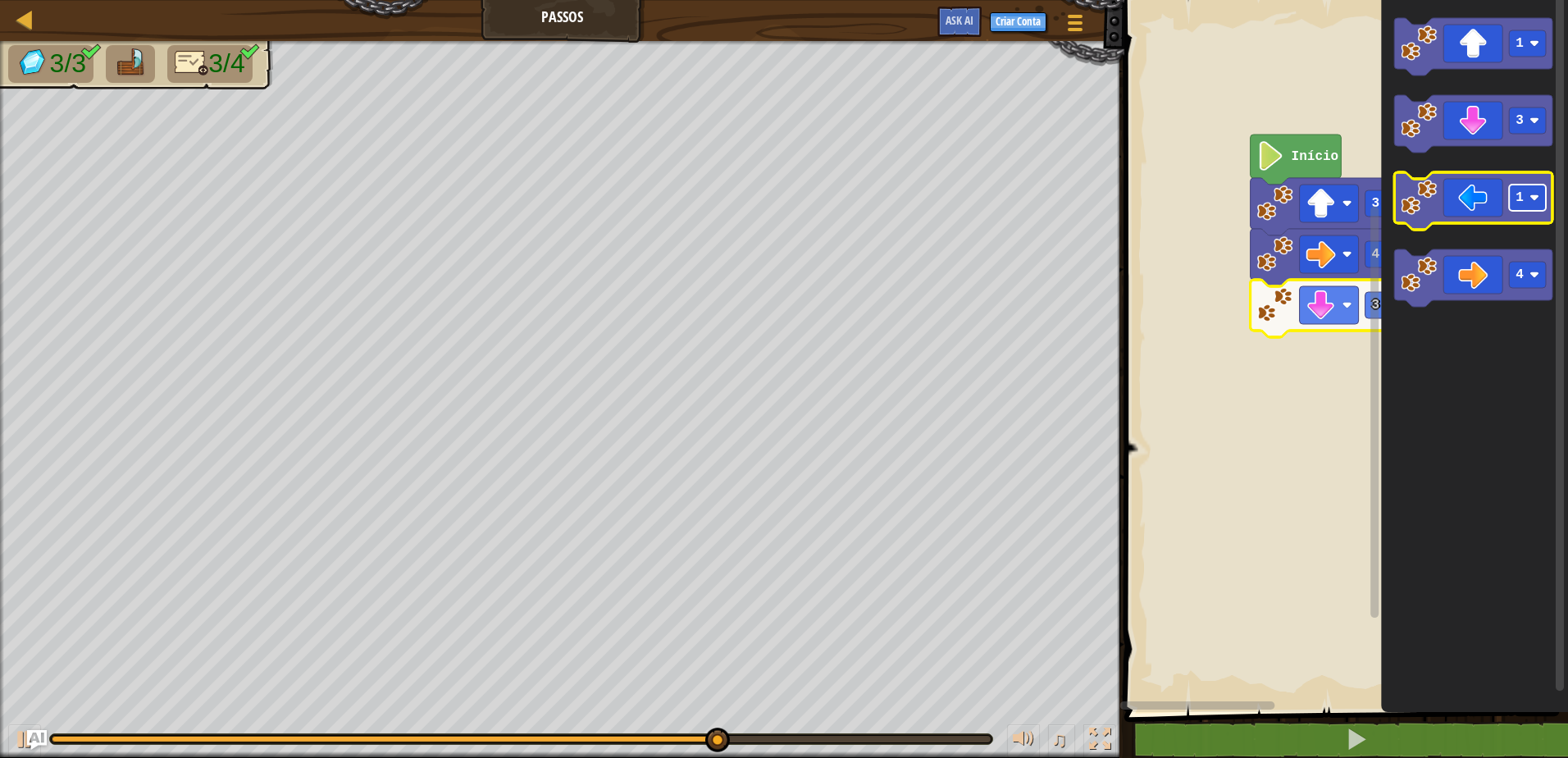
click at [1523, 205] on text "1" at bounding box center [1520, 197] width 8 height 14
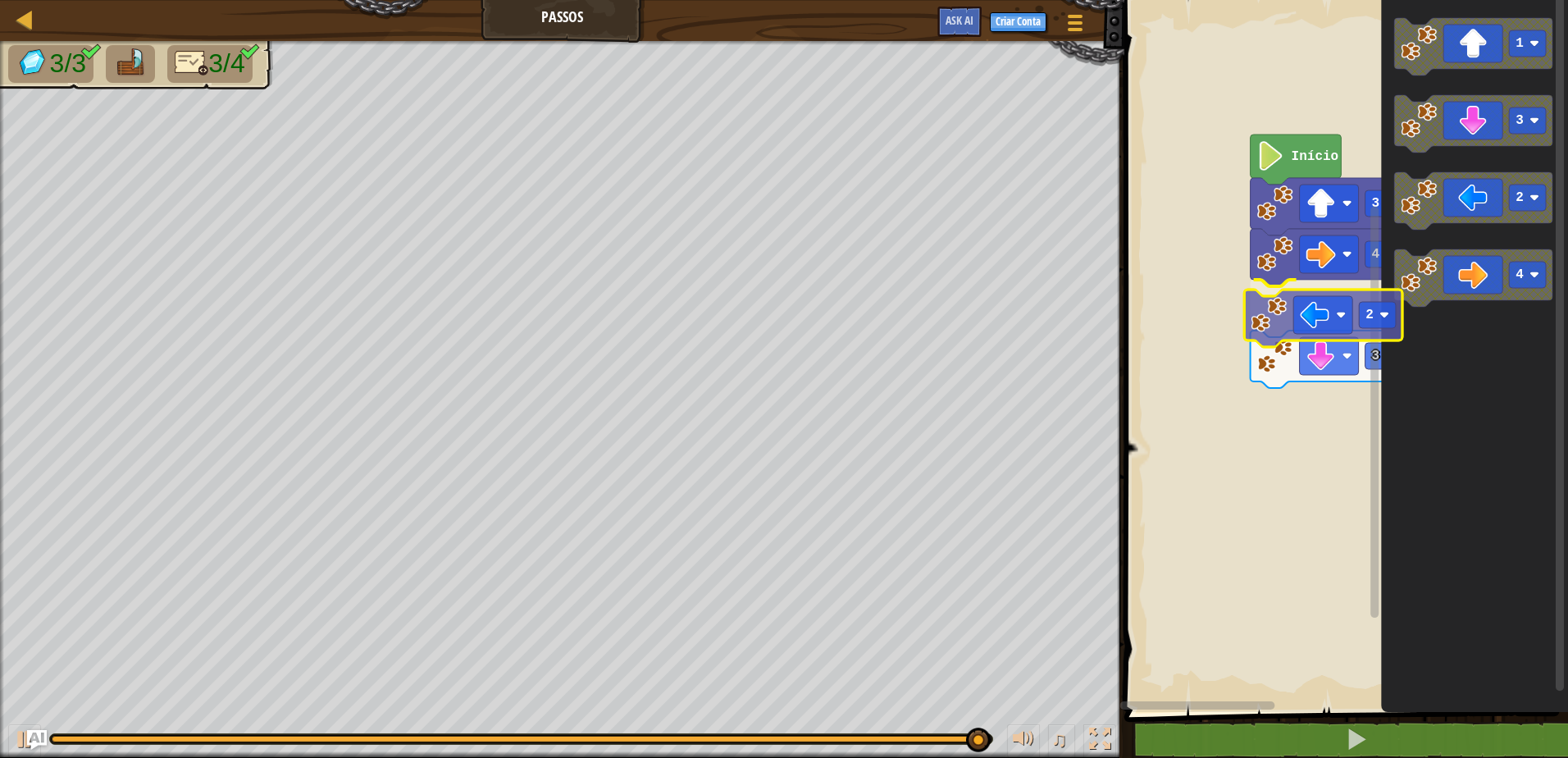
click at [1340, 317] on div "Início 3 4 2 3 1 3 2 4 2" at bounding box center [1344, 352] width 448 height 721
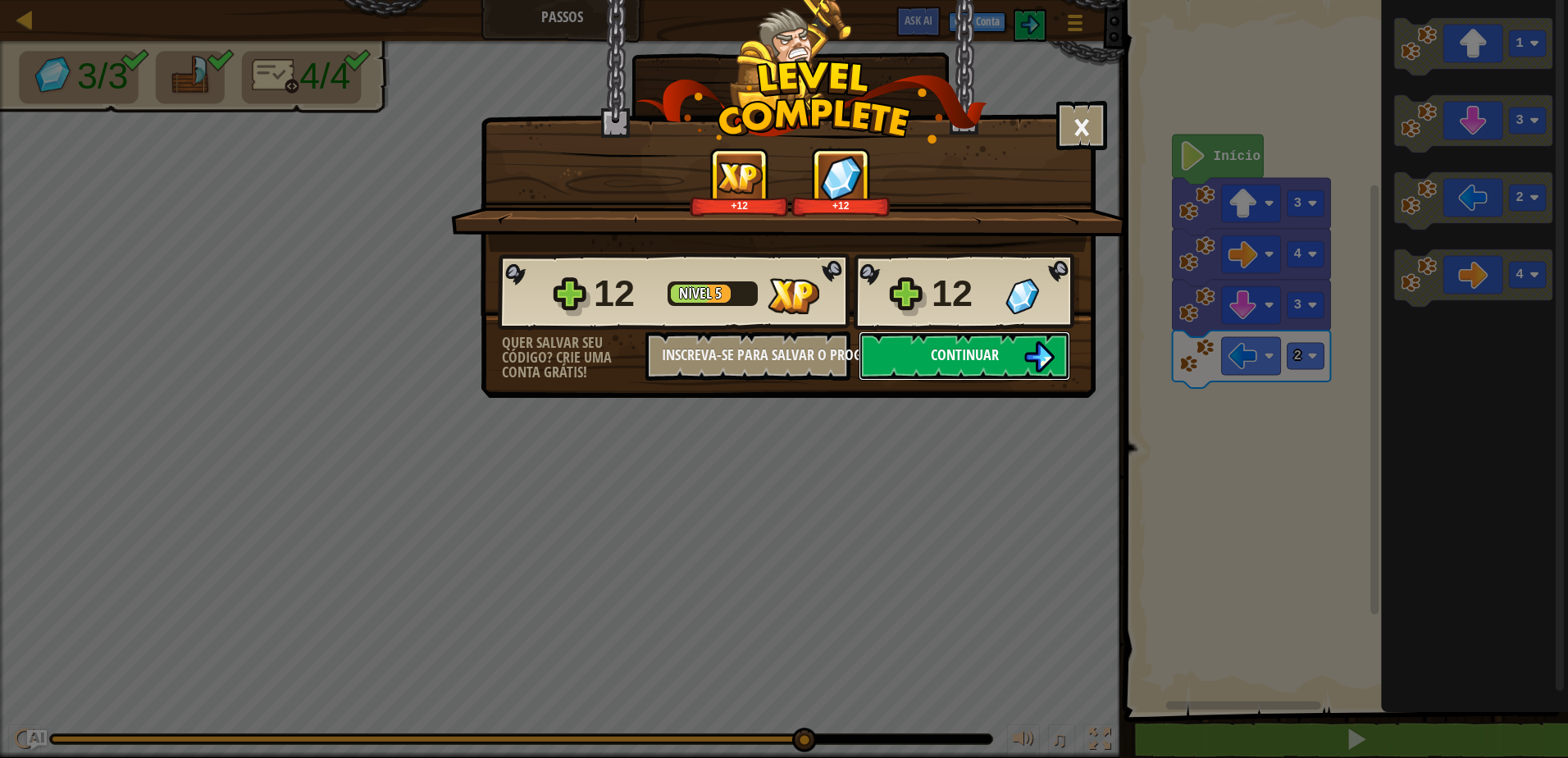
click at [980, 350] on span "Continuar" at bounding box center [965, 354] width 68 height 20
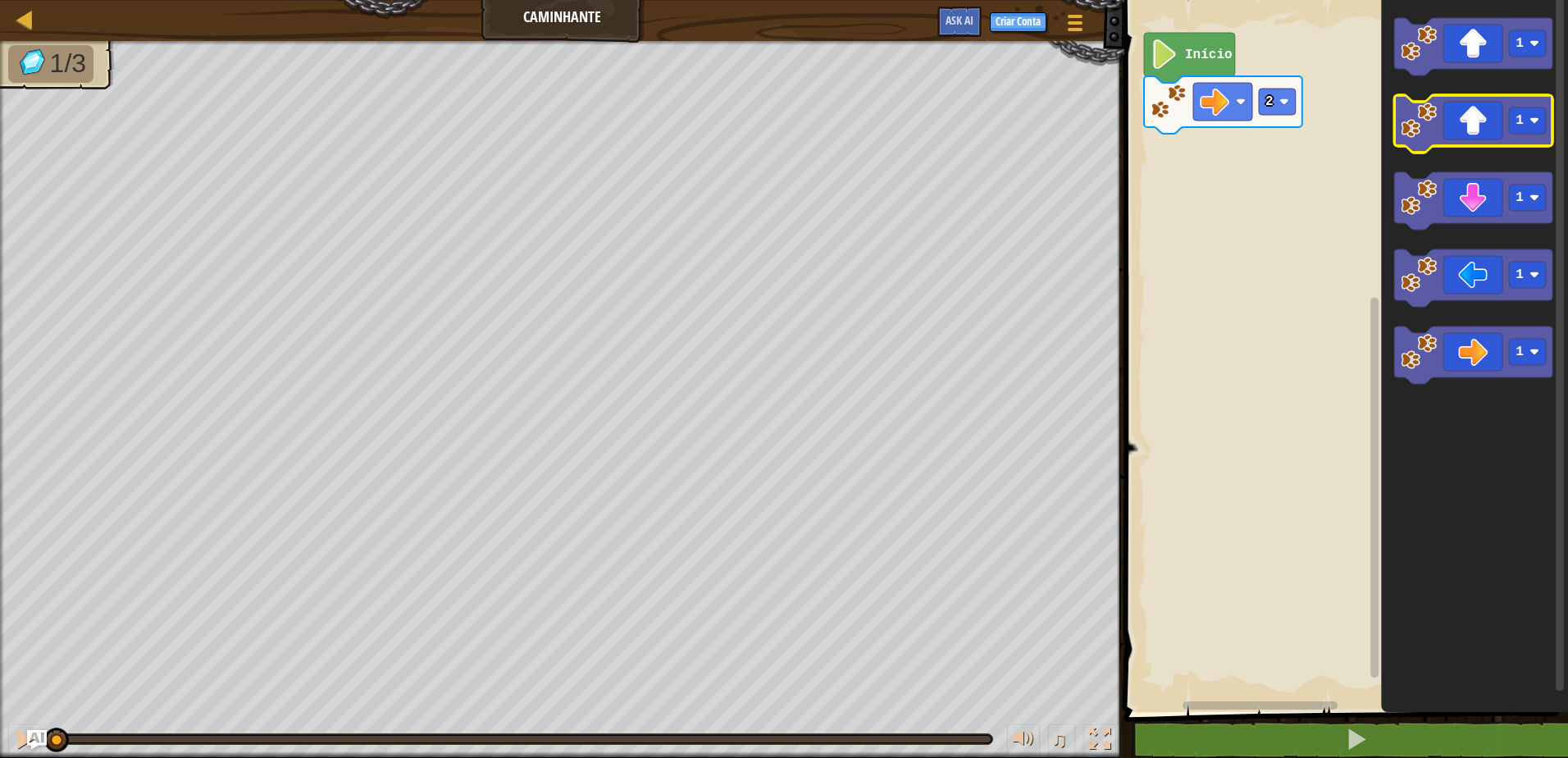
click at [1548, 138] on icon "Espaço de trabalho do Blockly" at bounding box center [1473, 124] width 158 height 58
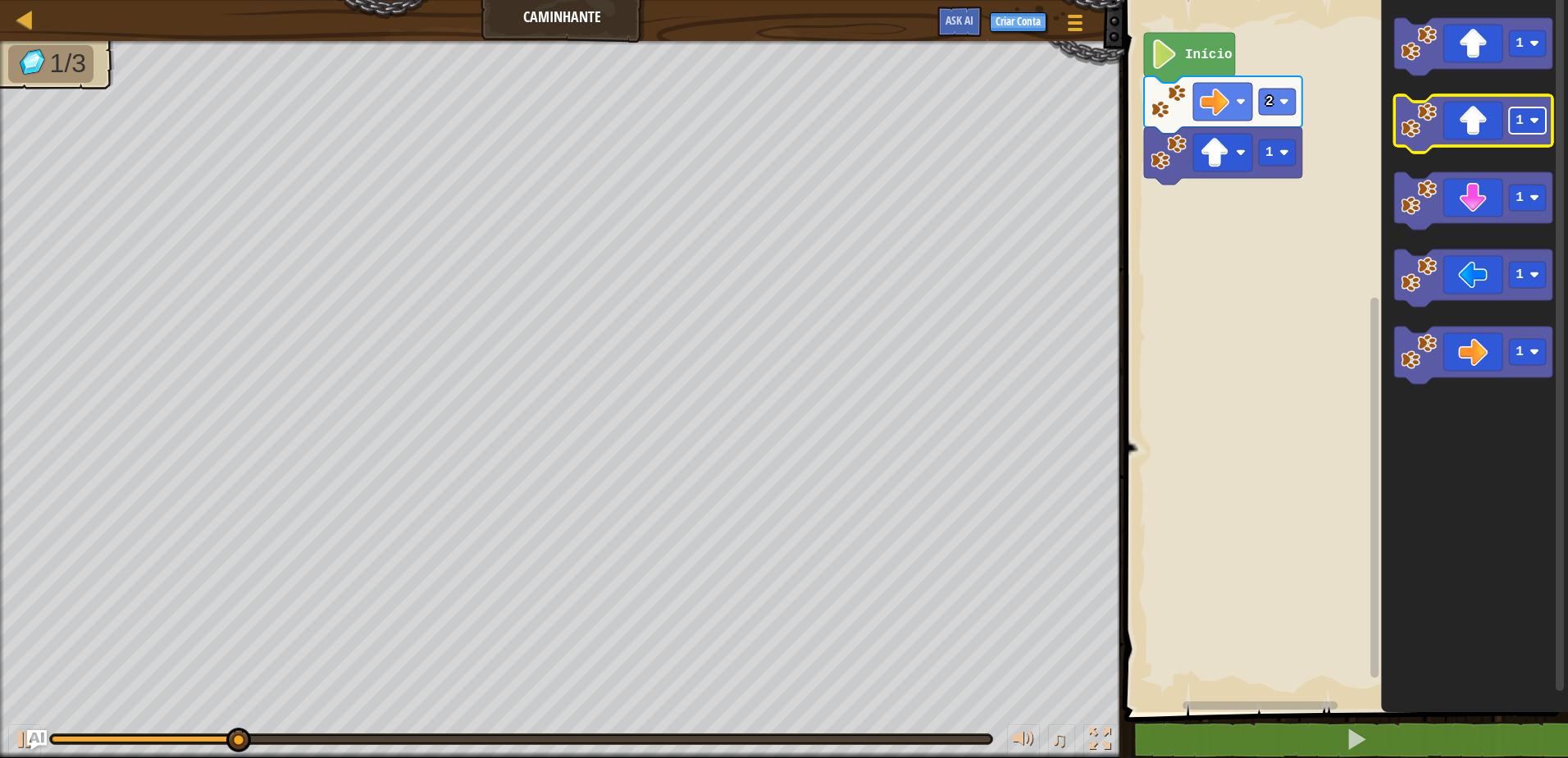
click at [1520, 128] on text "1" at bounding box center [1520, 120] width 8 height 14
click at [1526, 133] on rect "Espaço de trabalho do Blockly" at bounding box center [1526, 120] width 37 height 26
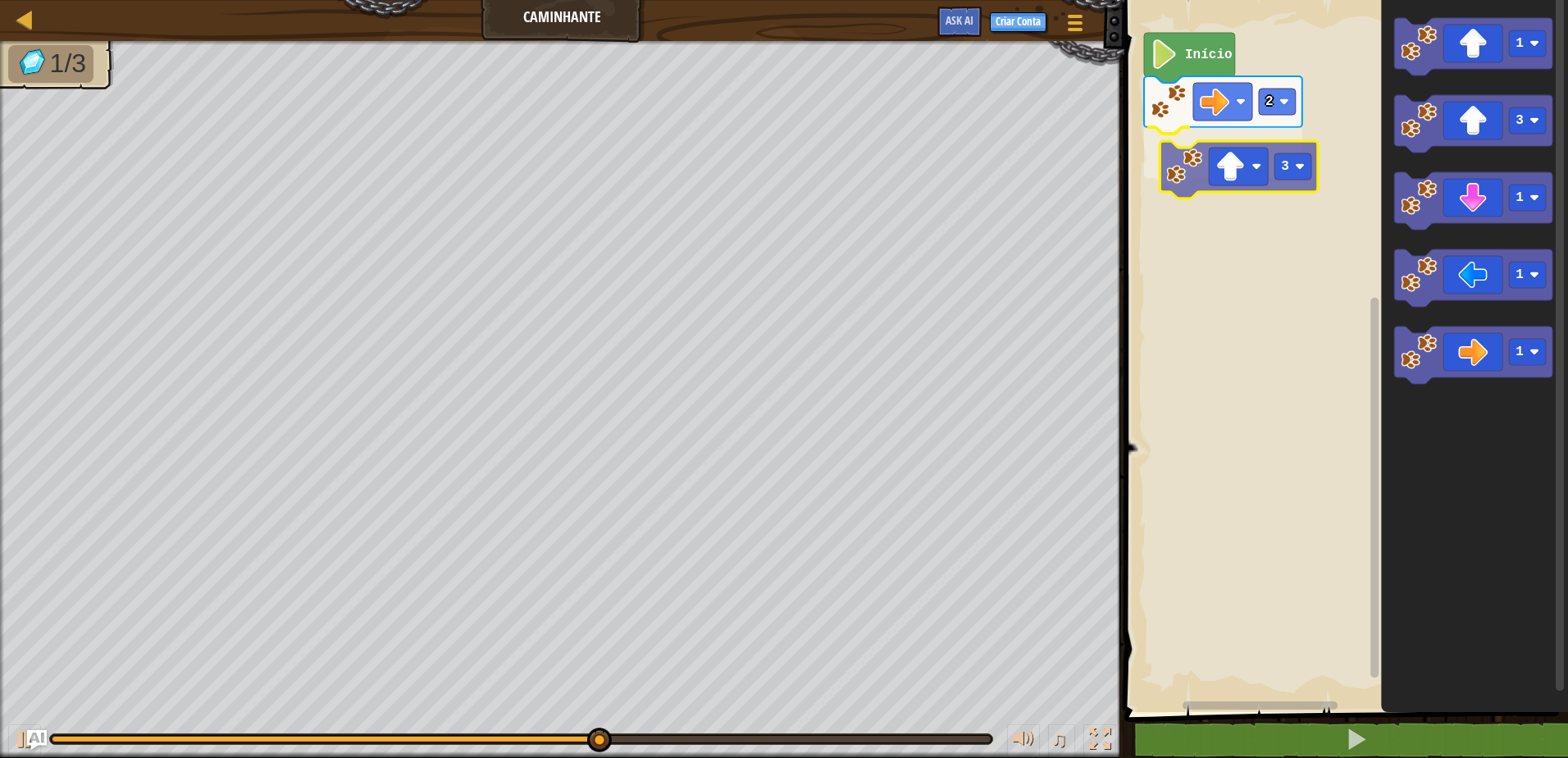
click at [1260, 171] on div "2 3 Início 1 3 1 1 1 3" at bounding box center [1344, 352] width 448 height 721
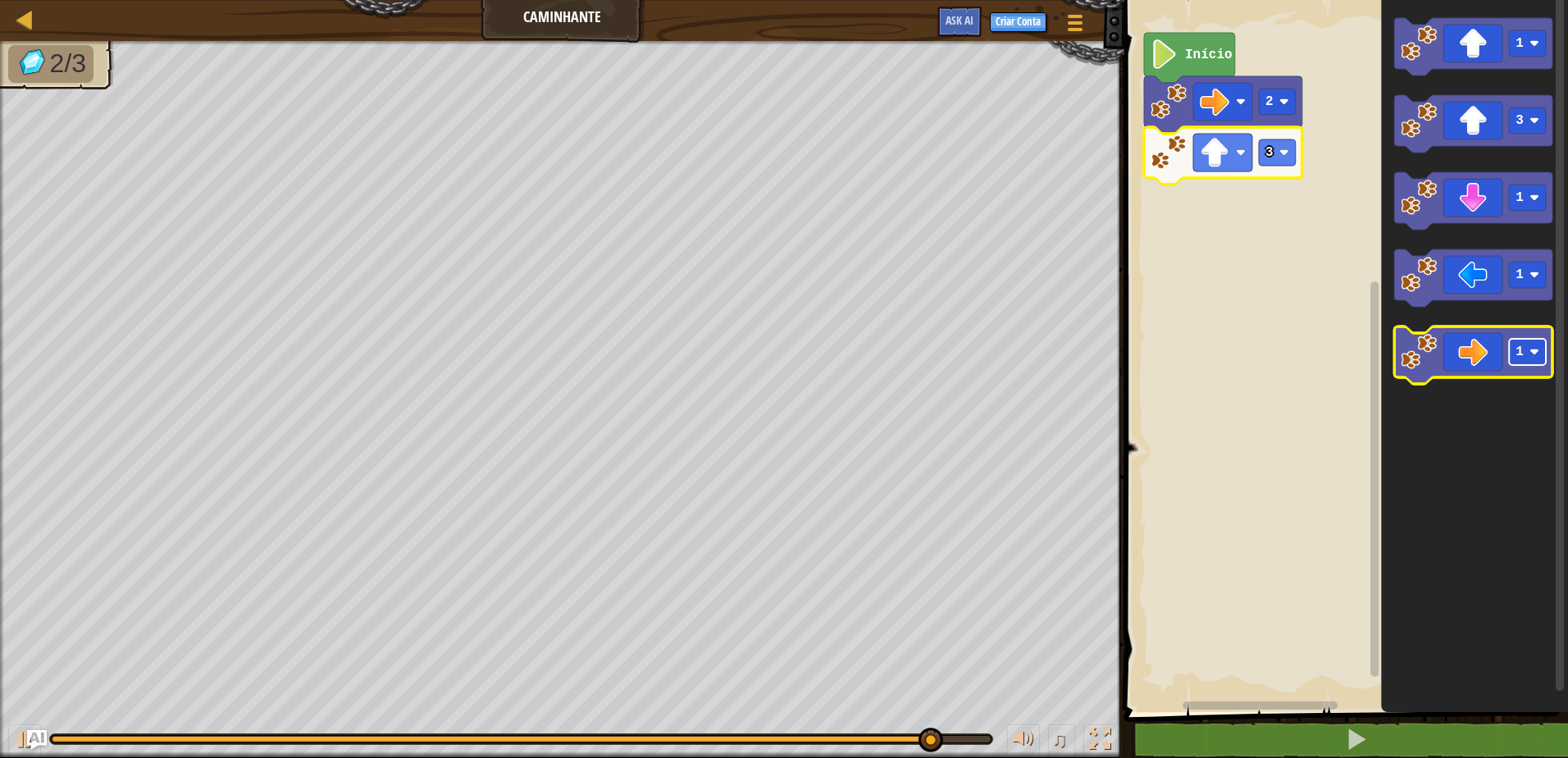
click at [1537, 351] on image "Espaço de trabalho do Blockly" at bounding box center [1534, 352] width 10 height 10
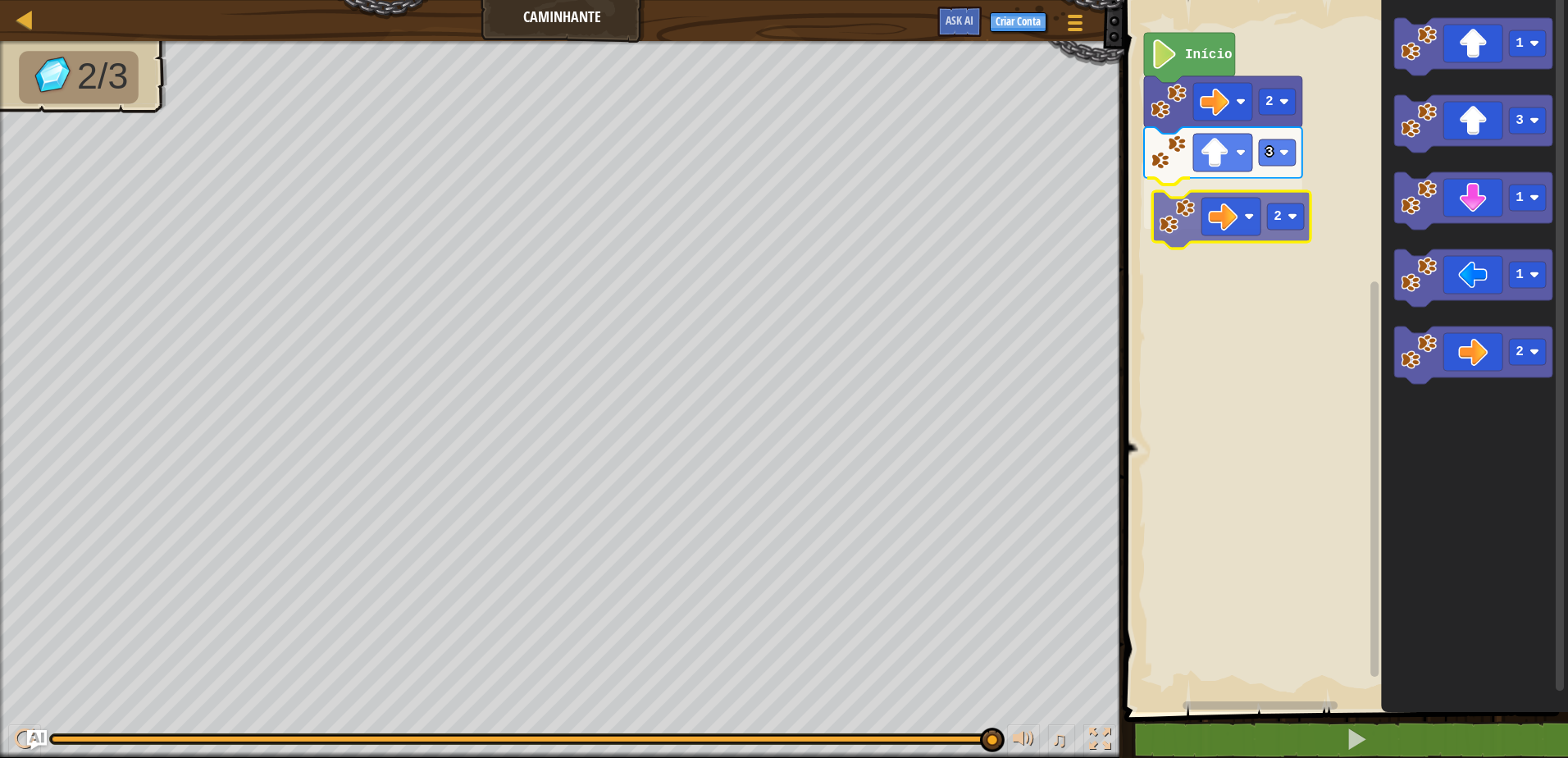
click at [1217, 209] on div "2 3 2 Início 1 3 1 1 2 2" at bounding box center [1344, 352] width 448 height 721
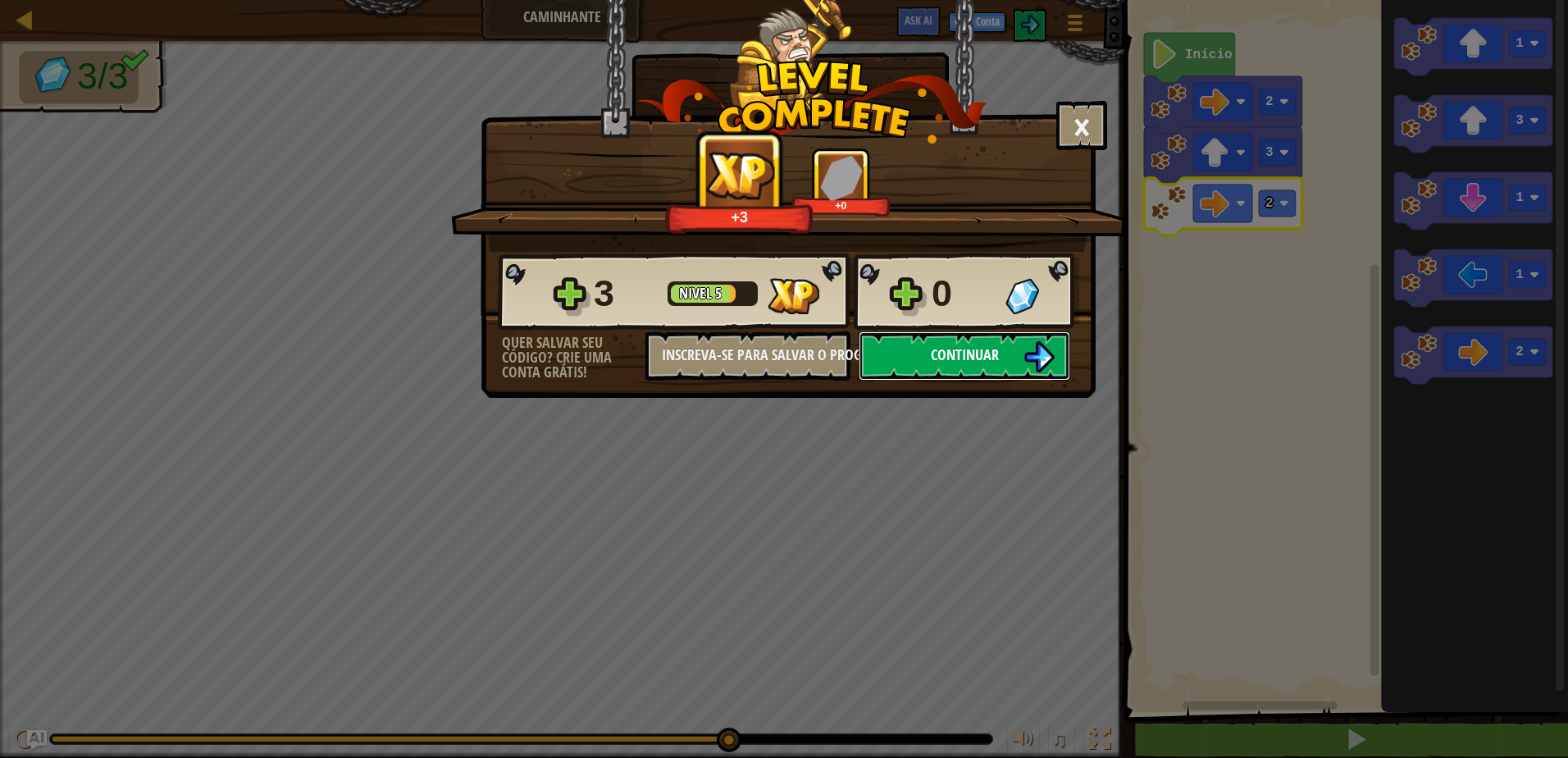
click at [1006, 355] on button "Continuar" at bounding box center [964, 356] width 212 height 49
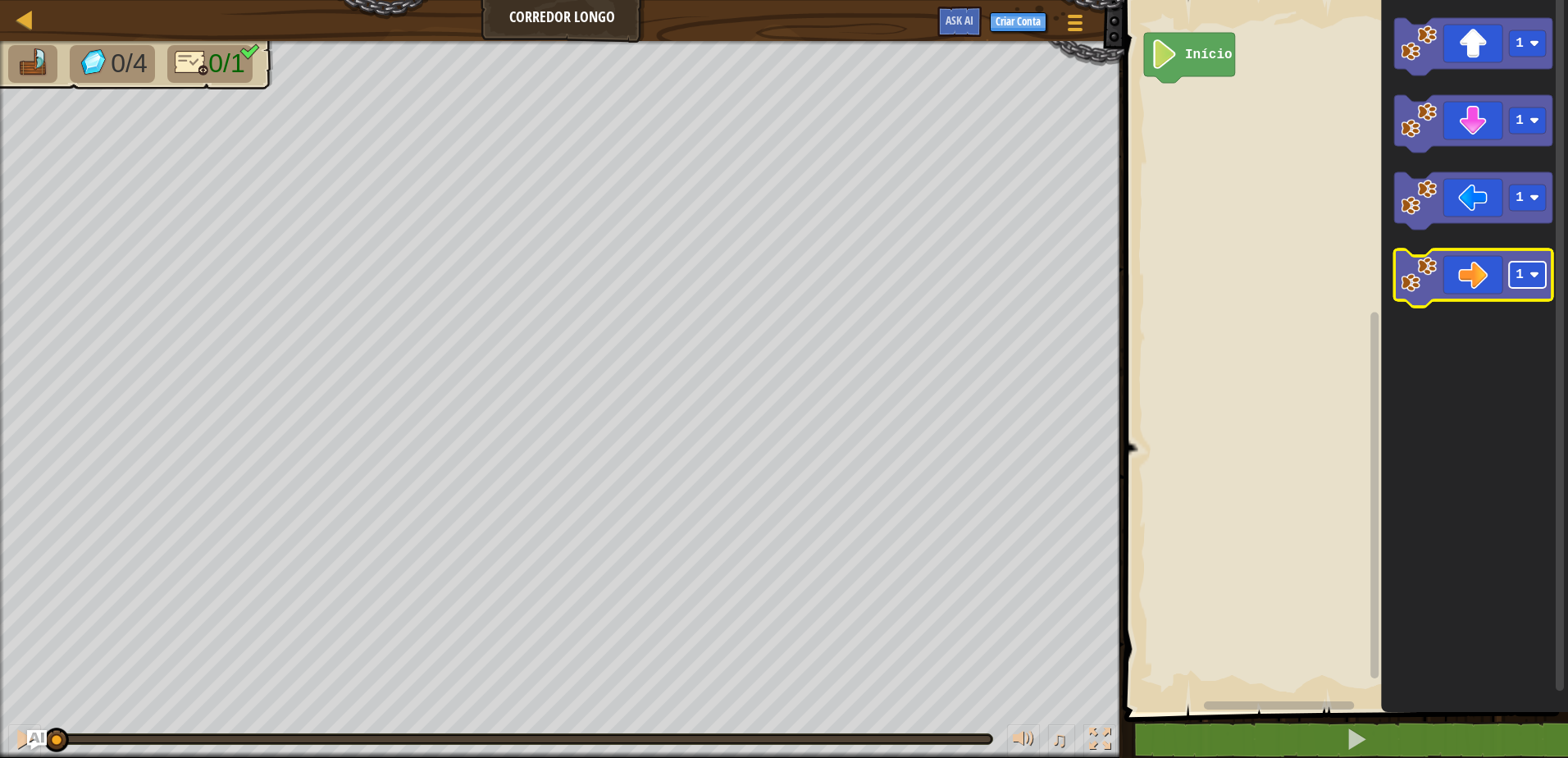
click at [1523, 274] on text "1" at bounding box center [1520, 274] width 8 height 14
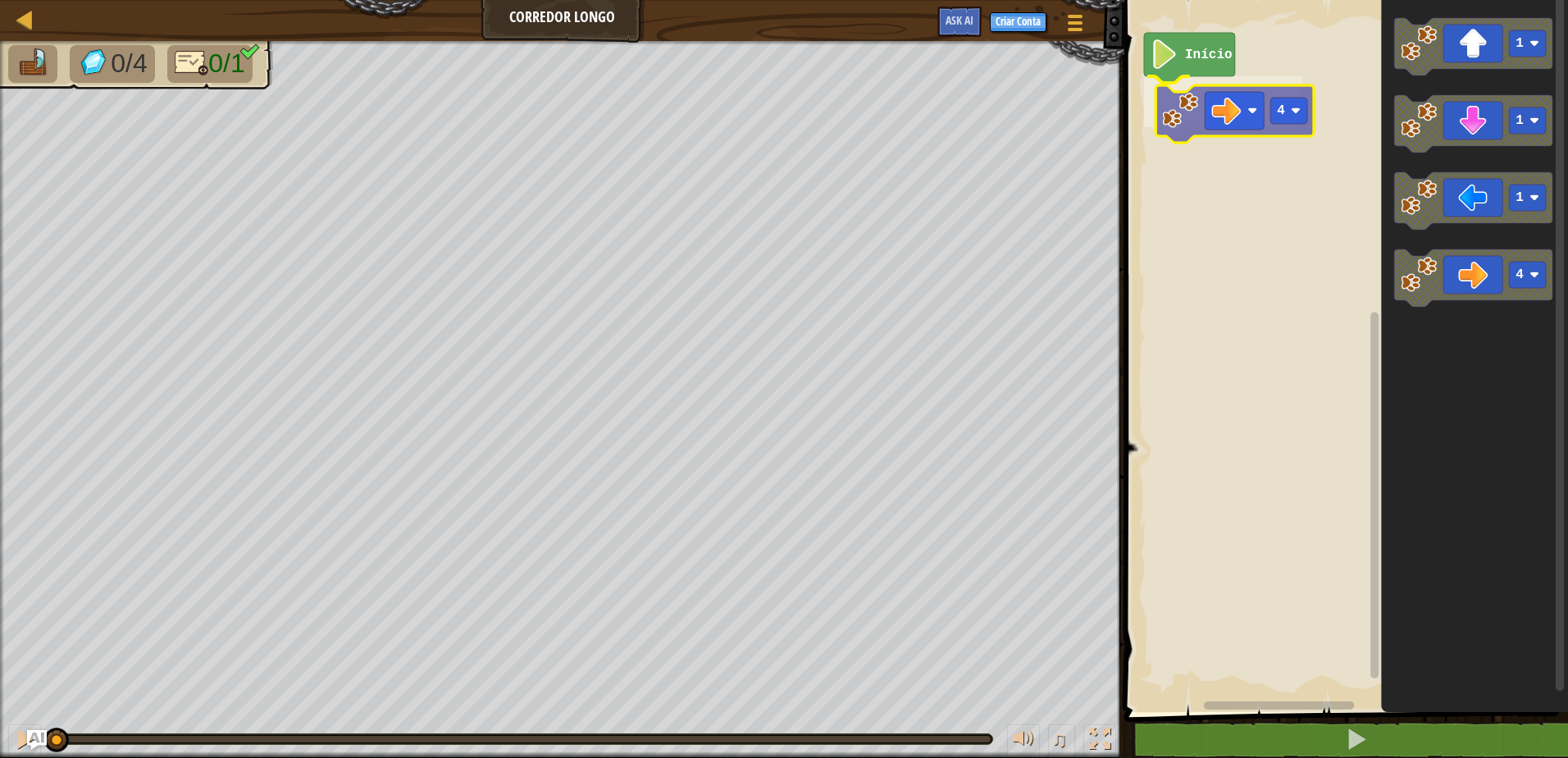
click at [1215, 124] on div "Início 4 1 1 1 4 4" at bounding box center [1344, 352] width 448 height 721
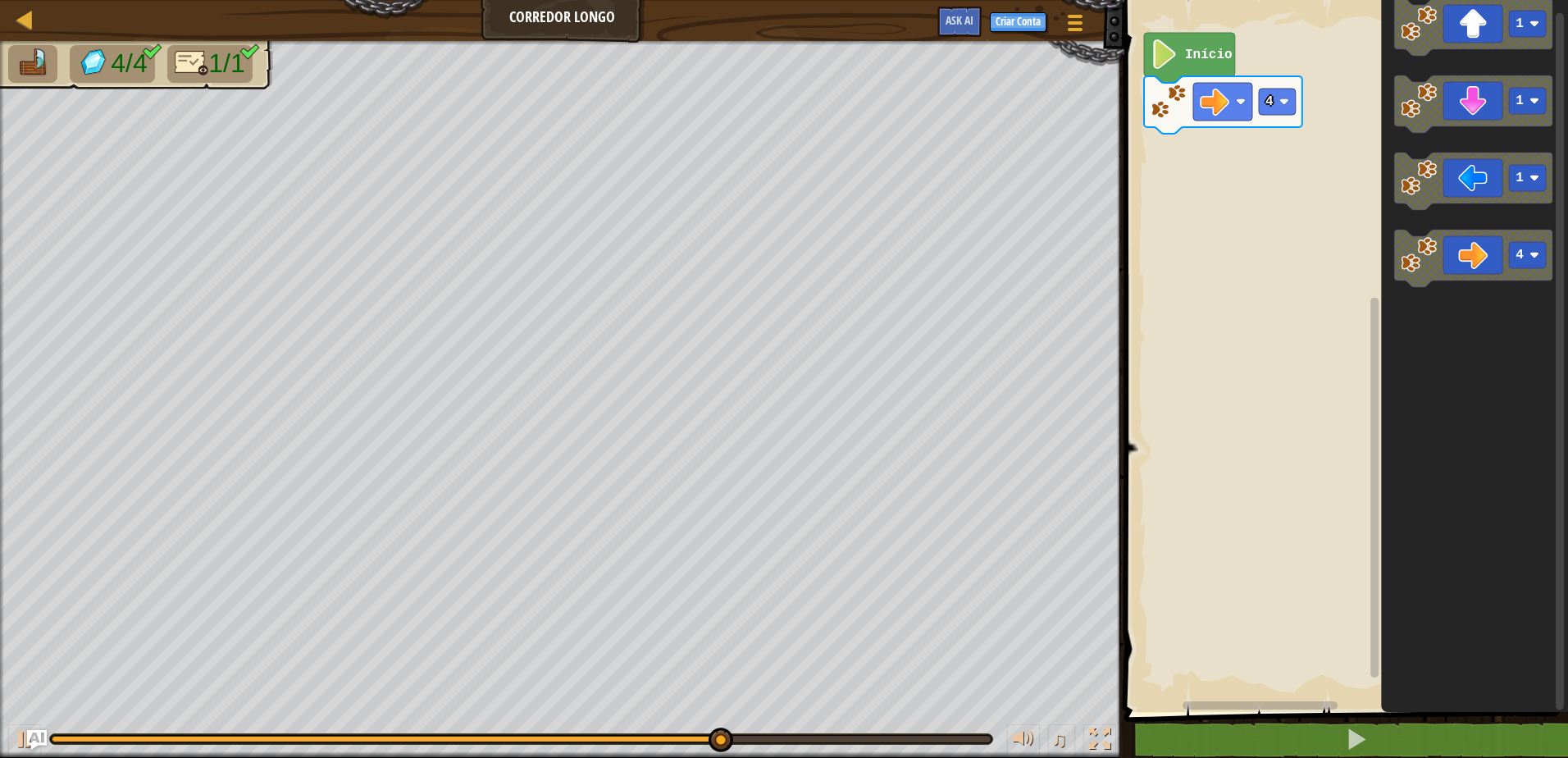
click at [1236, 129] on div "4 Início 1 1 1 4" at bounding box center [1344, 352] width 448 height 721
click at [1345, 235] on div "4 Início 1 1 1 4" at bounding box center [1344, 352] width 448 height 721
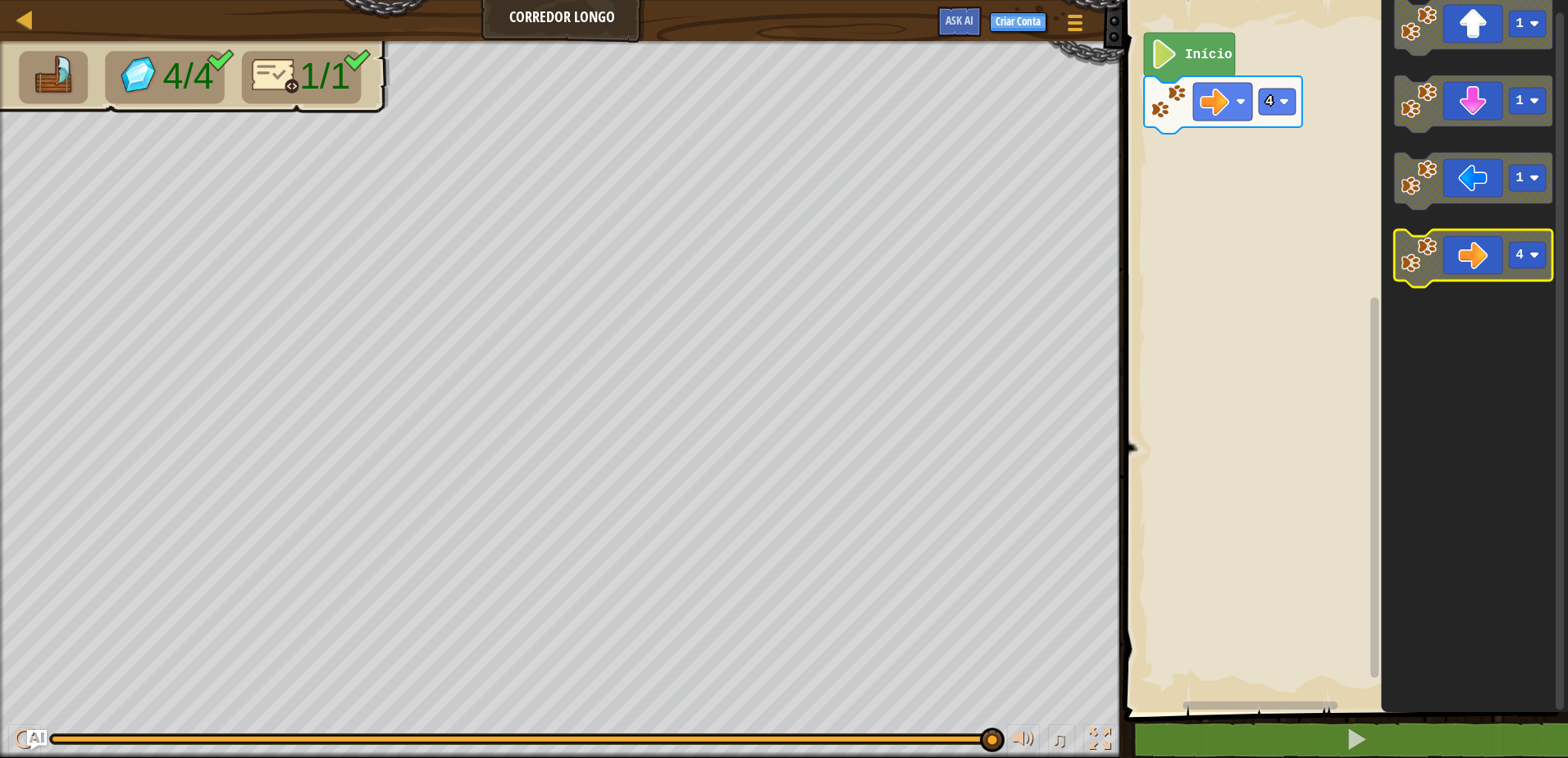
click at [1531, 261] on rect "Espaço de trabalho do Blockly" at bounding box center [1526, 255] width 37 height 26
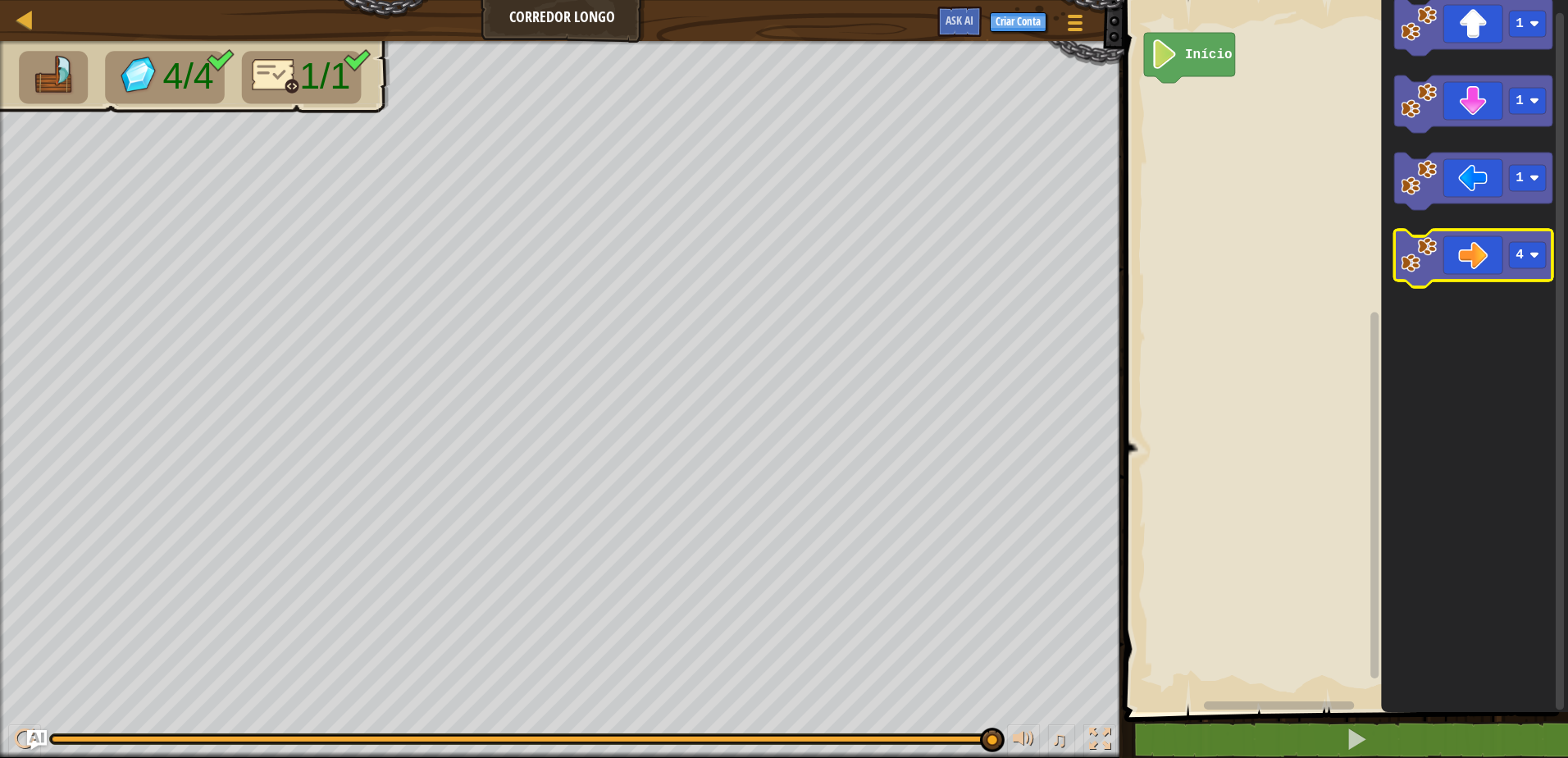
click at [1523, 269] on icon "Espaço de trabalho do Blockly" at bounding box center [1473, 258] width 158 height 58
click at [1527, 267] on rect "Espaço de trabalho do Blockly" at bounding box center [1526, 255] width 37 height 26
click at [1524, 264] on rect "Espaço de trabalho do Blockly" at bounding box center [1526, 255] width 37 height 26
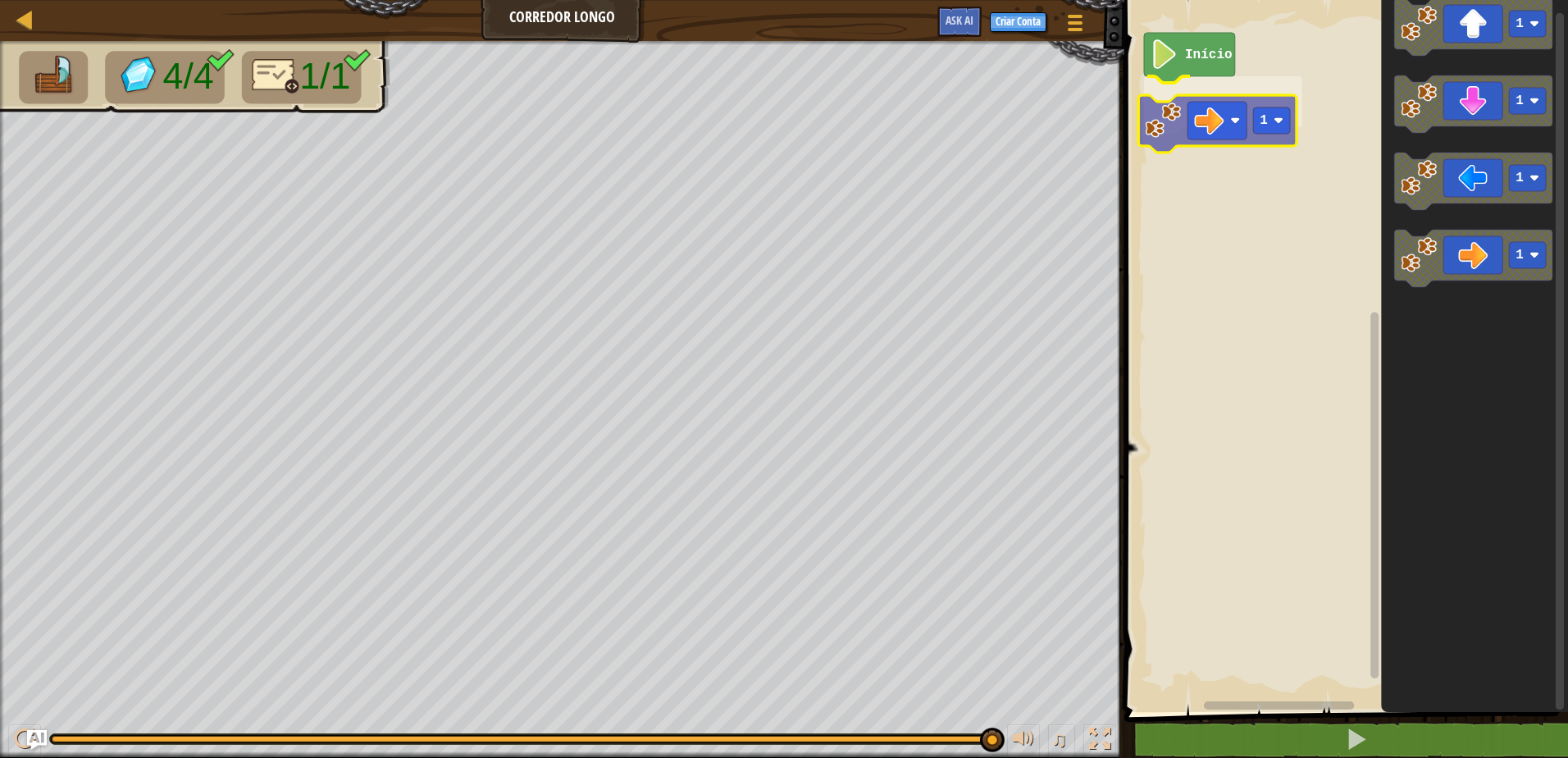
click at [1201, 120] on div "Início 1 1 1 1 1 1" at bounding box center [1344, 352] width 448 height 721
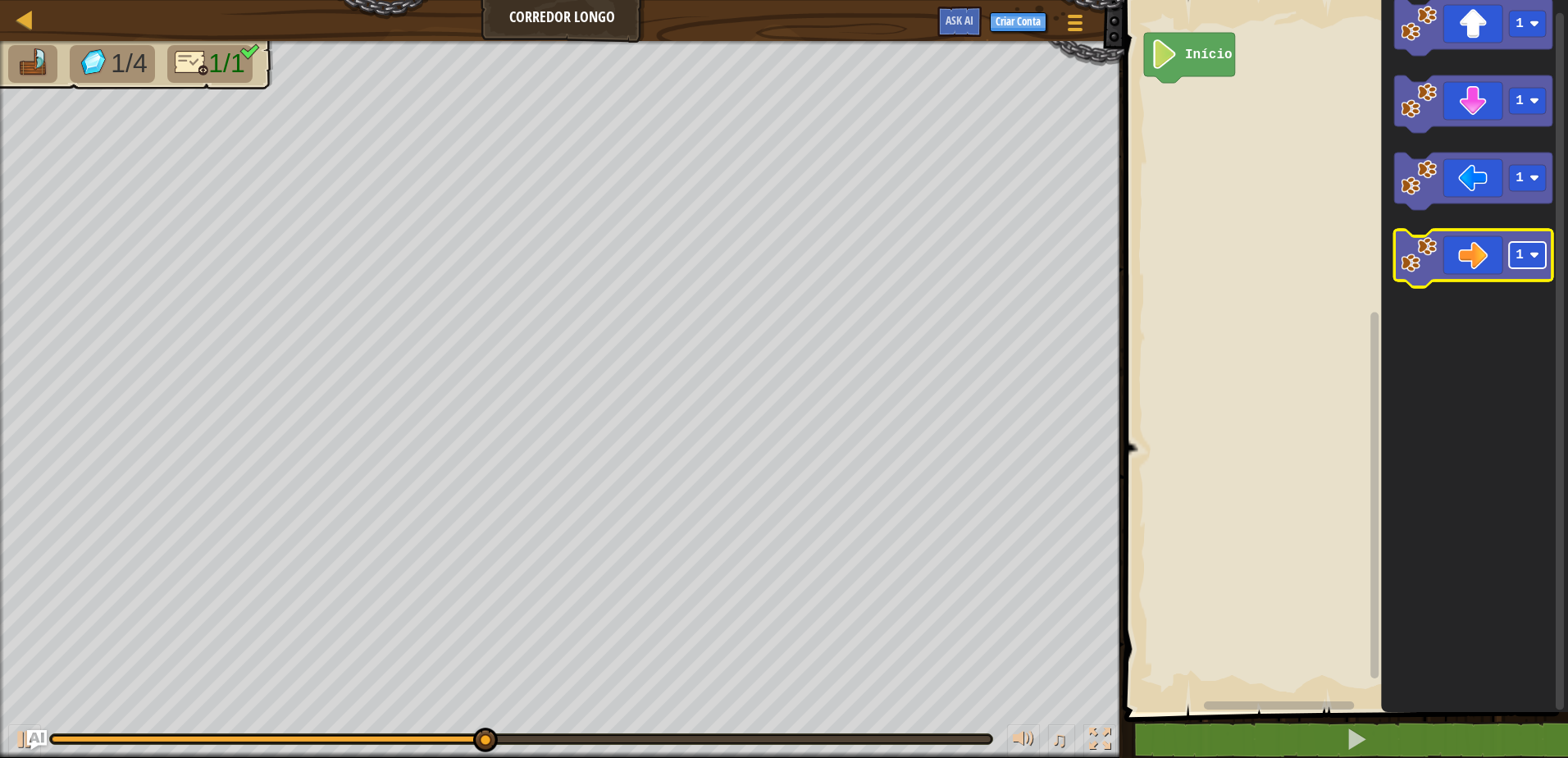
click at [1526, 267] on rect "Espaço de trabalho do Blockly" at bounding box center [1526, 255] width 37 height 26
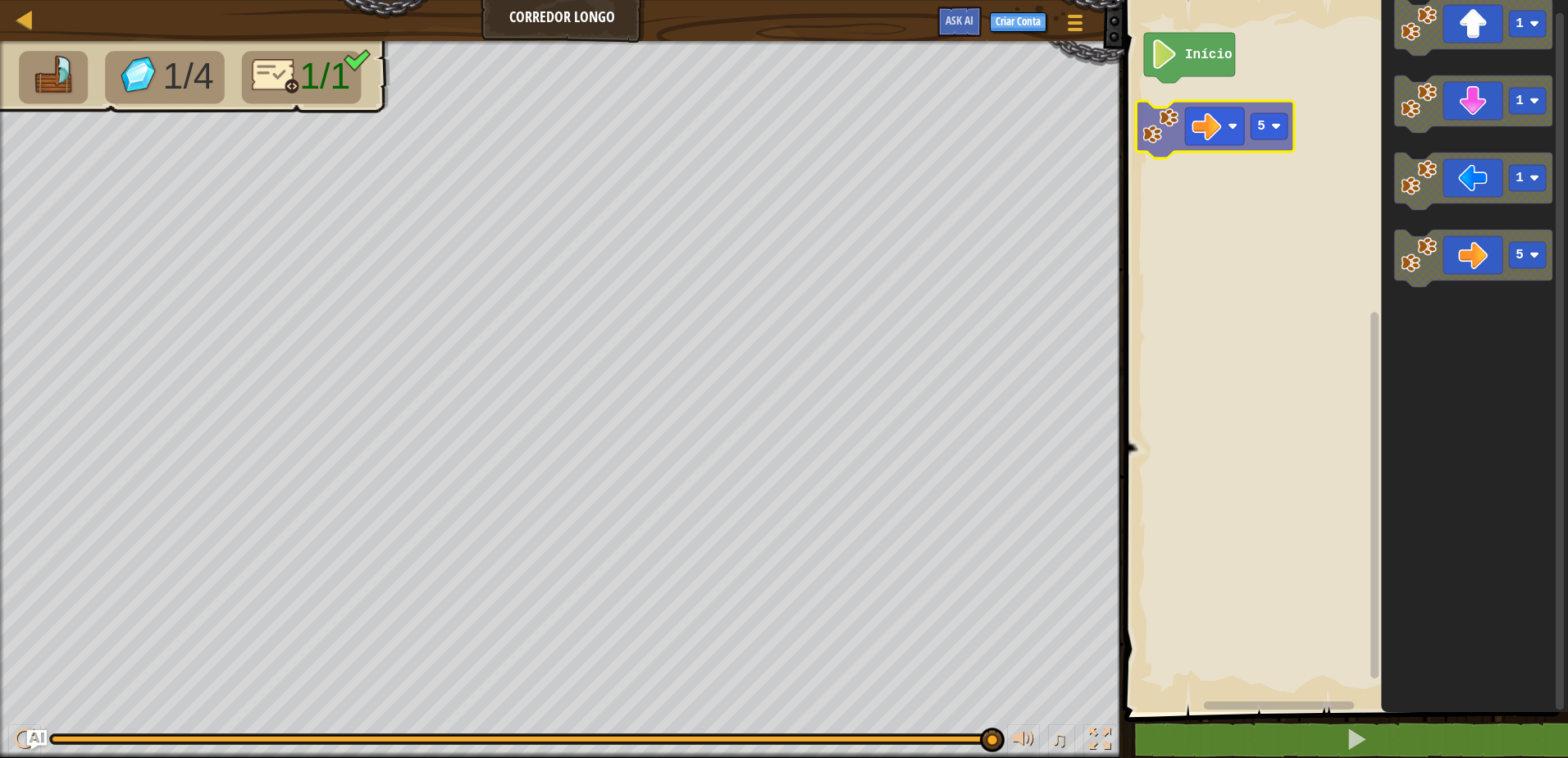
click at [1178, 125] on div "Início 1 1 1 5 5" at bounding box center [1344, 352] width 448 height 721
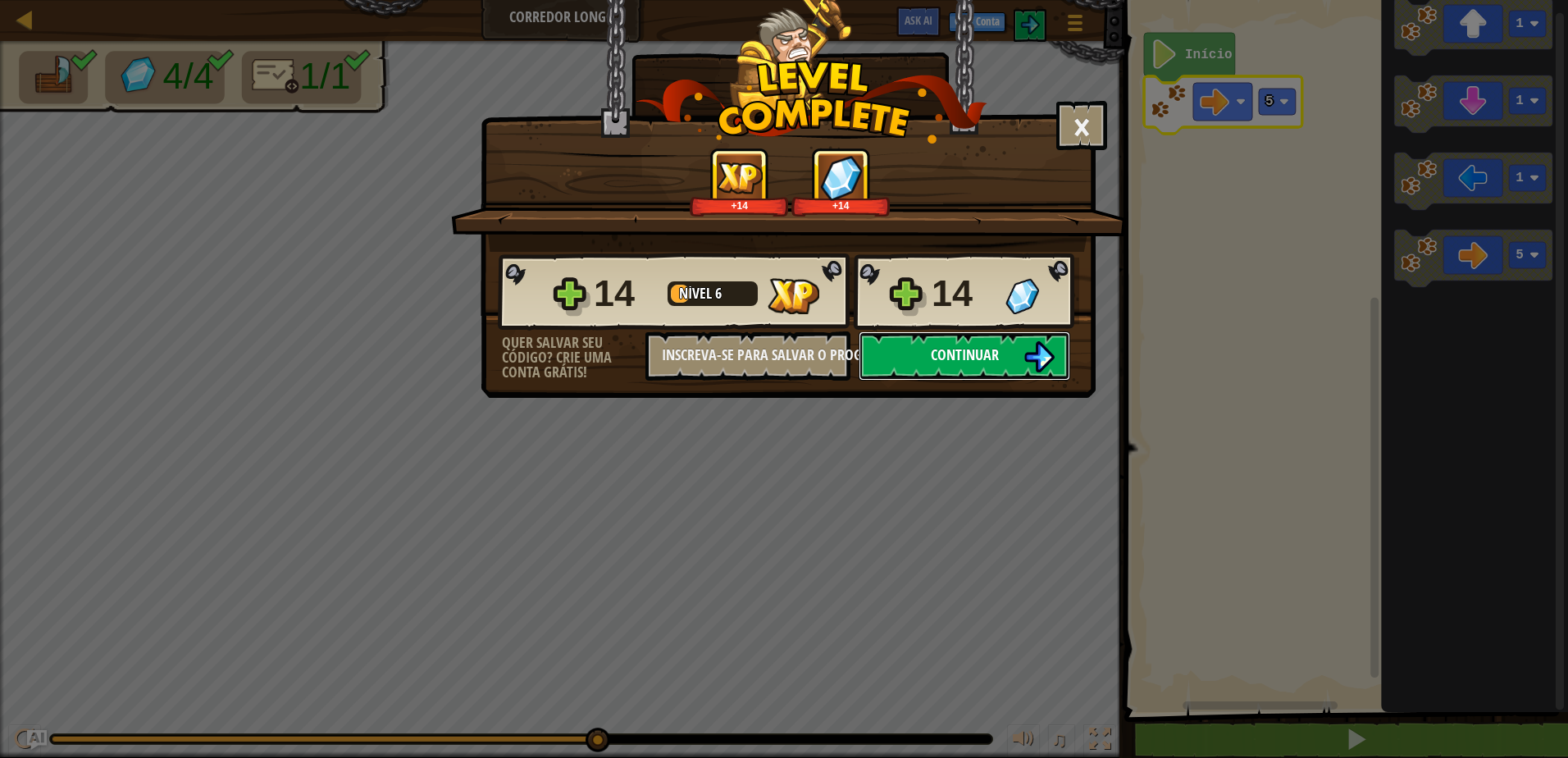
click at [987, 361] on span "Continuar" at bounding box center [965, 354] width 68 height 20
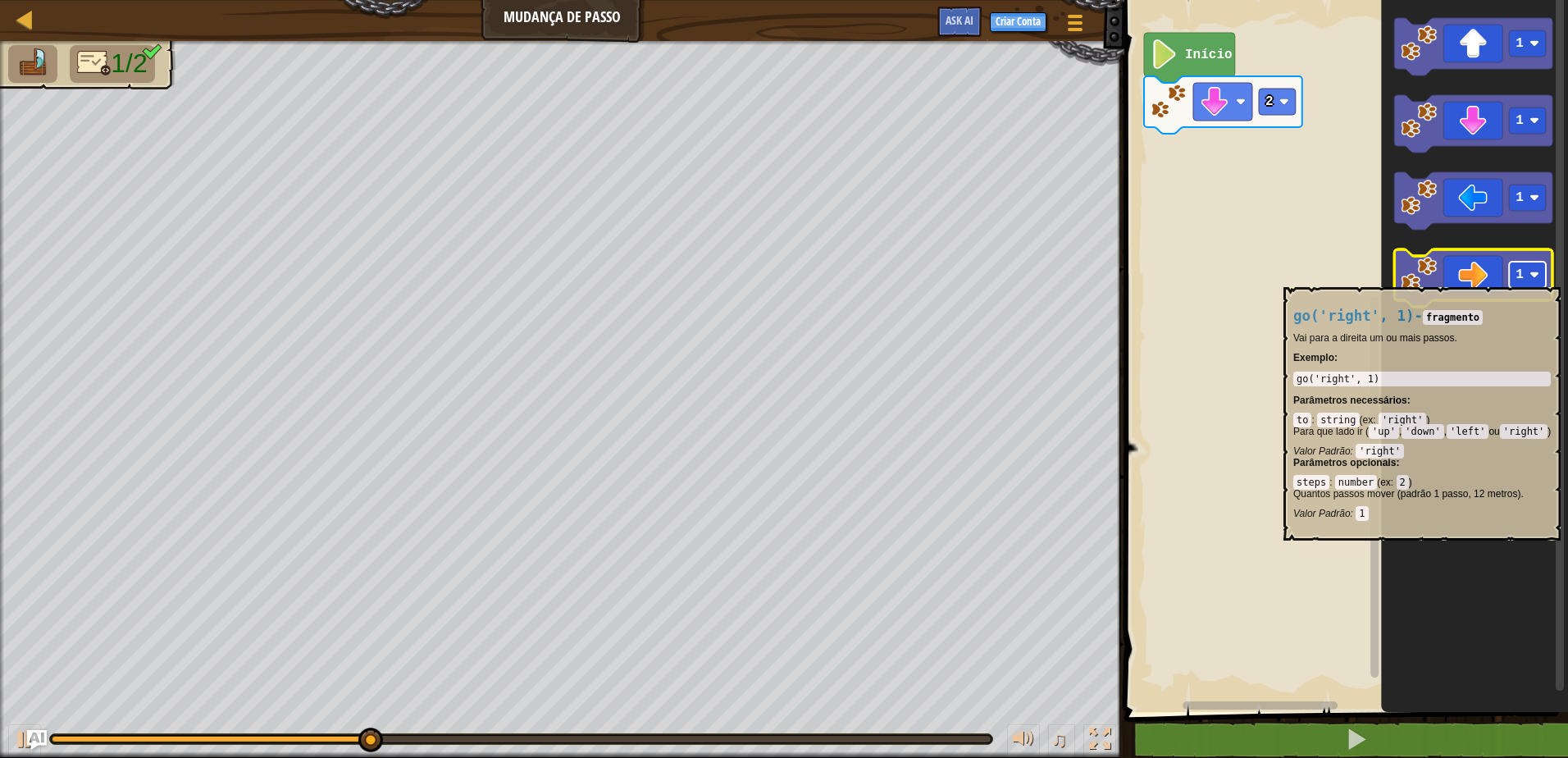
click at [1532, 275] on image "Espaço de trabalho do Blockly" at bounding box center [1534, 275] width 10 height 10
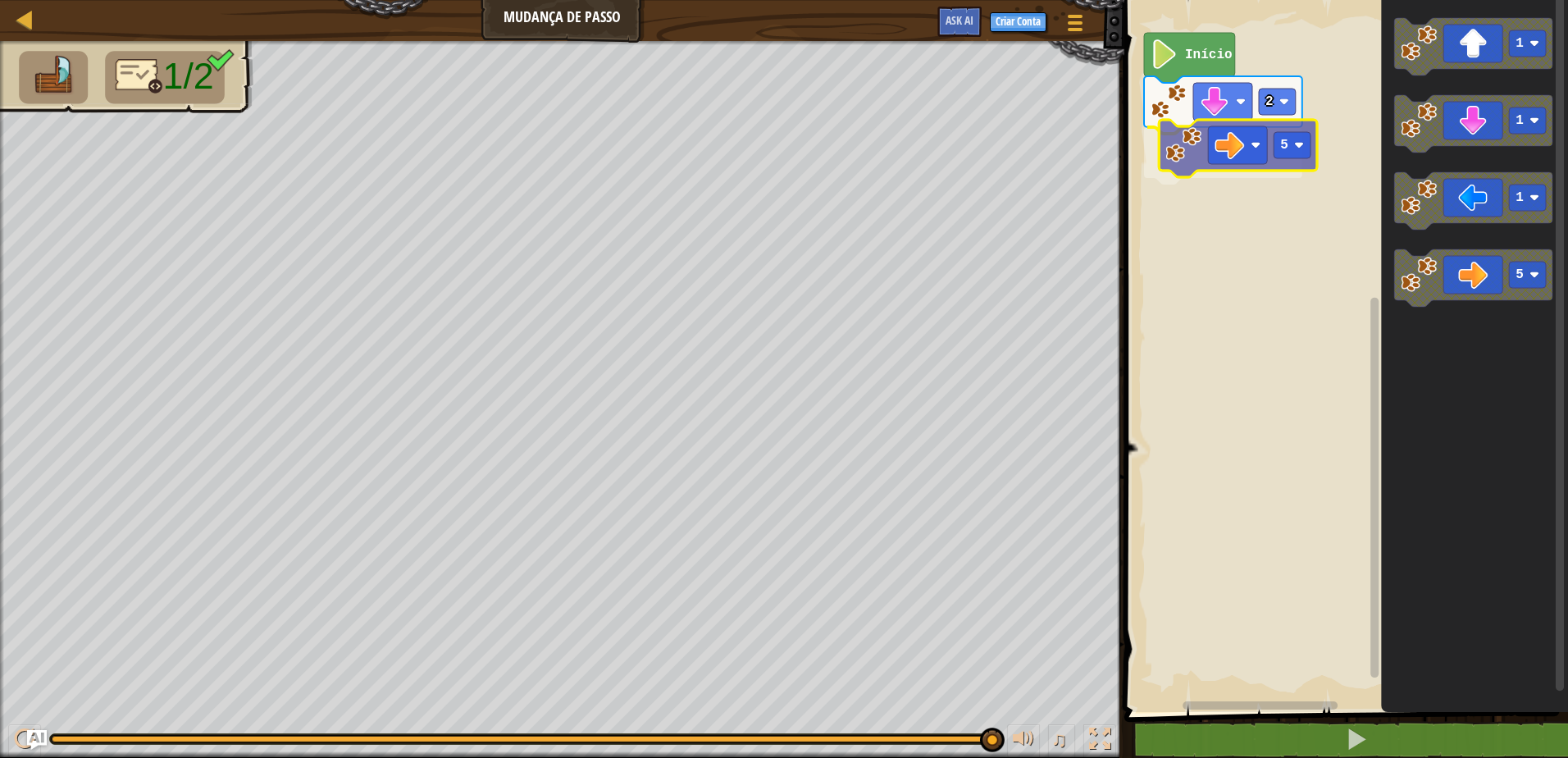
click at [1238, 138] on div "2 5 Início 1 1 1 5 5" at bounding box center [1344, 352] width 448 height 721
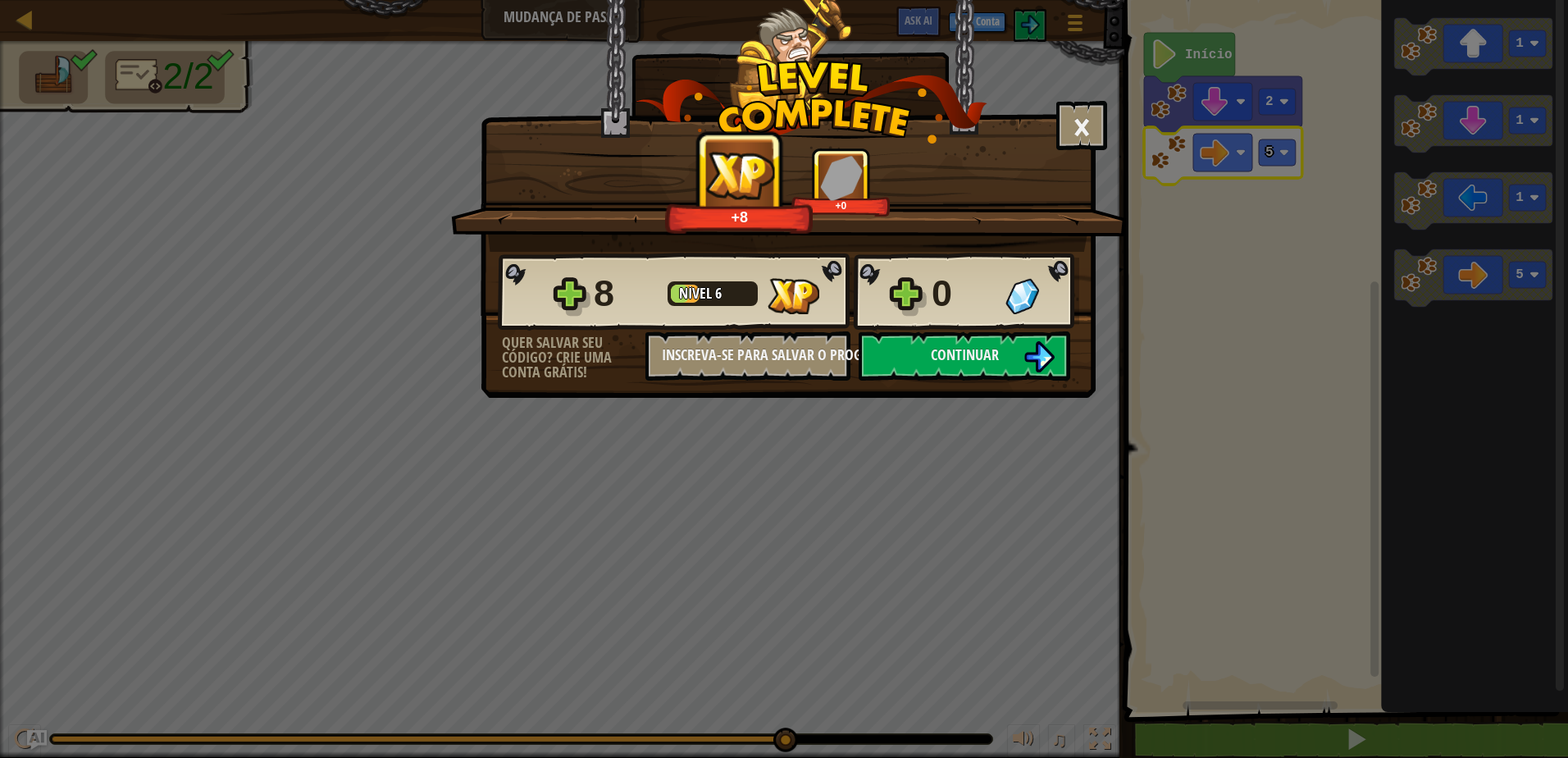
drag, startPoint x: 1571, startPoint y: 289, endPoint x: 1567, endPoint y: 268, distance: 21.4
click at [1567, 2] on html "Mapa Mudança de Passo Menu do Jogo Criar Conta Ask AI 1 ההההההההההההההההההההההה…" at bounding box center [784, 1] width 1568 height 2
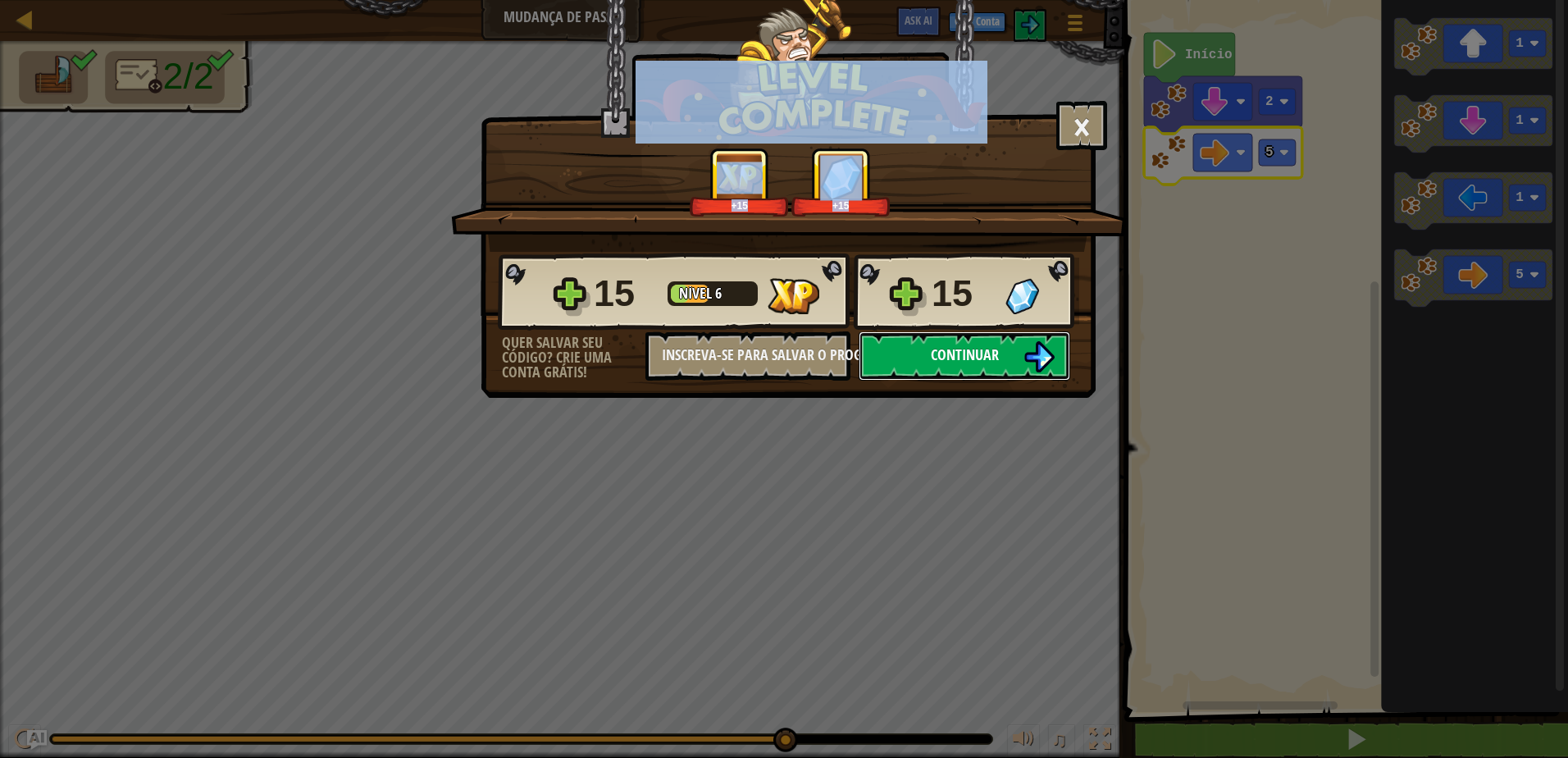
click at [997, 345] on span "Continuar" at bounding box center [965, 354] width 68 height 20
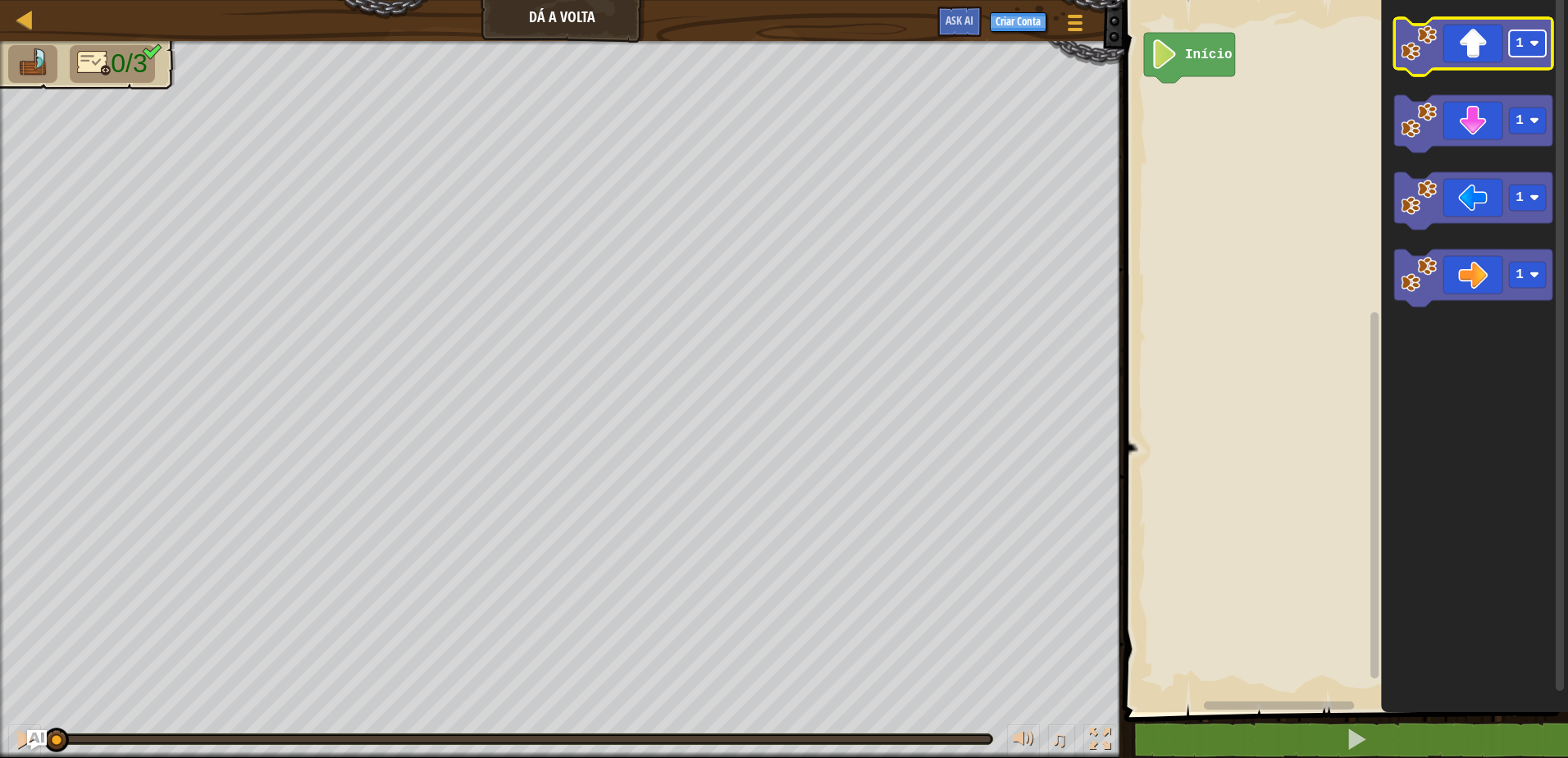
click at [1531, 55] on rect "Espaço de trabalho do Blockly" at bounding box center [1526, 43] width 37 height 26
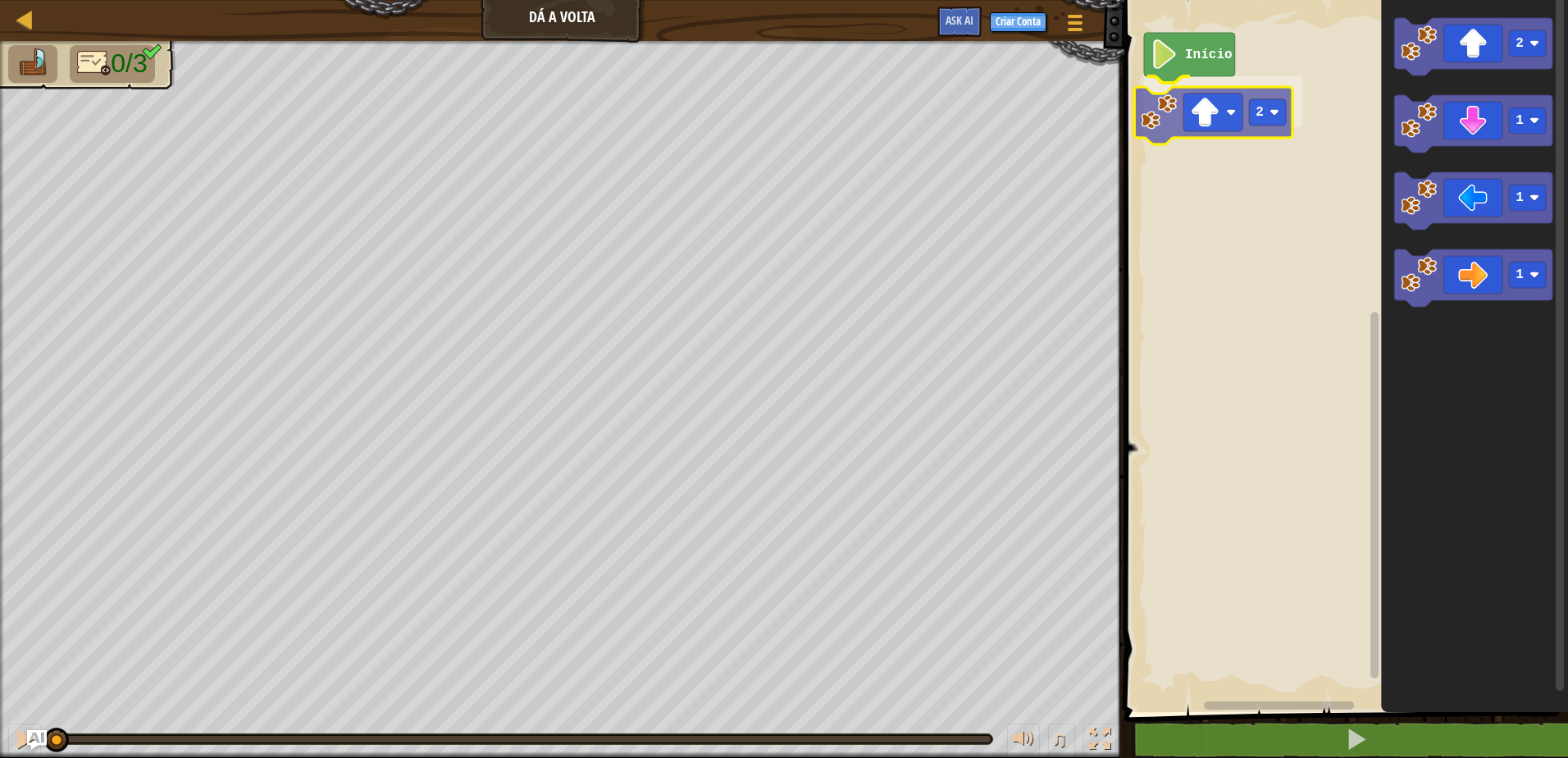
click at [1214, 127] on div "Início 2 2 1 1 1 2" at bounding box center [1344, 352] width 448 height 721
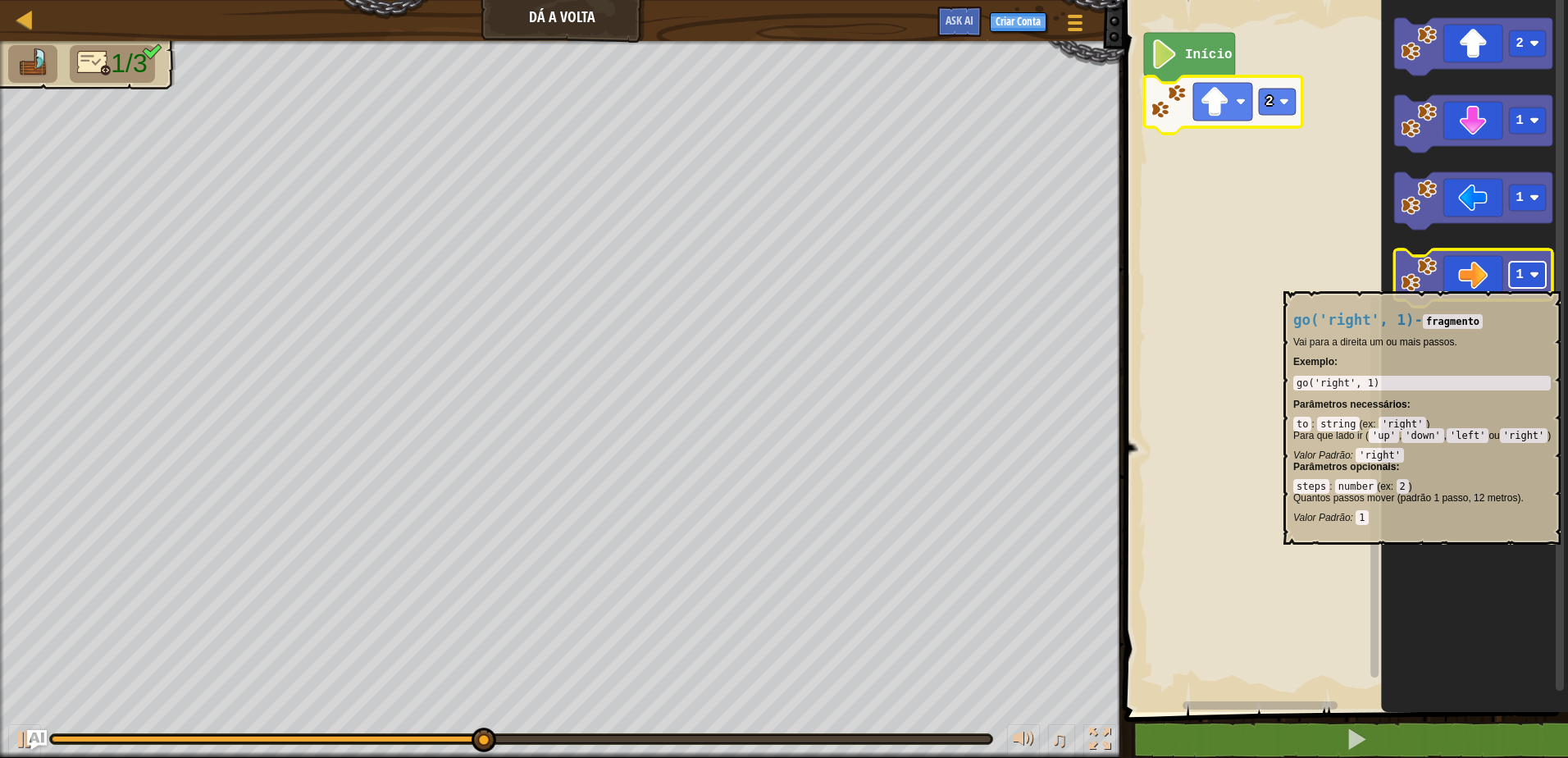
click at [1518, 283] on rect "Espaço de trabalho do Blockly" at bounding box center [1526, 274] width 37 height 26
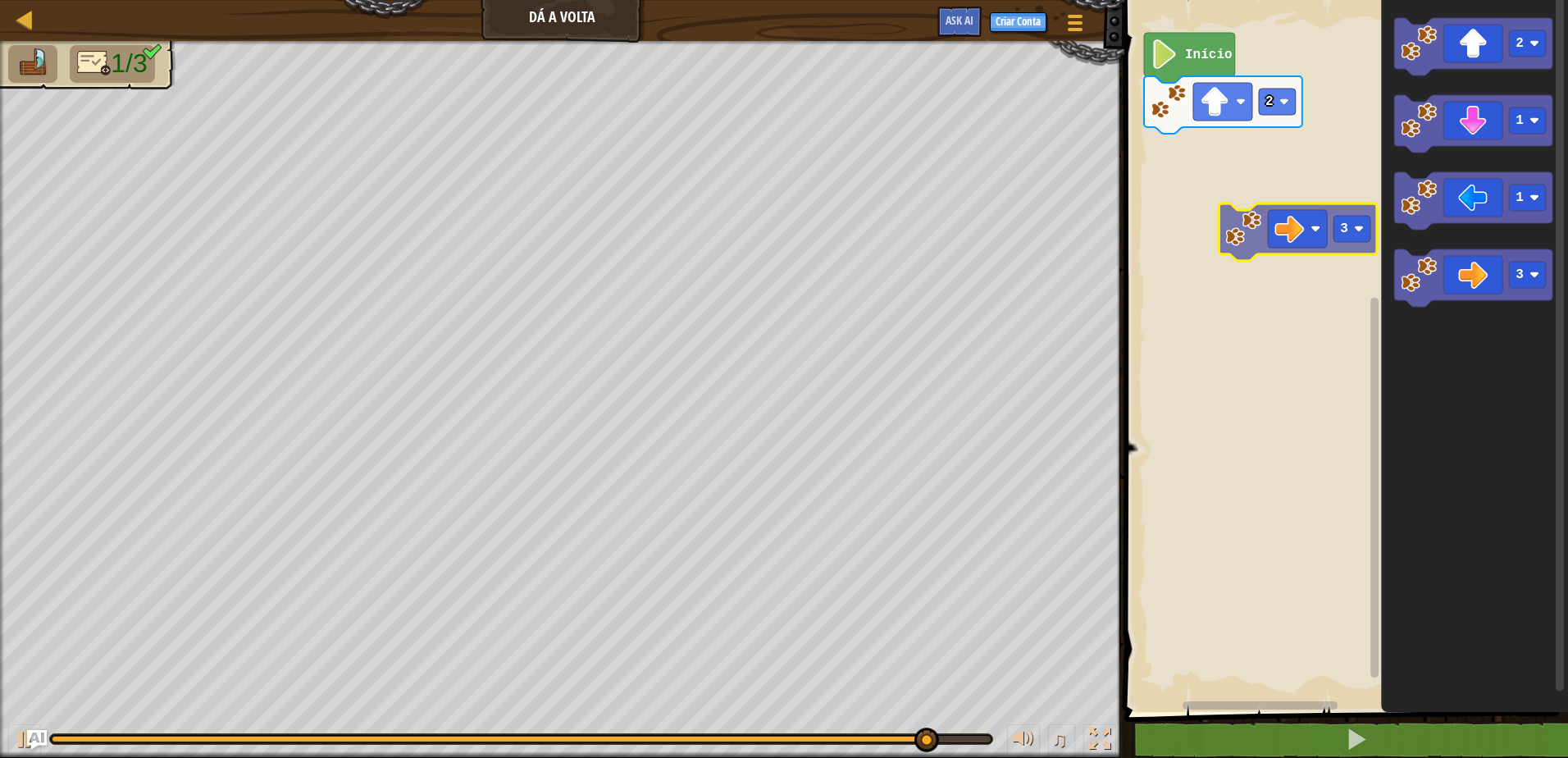
click at [1311, 245] on div "Início 2 2 1 1 3 3" at bounding box center [1344, 352] width 448 height 721
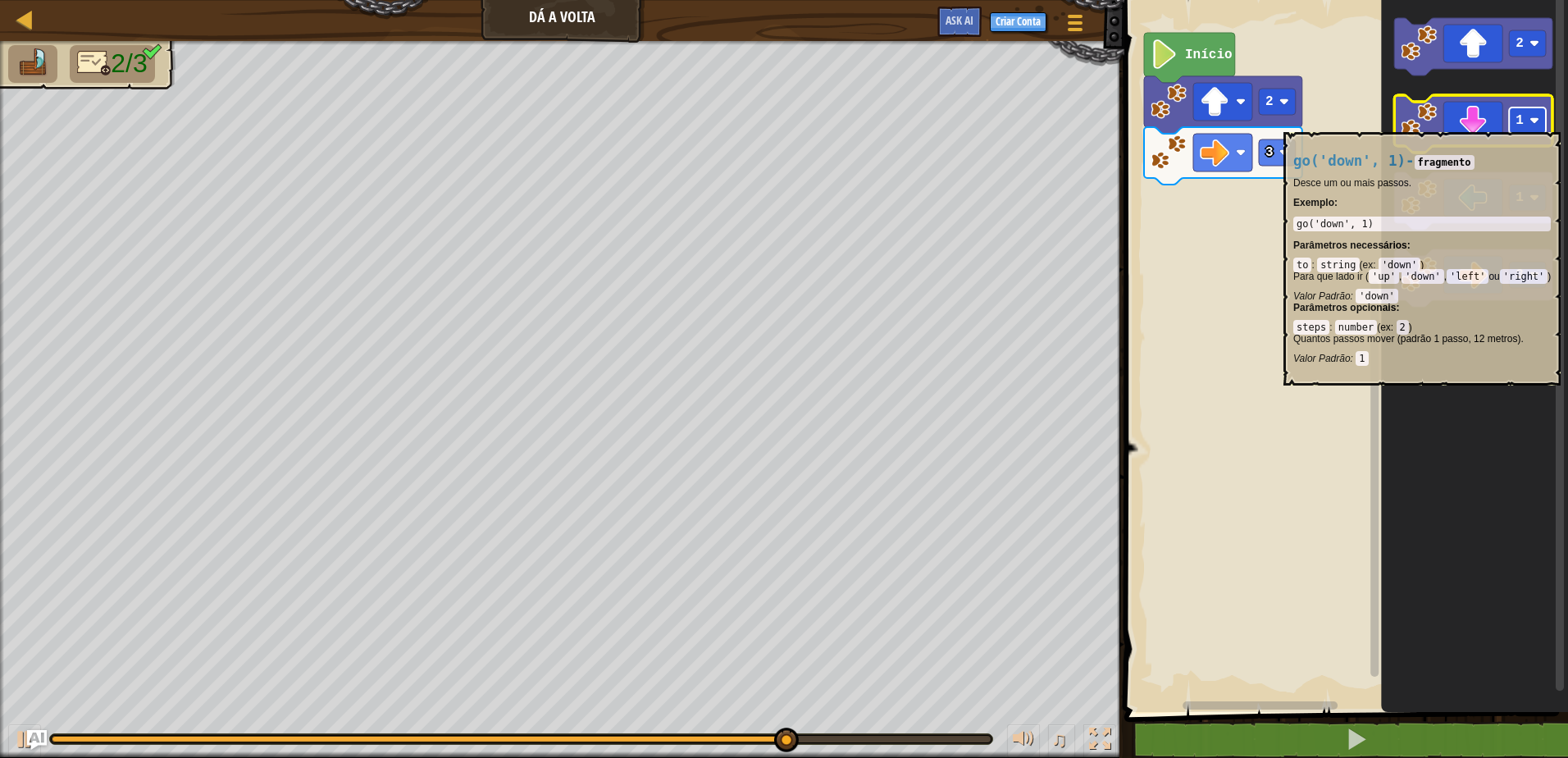
click at [1520, 124] on text "1" at bounding box center [1520, 120] width 8 height 14
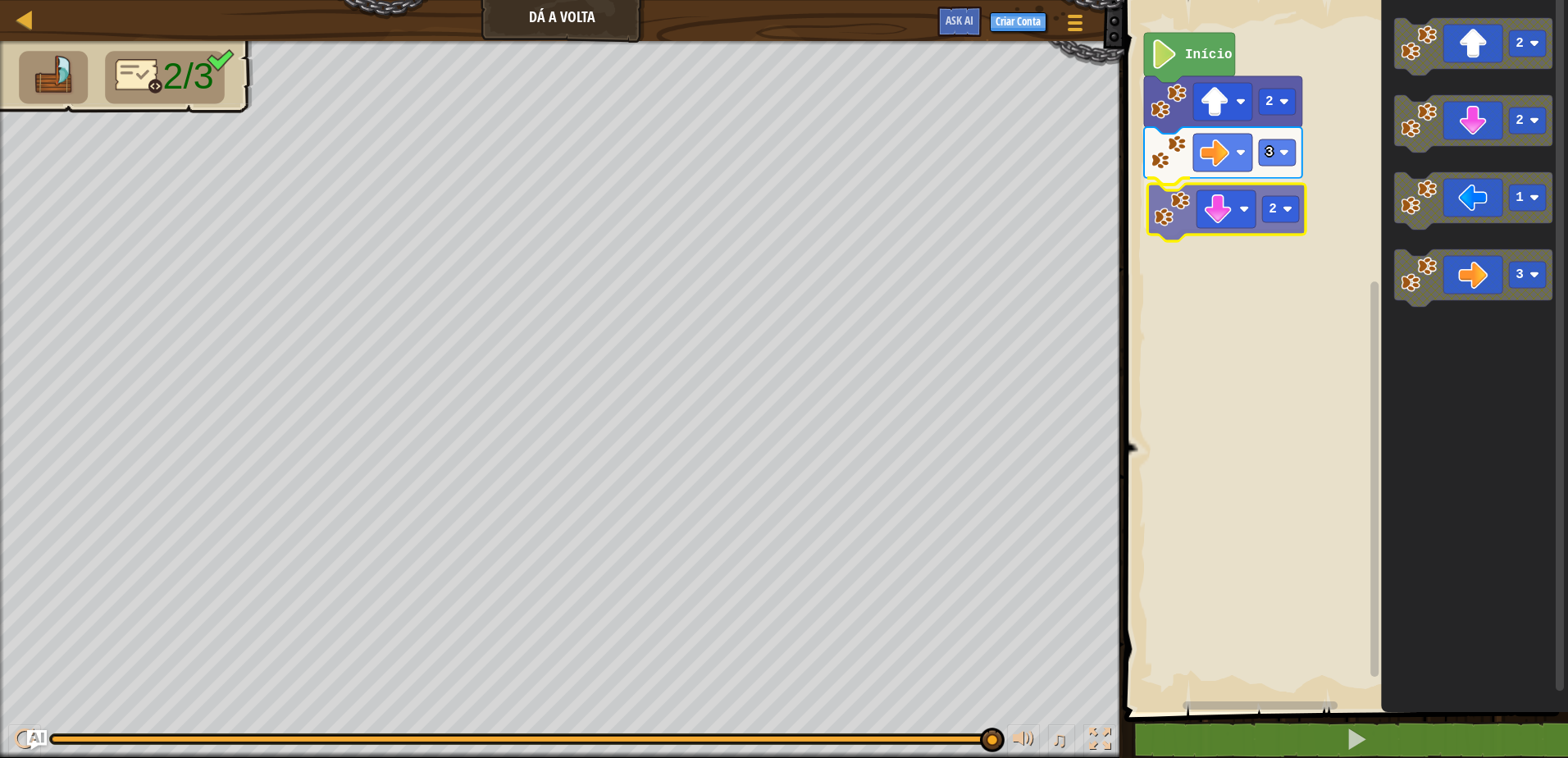
click at [1241, 225] on div "3 2 2 Início 2 2 1 3 2" at bounding box center [1344, 352] width 448 height 721
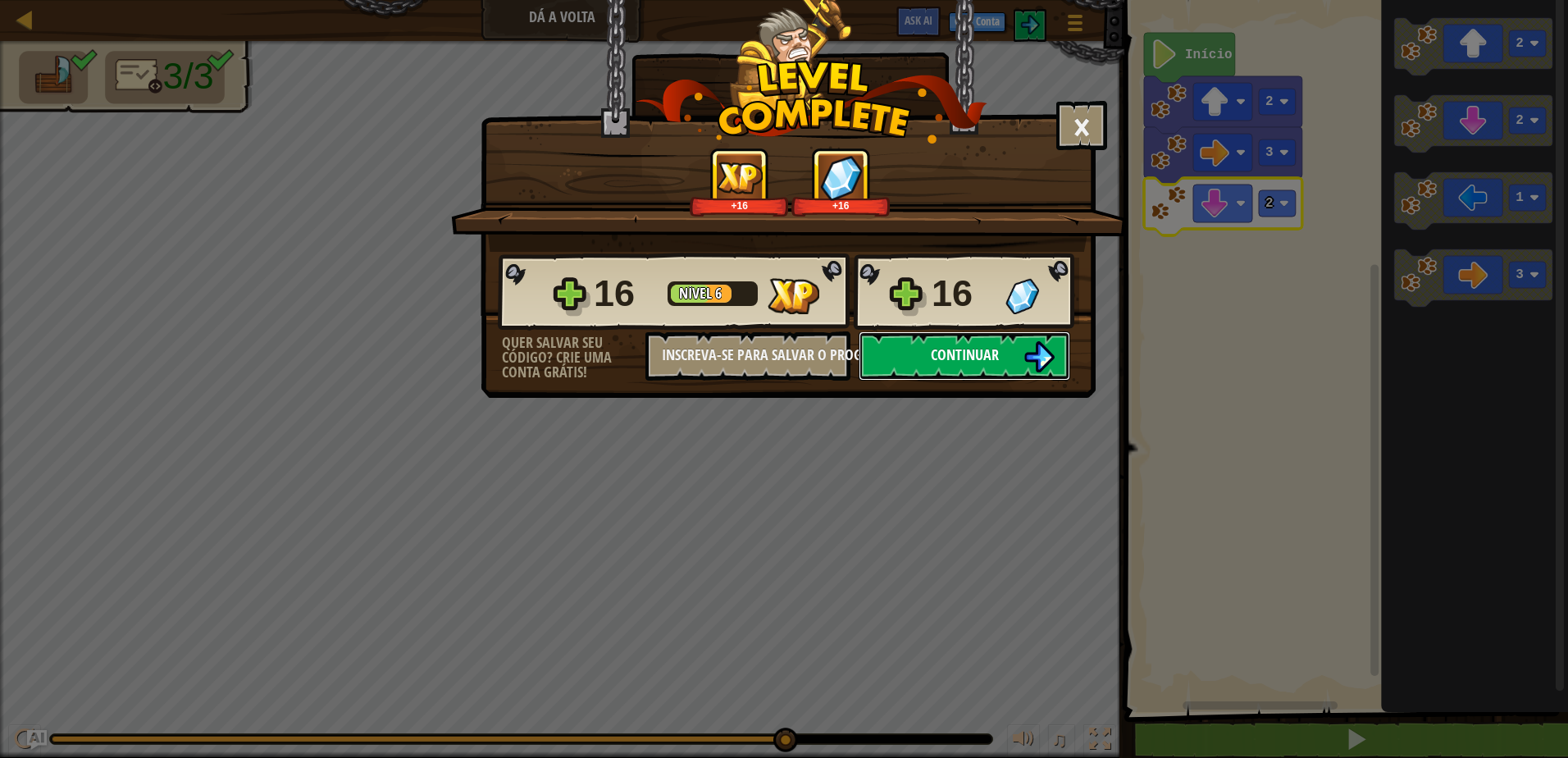
click at [1007, 347] on button "Continuar" at bounding box center [964, 356] width 212 height 49
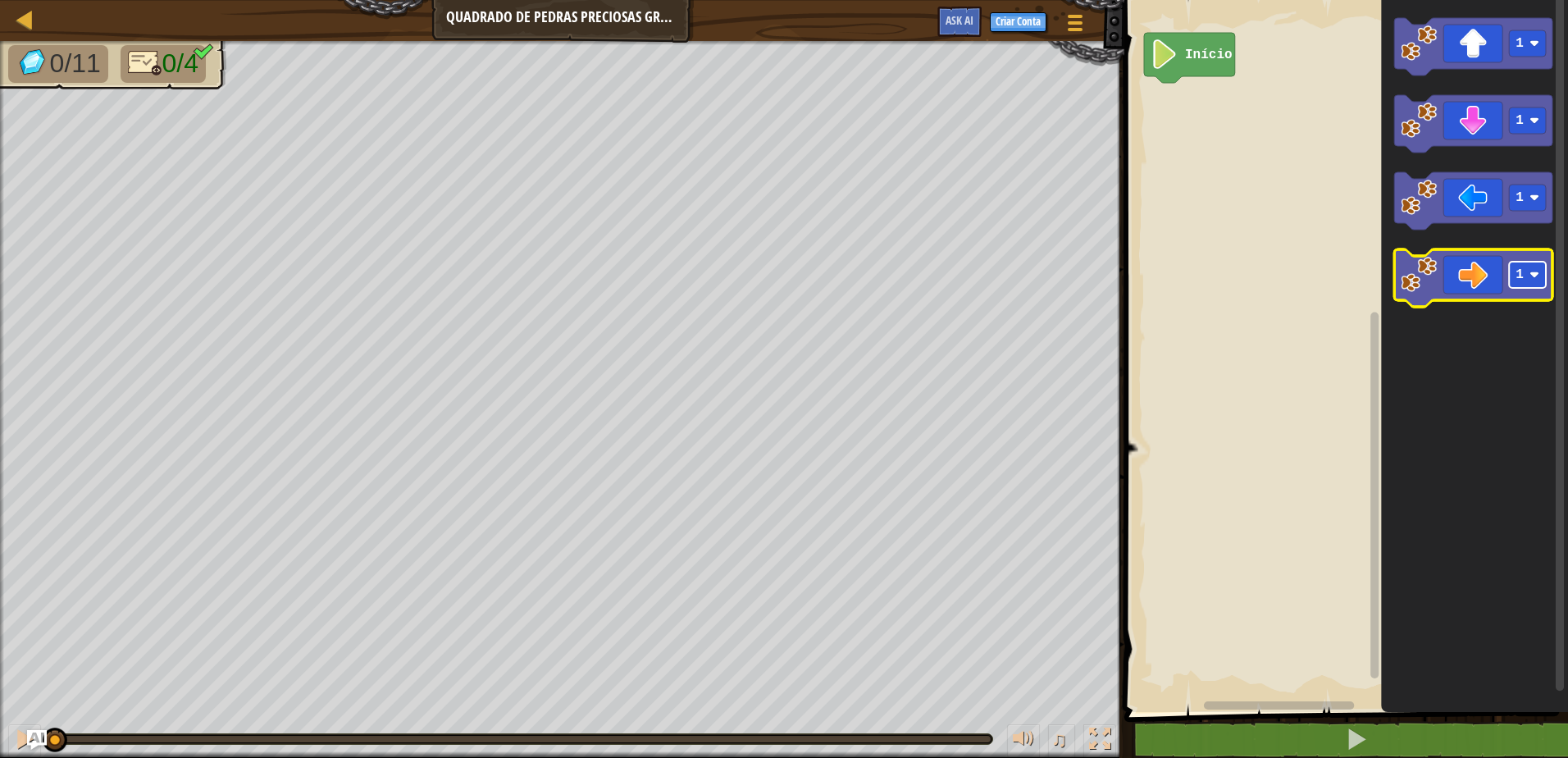
click at [1524, 275] on rect "Espaço de trabalho do Blockly" at bounding box center [1526, 274] width 37 height 26
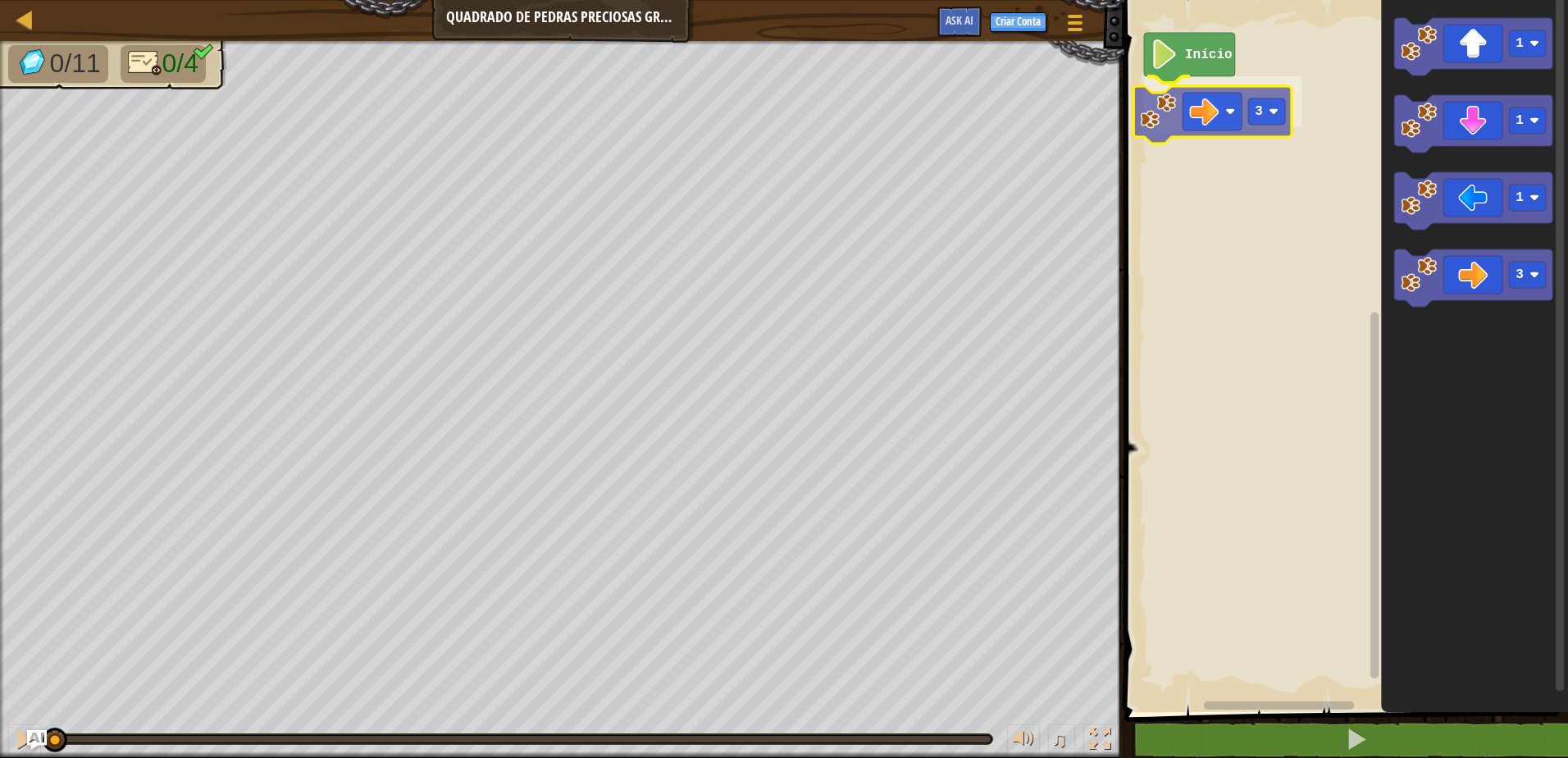
click at [1220, 133] on div "Início 3 1 1 1 3 3" at bounding box center [1344, 352] width 448 height 721
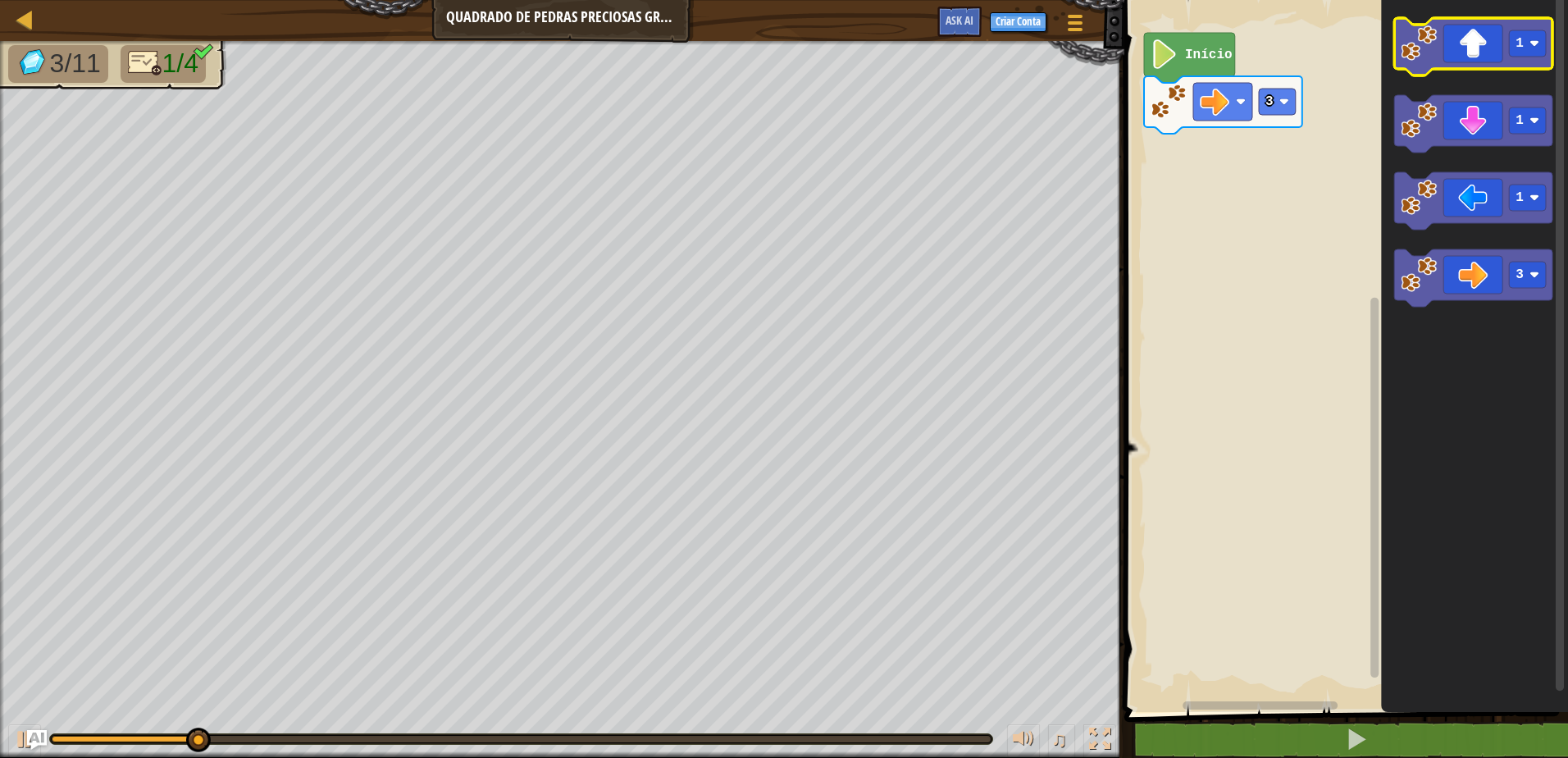
click at [1520, 59] on icon "Espaço de trabalho do Blockly" at bounding box center [1473, 47] width 158 height 58
click at [1537, 46] on image "Espaço de trabalho do Blockly" at bounding box center [1534, 43] width 10 height 10
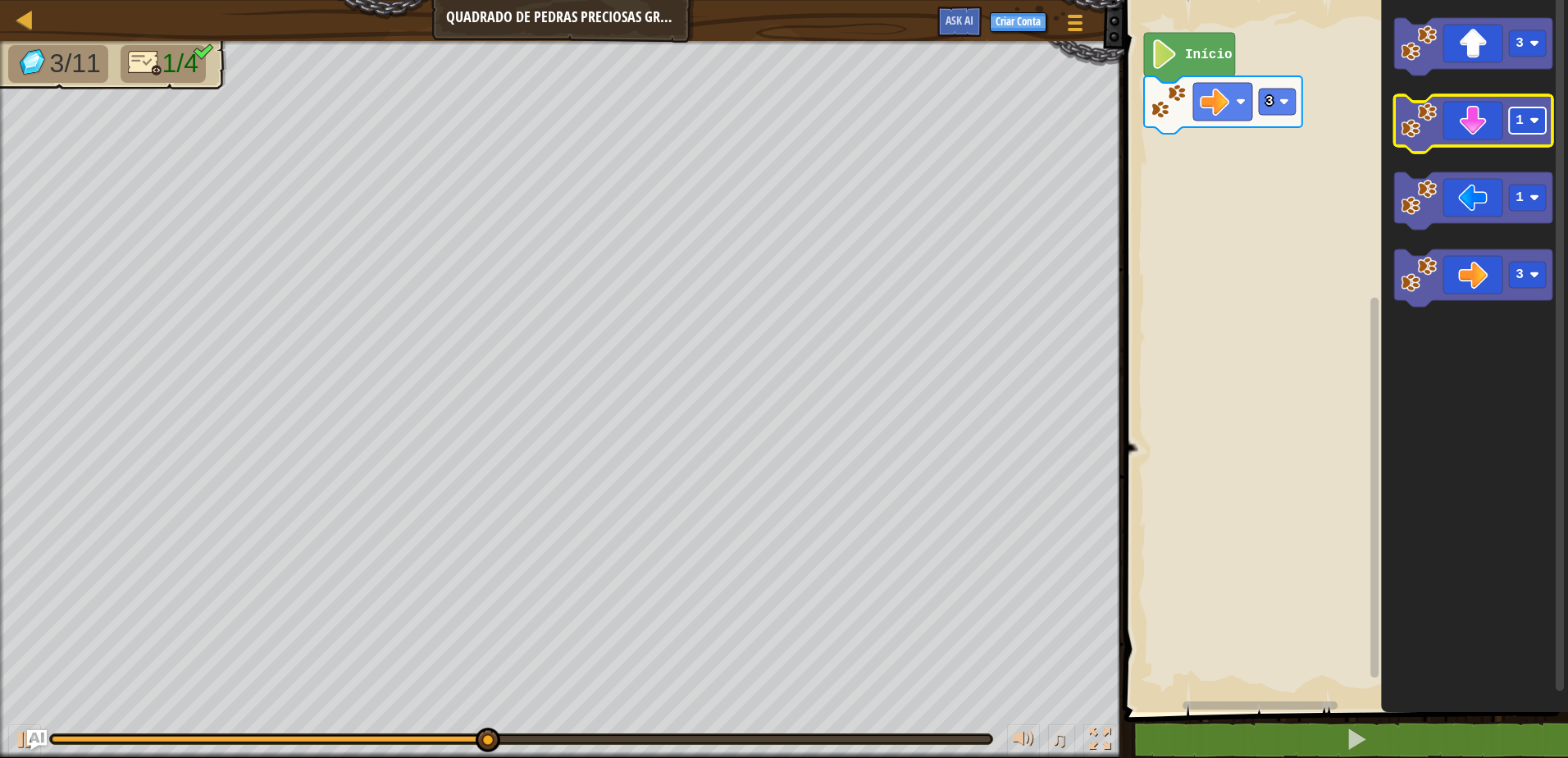
click at [1521, 122] on text "1" at bounding box center [1520, 120] width 8 height 14
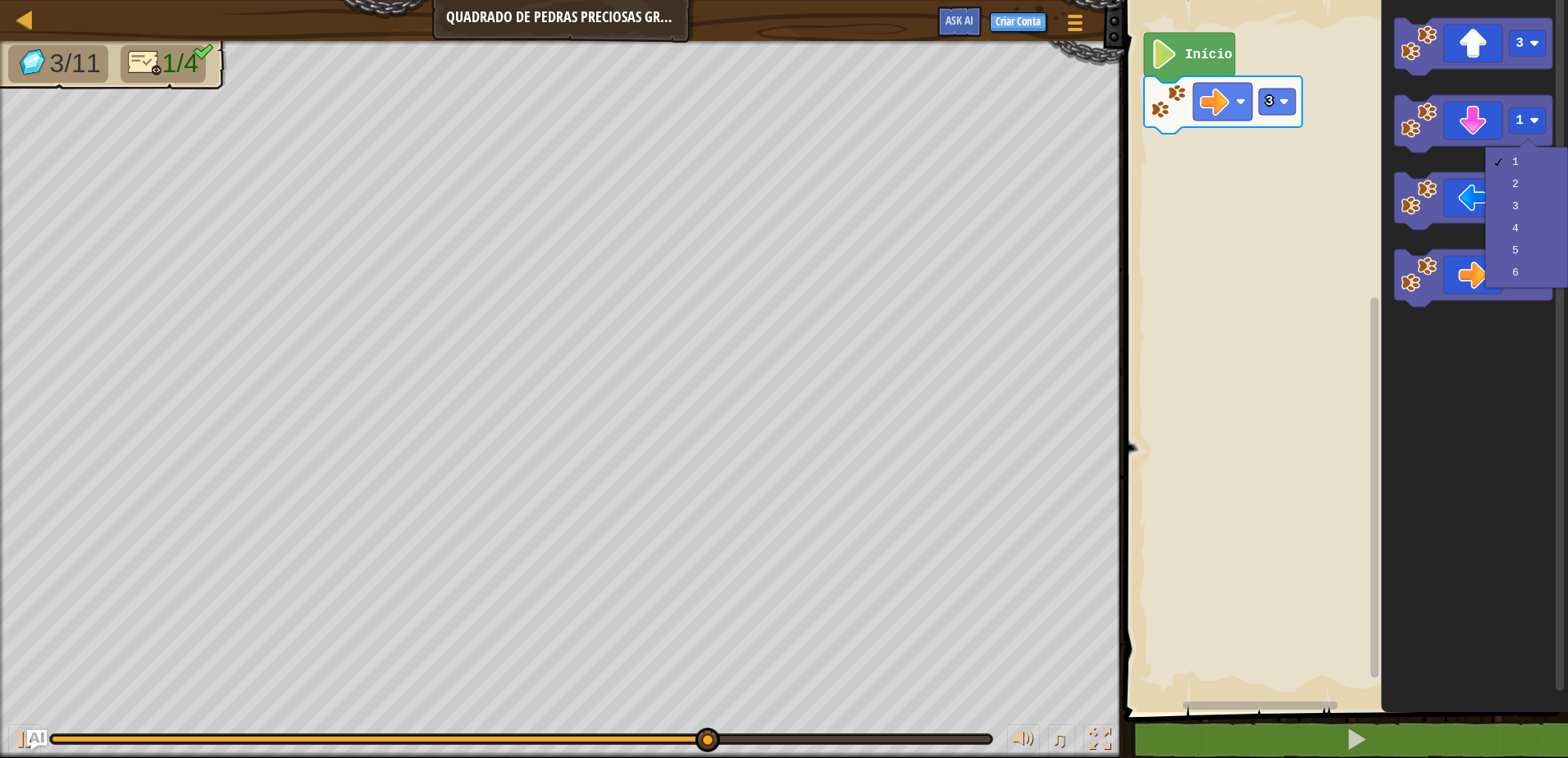
click at [1335, 182] on rect "Espaço de trabalho do Blockly" at bounding box center [1344, 352] width 448 height 721
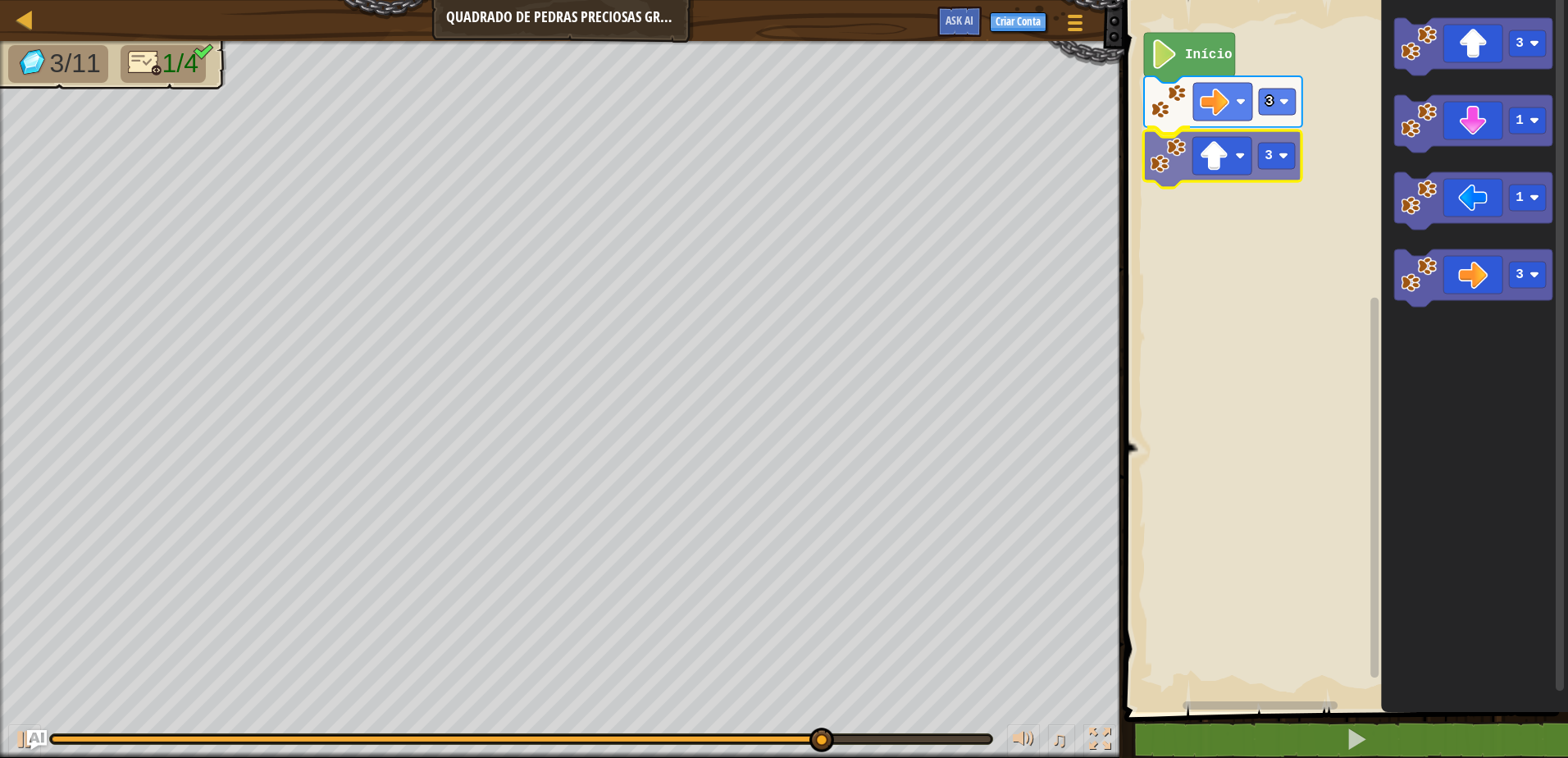
click at [1211, 158] on div "3 3 Início 3 1 1 3 3" at bounding box center [1344, 352] width 448 height 721
